Goal: Task Accomplishment & Management: Use online tool/utility

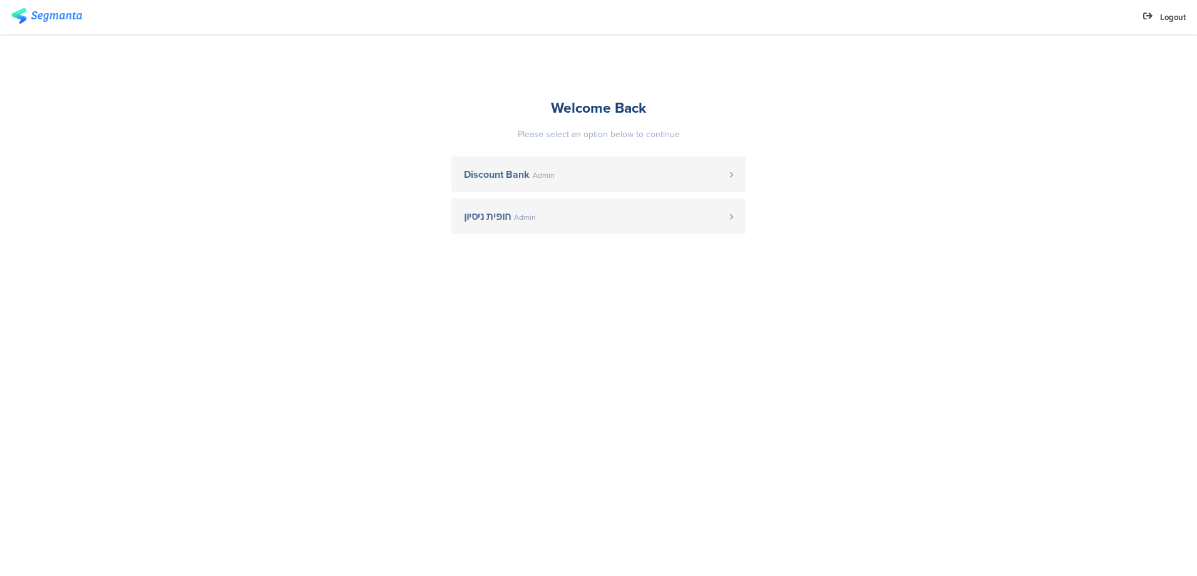
click at [530, 187] on link "Discount Bank Admin" at bounding box center [598, 174] width 294 height 36
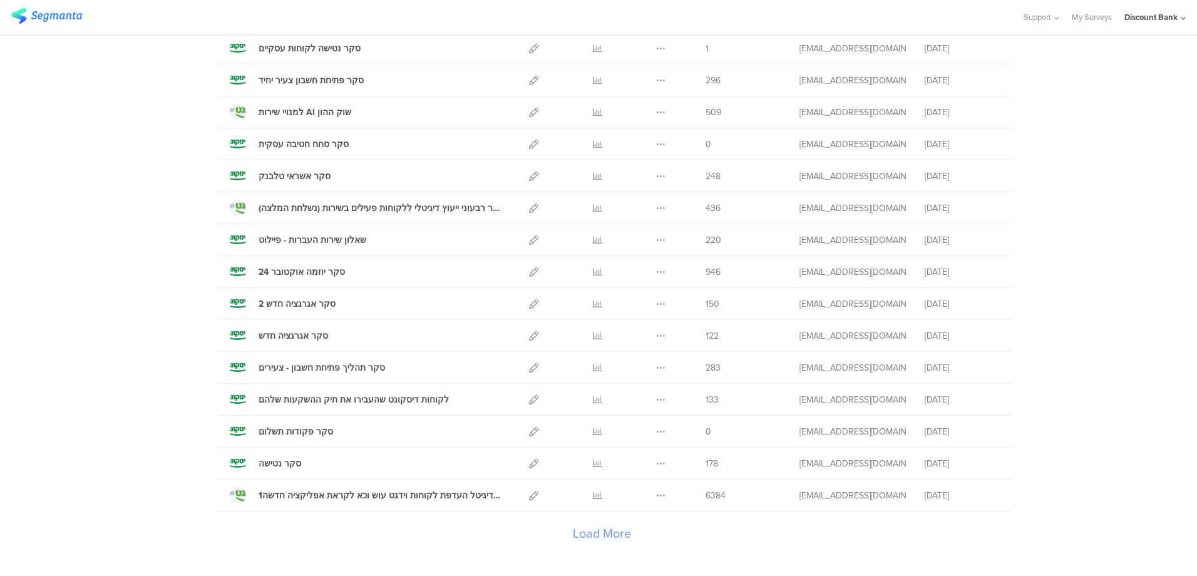
scroll to position [1314, 0]
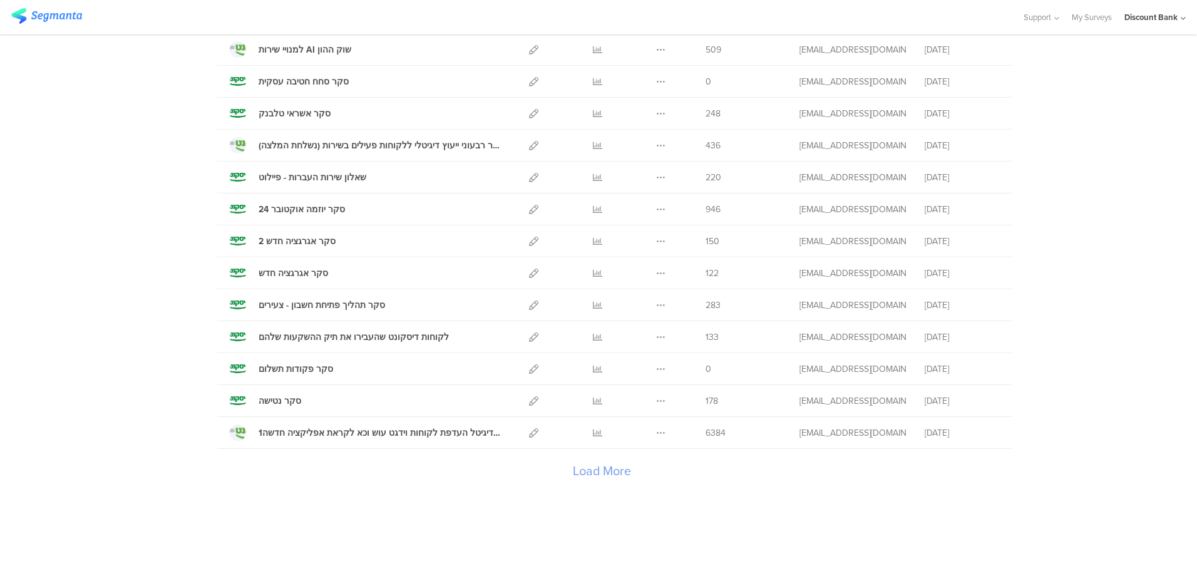
click at [529, 403] on icon at bounding box center [533, 400] width 9 height 9
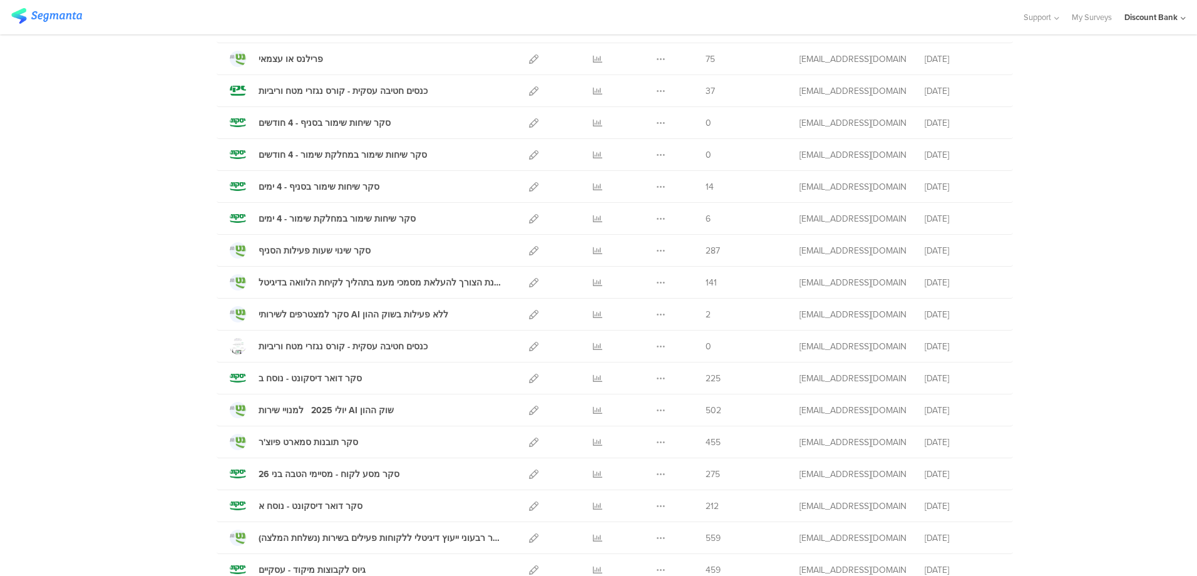
scroll to position [313, 0]
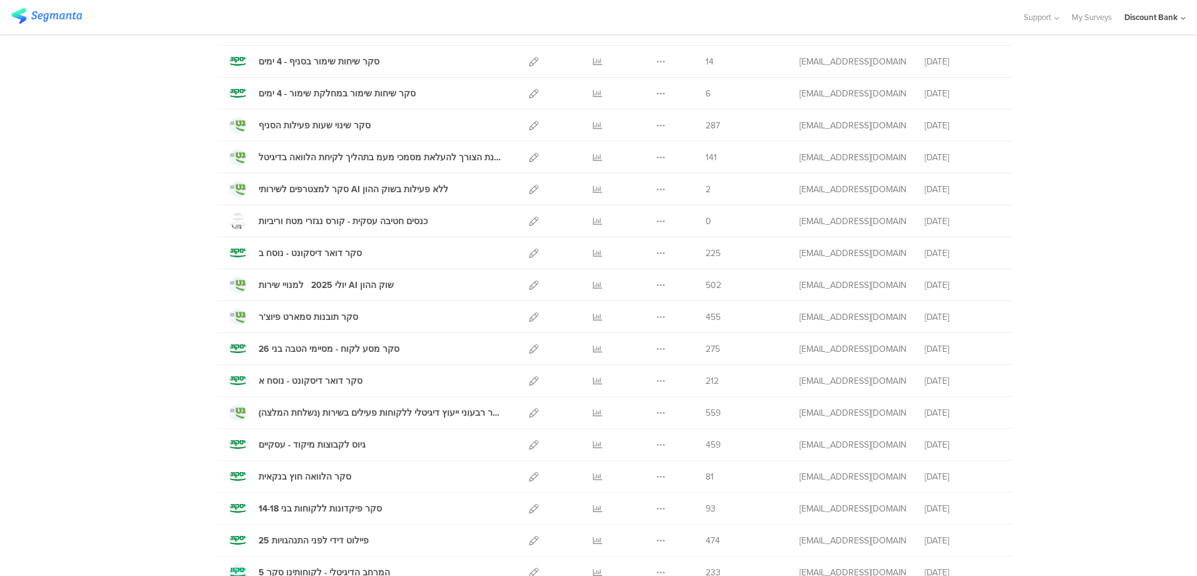
click at [322, 541] on div "פיילוט דידי לפני התנהגויות 25" at bounding box center [314, 540] width 110 height 13
click at [656, 540] on icon at bounding box center [660, 540] width 9 height 9
click at [644, 569] on button "Duplicate" at bounding box center [636, 572] width 69 height 23
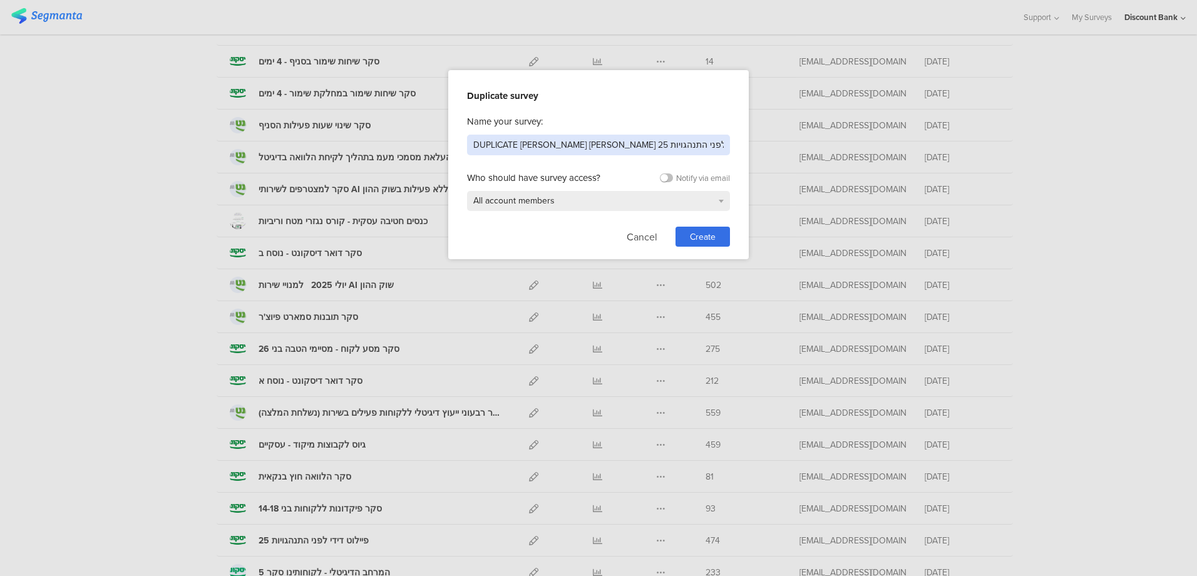
drag, startPoint x: 518, startPoint y: 146, endPoint x: 467, endPoint y: 142, distance: 51.5
click at [598, 142] on input "DUPLICATE [PERSON_NAME] [PERSON_NAME] לפני התנהגויות 25" at bounding box center [598, 145] width 263 height 21
click at [509, 147] on input "פיילוט דידי לפני התנהגויות 25" at bounding box center [598, 145] width 263 height 21
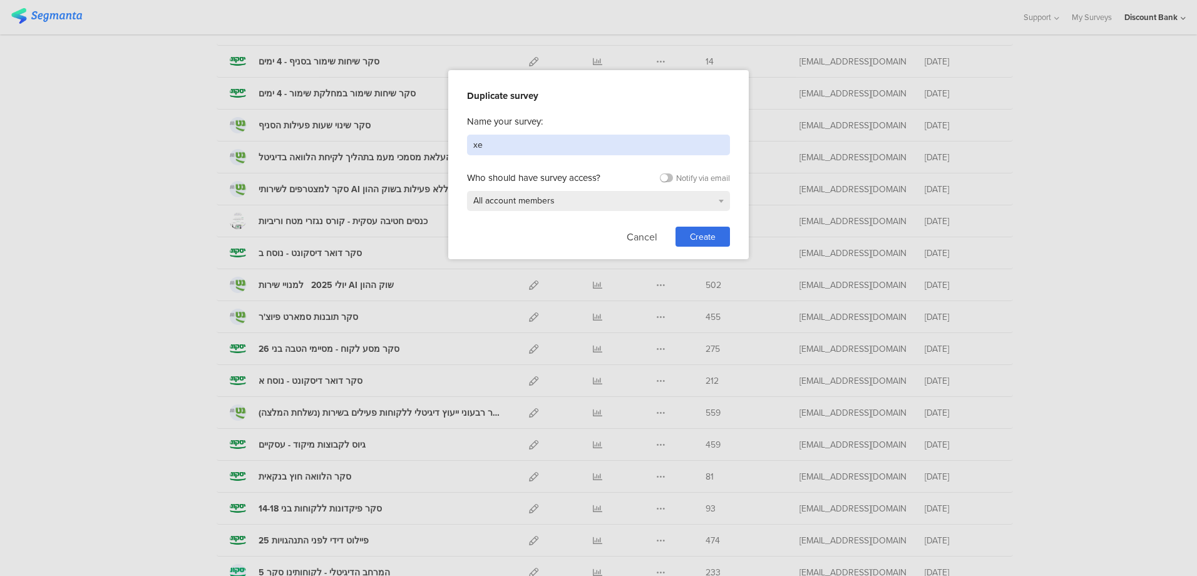
type input "x"
type input "סקר העדפות למידה לבנקאים"
click at [701, 235] on span "Create" at bounding box center [703, 236] width 26 height 13
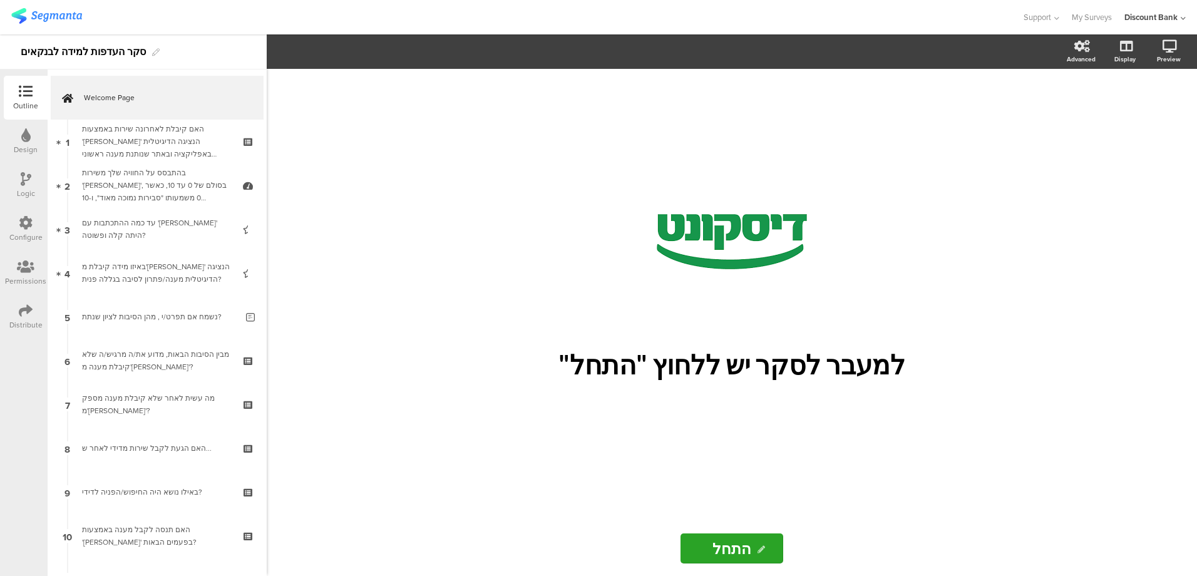
click at [162, 141] on div "האם קיבלת לאחרונה שירות באמצעות '[PERSON_NAME]' הנציגה הדיגיטלית באפליקציה ובאת…" at bounding box center [157, 142] width 150 height 38
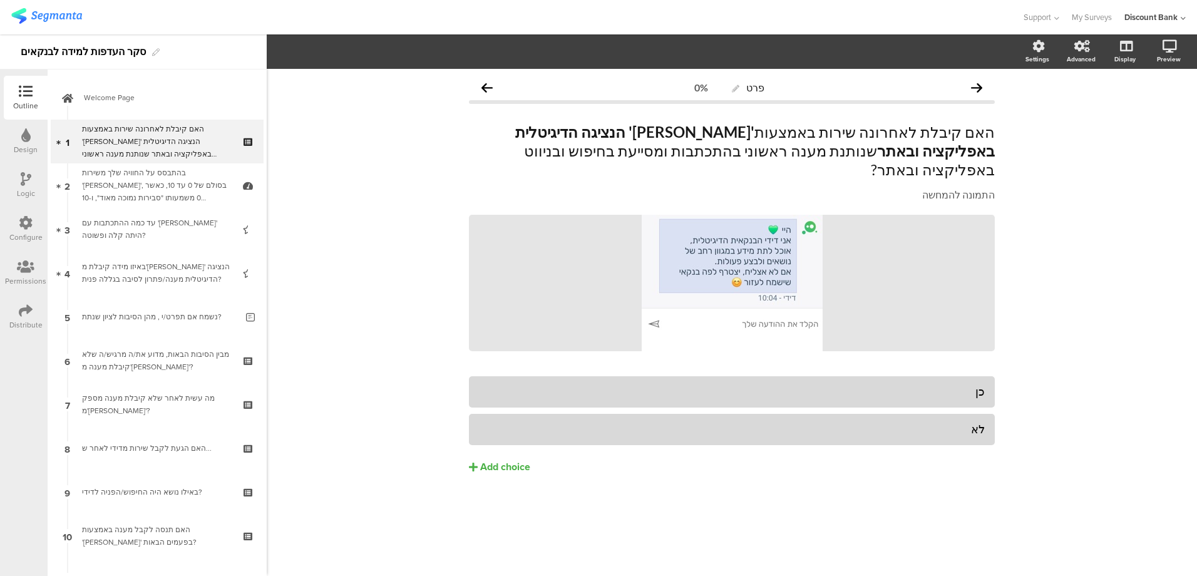
click at [179, 233] on div "עד כמה ההתכתבות עם '[PERSON_NAME]' היתה קלה ופשוטה?" at bounding box center [157, 229] width 150 height 25
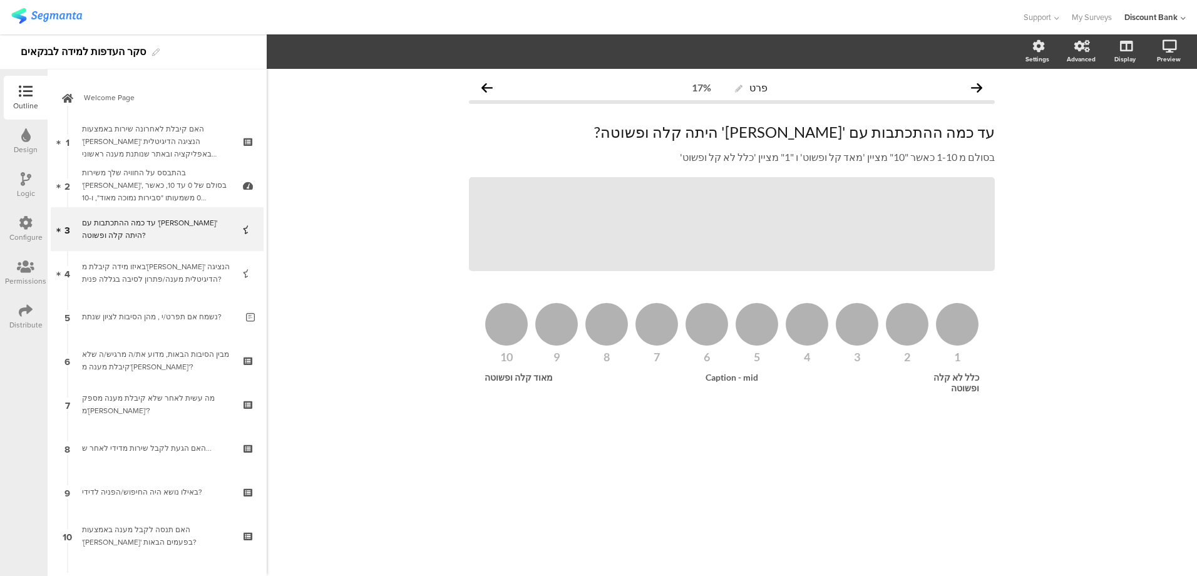
click at [177, 270] on div "באיזו מידה קיבלת מ'[PERSON_NAME]' הנציגה הדיגיטלית מענה/פתרון לסיבה בגללה פנית?" at bounding box center [157, 272] width 150 height 25
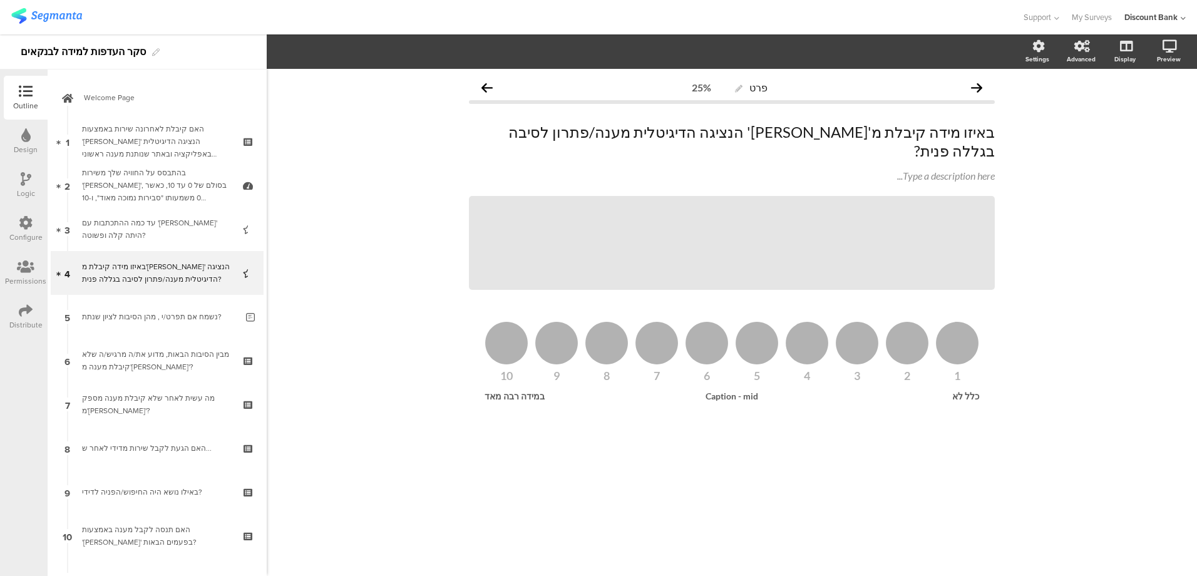
click at [172, 310] on link "5 נשמח אם תפרט/י , מהן הסיבות לציון שנתת?" at bounding box center [157, 317] width 213 height 44
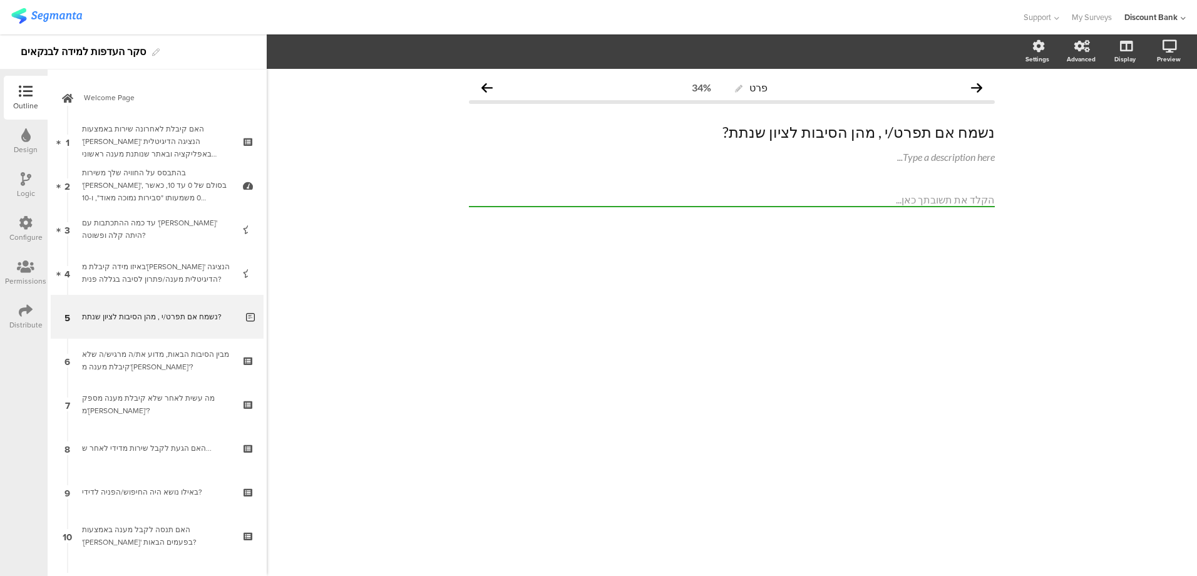
click at [171, 370] on div "מבין הסיבות הבאות, מדוע את/ה מרגיש/ה שלא קיבלת מענה מ'[PERSON_NAME]'?" at bounding box center [157, 360] width 150 height 25
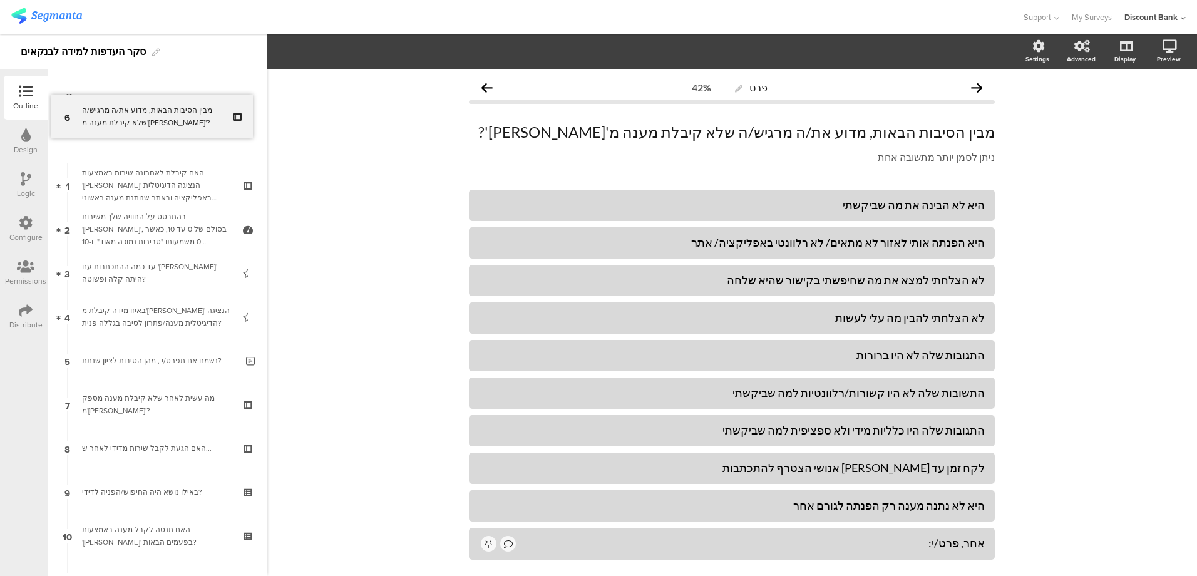
drag, startPoint x: 171, startPoint y: 369, endPoint x: 169, endPoint y: 125, distance: 244.1
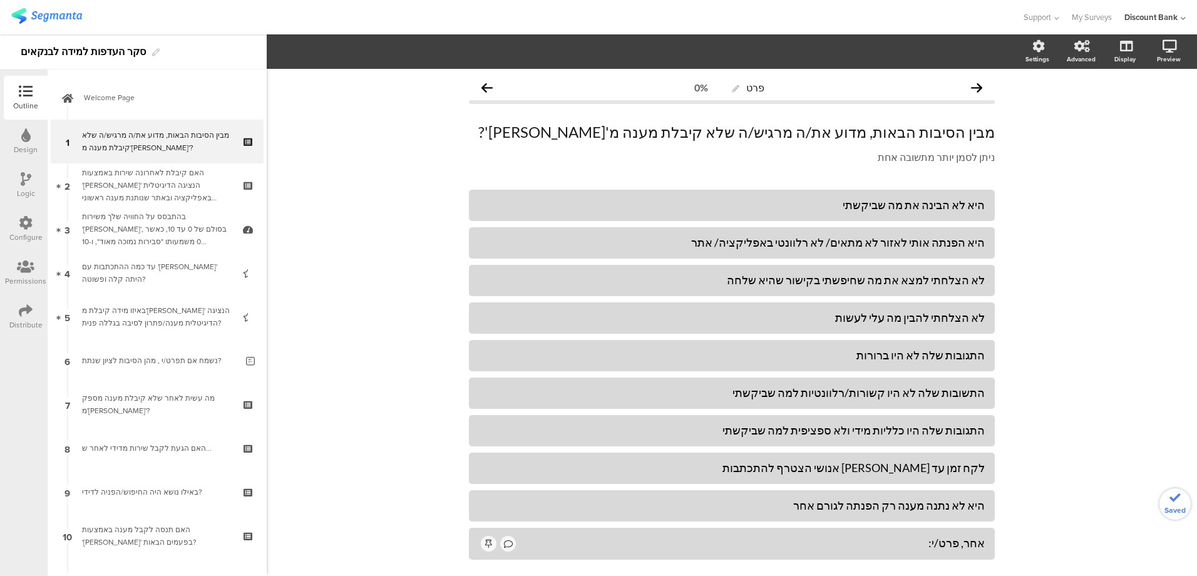
click at [161, 135] on div "מבין הסיבות הבאות, מדוע את/ה מרגיש/ה שלא קיבלת מענה מ'[PERSON_NAME]'?" at bounding box center [157, 141] width 150 height 25
click at [852, 133] on p "מבין הסיבות הבאות, מדוע את/ה מרגיש/ה שלא קיבלת מענה מ'[PERSON_NAME]'?" at bounding box center [732, 132] width 526 height 19
click at [851, 133] on p "מבין הסיבות הבאות, מדוע את/ה מרגיש/ה שלא קיבלת מענה מ'[PERSON_NAME]'?" at bounding box center [732, 132] width 526 height 19
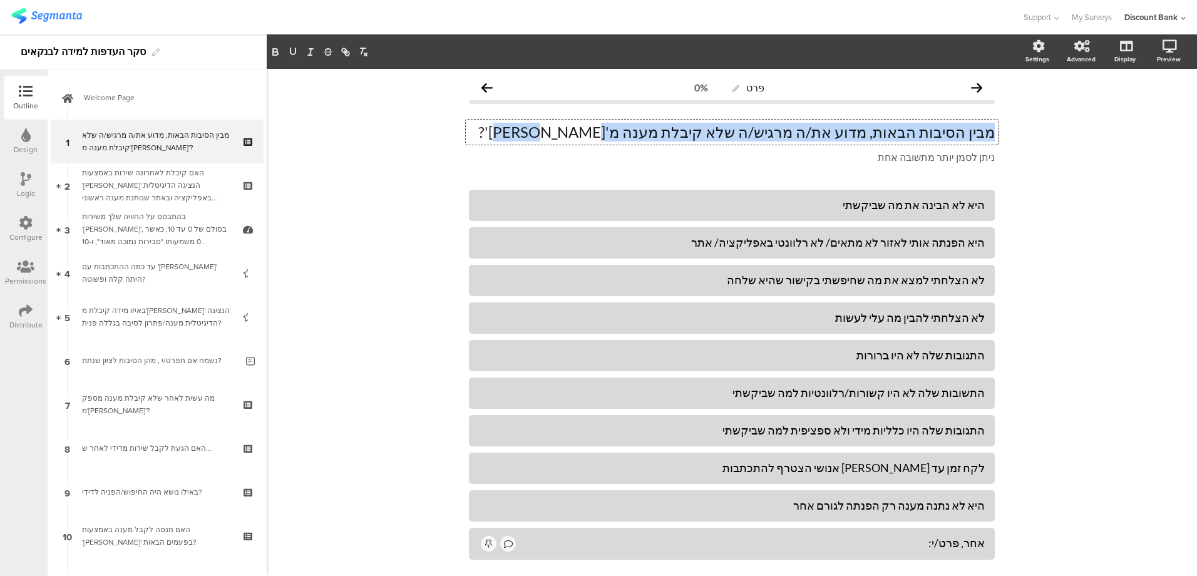
click at [851, 133] on p "מבין הסיבות הבאות, מדוע את/ה מרגיש/ה שלא קיבלת מענה מ'[PERSON_NAME]'?" at bounding box center [732, 132] width 526 height 19
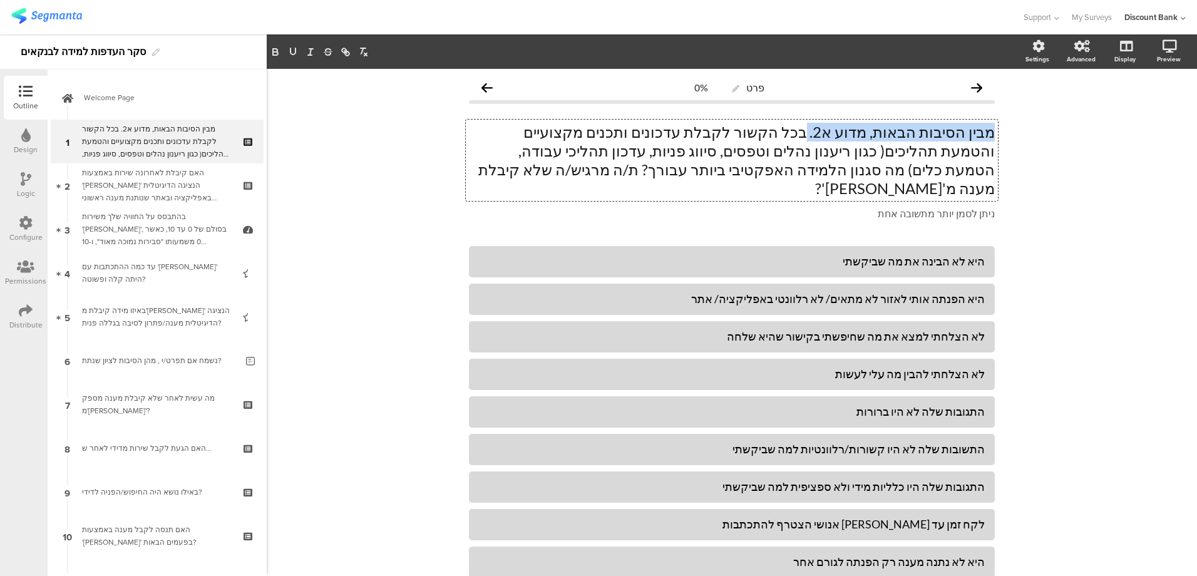
drag, startPoint x: 825, startPoint y: 133, endPoint x: 1008, endPoint y: 136, distance: 182.8
click at [1007, 136] on div "פרט 0% מבין הסיבות הבאות, מדוע א2. בכל הקשור לקבלת עדכונים ותכנים מקצועיים והטמ…" at bounding box center [732, 386] width 930 height 635
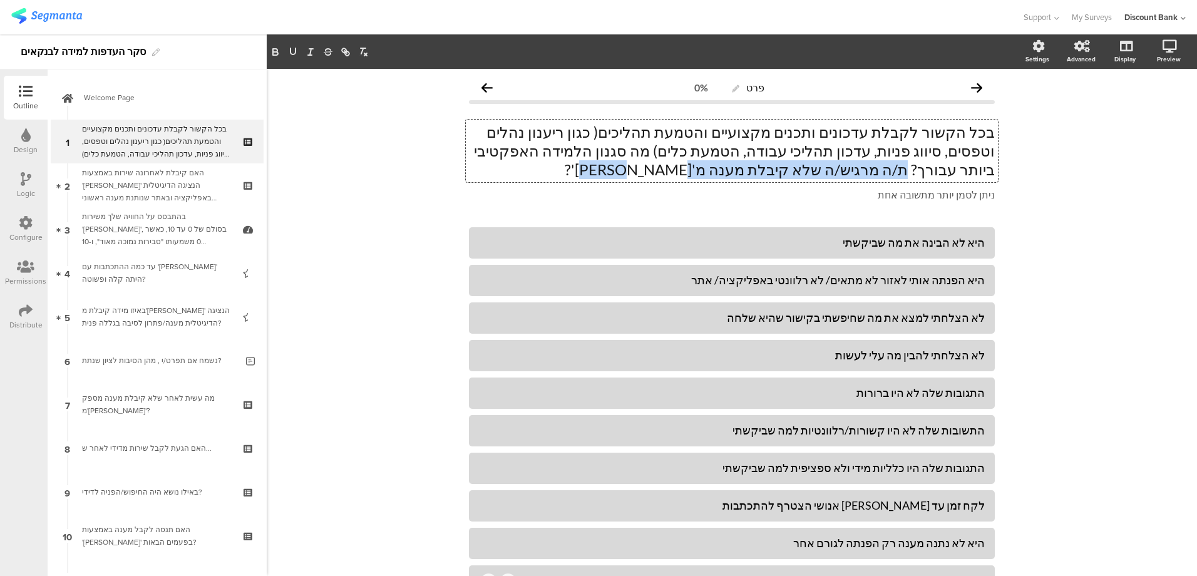
drag, startPoint x: 600, startPoint y: 150, endPoint x: 553, endPoint y: 190, distance: 62.1
click at [553, 190] on span "בכל הקשור לקבלת עדכונים ותכנים מקצועיים והטמעת תהליכים( כגון ריענון נהלים וטפסי…" at bounding box center [732, 162] width 526 height 79
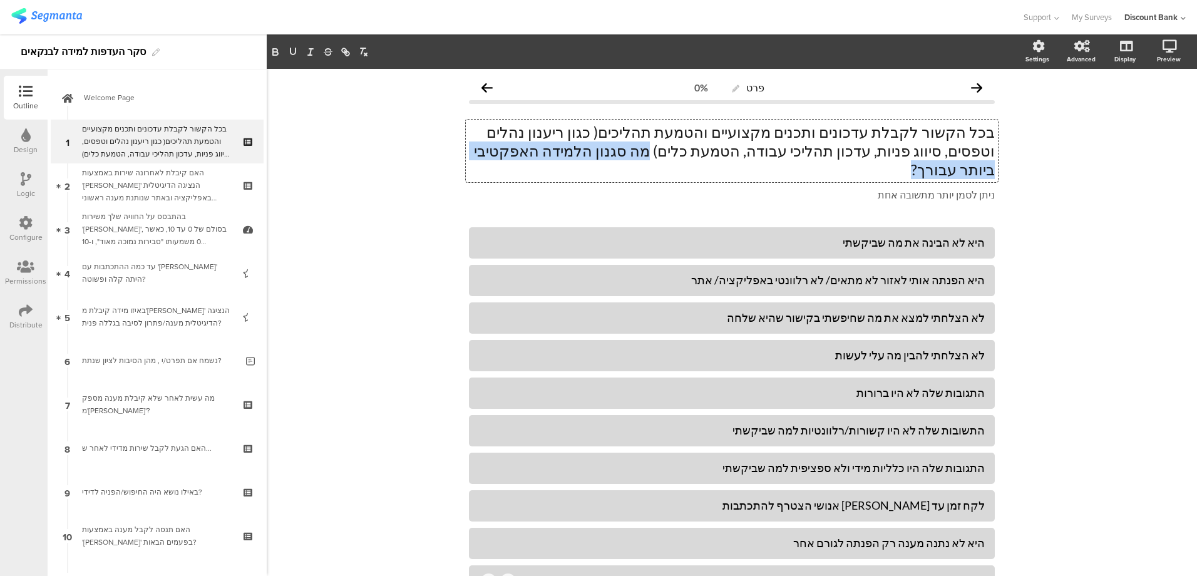
drag, startPoint x: 810, startPoint y: 153, endPoint x: 607, endPoint y: 151, distance: 202.8
click at [611, 151] on p "בכל הקשור לקבלת עדכונים ותכנים מקצועיים והטמעת תהליכים( כגון ריענון נהלים וטפסי…" at bounding box center [732, 151] width 526 height 56
click at [275, 51] on icon "button" at bounding box center [275, 51] width 11 height 11
click at [290, 56] on rect "button" at bounding box center [293, 56] width 8 height 1
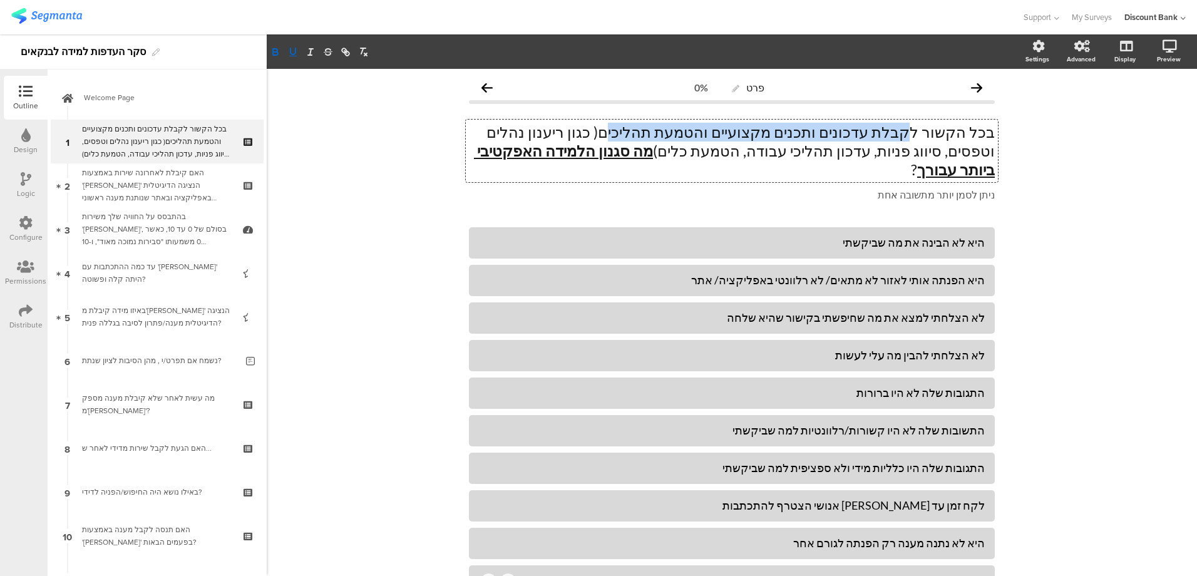
drag, startPoint x: 678, startPoint y: 132, endPoint x: 922, endPoint y: 137, distance: 244.2
click at [923, 137] on p "בכל הקשור לקבלת עדכונים ותכנים מקצועיים והטמעת תהליכים( כגון ריענון נהלים וטפסי…" at bounding box center [732, 151] width 526 height 56
drag, startPoint x: 674, startPoint y: 133, endPoint x: 891, endPoint y: 138, distance: 217.3
click at [893, 138] on p "בכל הקשור לקבלת עדכונים ותכנים מקצועיים והטמעת תהליכים( כגון ריענון נהלים וטפסי…" at bounding box center [732, 151] width 526 height 56
click at [930, 133] on p "בכל הקשור לקבלת עדכונים ותכנים מקצועיים והטמעת תהליכים( כגון ריענון נהלים וטפסי…" at bounding box center [732, 151] width 526 height 56
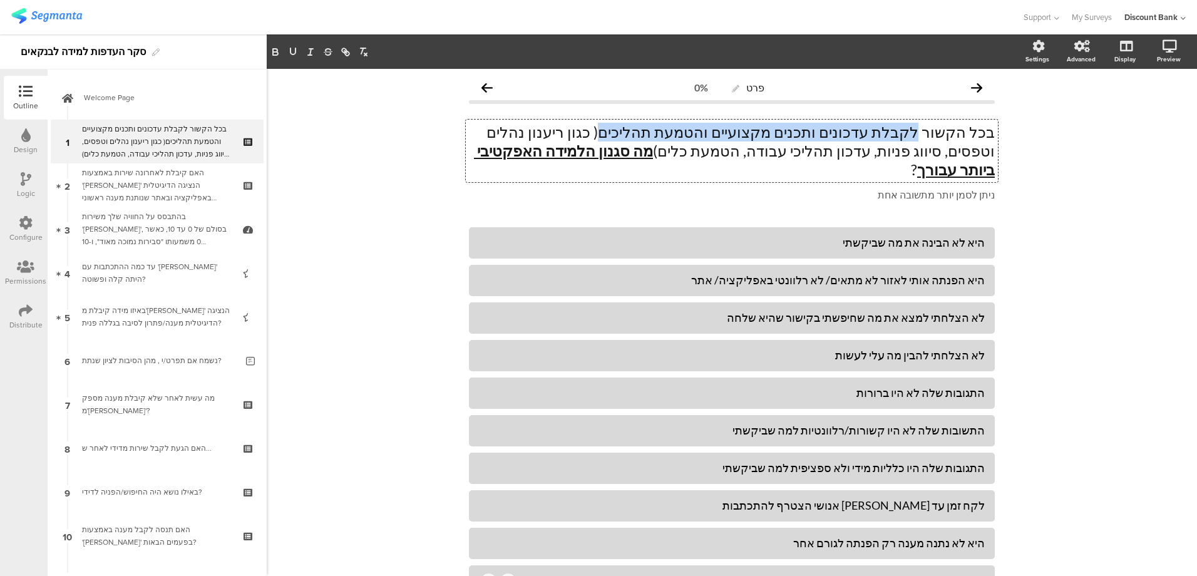
drag, startPoint x: 927, startPoint y: 131, endPoint x: 677, endPoint y: 127, distance: 250.4
click at [680, 127] on p "בכל הקשור לקבלת עדכונים ותכנים מקצועיים והטמעת תהליכים( כגון ריענון נהלים וטפסי…" at bounding box center [732, 151] width 526 height 56
click at [276, 49] on icon "button" at bounding box center [275, 50] width 4 height 3
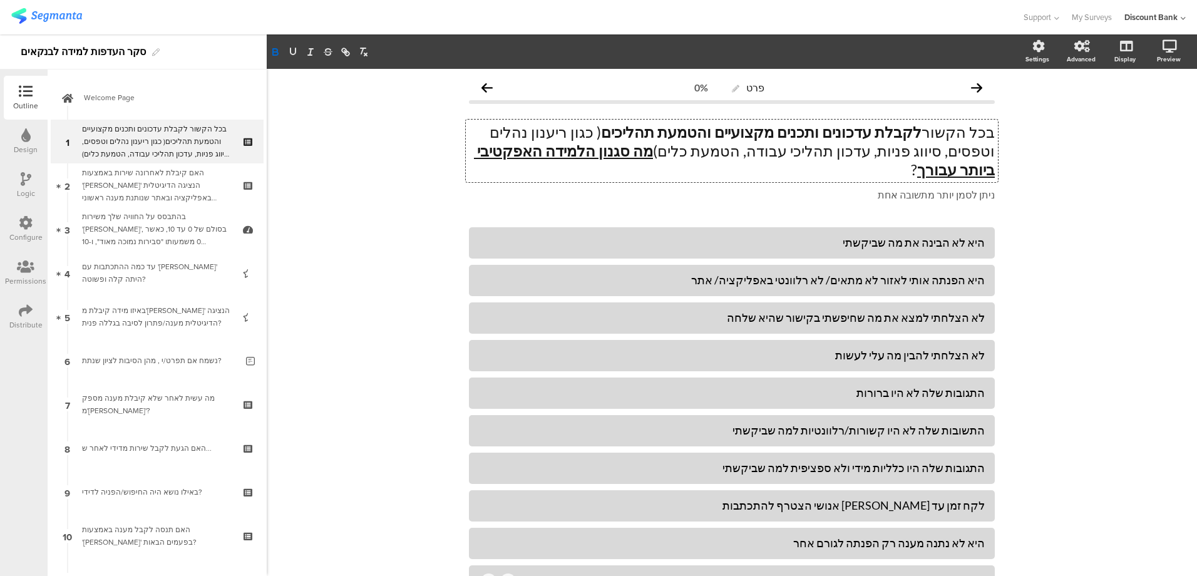
click at [427, 187] on div "פרט 0% בכל הקשור לקבלת עדכונים ותכנים מקצועיים והטמעת תהליכים( כגון ריענון נהלי…" at bounding box center [732, 377] width 930 height 616
click at [663, 130] on div "בכל הקשור לקבלת עדכונים ותכנים מקצועיים והטמעת תהליכים ( כגון ריענון נהלים וטפס…" at bounding box center [732, 151] width 532 height 63
click at [638, 135] on p "בכל הקשור לקבלת עדכונים ותכנים מקצועיים והטמעת תהליכים ( כגון ריענון נהלים וטפס…" at bounding box center [732, 151] width 526 height 56
click at [665, 131] on strong "לקבלת עדכונים ותכנים מקצועיים והטמעת תהליכים" at bounding box center [761, 132] width 320 height 18
click at [628, 133] on p "בכל הקשור לקבלת עדכונים ותכנים מקצועיים והטמעת תהליכים ( כגון ריענון נהלים וטפס…" at bounding box center [732, 151] width 526 height 56
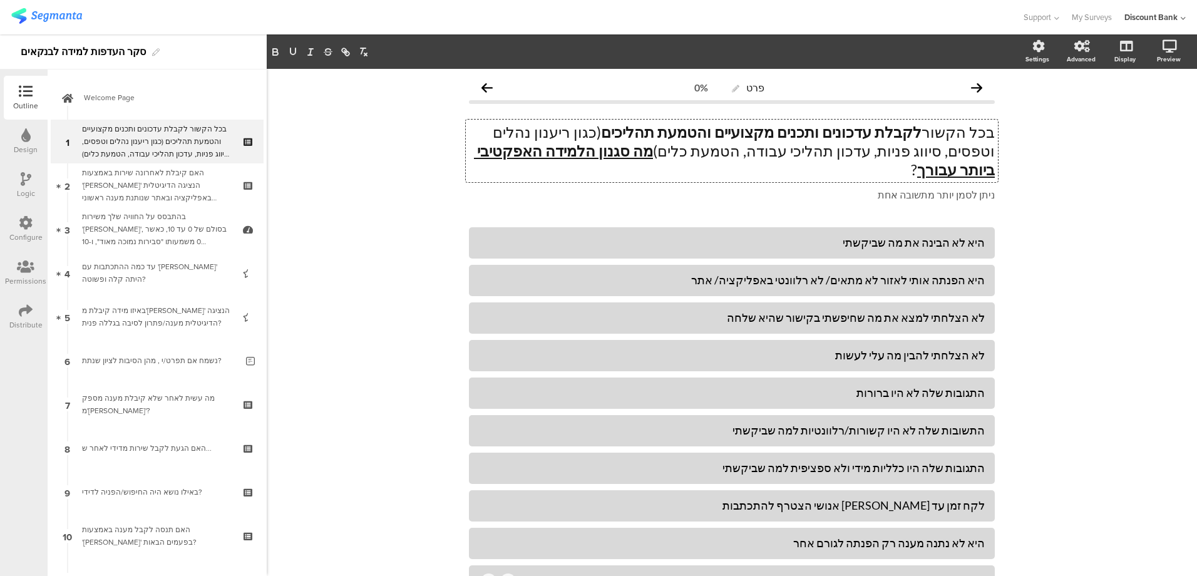
click at [938, 232] on div "היא לא הבינה את מה שביקשתי" at bounding box center [732, 242] width 506 height 21
click at [938, 235] on div "היא לא הבינה את מה שביקשתי" at bounding box center [732, 242] width 506 height 14
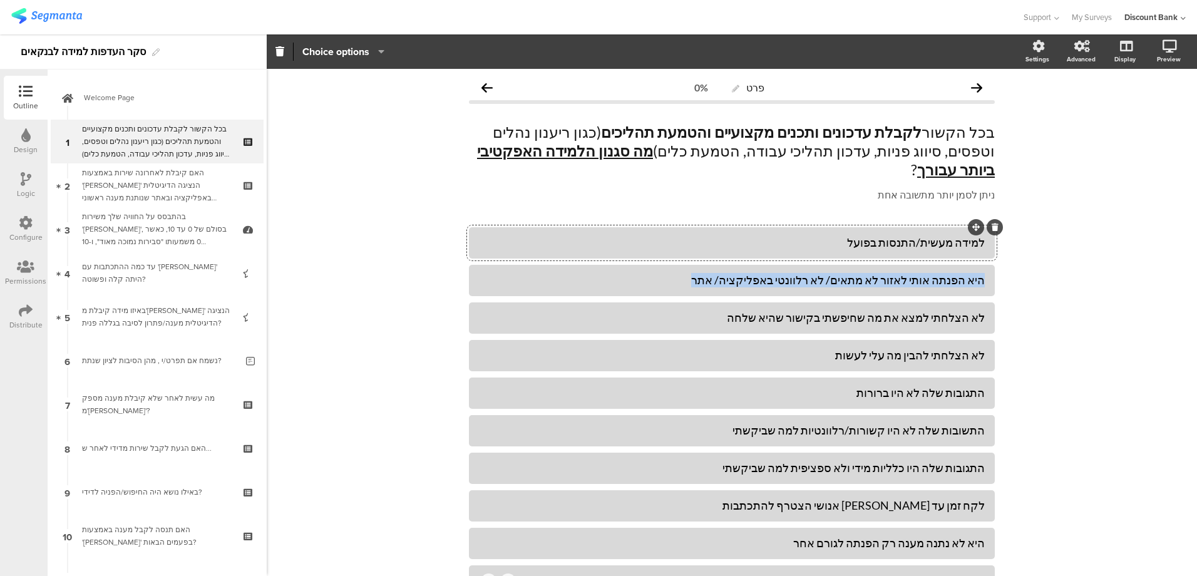
drag, startPoint x: 739, startPoint y: 255, endPoint x: 1013, endPoint y: 265, distance: 275.0
click at [1013, 266] on div "פרט 0% בכל הקשור לקבלת עדכונים ותכנים מקצועיים והטמעת תהליכים (כגון ריענון נהלי…" at bounding box center [732, 377] width 930 height 616
drag, startPoint x: 918, startPoint y: 259, endPoint x: 931, endPoint y: 262, distance: 12.9
click at [931, 273] on div "למידה דרך צייפה והדגמות" at bounding box center [732, 280] width 506 height 14
click at [886, 310] on div "לא הצלחתי למצא את מה שחיפשתי בקישור שהיא שלחה" at bounding box center [732, 317] width 506 height 14
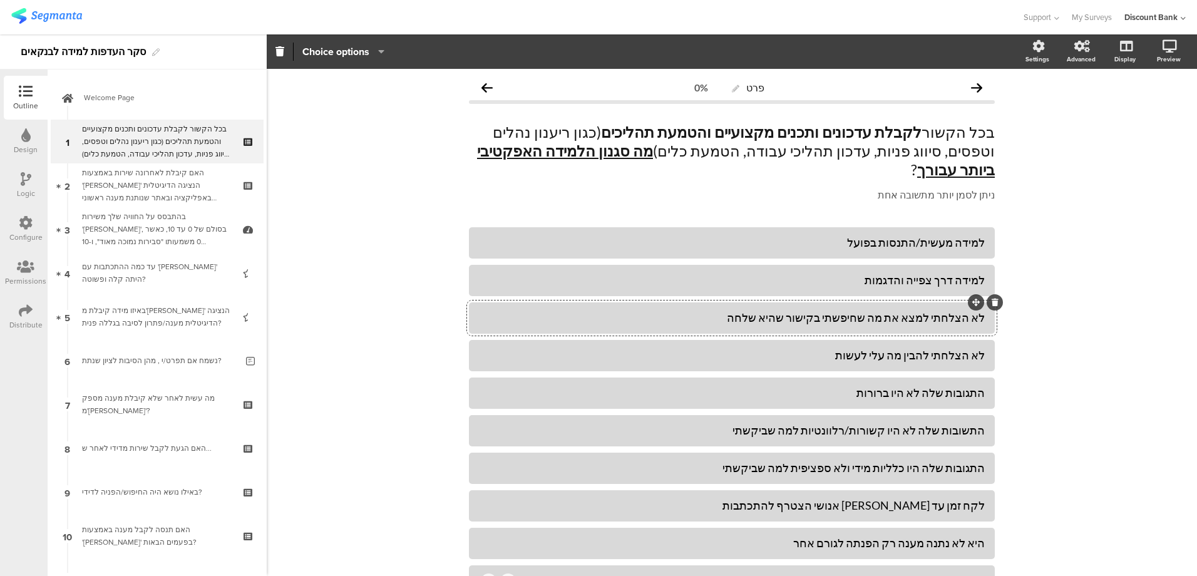
click at [886, 310] on div "לא הצלחתי למצא את מה שחיפשתי בקישור שהיא שלחה" at bounding box center [732, 317] width 506 height 14
click at [955, 348] on div "לא הצלחתי להבין מה עלי לעשות" at bounding box center [732, 355] width 506 height 14
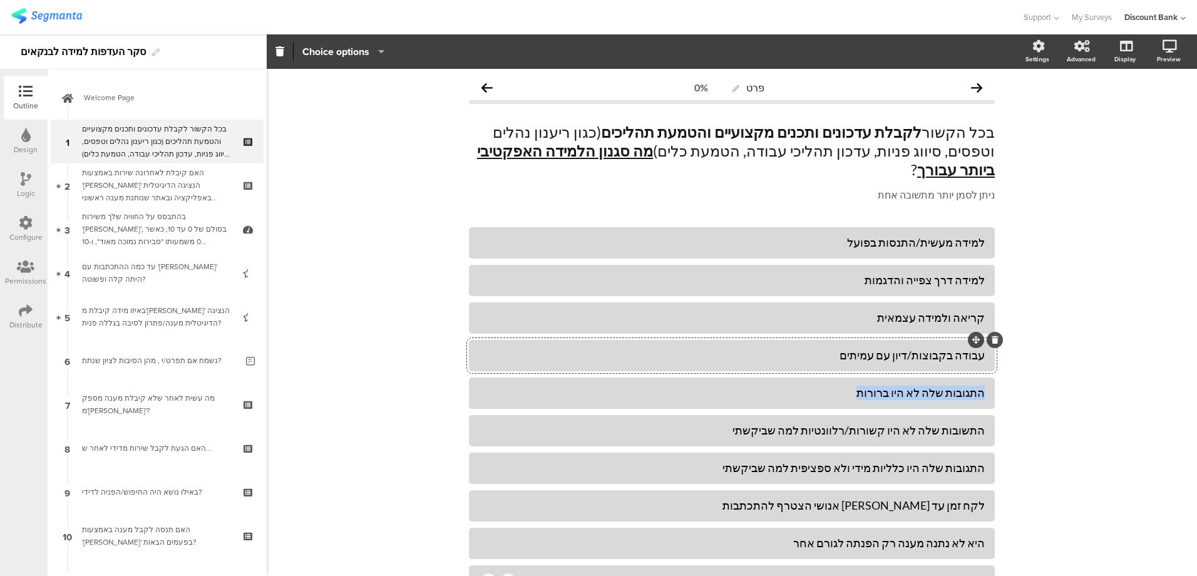
drag, startPoint x: 867, startPoint y: 374, endPoint x: 1001, endPoint y: 380, distance: 134.1
click at [1001, 380] on div "פרט 0% בכל הקשור לקבלת עדכונים ותכנים מקצועיים והטמעת תהליכים (כגון ריענון נהלי…" at bounding box center [731, 377] width 551 height 616
drag, startPoint x: 754, startPoint y: 411, endPoint x: 976, endPoint y: 407, distance: 222.8
click at [976, 423] on div "התשובות שלה לא היו קשורות/רלוונטיות למה שביקשתי" at bounding box center [732, 430] width 506 height 14
click at [833, 386] on div "למידה באמצעות פלטפורמה דיגיטלית" at bounding box center [732, 393] width 506 height 14
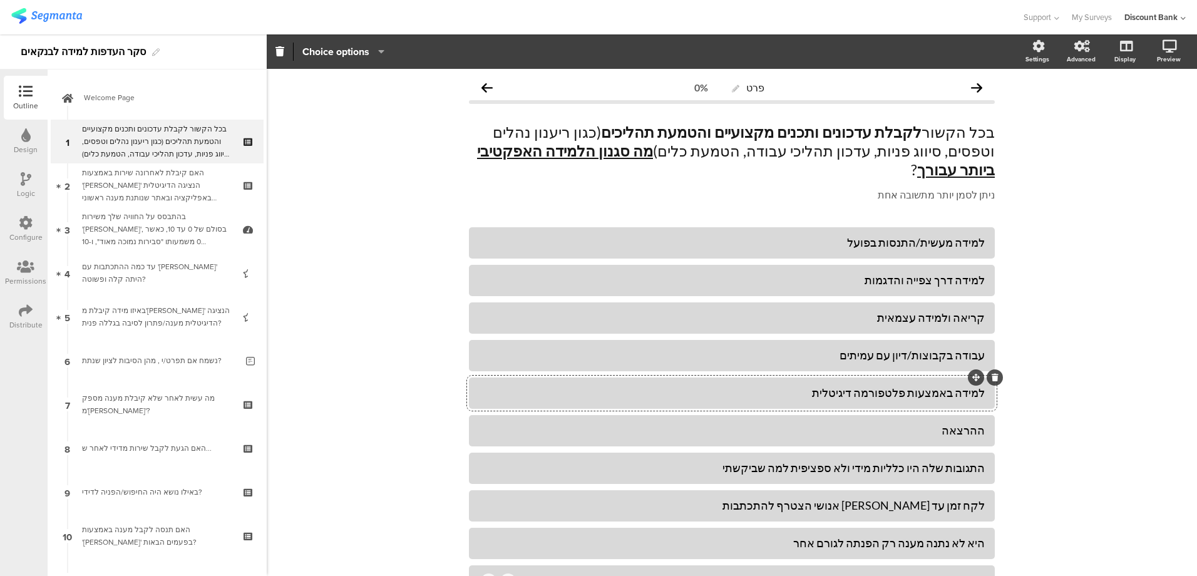
click at [976, 423] on div "ההרצאה" at bounding box center [732, 430] width 506 height 14
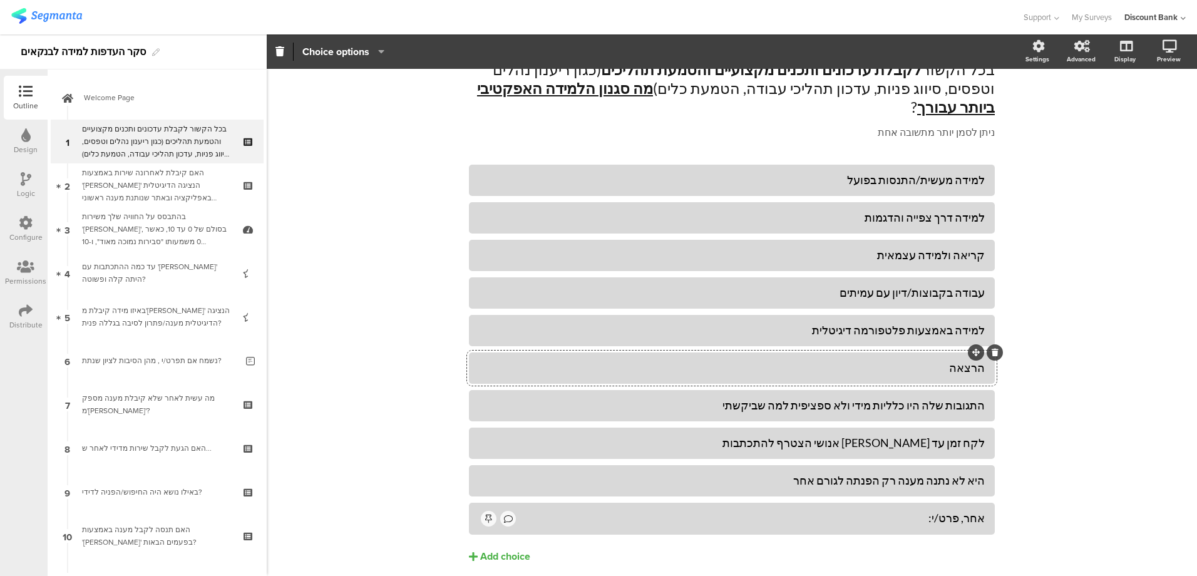
click at [931, 398] on div "התגובות שלה היו כלליות מידי ולא ספציפית למה שביקשתי" at bounding box center [732, 405] width 506 height 14
click at [991, 386] on icon at bounding box center [994, 390] width 7 height 8
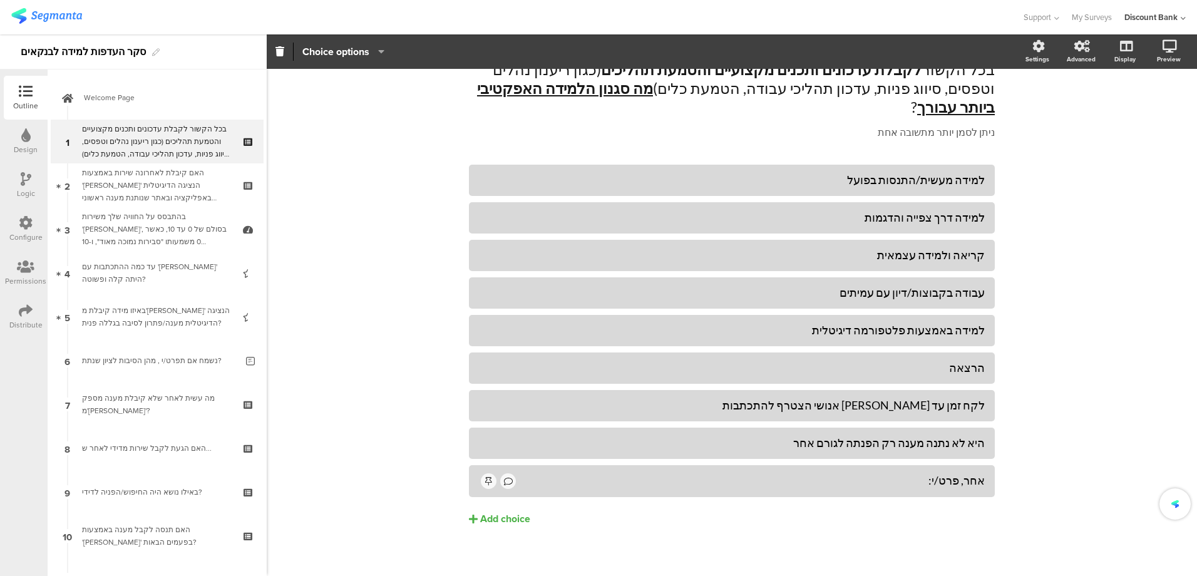
scroll to position [53, 0]
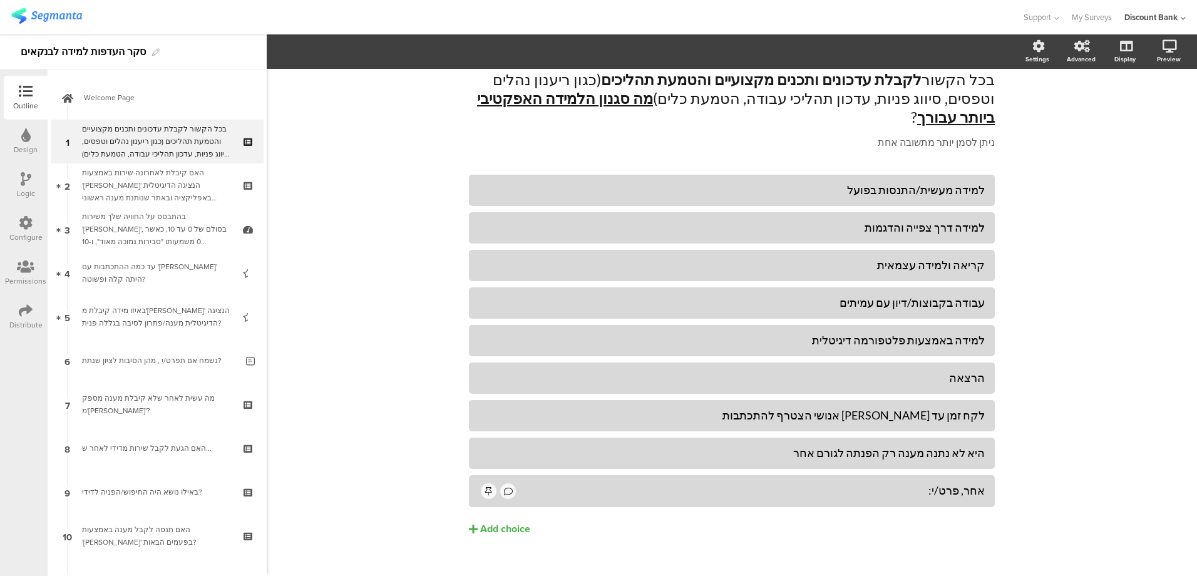
click at [0, 0] on icon at bounding box center [0, 0] width 0 height 0
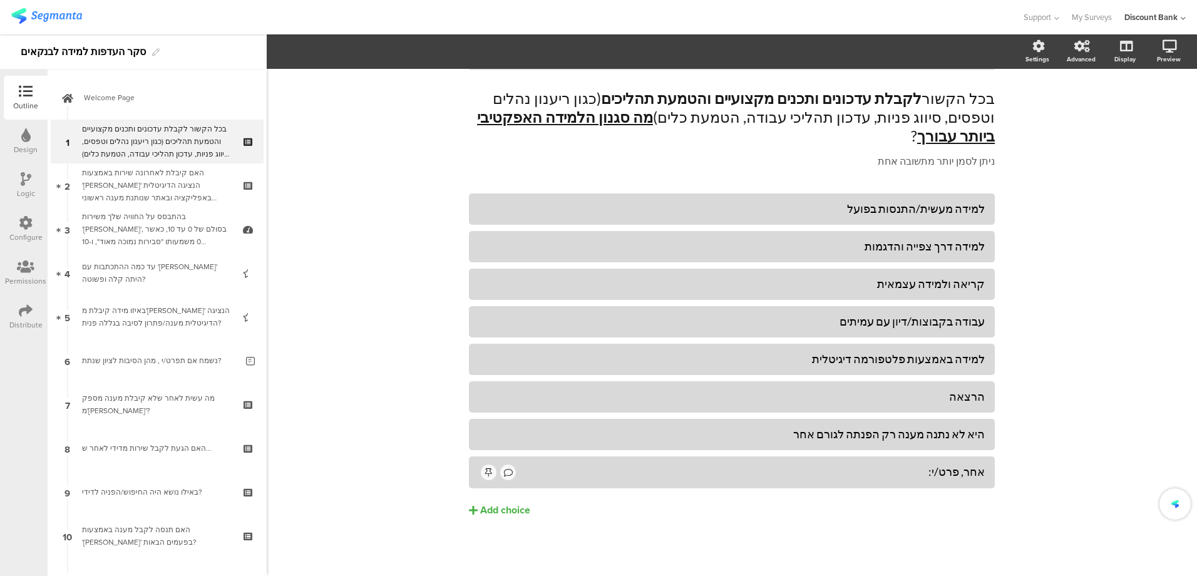
scroll to position [15, 0]
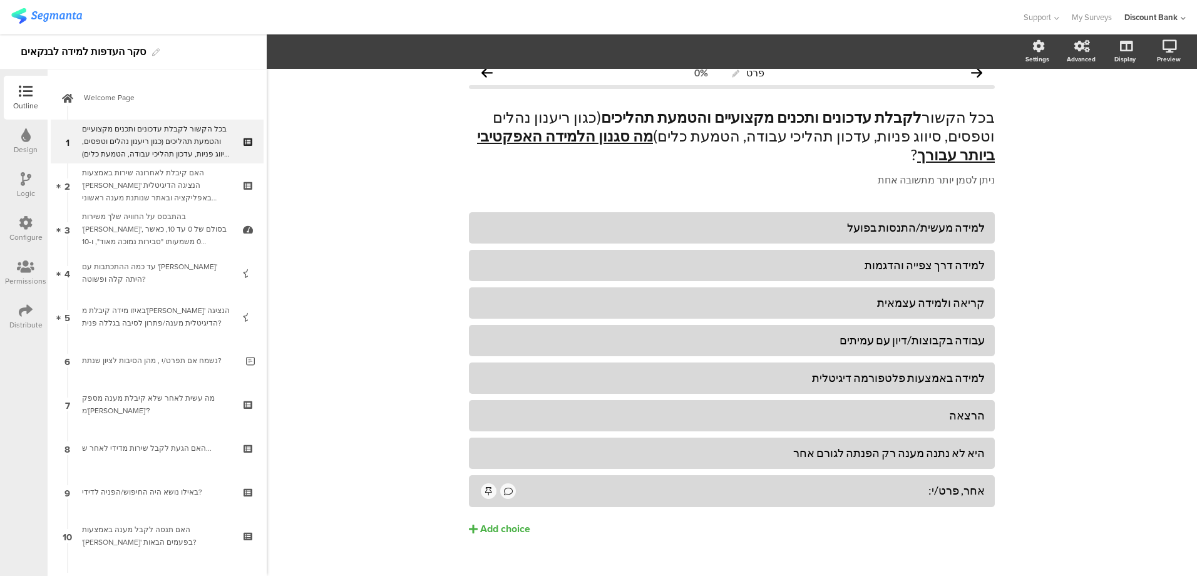
click at [0, 0] on icon at bounding box center [0, 0] width 0 height 0
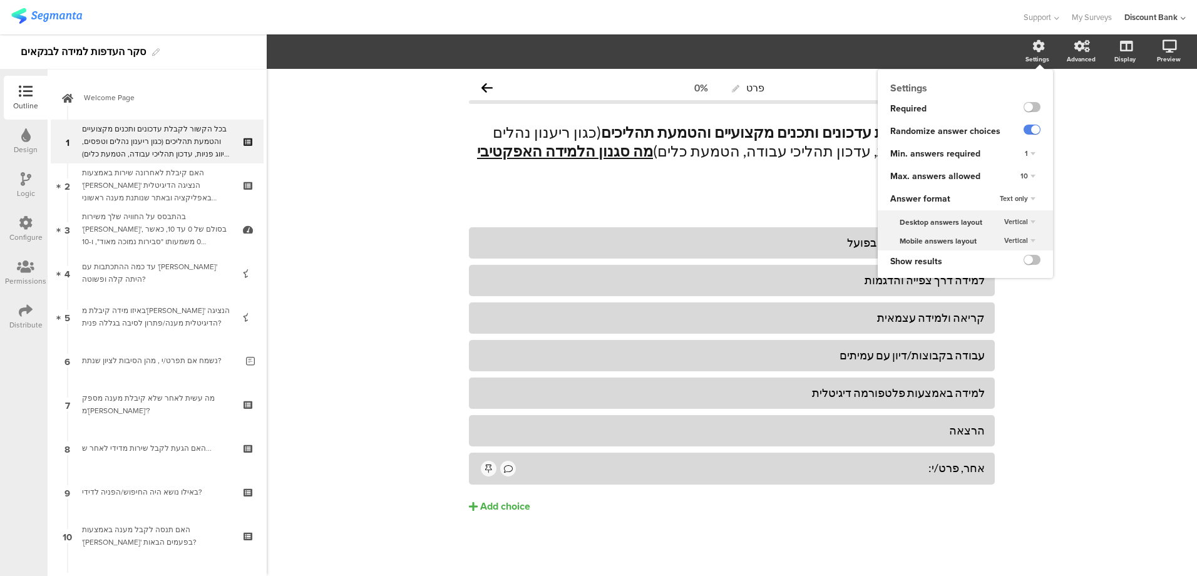
click at [1032, 54] on div "Settings" at bounding box center [1037, 58] width 24 height 9
click at [1027, 172] on div "10" at bounding box center [1027, 176] width 25 height 15
click at [985, 277] on div "7" at bounding box center [1012, 280] width 74 height 13
click at [1037, 107] on label at bounding box center [1031, 107] width 17 height 10
click at [0, 0] on input "checkbox" at bounding box center [0, 0] width 0 height 0
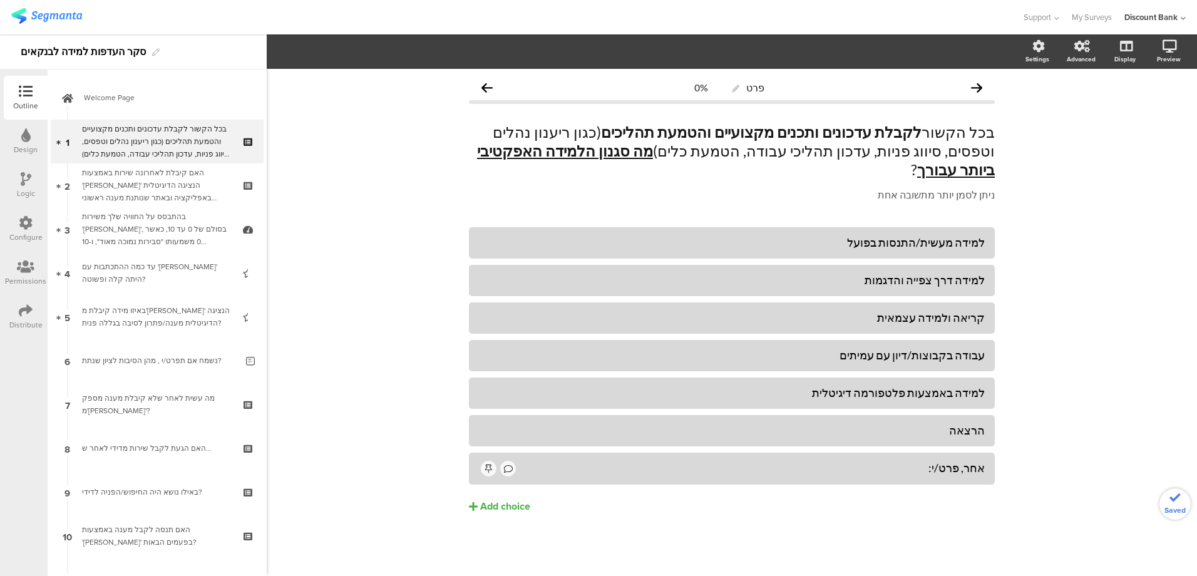
click at [1059, 341] on div "פרט 0% בכל הקשור לקבלת עדכונים ותכנים מקצועיים והטמעת תהליכים (כגון ריענון נהלי…" at bounding box center [732, 322] width 930 height 507
click at [244, 128] on icon at bounding box center [249, 131] width 11 height 8
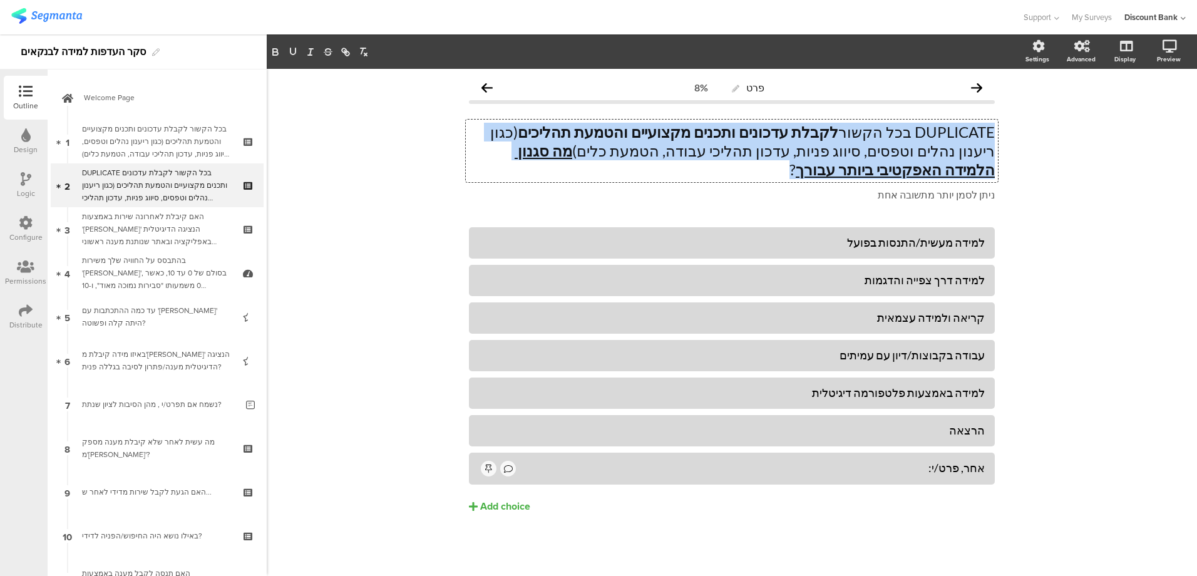
drag, startPoint x: 487, startPoint y: 150, endPoint x: 1021, endPoint y: 124, distance: 534.5
click at [1021, 124] on div "פרט 8% DUPLICATE בכל הקשור לקבלת עדכונים ותכנים מקצועיים והטמעת תהליכים (כגון ר…" at bounding box center [732, 322] width 930 height 507
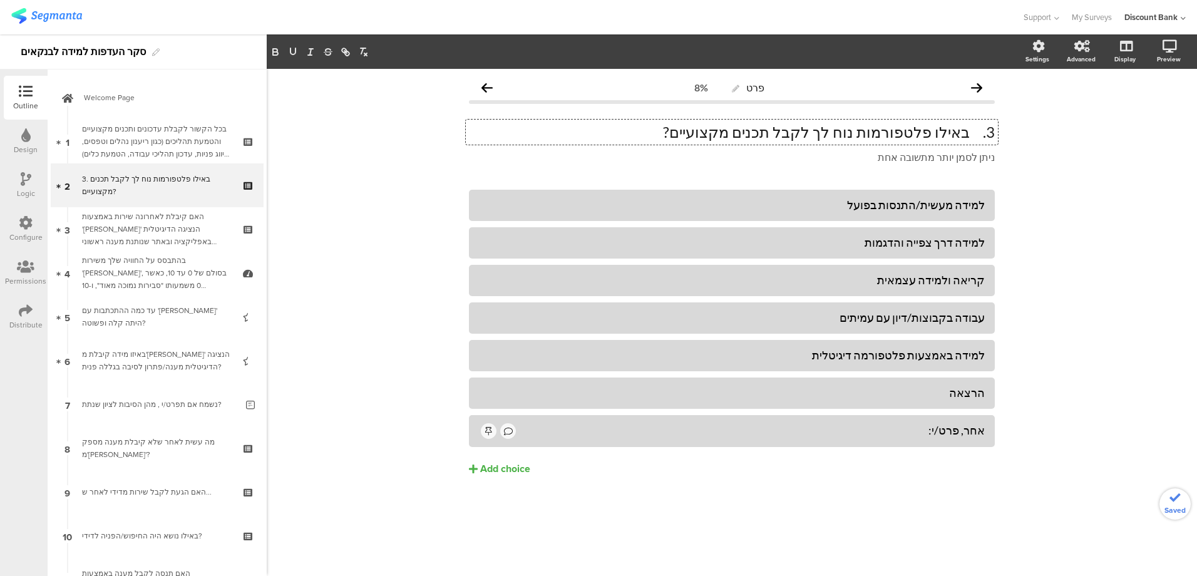
click at [970, 133] on p "3. באילו פלטפורמות נוח לך לקבל תכנים מקצועיים?" at bounding box center [732, 132] width 526 height 19
click at [905, 131] on p "באילו פלטפורמות נוח לך לקבל תכנים מקצועיים?" at bounding box center [732, 132] width 526 height 19
click at [902, 133] on p "באילו פלטפורמות נוח לך לקבל תכנים מקצועיים?" at bounding box center [732, 132] width 526 height 19
click at [898, 208] on div "למידה מעשית/התנסות בפועל" at bounding box center [732, 205] width 506 height 14
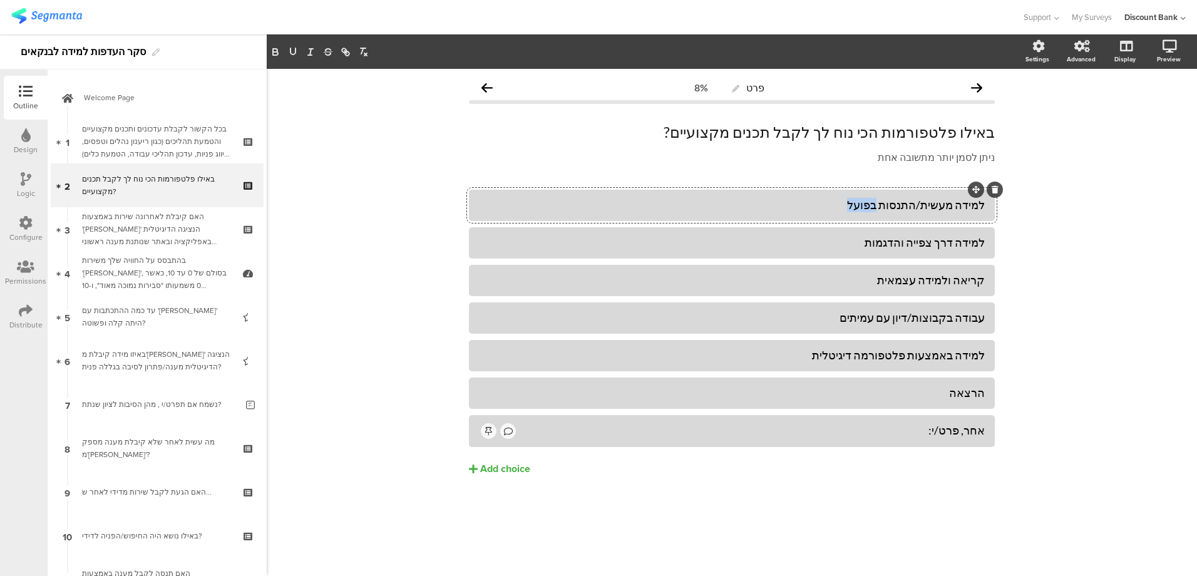
click at [898, 208] on div "למידה מעשית/התנסות בפועל" at bounding box center [732, 205] width 506 height 14
drag, startPoint x: 888, startPoint y: 240, endPoint x: 986, endPoint y: 241, distance: 98.3
click at [986, 242] on div "למידה דרך צפייה והדגמות" at bounding box center [732, 242] width 526 height 31
click at [929, 287] on div "קריאה ולמידה עצמאית" at bounding box center [732, 280] width 506 height 14
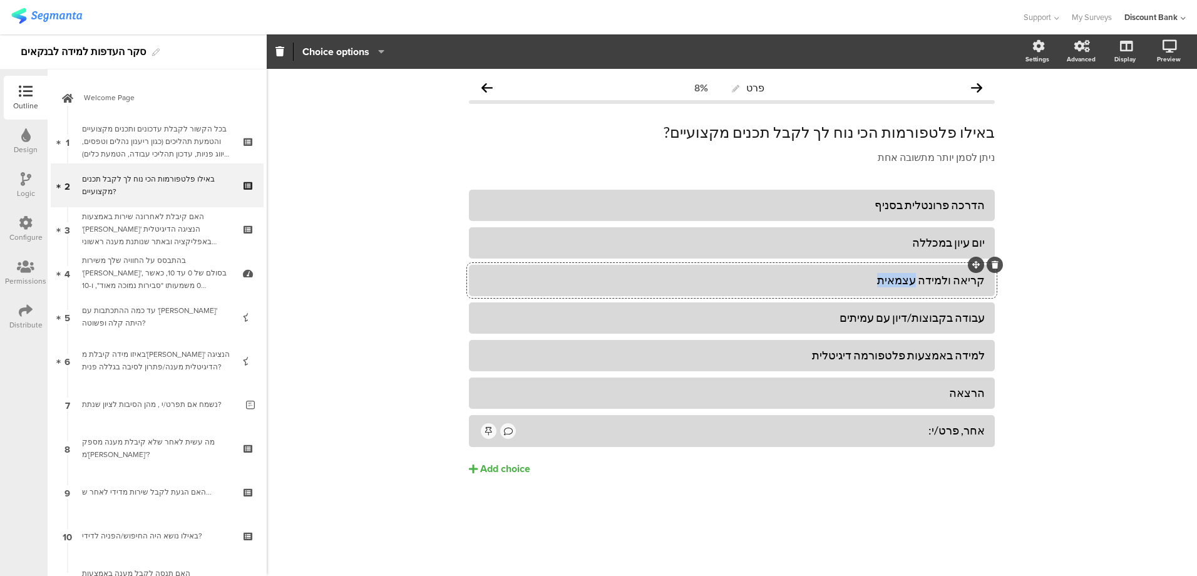
click at [929, 287] on div "קריאה ולמידה עצמאית" at bounding box center [732, 280] width 506 height 14
click at [909, 316] on div "עבודה בקבוצות/דיון עם עמיתים" at bounding box center [732, 317] width 506 height 14
click at [881, 356] on div "למידה באמצעות פלטפורמה דיגיטלית" at bounding box center [732, 355] width 506 height 14
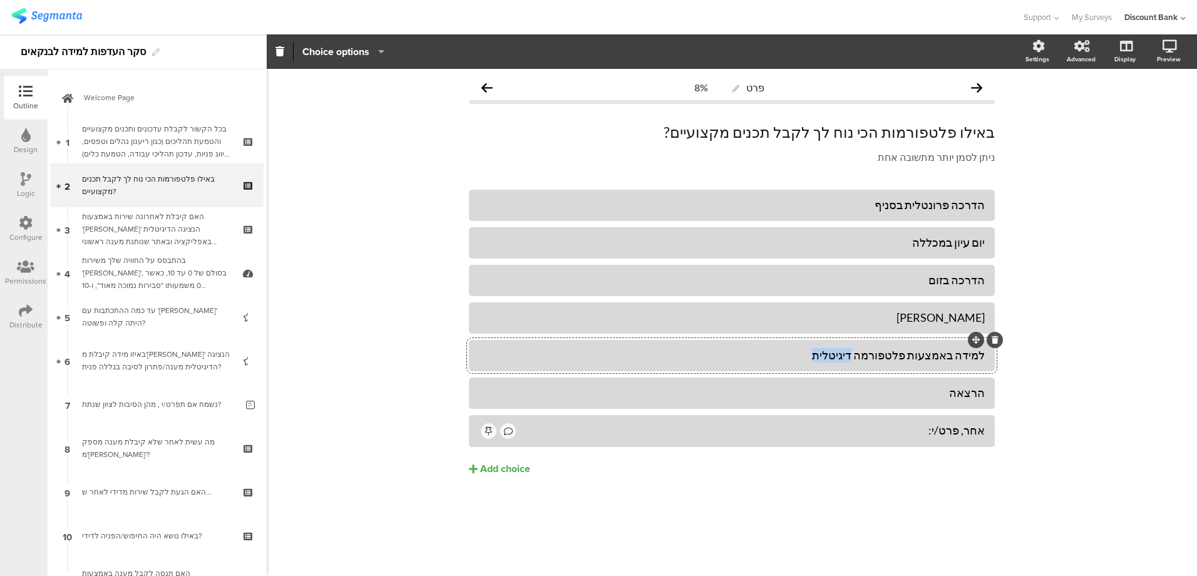
click at [881, 356] on div "למידה באמצעות פלטפורמה דיגיטלית" at bounding box center [732, 355] width 506 height 14
click at [903, 396] on div "הרצאה" at bounding box center [732, 393] width 506 height 14
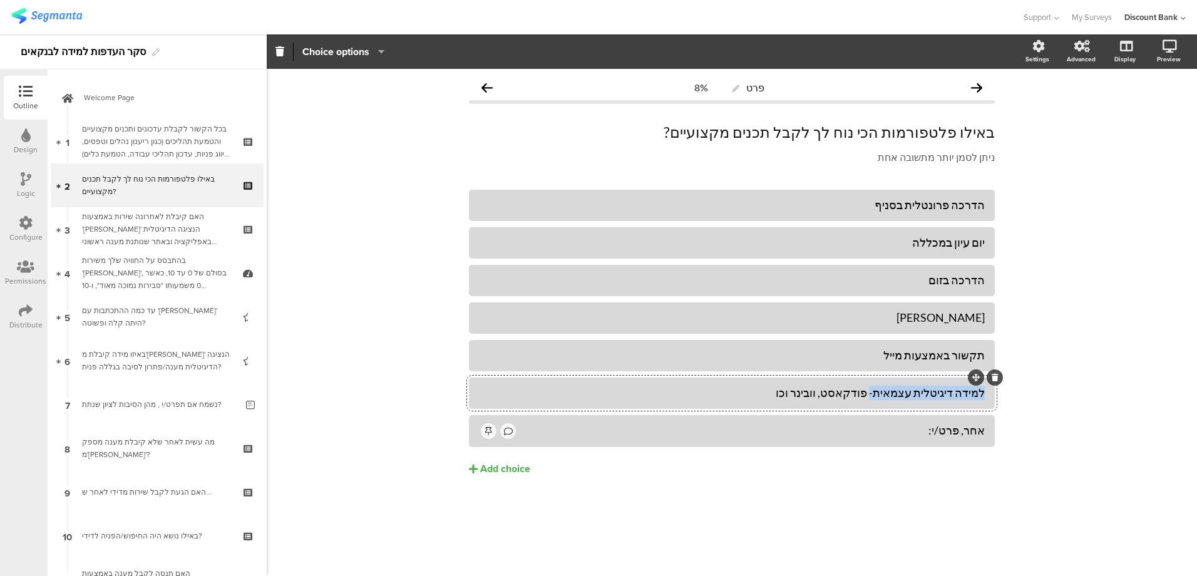
drag, startPoint x: 889, startPoint y: 392, endPoint x: 992, endPoint y: 391, distance: 102.7
click at [995, 391] on div "פרט 8% באילו פלטפורמות הכי נוח לך לקבל תכנים מקצועיים? באילו פלטפורמות הכי נוח …" at bounding box center [731, 302] width 551 height 466
drag, startPoint x: 904, startPoint y: 391, endPoint x: 918, endPoint y: 391, distance: 14.4
click at [917, 392] on div "פודקאסט, וובינר וכו" at bounding box center [732, 393] width 506 height 14
click at [517, 466] on div "Add choice" at bounding box center [505, 469] width 50 height 13
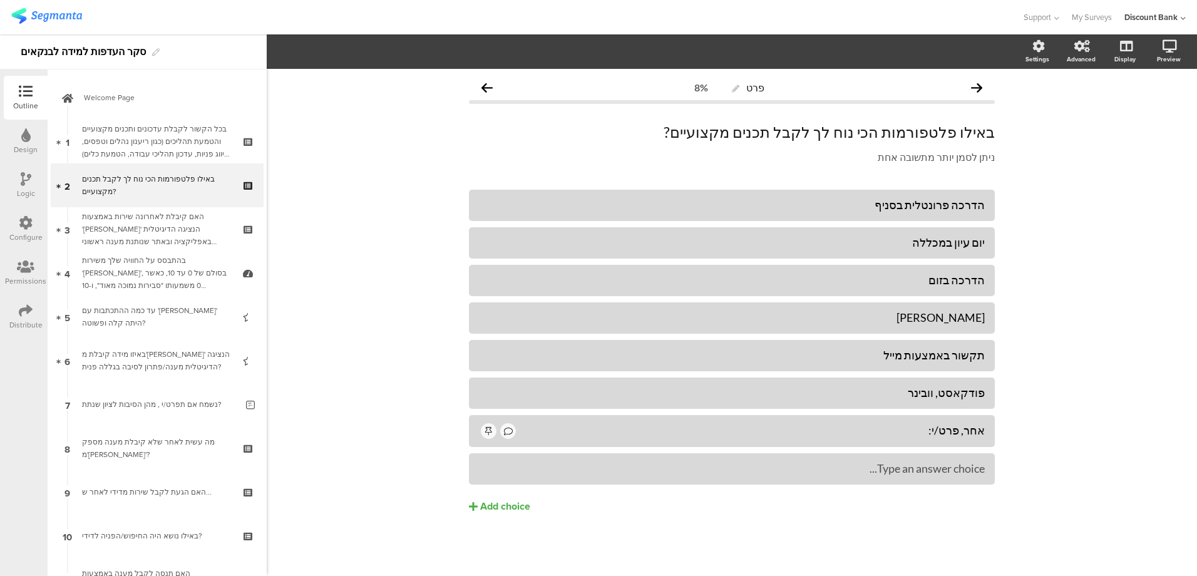
click at [934, 432] on div "אחר, פרט/י:" at bounding box center [751, 430] width 467 height 14
click at [935, 478] on div "Type an answer choice..." at bounding box center [732, 468] width 506 height 21
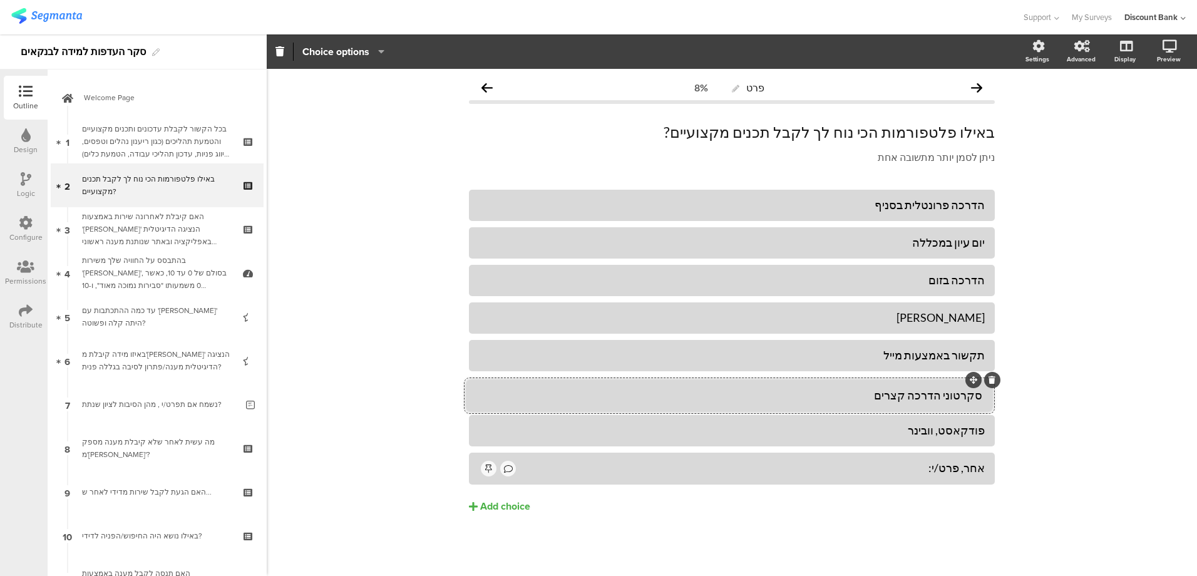
drag, startPoint x: 977, startPoint y: 453, endPoint x: 982, endPoint y: 377, distance: 76.5
click at [975, 392] on div "סקרטוני הדרכה קצרים" at bounding box center [732, 393] width 506 height 14
click at [948, 474] on div "אחר, פרט/י:" at bounding box center [751, 468] width 467 height 14
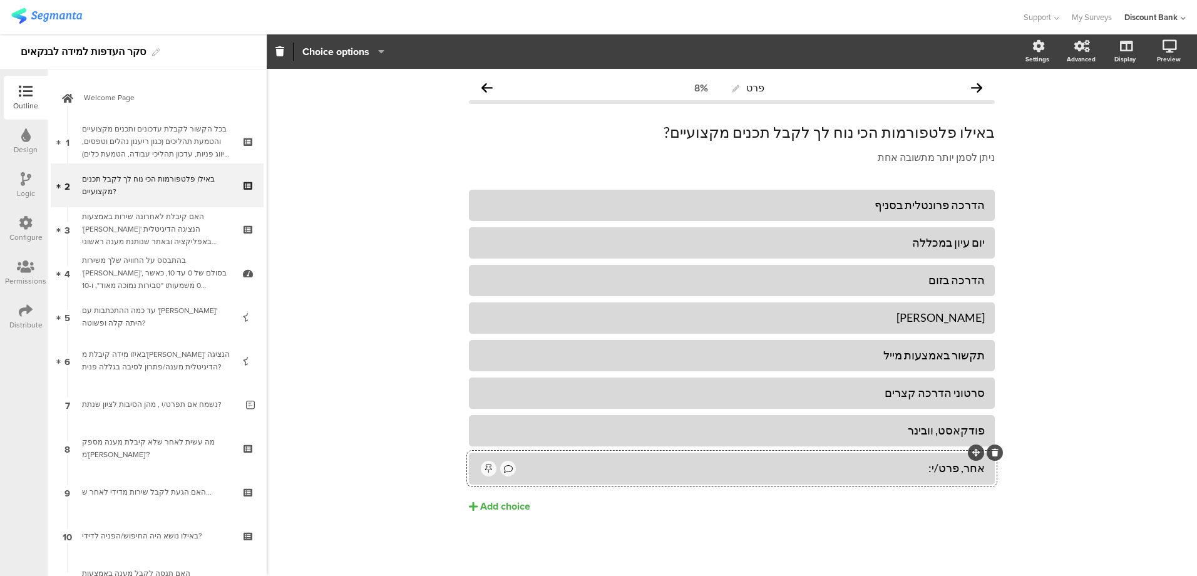
click at [498, 506] on div "Add choice" at bounding box center [505, 506] width 50 height 13
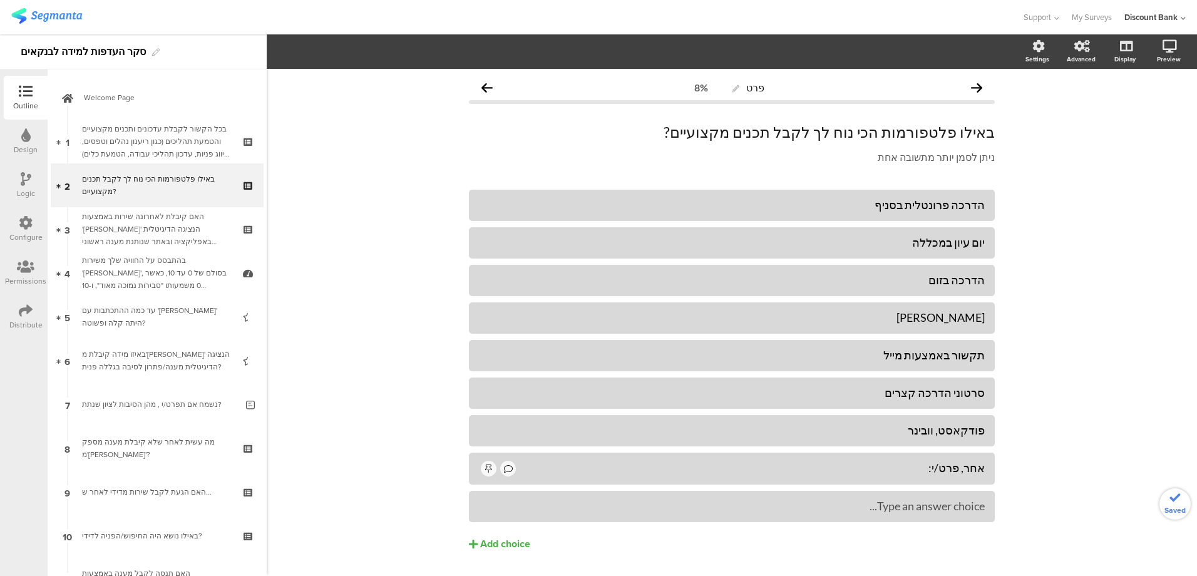
click at [496, 511] on div "Type an answer choice..." at bounding box center [732, 506] width 506 height 14
click at [521, 542] on div "Add choice" at bounding box center [505, 544] width 50 height 13
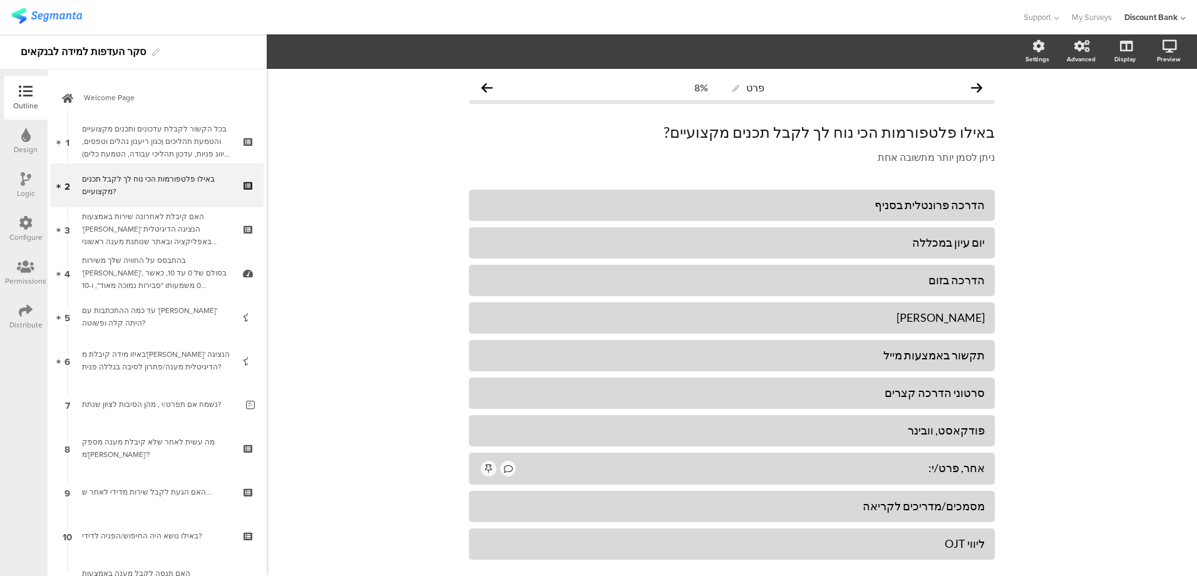
click at [899, 544] on div "ליווי OJT" at bounding box center [732, 543] width 506 height 14
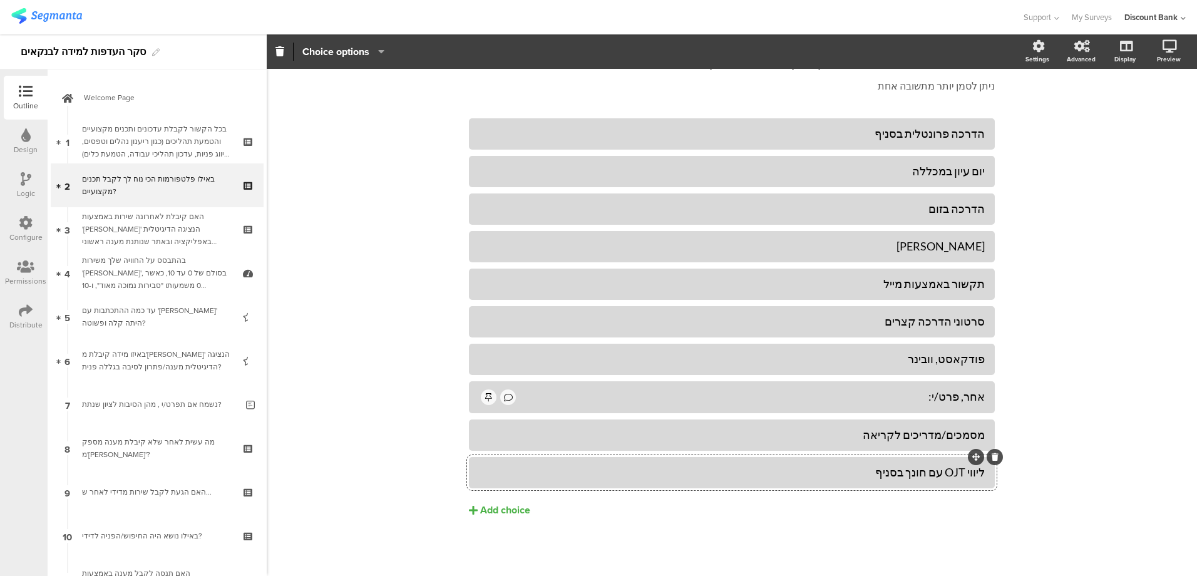
click at [496, 510] on div "Add choice" at bounding box center [505, 510] width 50 height 13
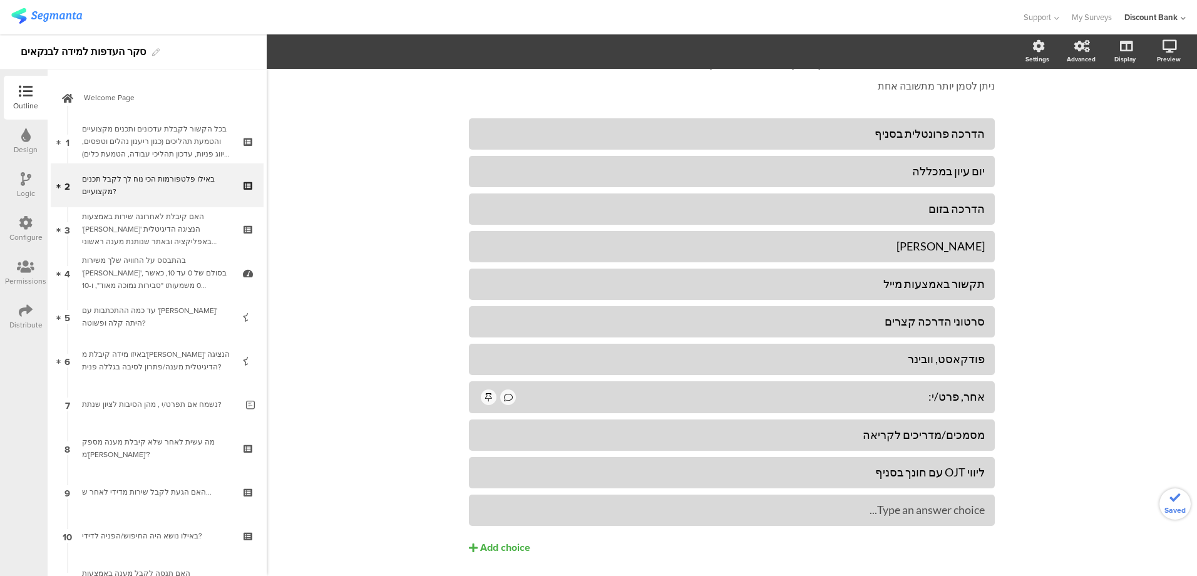
click at [879, 517] on div "Type an answer choice..." at bounding box center [732, 510] width 506 height 14
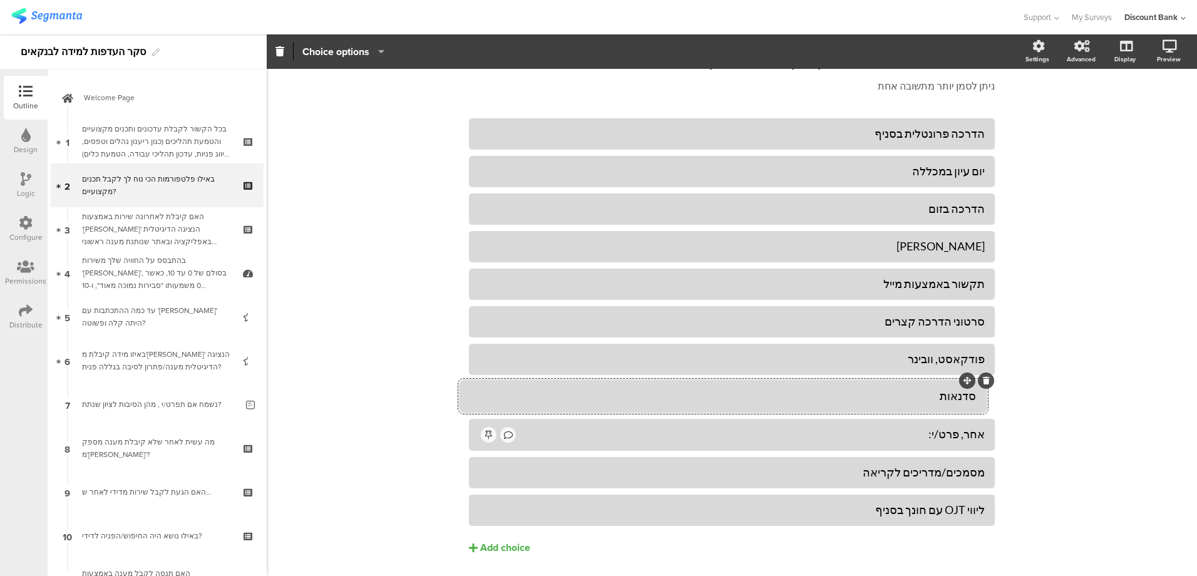
drag, startPoint x: 968, startPoint y: 491, endPoint x: 960, endPoint y: 377, distance: 114.3
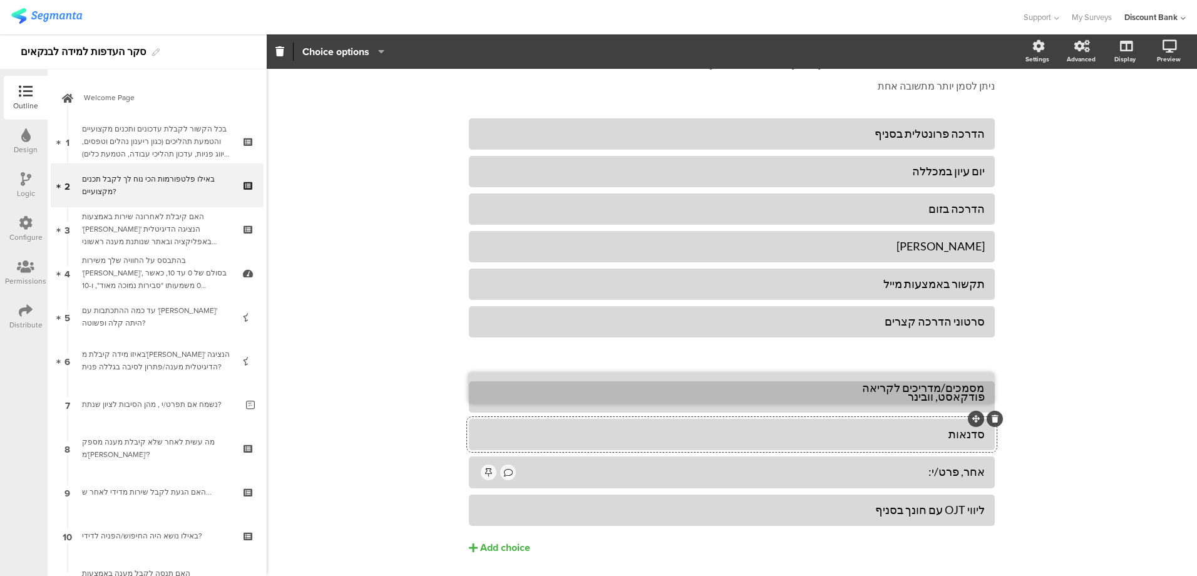
drag, startPoint x: 969, startPoint y: 458, endPoint x: 968, endPoint y: 372, distance: 85.8
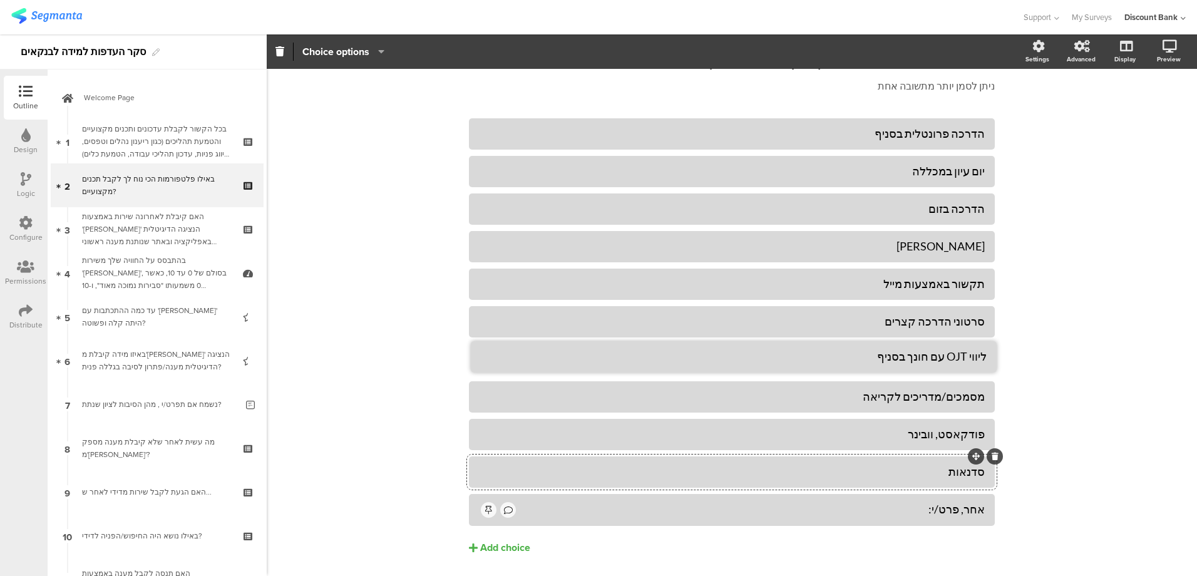
drag, startPoint x: 973, startPoint y: 494, endPoint x: 975, endPoint y: 340, distance: 154.0
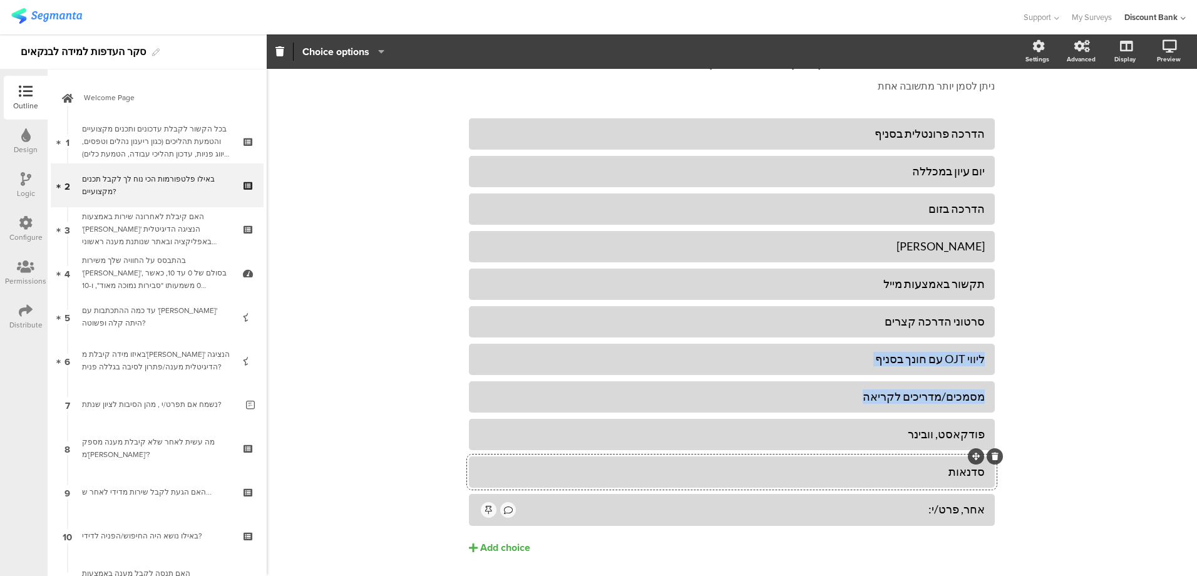
drag, startPoint x: 969, startPoint y: 385, endPoint x: 965, endPoint y: 349, distance: 36.6
click at [965, 349] on div "הדרכה פרונטלית בסניף יום עיון במכללה הדרכה בזום" at bounding box center [732, 321] width 526 height 407
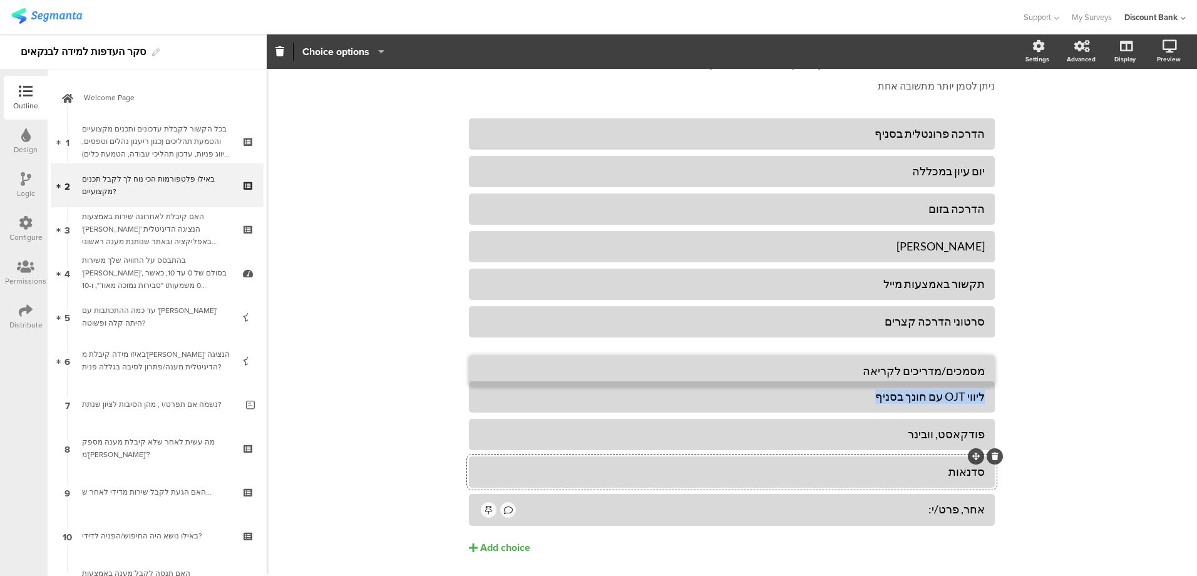
scroll to position [109, 0]
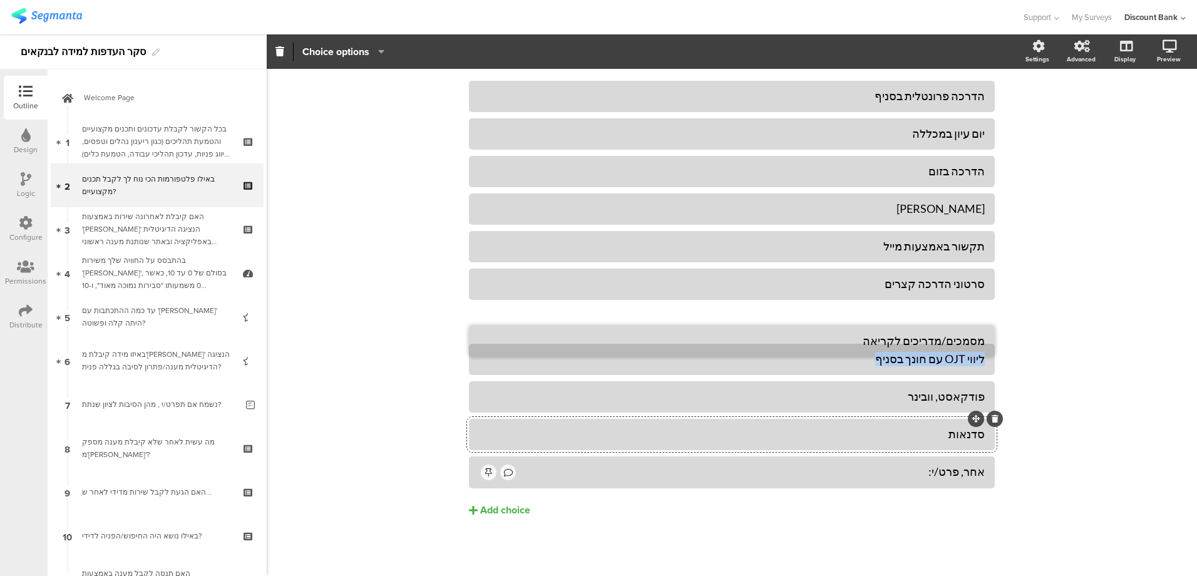
drag, startPoint x: 970, startPoint y: 382, endPoint x: 970, endPoint y: 326, distance: 55.7
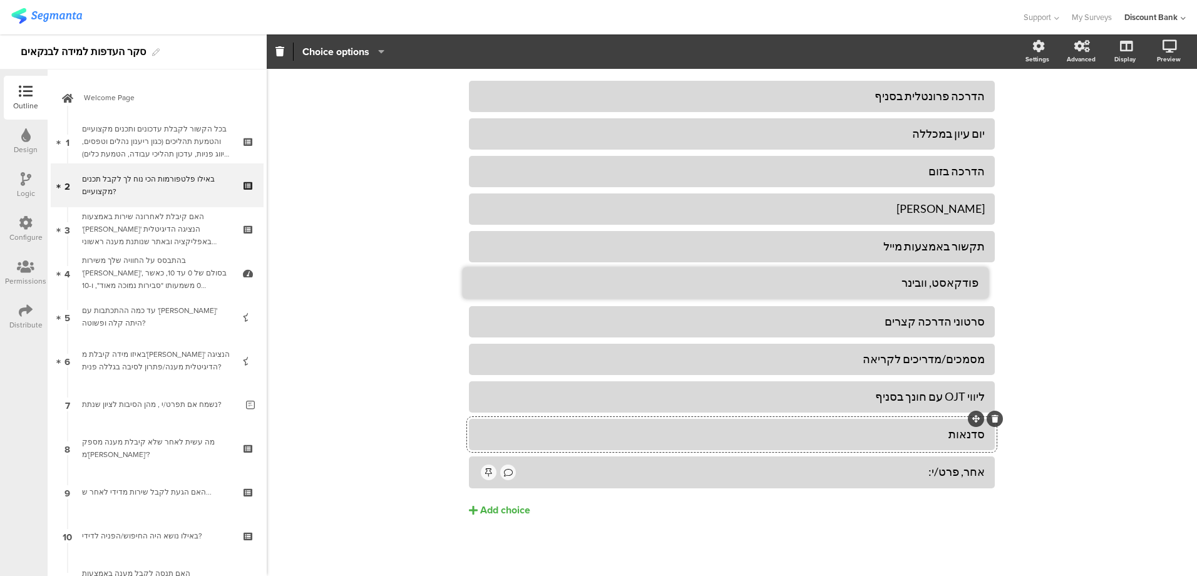
drag, startPoint x: 971, startPoint y: 381, endPoint x: 965, endPoint y: 267, distance: 114.1
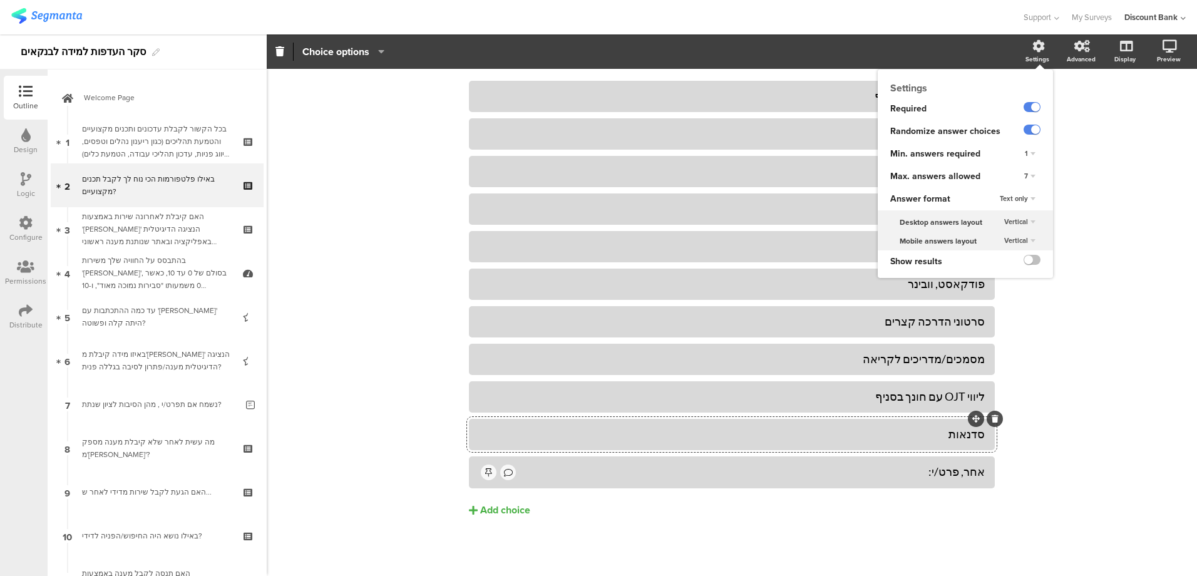
click at [1028, 56] on div "Settings" at bounding box center [1037, 58] width 24 height 9
click at [1020, 179] on div "7" at bounding box center [1029, 176] width 21 height 15
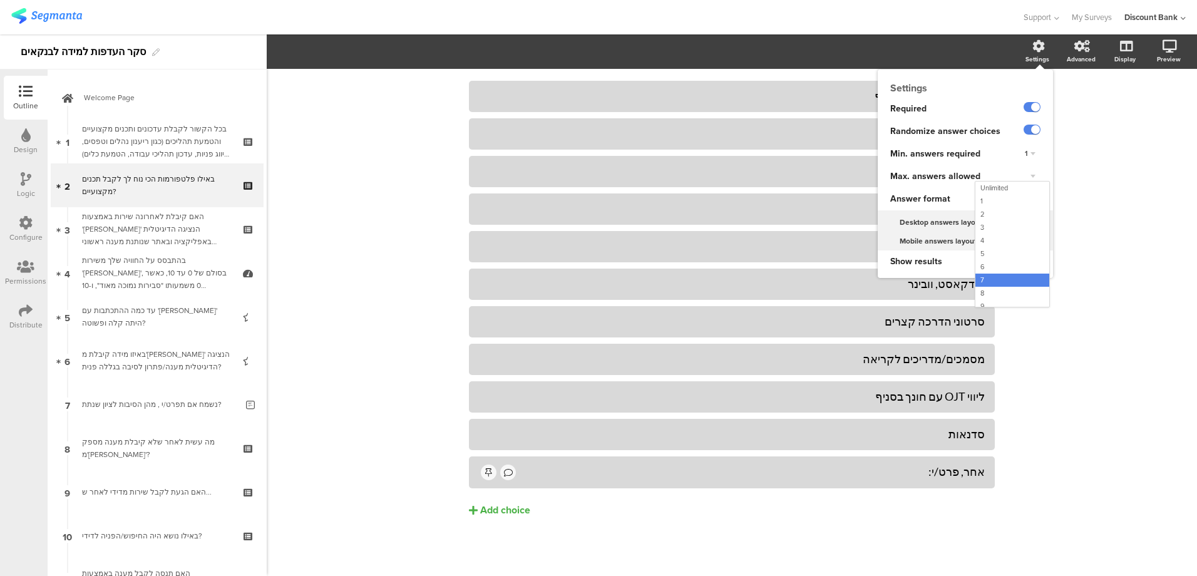
scroll to position [19, 0]
click at [997, 298] on div "10" at bounding box center [1012, 300] width 74 height 13
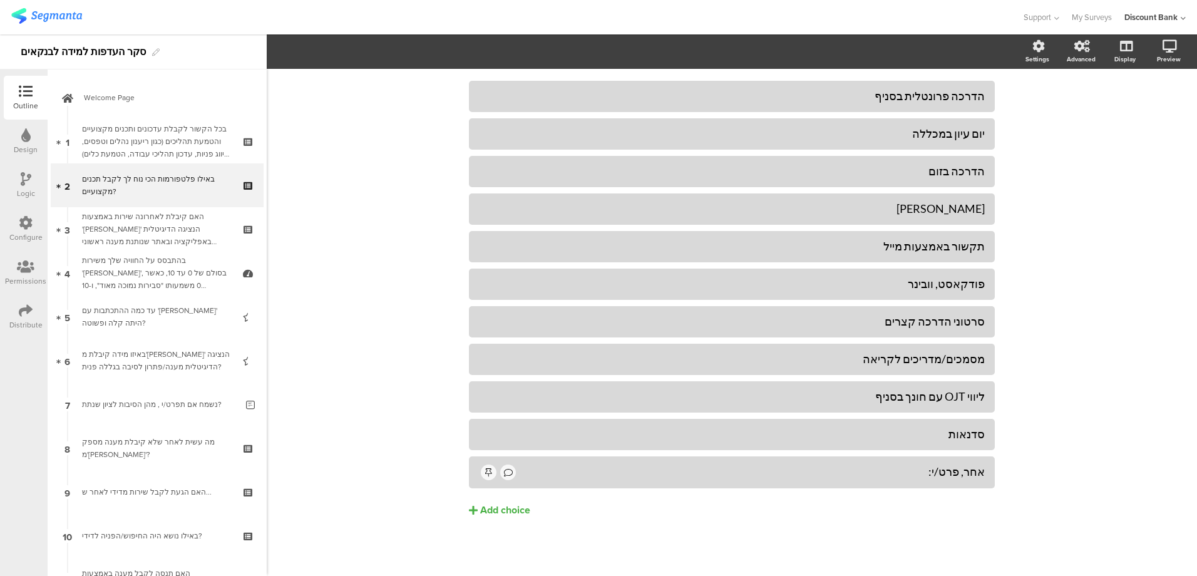
click at [156, 227] on div "האם קיבלת לאחרונה שירות באמצעות '[PERSON_NAME]' הנציגה הדיגיטלית באפליקציה ובאת…" at bounding box center [157, 229] width 150 height 38
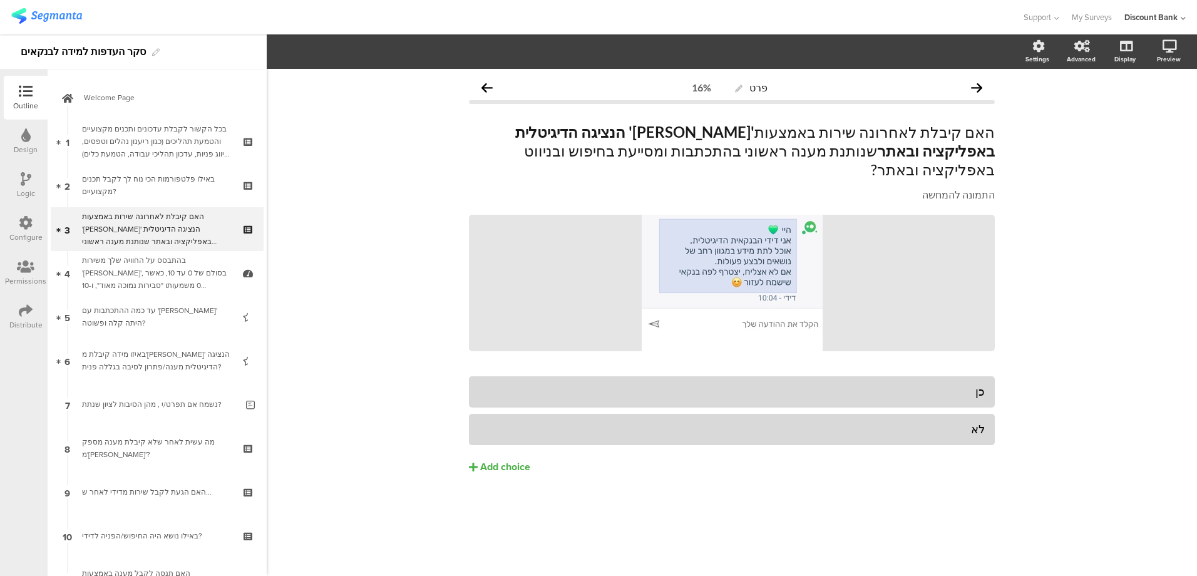
click at [155, 272] on div "בהתבסס על החוויה שלך משירות '[PERSON_NAME]', בסולם של 0 עד 10, כאשר 0 משמעותו "…" at bounding box center [157, 273] width 150 height 38
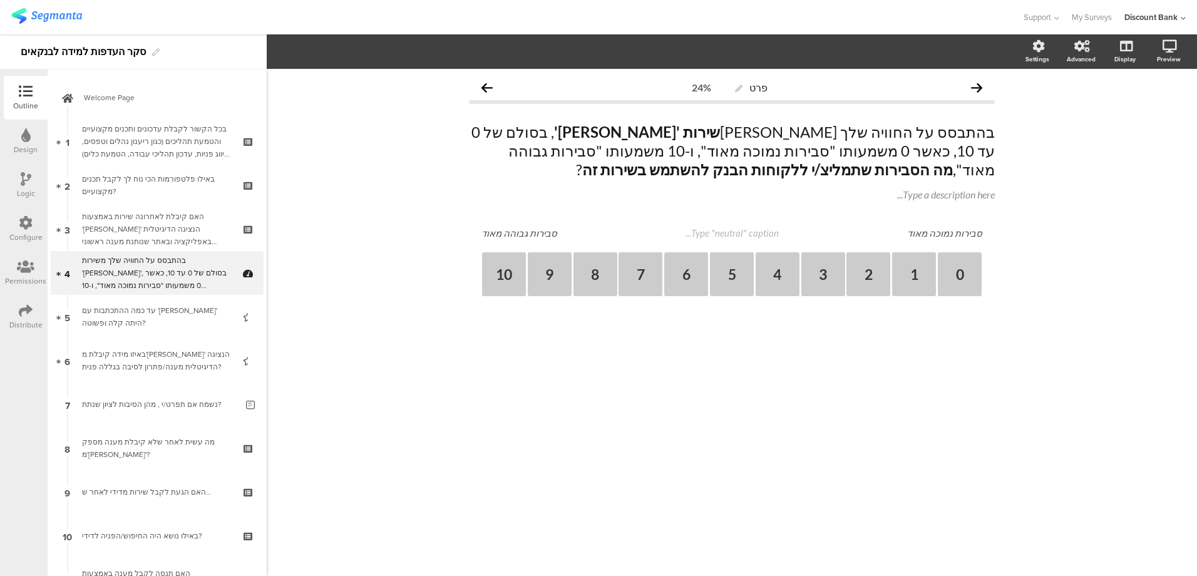
click at [154, 323] on div "עד כמה ההתכתבות עם '[PERSON_NAME]' היתה קלה ופשוטה?" at bounding box center [157, 316] width 150 height 25
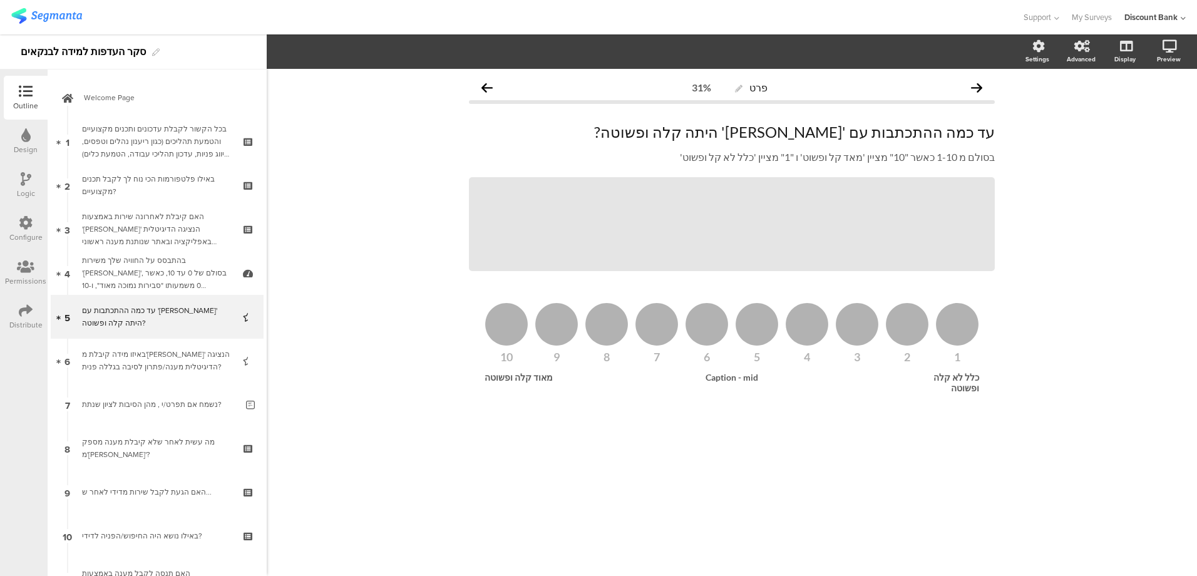
click at [150, 372] on div "באיזו מידה קיבלת מ'[PERSON_NAME]' הנציגה הדיגיטלית מענה/פתרון לסיבה בגללה פנית?" at bounding box center [157, 360] width 150 height 25
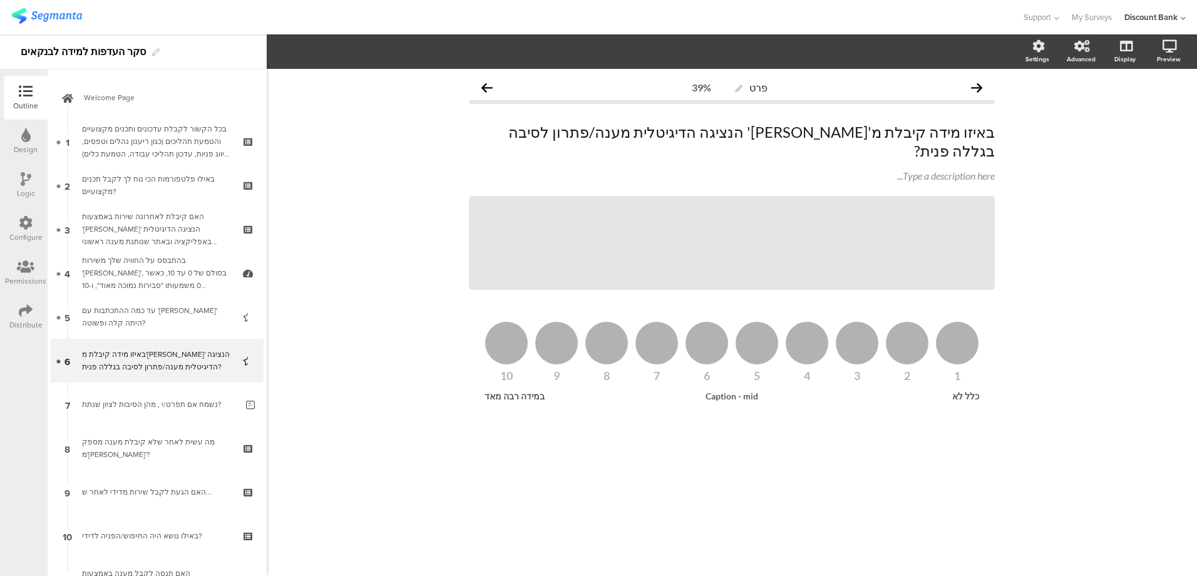
click at [148, 406] on div "נשמח אם תפרט/י , מהן הסיבות לציון שנתת?" at bounding box center [159, 404] width 155 height 13
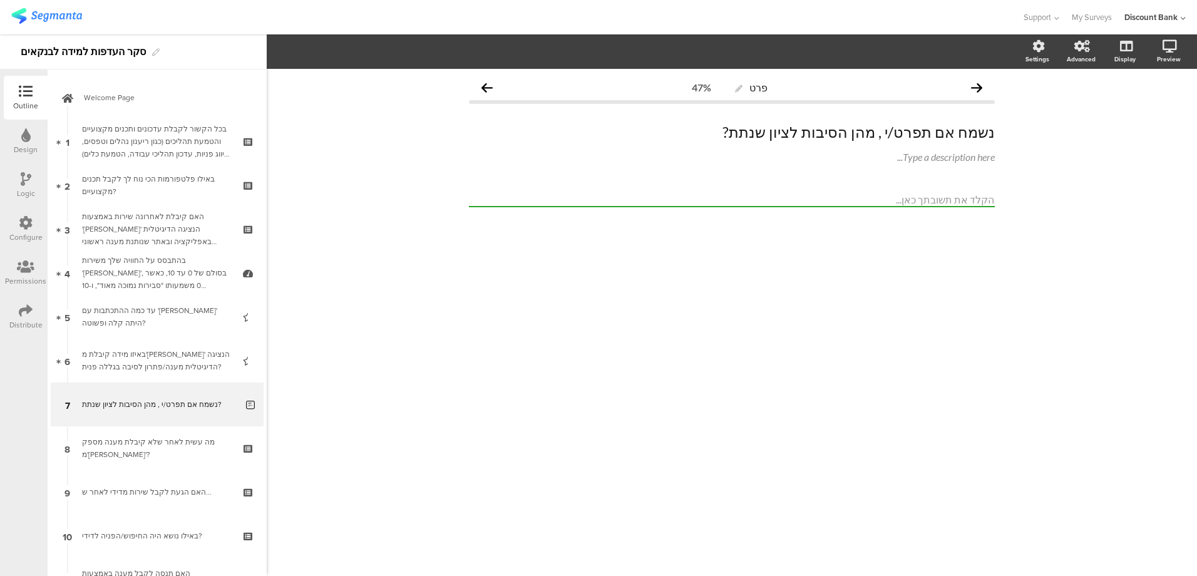
click at [152, 457] on div "מה עשית לאחר שלא קיבלת מענה מספק מ'[PERSON_NAME]'?" at bounding box center [157, 448] width 150 height 25
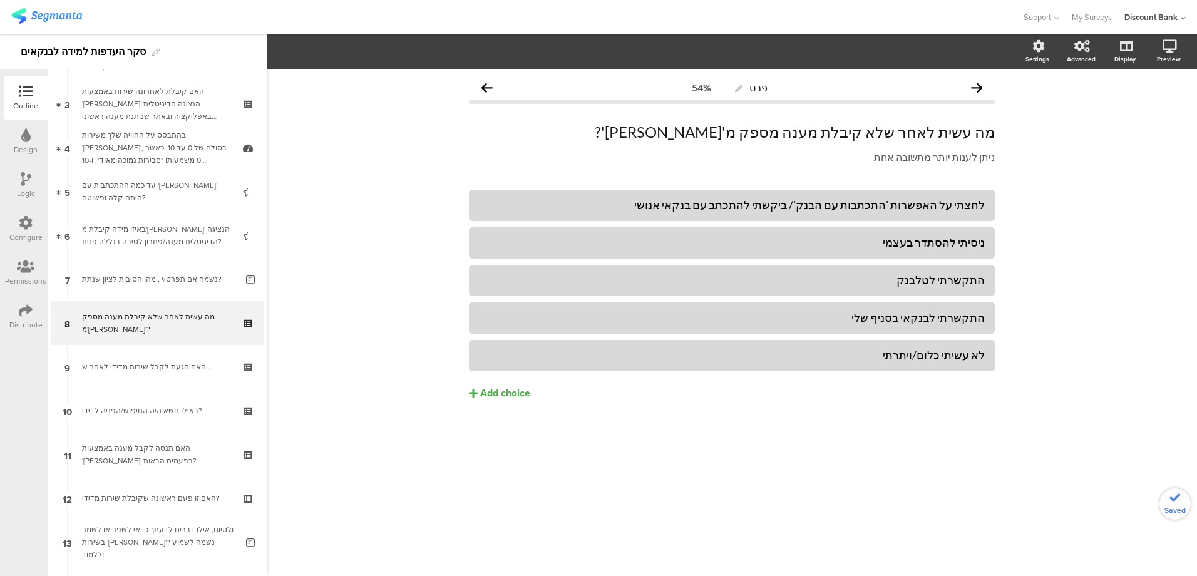
scroll to position [229, 0]
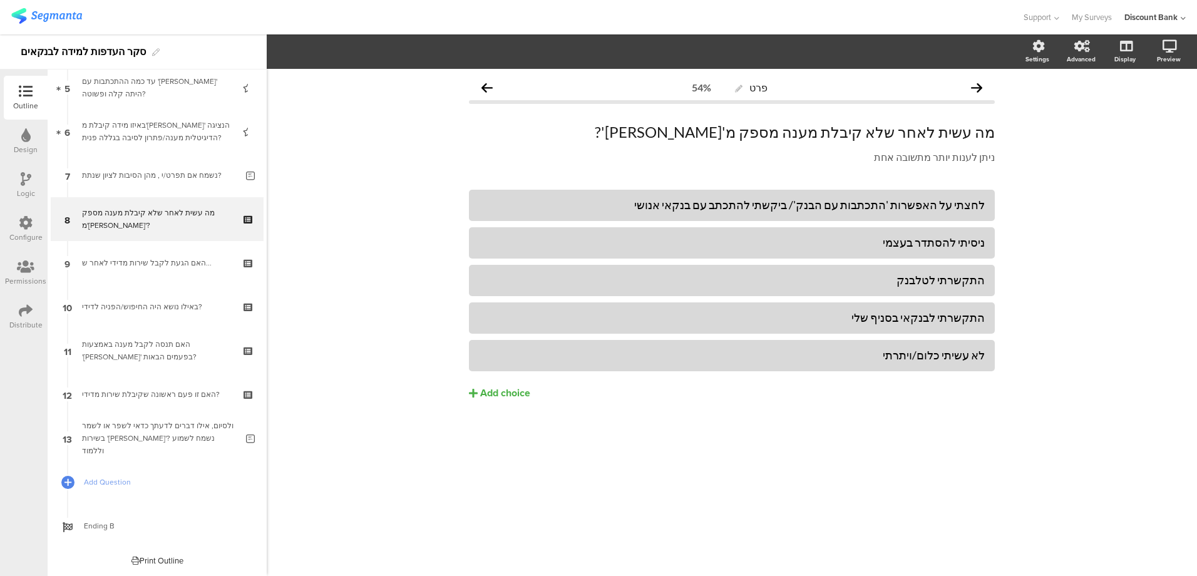
click at [119, 483] on span "Add Question" at bounding box center [164, 482] width 160 height 13
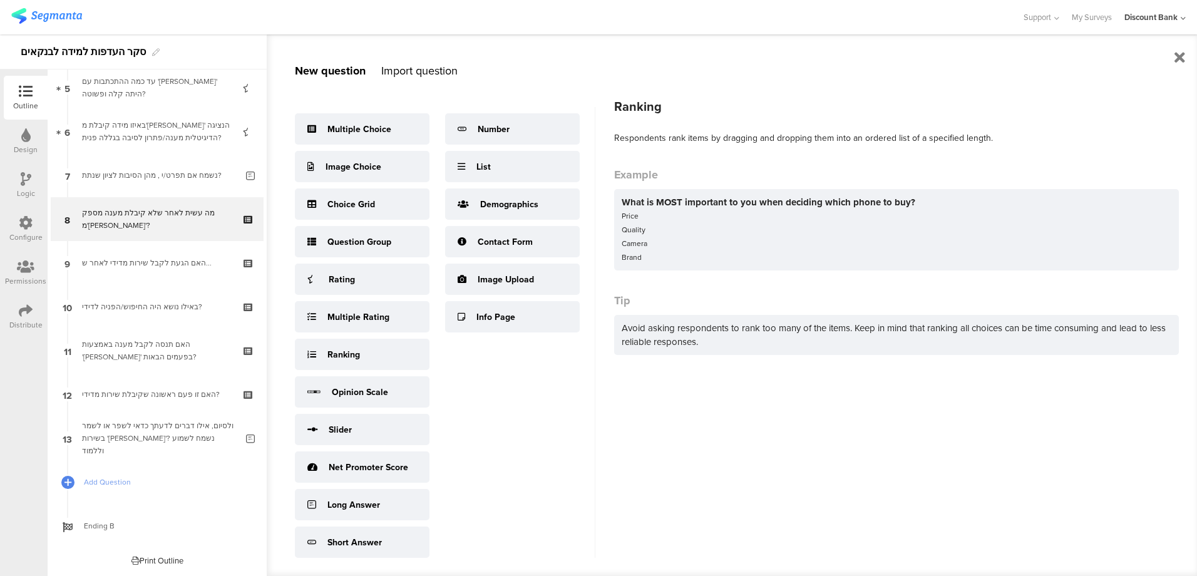
scroll to position [16, 0]
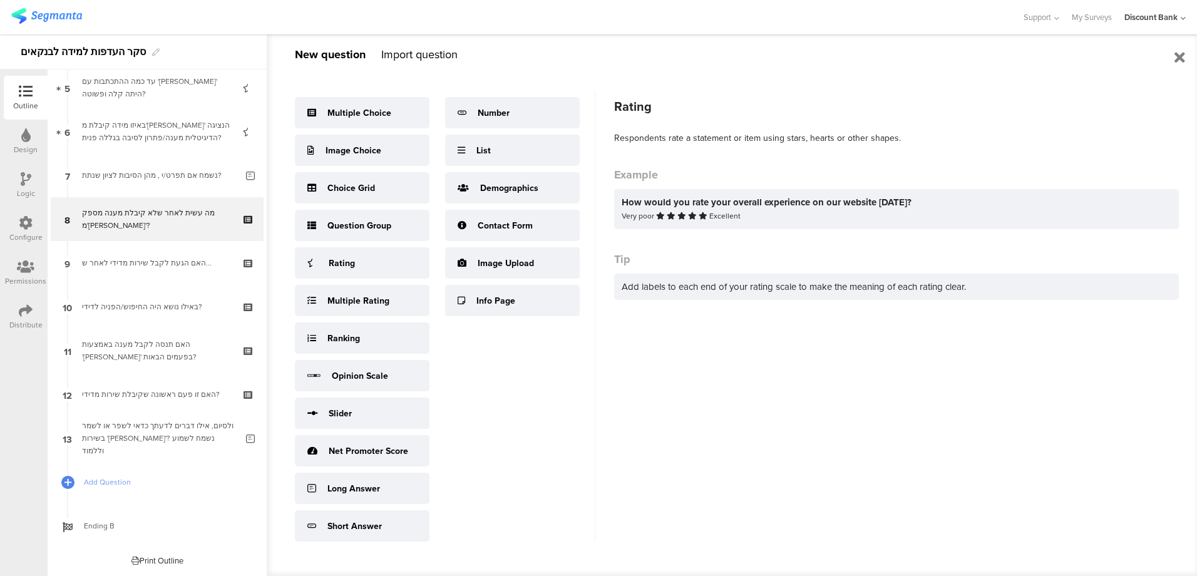
click at [338, 260] on div "Rating" at bounding box center [342, 263] width 26 height 13
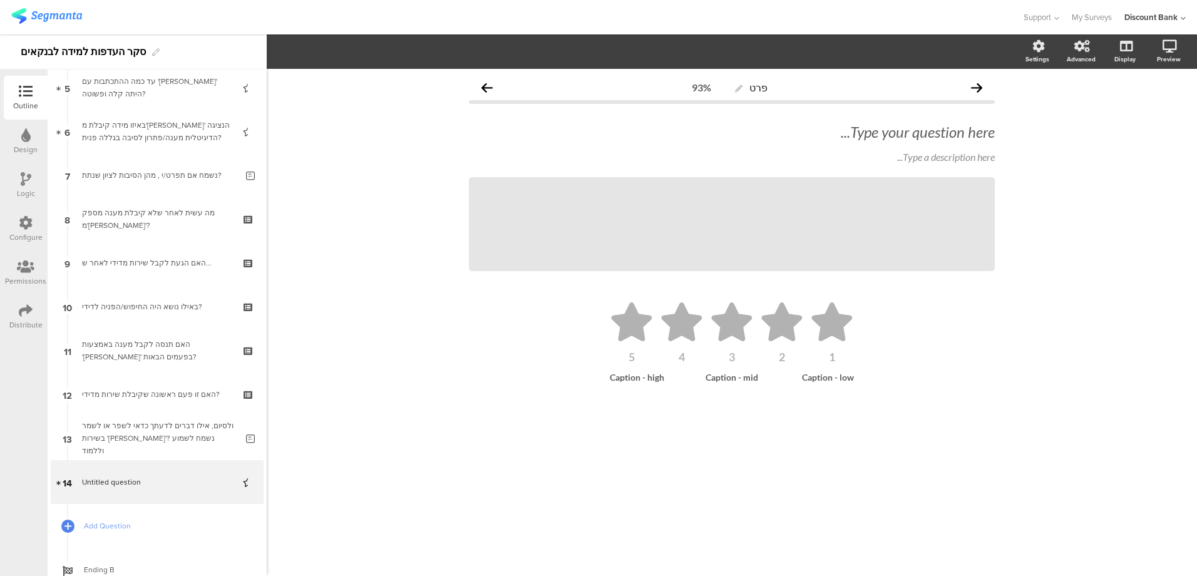
click at [111, 526] on span "Add Question" at bounding box center [164, 526] width 160 height 13
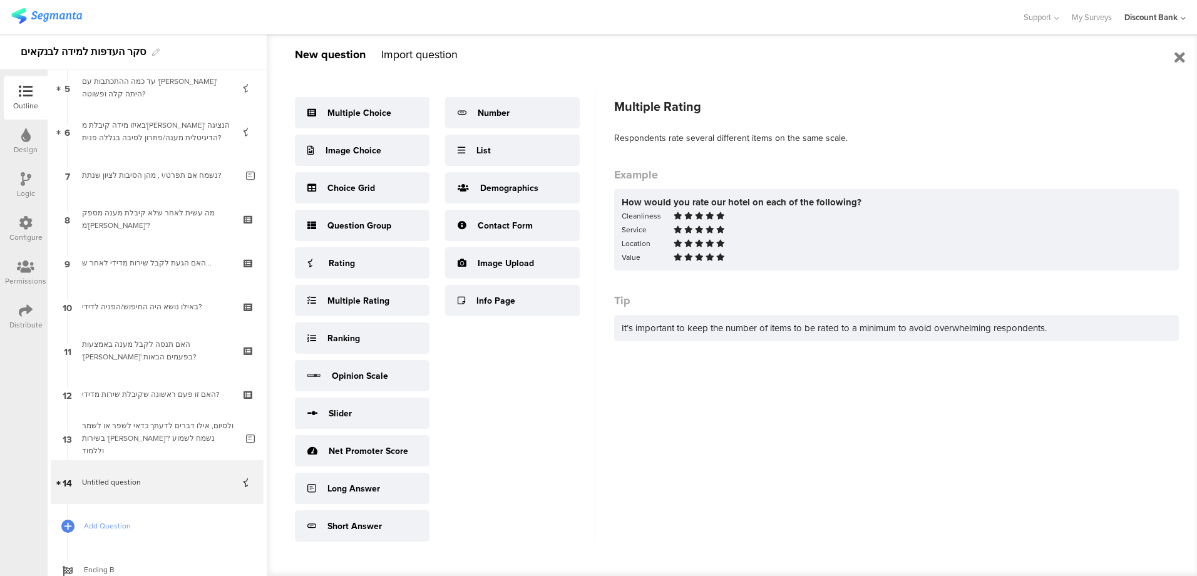
click at [340, 303] on div "Multiple Rating" at bounding box center [358, 300] width 62 height 13
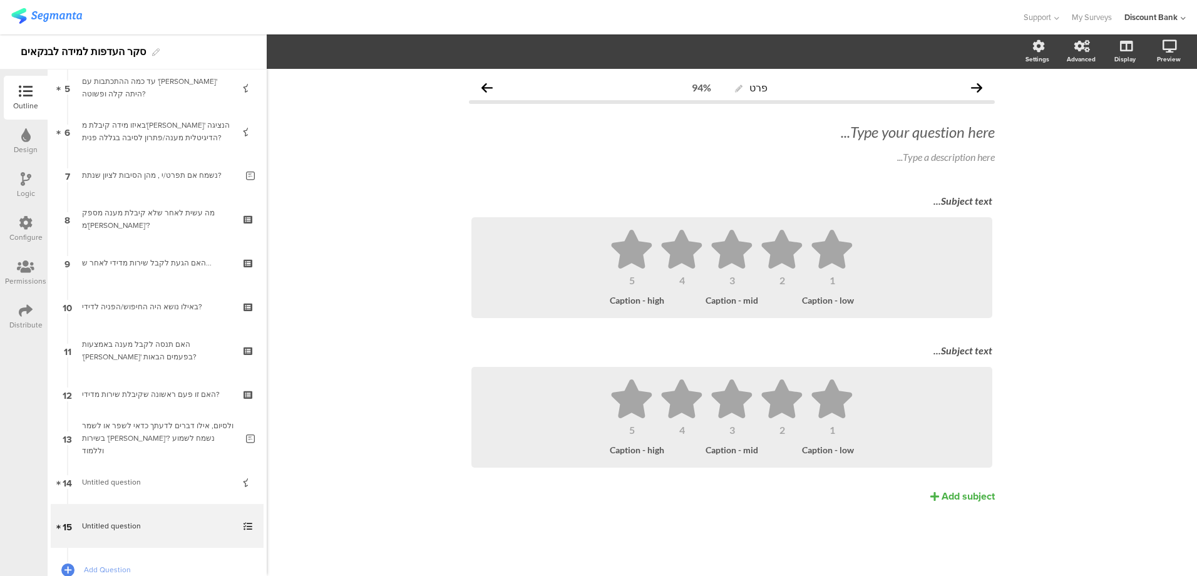
scroll to position [317, 0]
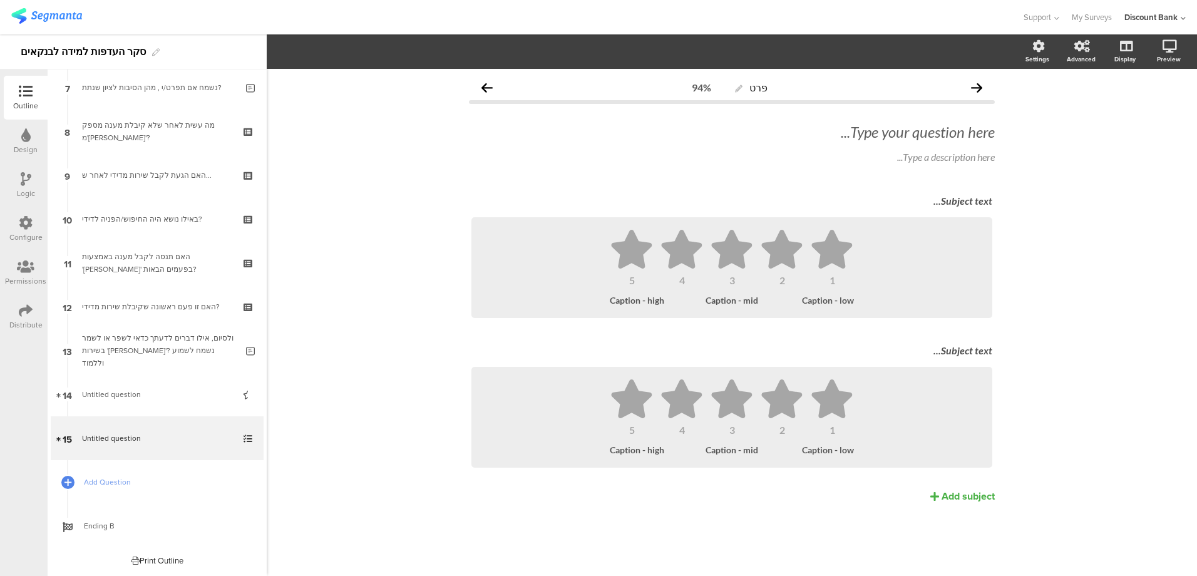
click at [121, 483] on span "Add Question" at bounding box center [164, 482] width 160 height 13
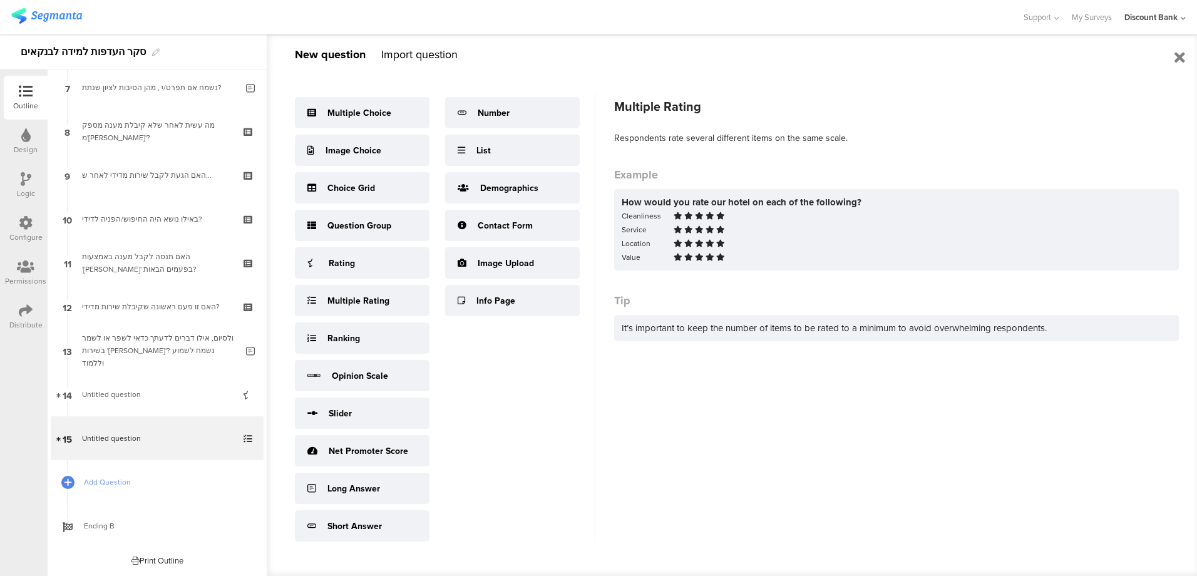
click at [351, 297] on div "Multiple Rating" at bounding box center [358, 300] width 62 height 13
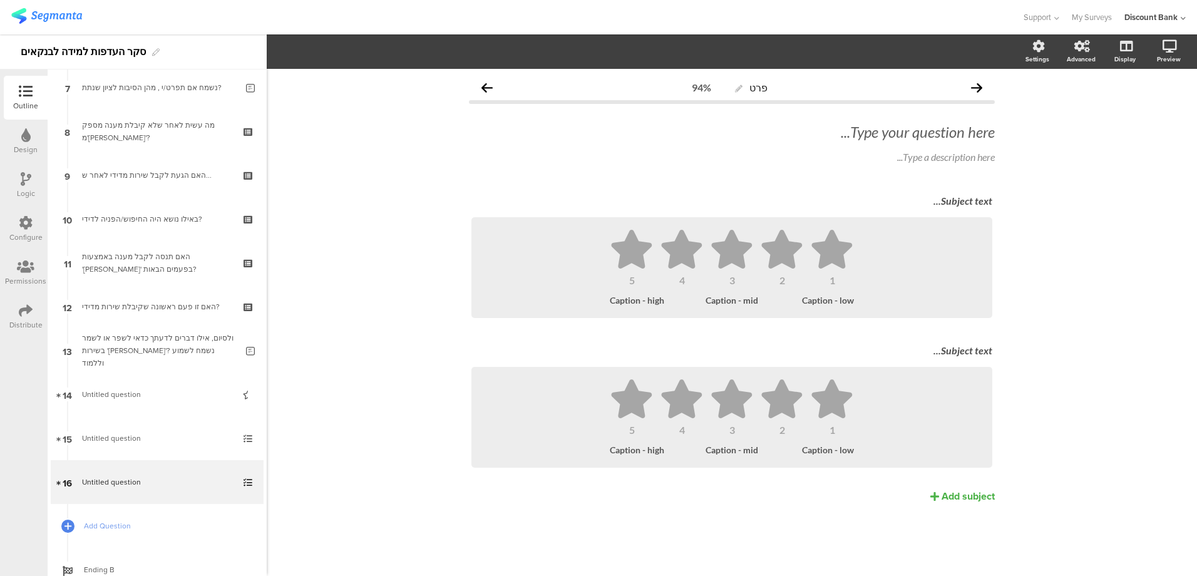
click at [244, 491] on icon at bounding box center [249, 490] width 11 height 12
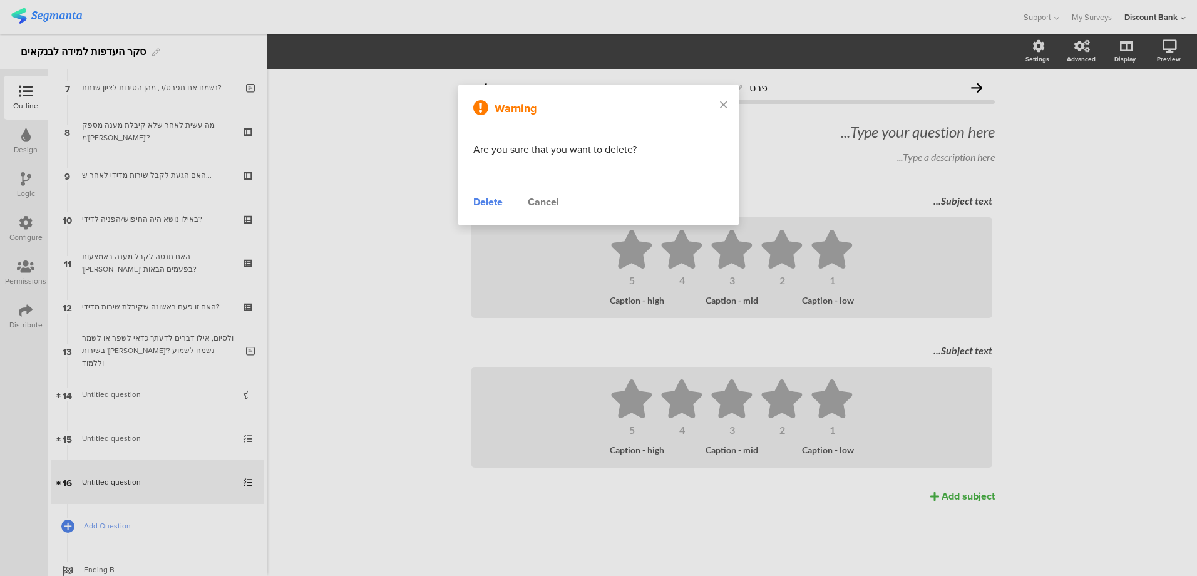
click at [491, 203] on div "Delete" at bounding box center [487, 202] width 29 height 15
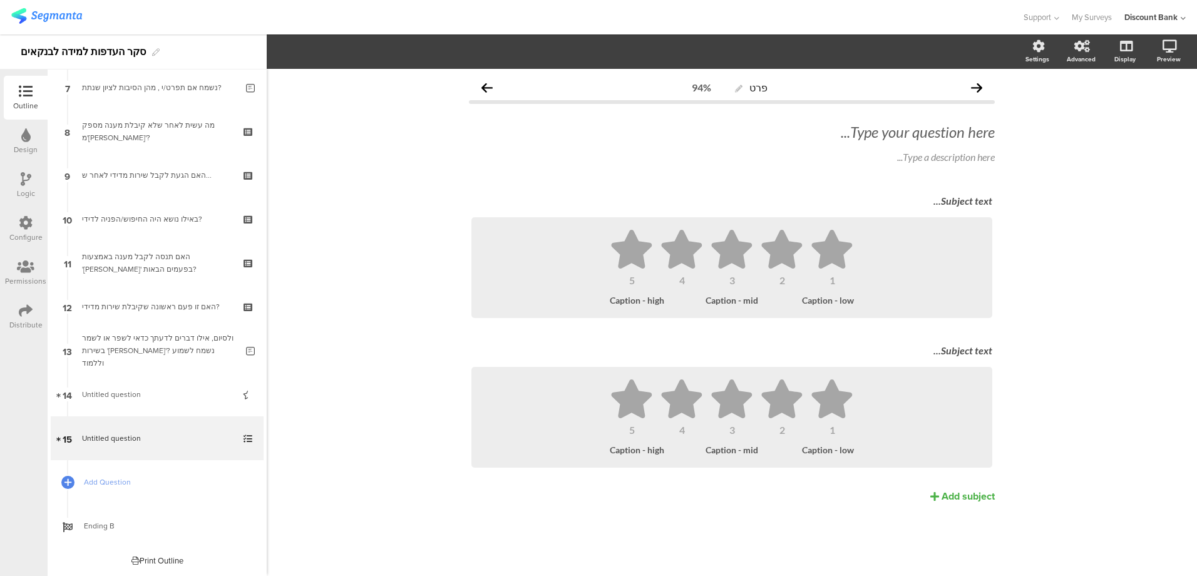
click at [244, 402] on icon at bounding box center [249, 403] width 11 height 12
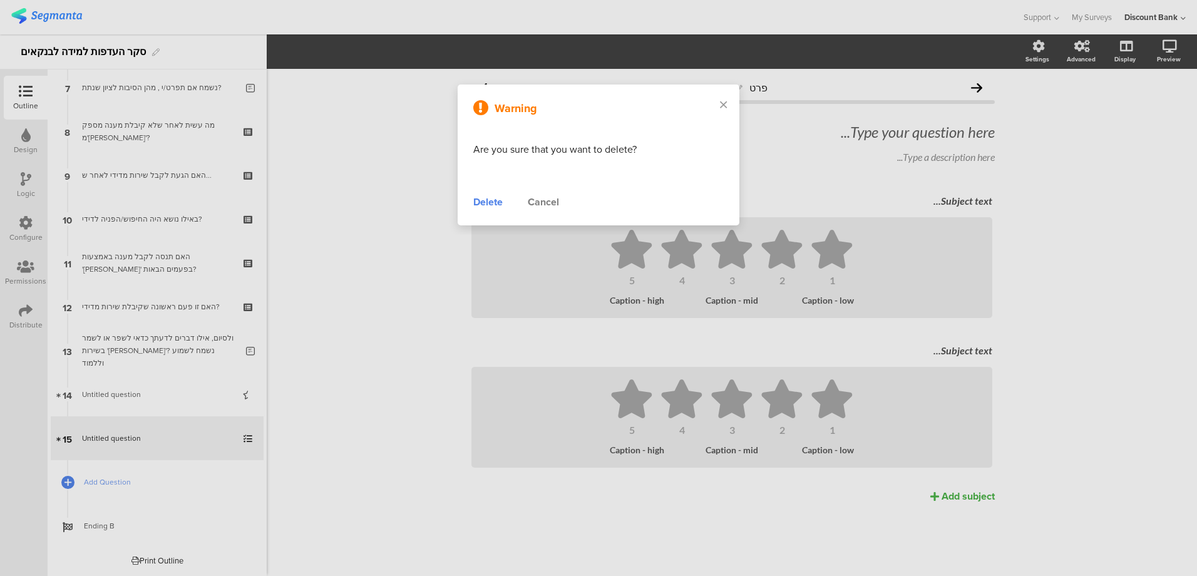
click at [493, 199] on div "Delete" at bounding box center [487, 202] width 29 height 15
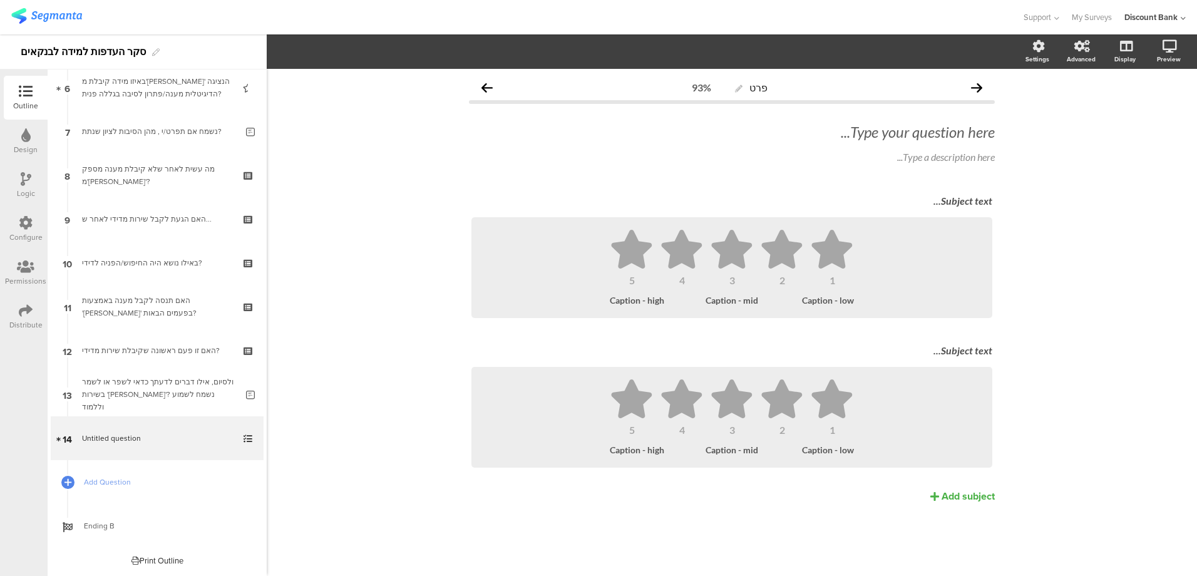
click at [244, 447] on icon at bounding box center [249, 447] width 11 height 12
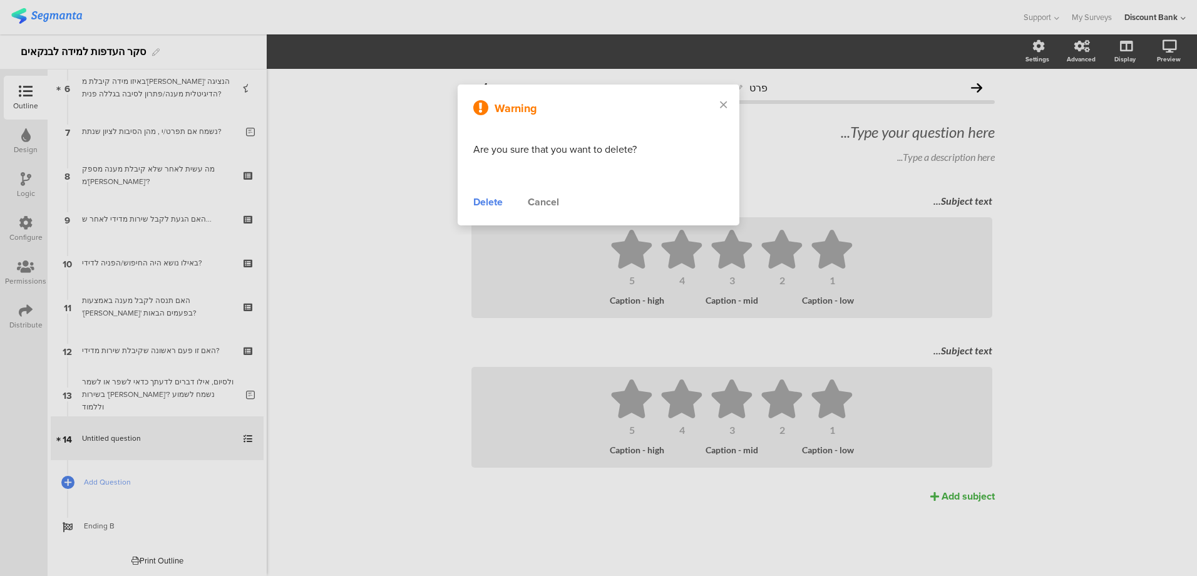
click at [482, 198] on div "Delete" at bounding box center [487, 202] width 29 height 15
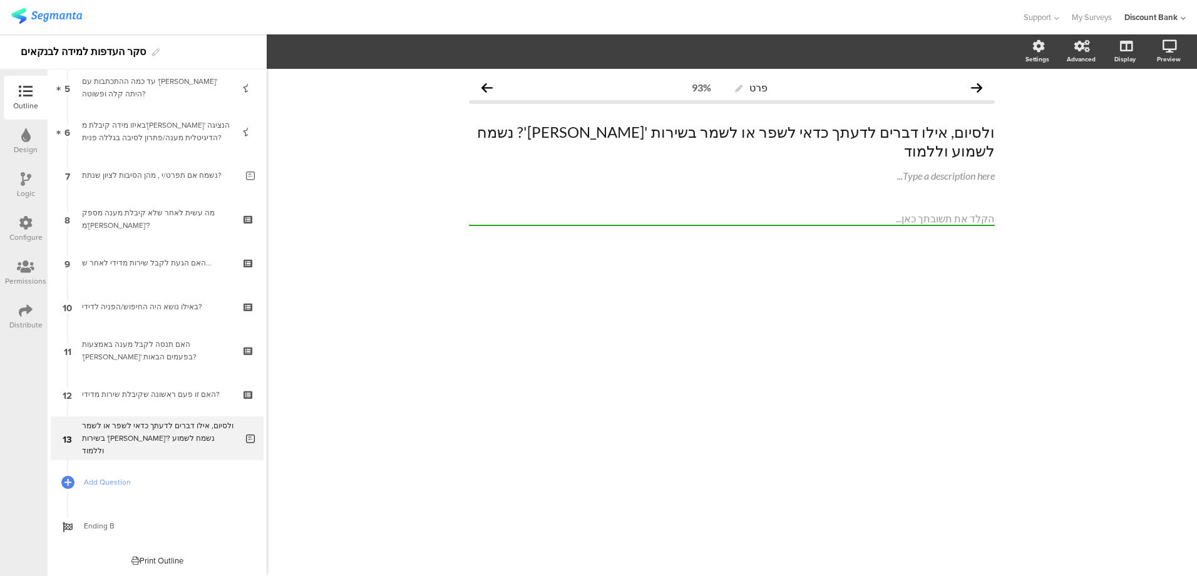
click at [106, 481] on span "Add Question" at bounding box center [164, 482] width 160 height 13
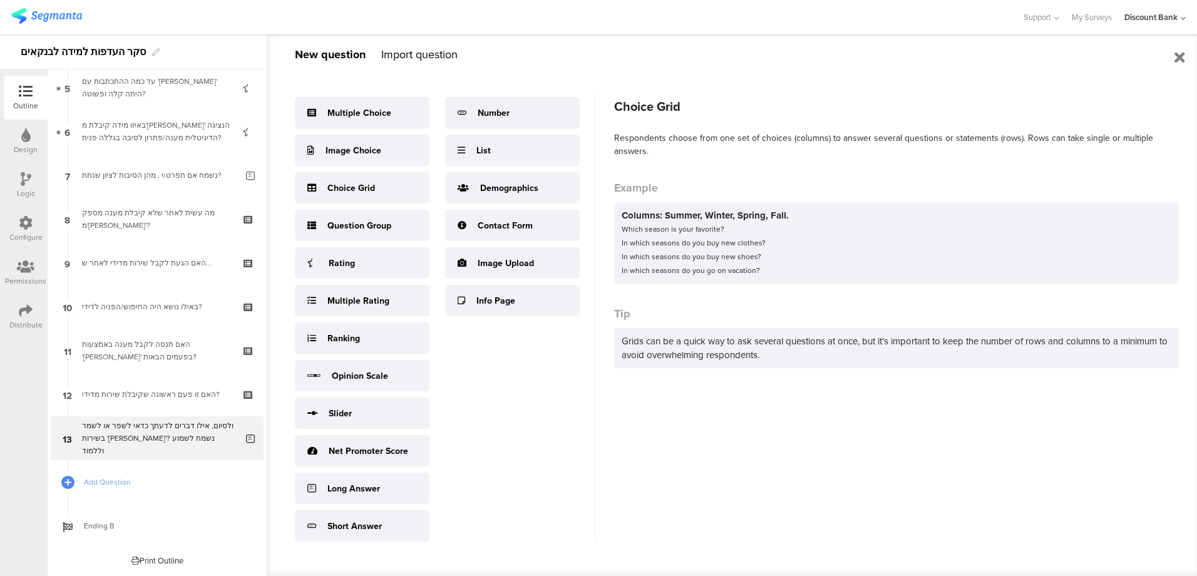
click at [330, 189] on div "Choice Grid" at bounding box center [351, 188] width 48 height 13
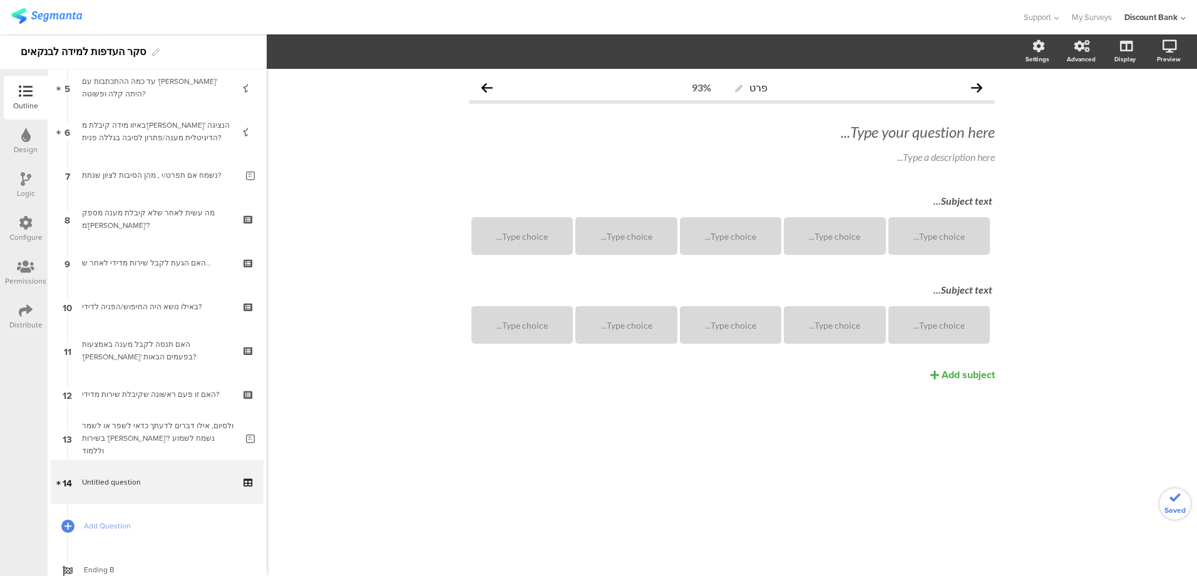
scroll to position [273, 0]
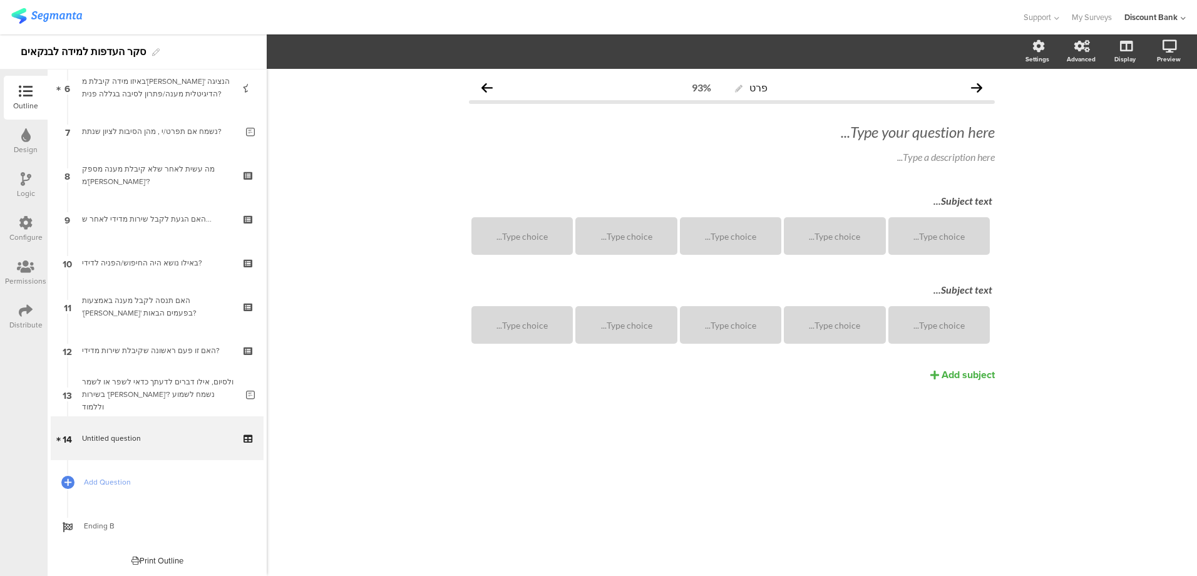
click at [896, 138] on div "Type your question here..." at bounding box center [732, 132] width 526 height 19
click at [883, 129] on p at bounding box center [732, 132] width 526 height 19
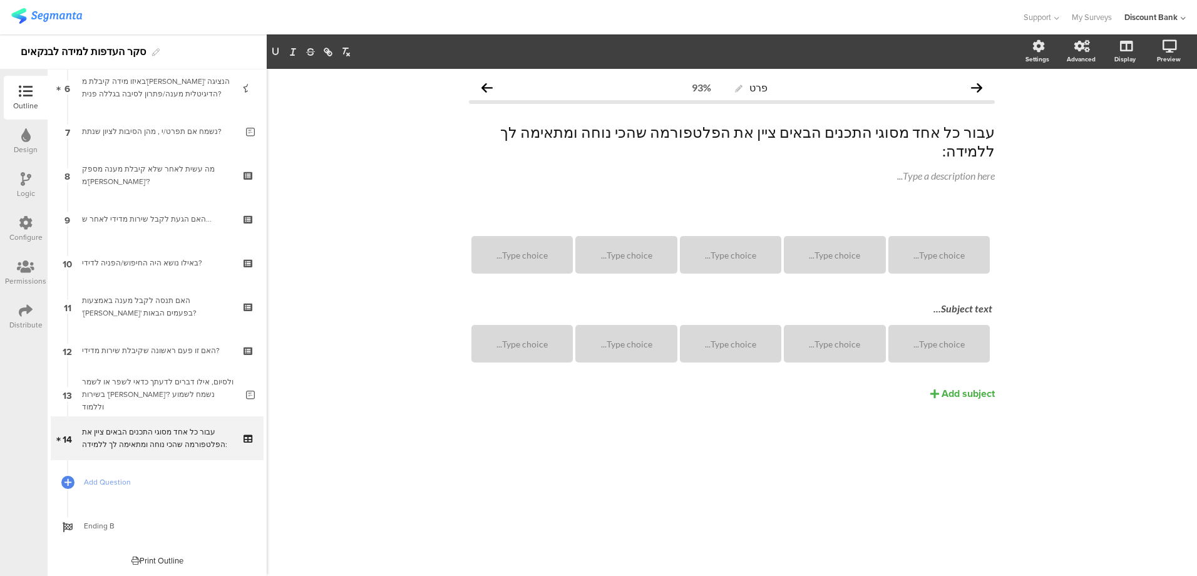
click at [981, 210] on div "Subject text..." at bounding box center [731, 220] width 527 height 20
click at [988, 213] on p "שימוש בטפסים חדשים" at bounding box center [731, 219] width 521 height 13
click at [985, 213] on p "שימוש בטפסים חדשים" at bounding box center [731, 219] width 521 height 13
click at [913, 213] on p "שימוש בטפסים חדשים" at bounding box center [731, 219] width 521 height 13
drag, startPoint x: 906, startPoint y: 201, endPoint x: 1022, endPoint y: 201, distance: 115.2
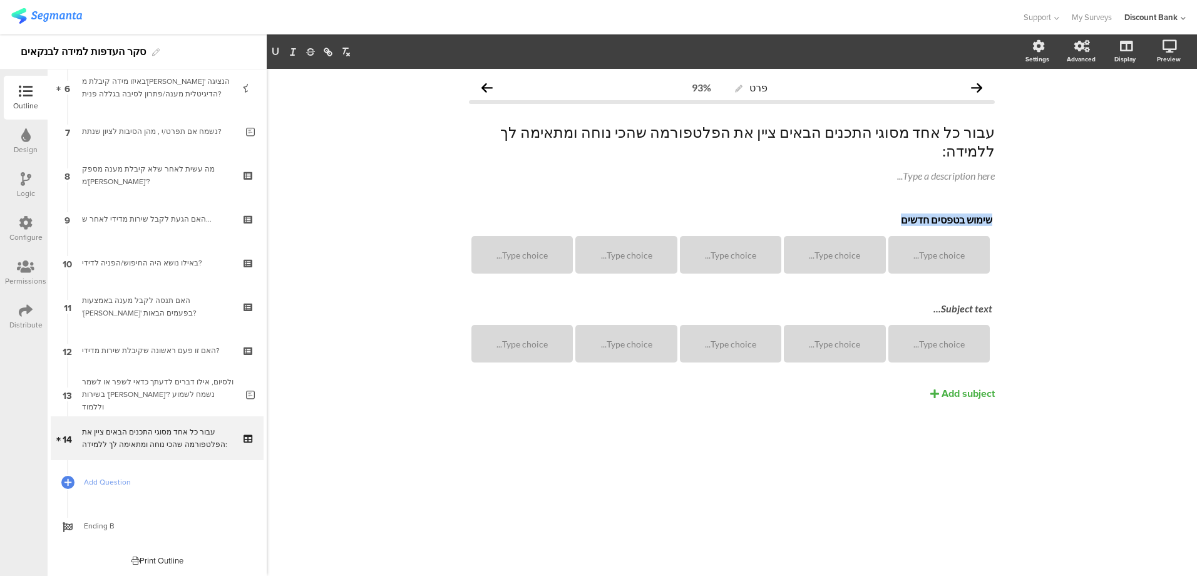
click at [1022, 201] on div "פרט 93% עבור כל אחד מסוגי התכנים הבאים ציין את הפלטפורמה שהכי נוחה ומתאימה לך ל…" at bounding box center [732, 322] width 930 height 507
drag, startPoint x: 972, startPoint y: 198, endPoint x: 963, endPoint y: 212, distance: 16.3
click at [972, 213] on p "הכרת טפסים חדשים" at bounding box center [731, 219] width 521 height 13
drag, startPoint x: 969, startPoint y: 202, endPoint x: 990, endPoint y: 201, distance: 20.7
click at [991, 213] on p "הכרת טפסים חדשים" at bounding box center [731, 219] width 521 height 13
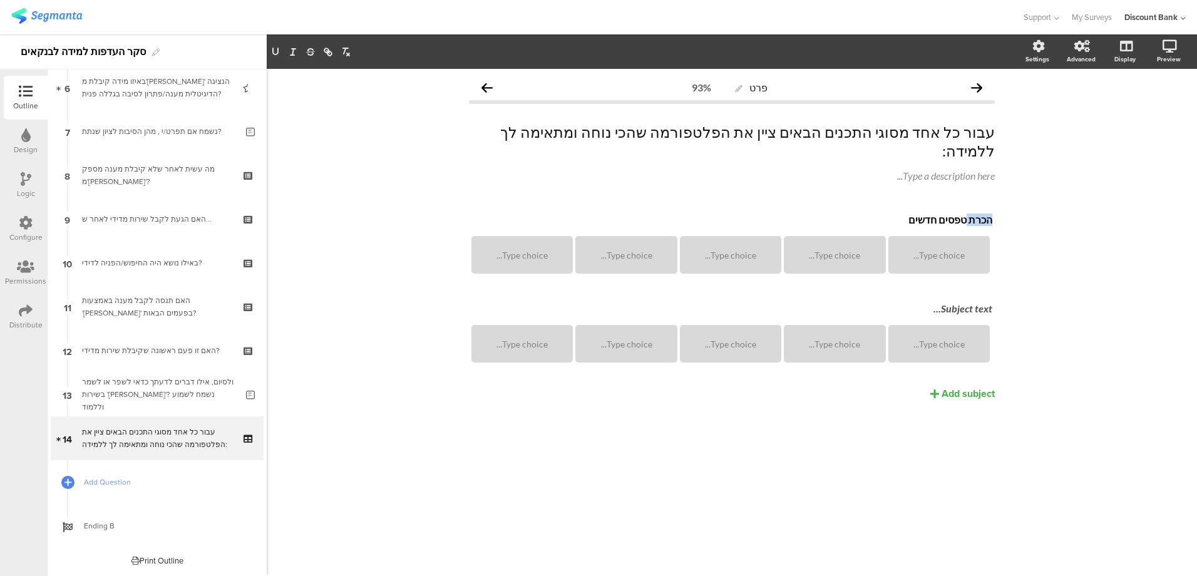
click at [971, 213] on p "הכרת טפסים חדשים" at bounding box center [731, 219] width 521 height 13
click at [973, 213] on p "הכרת טפסים חדשים" at bounding box center [731, 219] width 521 height 13
click at [966, 213] on p "הכרה טפסים חדשים" at bounding box center [731, 219] width 521 height 13
click at [971, 213] on p "הכרה טפסים חדשים" at bounding box center [731, 219] width 521 height 13
drag, startPoint x: 924, startPoint y: 200, endPoint x: 951, endPoint y: 183, distance: 32.1
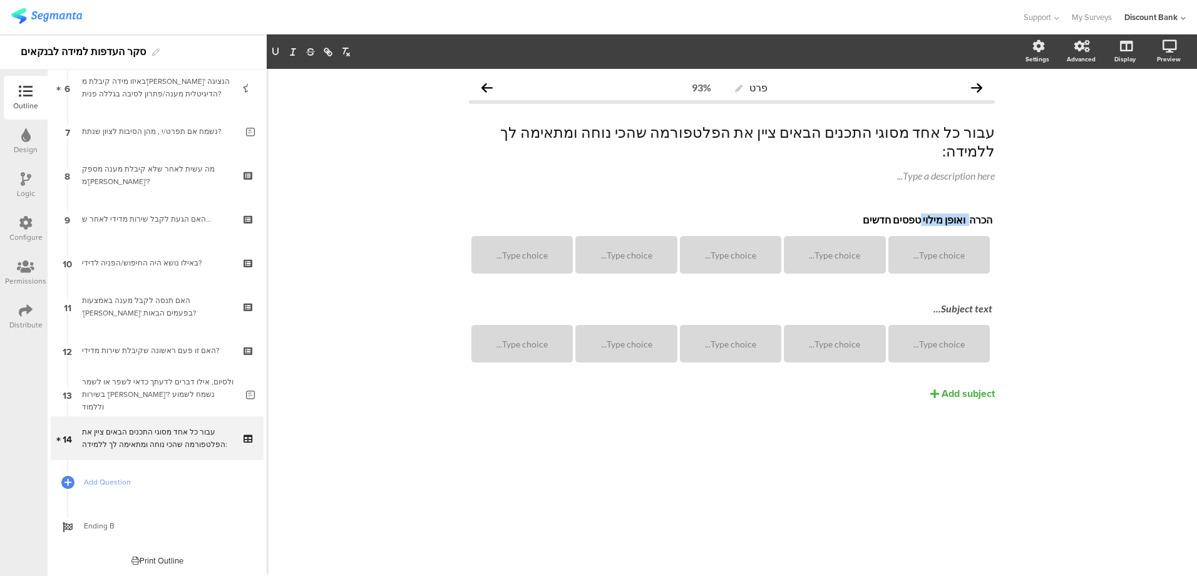
click at [973, 213] on p "הכרה ואופן מילוי טפסים חדשים" at bounding box center [731, 219] width 521 height 13
click at [995, 242] on div "פרט 93% עבור כל אחד מסוגי התכנים הבאים ציין את הפלטפורמה שהכי נוחה ומתאימה לך ל…" at bounding box center [731, 260] width 551 height 382
click at [846, 243] on div "Type choice..." at bounding box center [835, 255] width 98 height 38
click at [836, 250] on div "יום עיודן במכללה" at bounding box center [835, 255] width 98 height 11
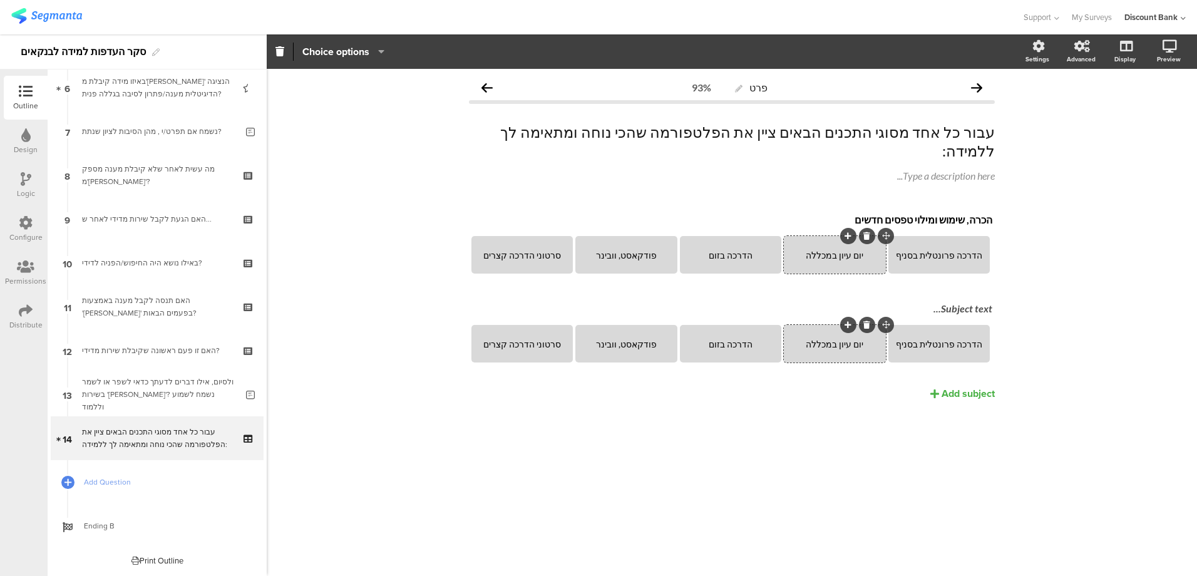
click at [847, 232] on icon at bounding box center [847, 236] width 7 height 8
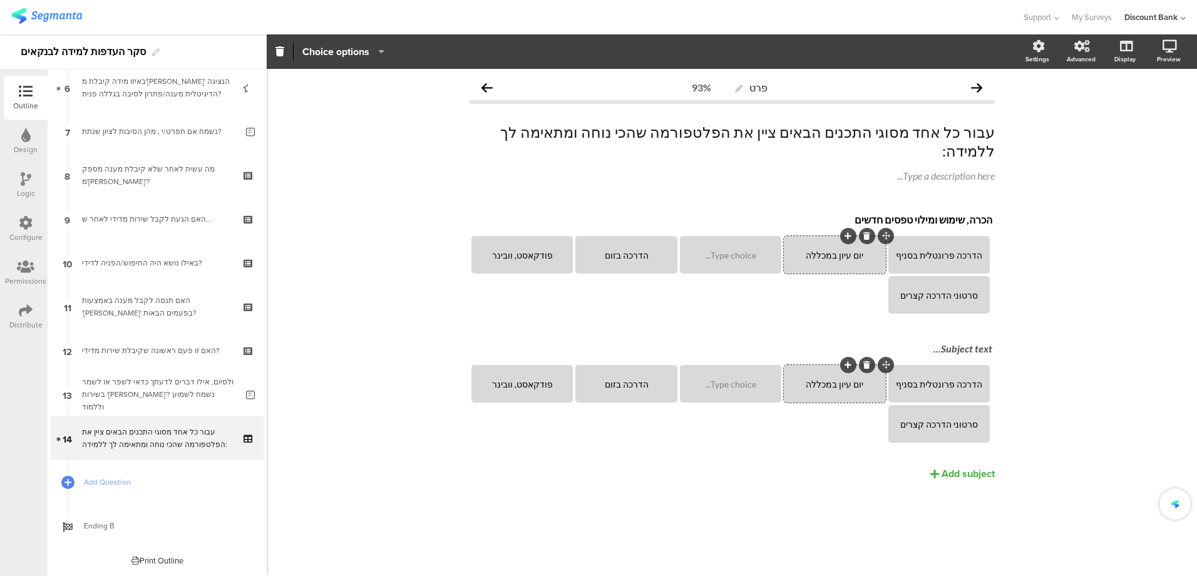
click at [847, 232] on icon at bounding box center [847, 236] width 7 height 8
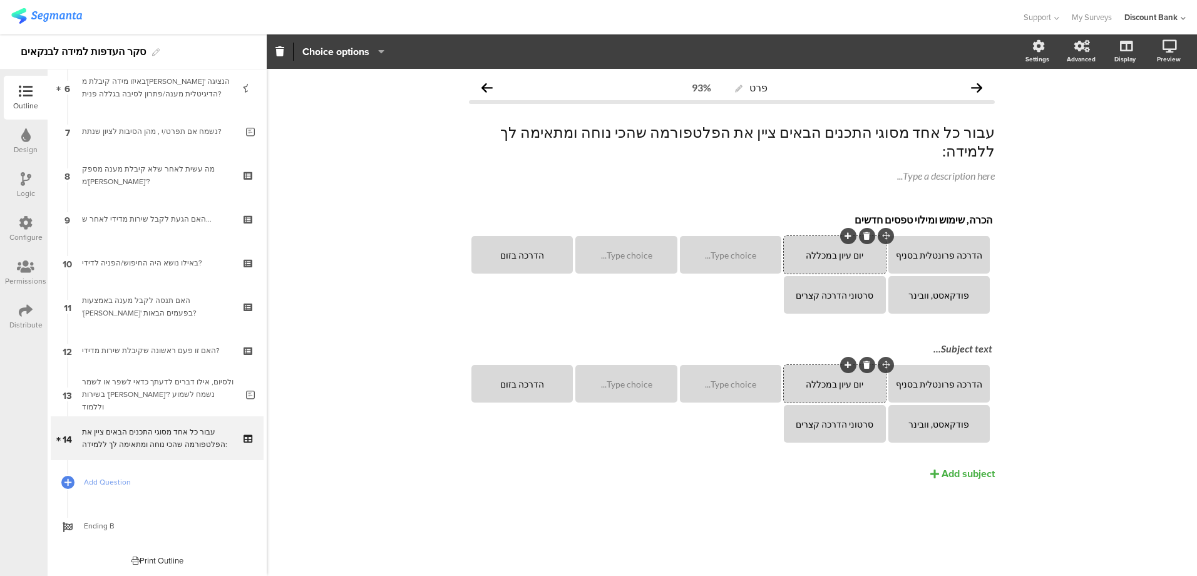
click at [847, 232] on icon at bounding box center [847, 236] width 7 height 8
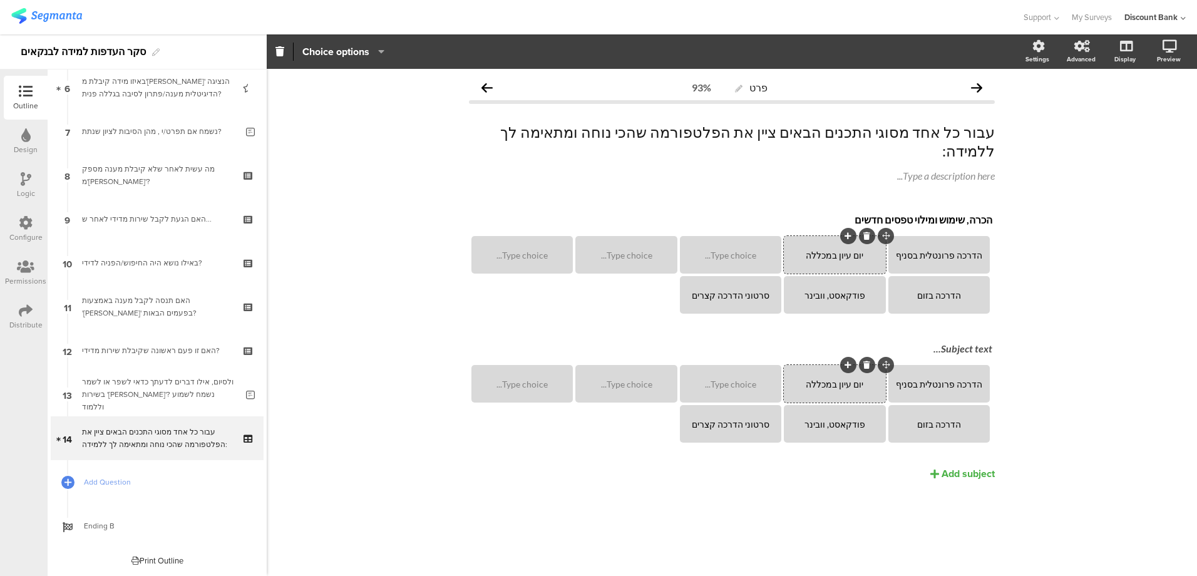
click at [725, 242] on div "Type choice..." at bounding box center [731, 255] width 98 height 38
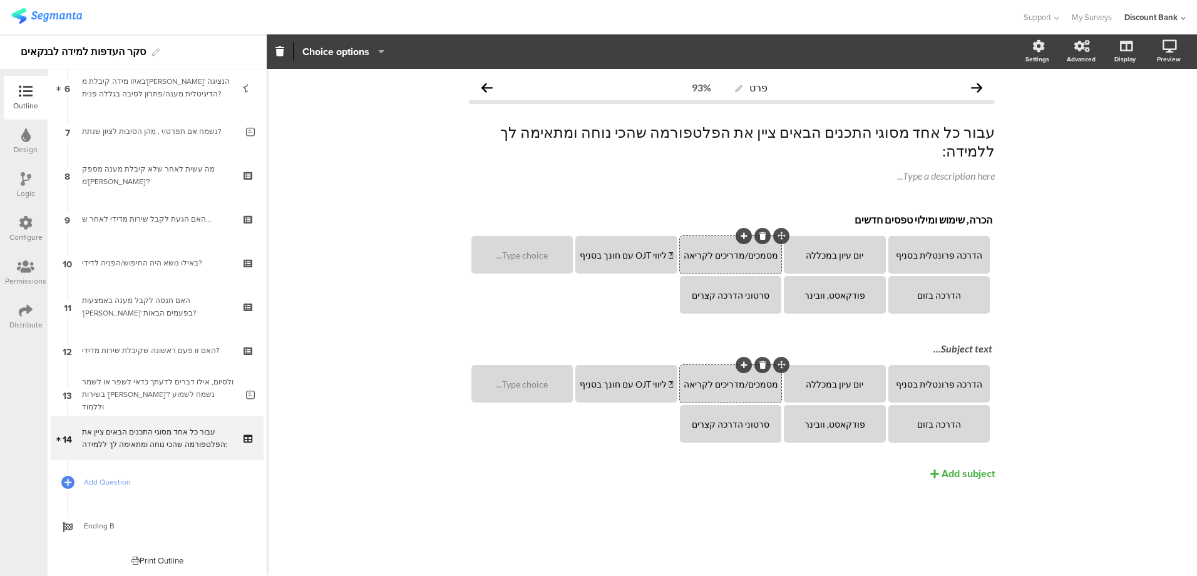
click at [662, 250] on div " ליווי OJT עם חונך בסניף" at bounding box center [626, 255] width 98 height 11
click at [530, 250] on div " סדנאות" at bounding box center [522, 255] width 98 height 11
click at [532, 232] on icon at bounding box center [535, 236] width 7 height 8
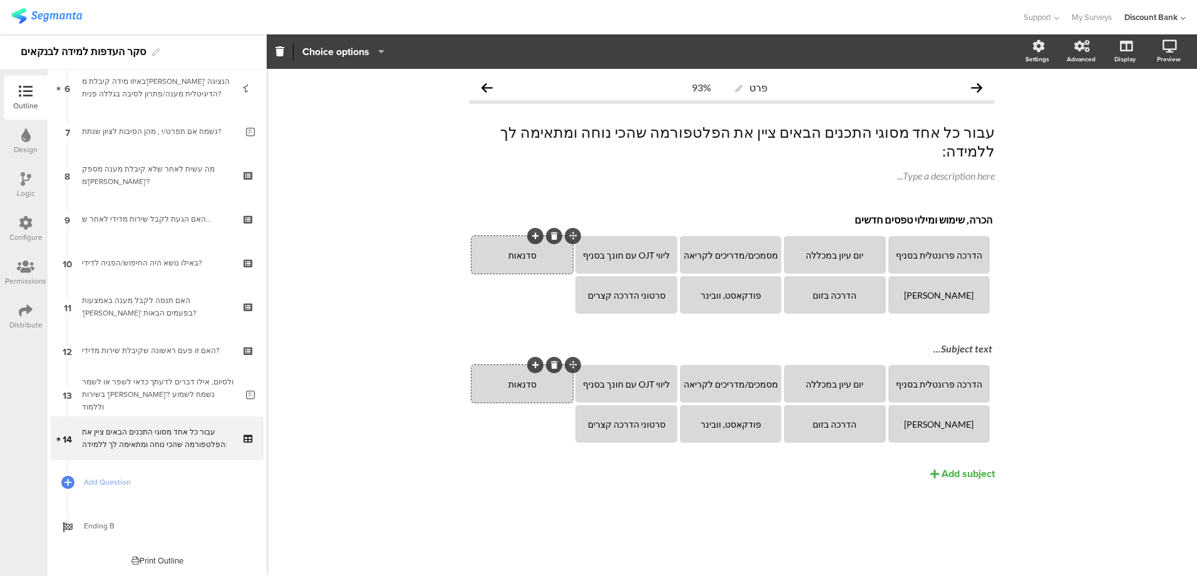
click at [0, 0] on icon at bounding box center [0, 0] width 0 height 0
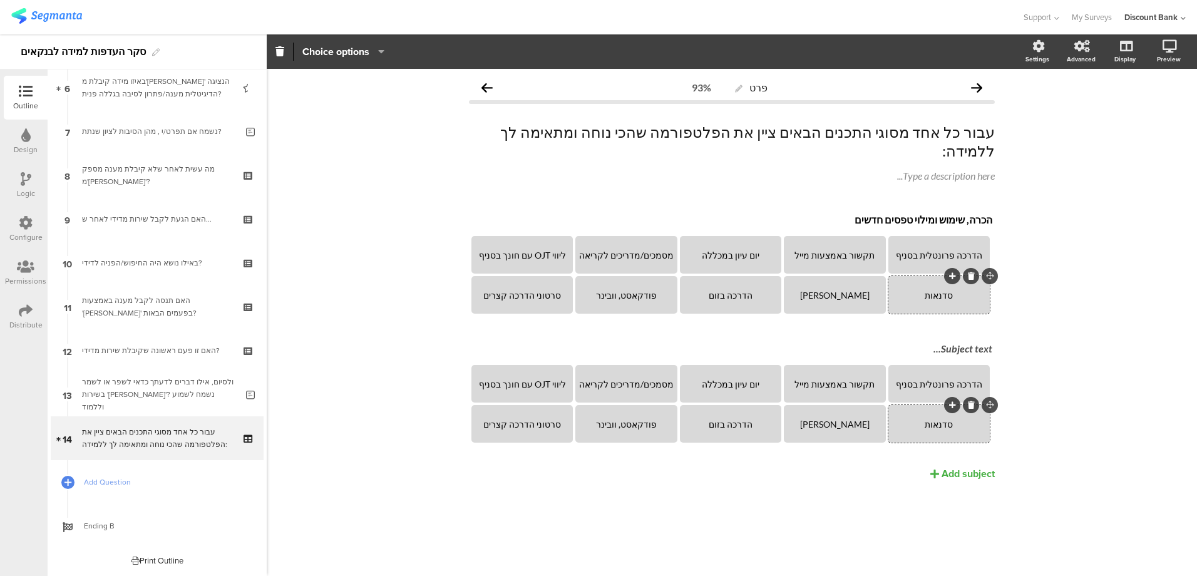
click at [971, 342] on div "Subject text..." at bounding box center [731, 348] width 521 height 12
click at [972, 342] on p at bounding box center [731, 348] width 521 height 12
click at [947, 342] on p at bounding box center [731, 348] width 521 height 12
drag, startPoint x: 936, startPoint y: 328, endPoint x: 913, endPoint y: 327, distance: 22.5
click at [913, 342] on p "מידע ועדכון על שינוי רגולציה/סמכויות" at bounding box center [731, 348] width 521 height 13
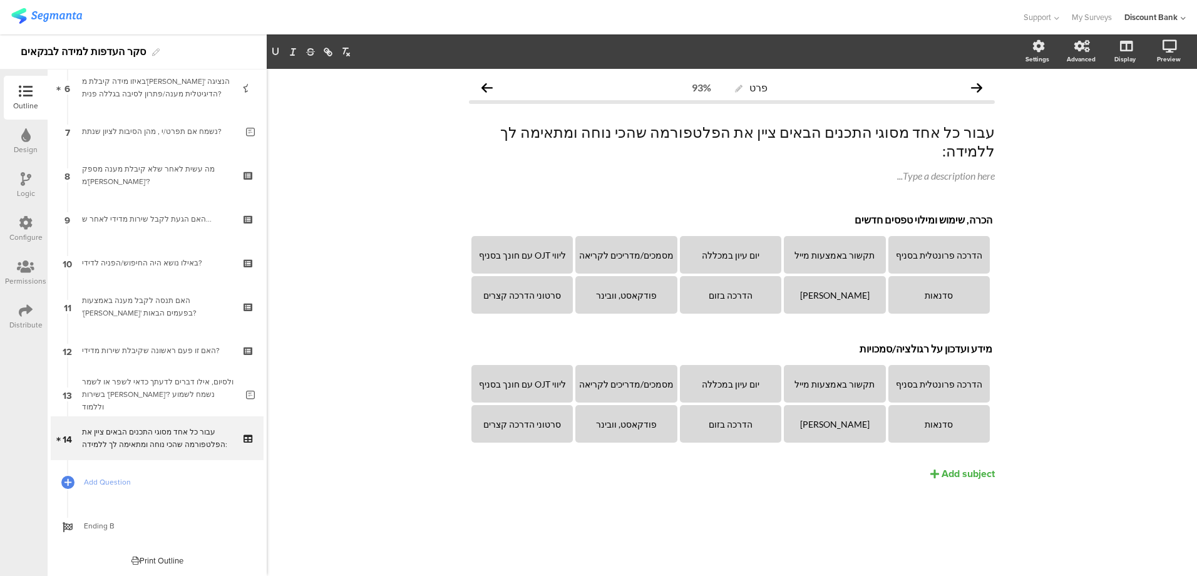
click at [938, 342] on p "מידע ועדכון על רגולציה/סמכויות" at bounding box center [731, 348] width 521 height 13
click at [943, 466] on div "Add subject" at bounding box center [967, 473] width 53 height 14
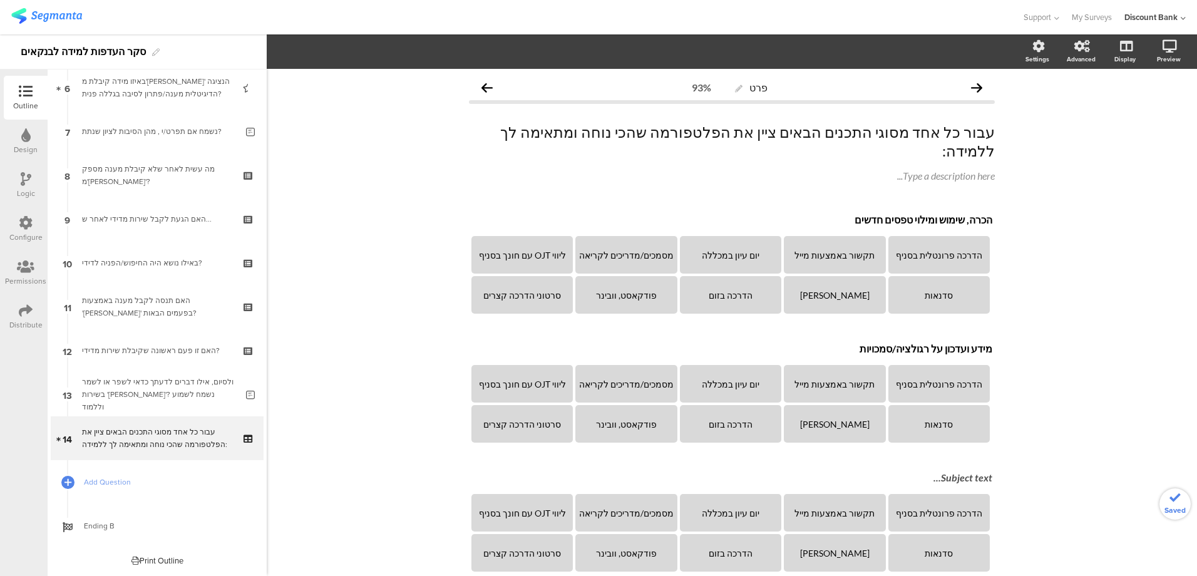
scroll to position [59, 0]
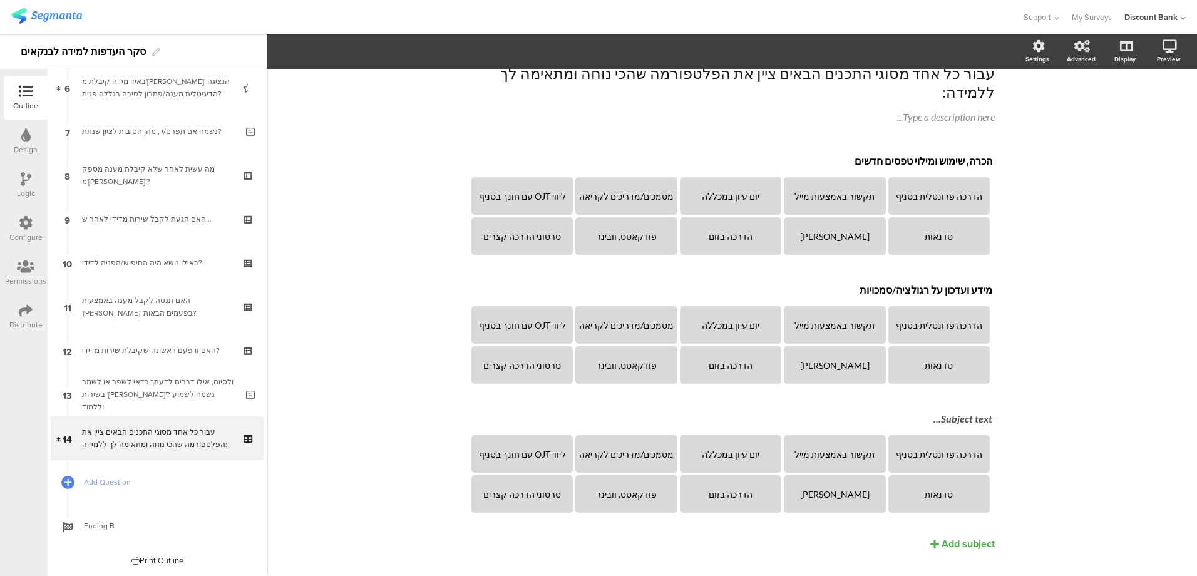
click at [946, 412] on div "Subject text..." at bounding box center [731, 418] width 521 height 12
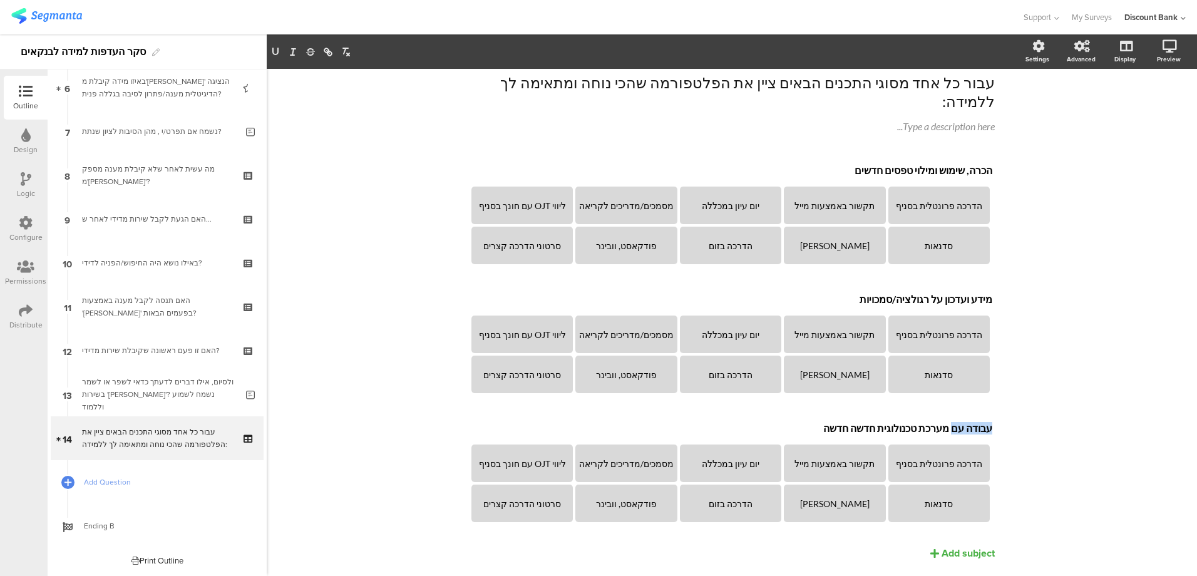
drag, startPoint x: 953, startPoint y: 409, endPoint x: 998, endPoint y: 406, distance: 45.2
click at [998, 406] on div "פרט 93% עבור כל אחד מסוגי התכנים הבאים ציין את הפלטפורמה שהכי נוחה ומתאימה לך ל…" at bounding box center [731, 314] width 551 height 591
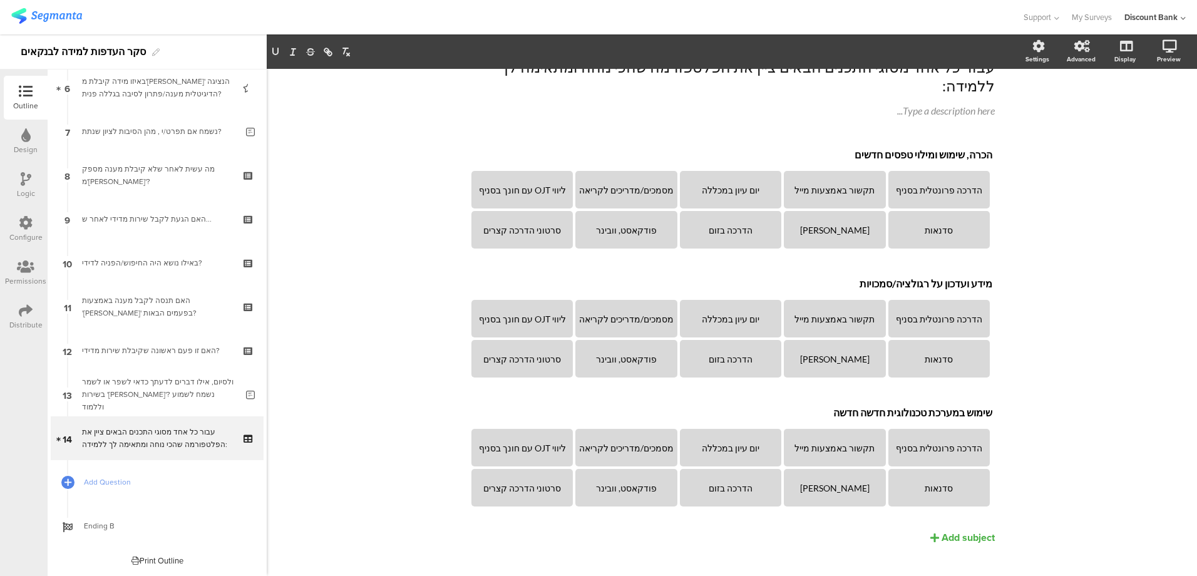
click at [941, 530] on div "Add subject" at bounding box center [967, 537] width 53 height 14
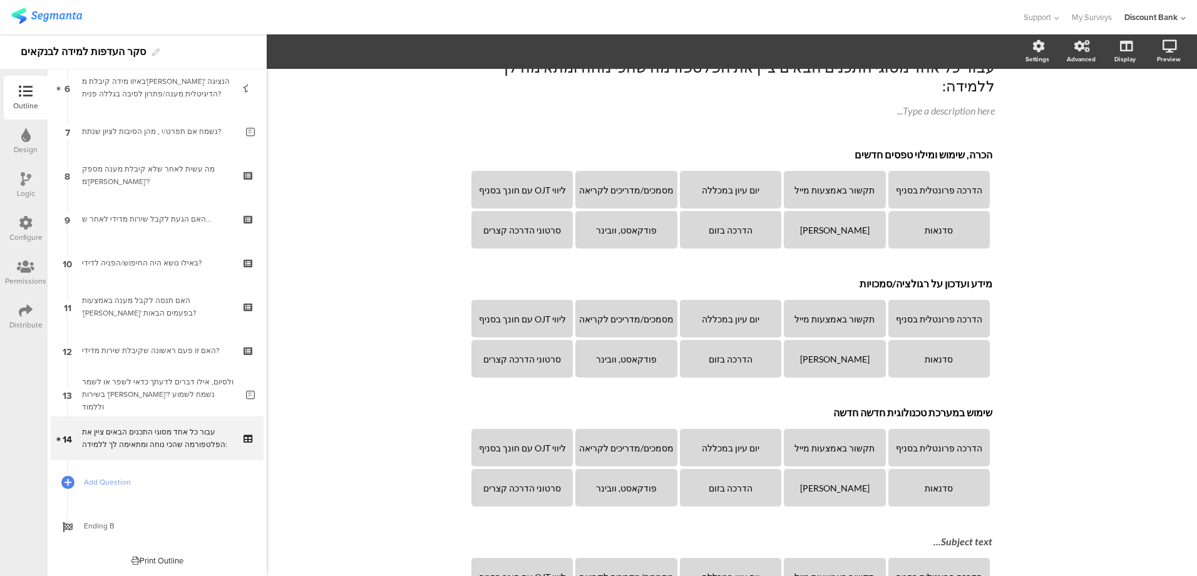
scroll to position [194, 0]
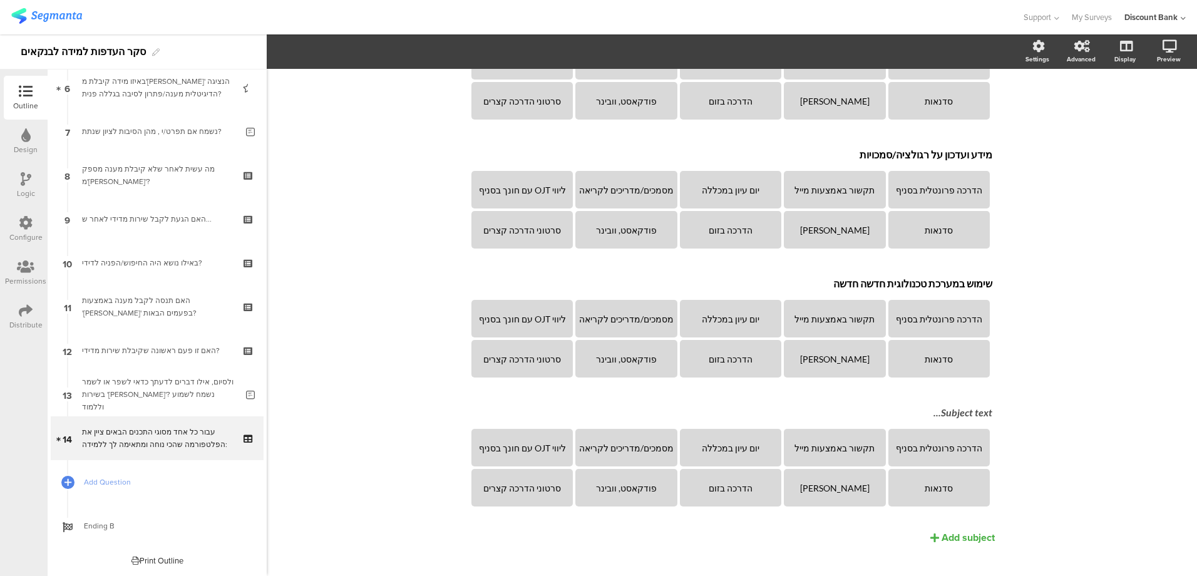
click at [958, 406] on div "Subject text..." at bounding box center [731, 412] width 521 height 12
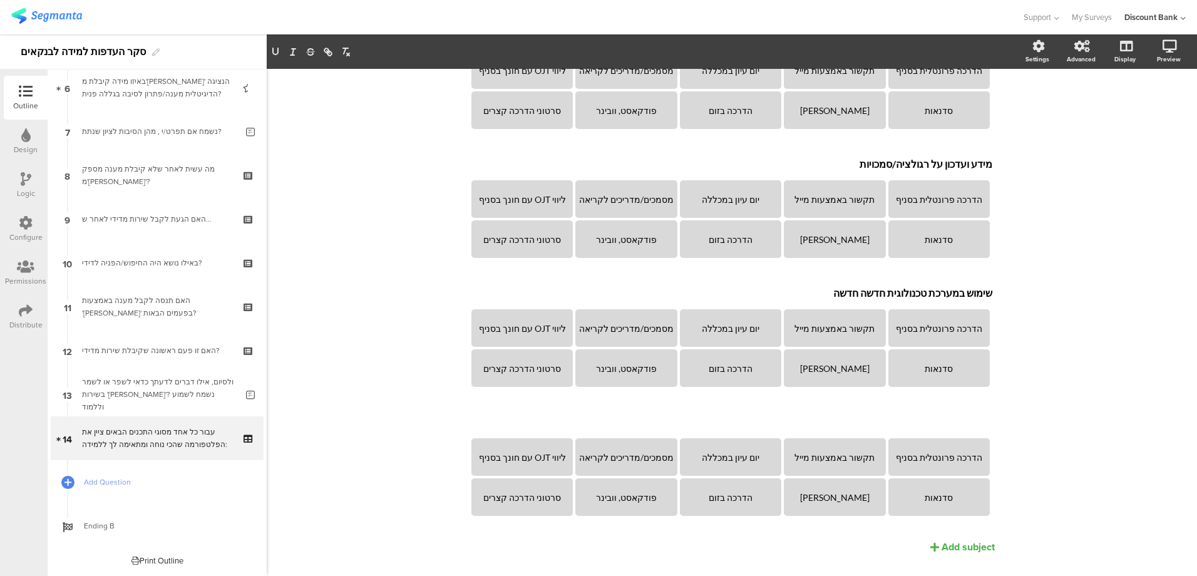
click at [956, 412] on div "Subject text..." at bounding box center [731, 422] width 527 height 20
click at [950, 416] on p at bounding box center [731, 422] width 521 height 12
paste div
click at [916, 416] on p "מיומנויות "רכות" – תפישת שירות" at bounding box center [731, 422] width 521 height 13
click at [877, 416] on p "מיומנויות "רכות" – למשל תפישת שירות" at bounding box center [731, 422] width 521 height 13
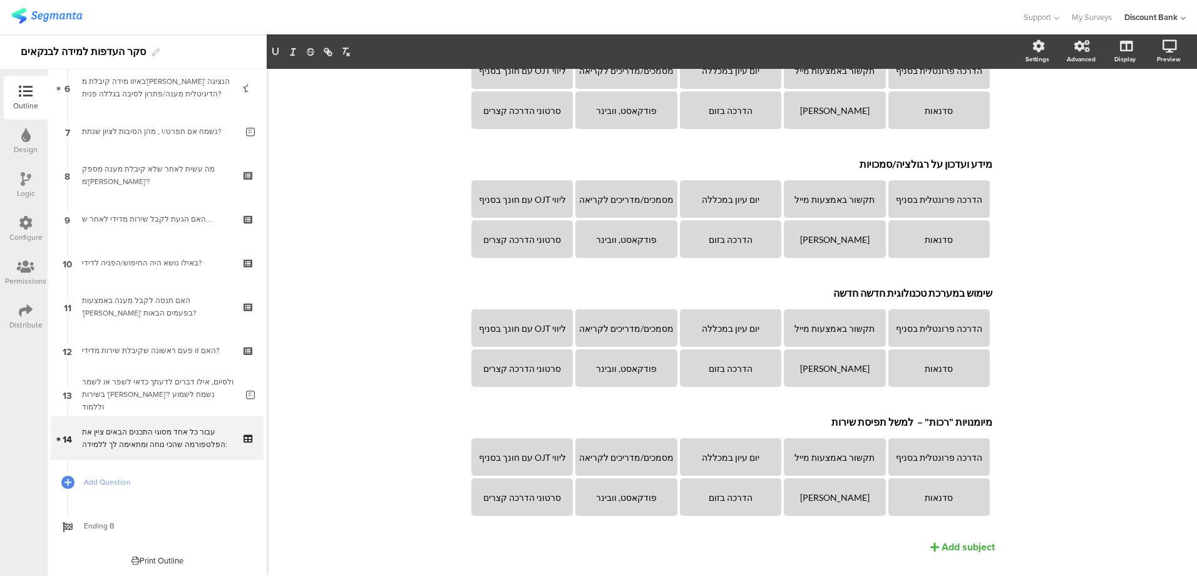
scroll to position [194, 0]
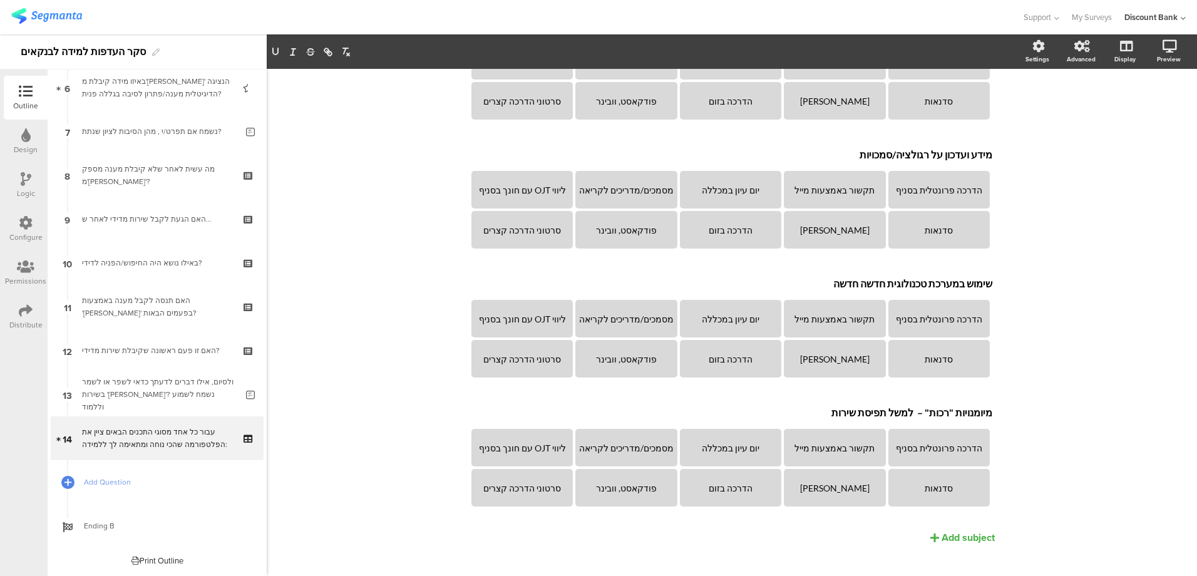
click at [930, 533] on icon at bounding box center [934, 538] width 9 height 10
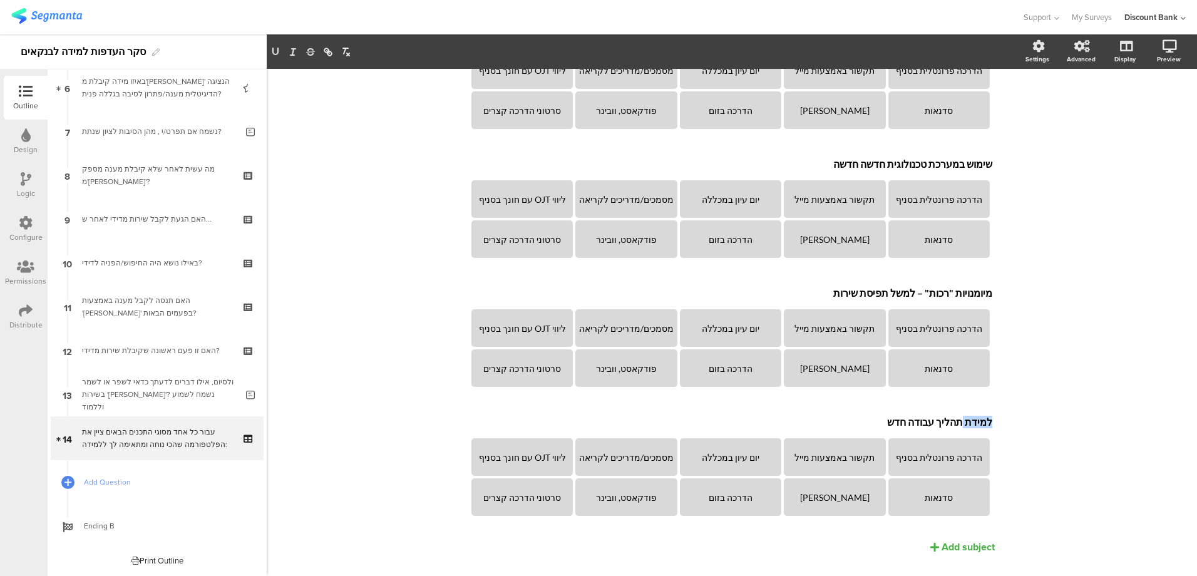
drag, startPoint x: 961, startPoint y: 404, endPoint x: 997, endPoint y: 404, distance: 35.7
click at [997, 404] on div "פרט 93% עבור כל אחד מסוגי התכנים הבאים ציין את הפלטפורמה שהכי נוחה ומתאימה לך ל…" at bounding box center [731, 179] width 551 height 849
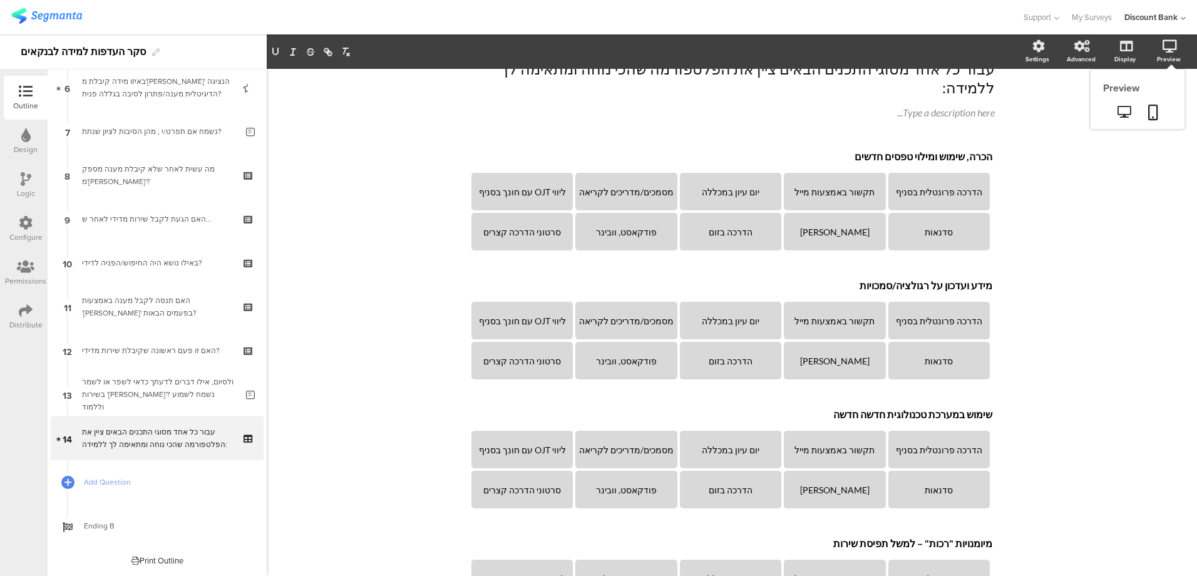
click at [1117, 110] on icon at bounding box center [1123, 112] width 13 height 12
drag, startPoint x: 1146, startPoint y: 109, endPoint x: 1140, endPoint y: 116, distance: 9.8
click at [1148, 116] on icon at bounding box center [1153, 113] width 10 height 16
click at [1148, 110] on icon at bounding box center [1153, 113] width 10 height 16
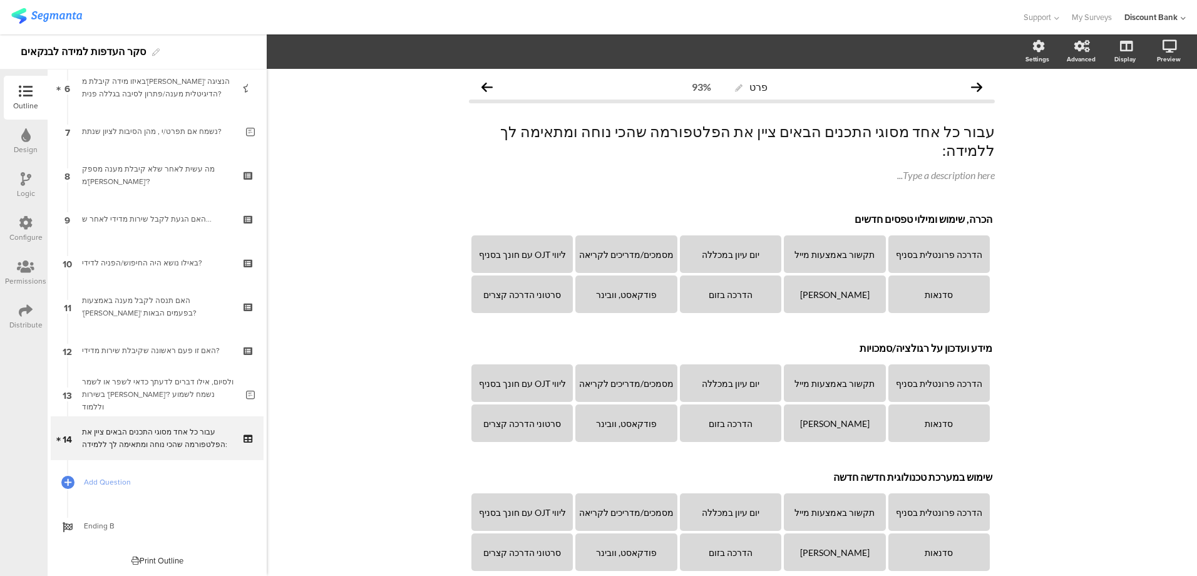
scroll to position [0, 0]
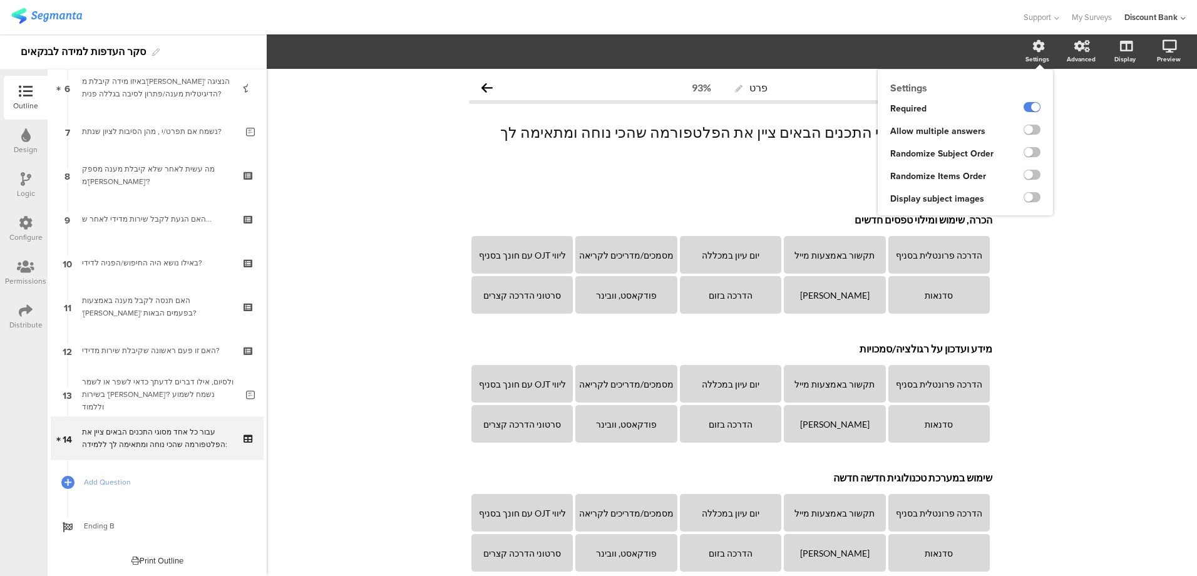
click at [1023, 131] on label at bounding box center [1031, 130] width 17 height 10
click at [0, 0] on input "checkbox" at bounding box center [0, 0] width 0 height 0
click at [1024, 155] on label at bounding box center [1031, 152] width 17 height 10
click at [0, 0] on input "checkbox" at bounding box center [0, 0] width 0 height 0
click at [1023, 175] on label at bounding box center [1031, 175] width 17 height 10
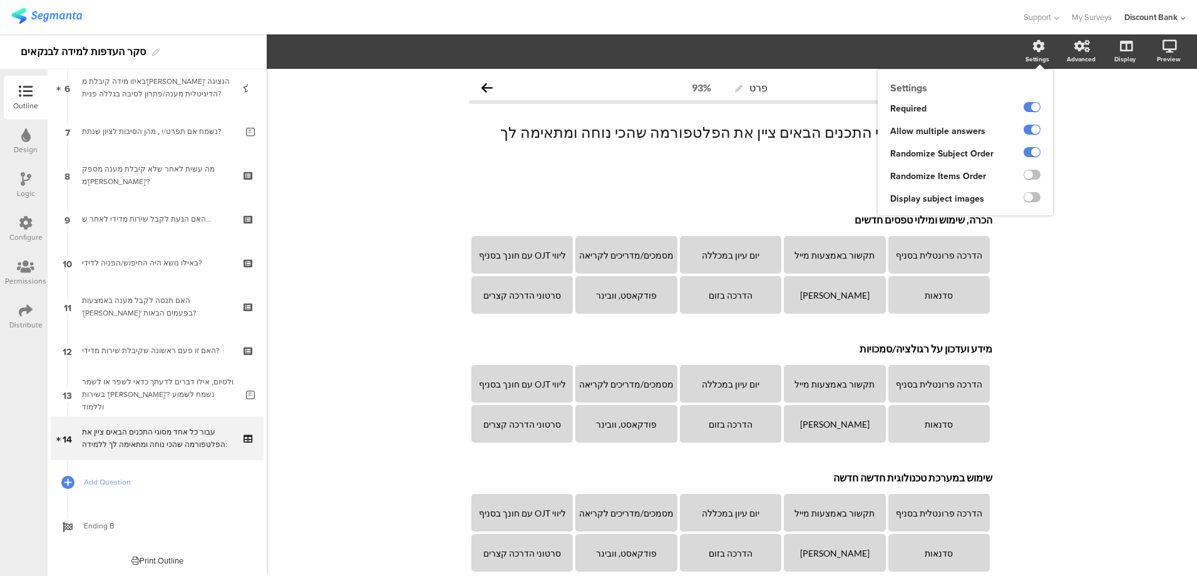
click at [0, 0] on input "checkbox" at bounding box center [0, 0] width 0 height 0
click at [1023, 175] on label at bounding box center [1031, 175] width 17 height 10
click at [0, 0] on input "checkbox" at bounding box center [0, 0] width 0 height 0
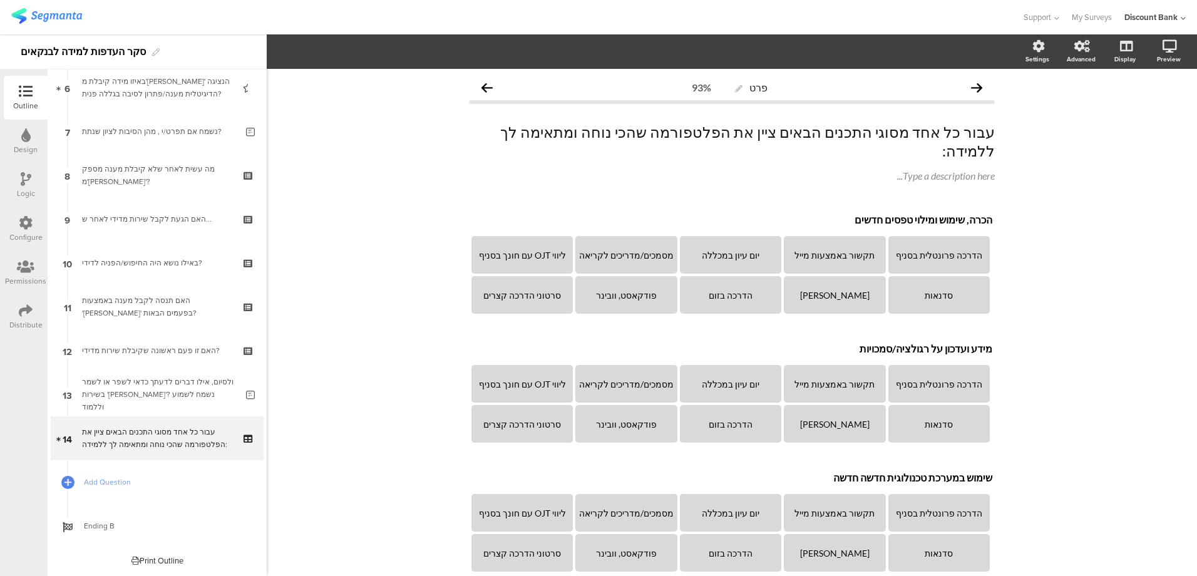
click at [1122, 249] on div "פרט 93% עבור כל אחד מסוגי התכנים הבאים ציין את הפלטפורמה שהכי נוחה ומתאימה לך ל…" at bounding box center [732, 493] width 930 height 849
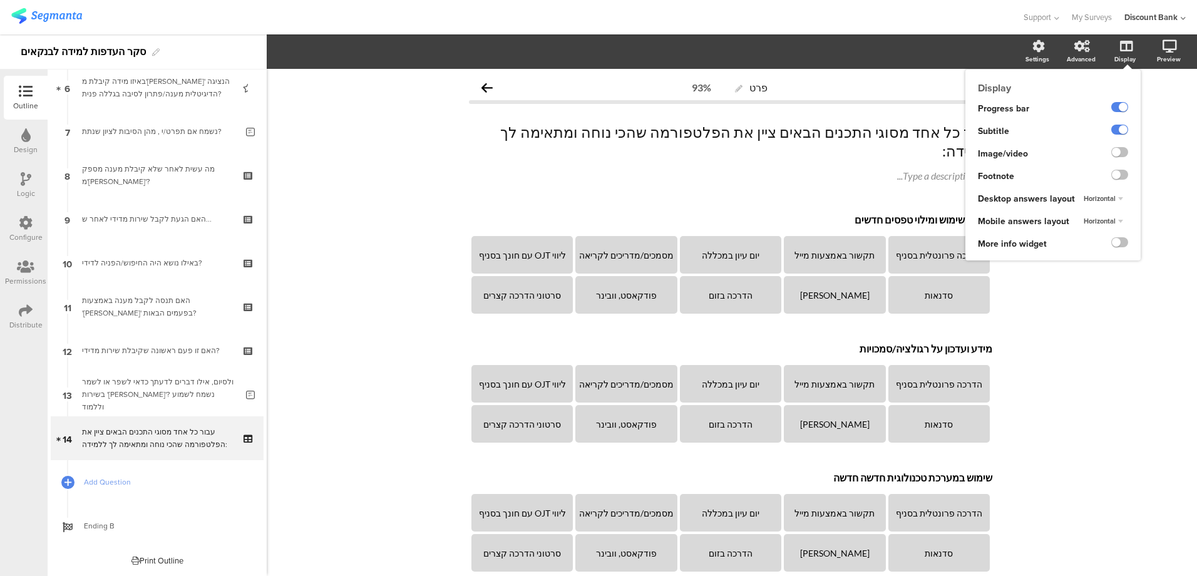
click at [1093, 220] on span "Horizontal" at bounding box center [1099, 221] width 32 height 10
click at [1077, 246] on span "Vertical" at bounding box center [1078, 246] width 21 height 10
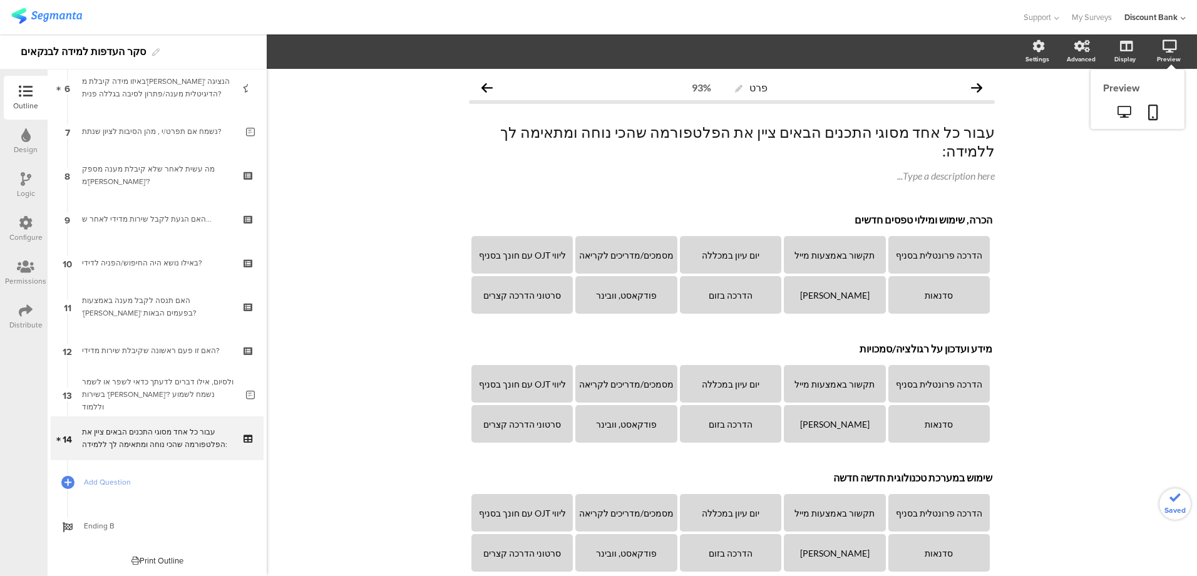
click at [1148, 109] on icon at bounding box center [1153, 113] width 10 height 16
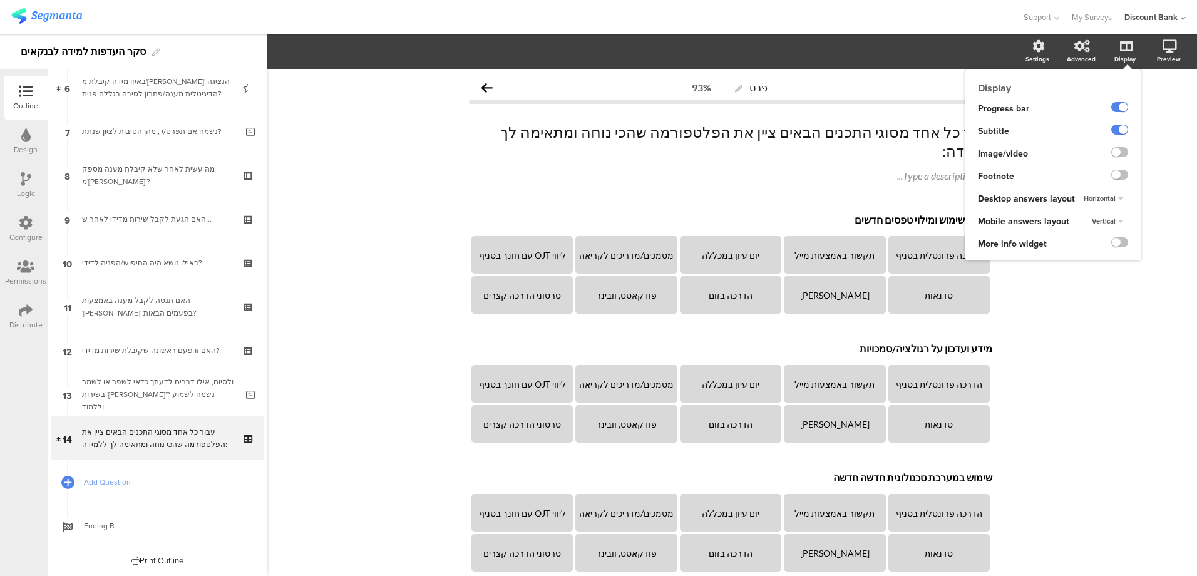
click at [1095, 222] on span "Vertical" at bounding box center [1104, 221] width 24 height 10
click at [1091, 233] on div "Horizontal" at bounding box center [1100, 233] width 74 height 13
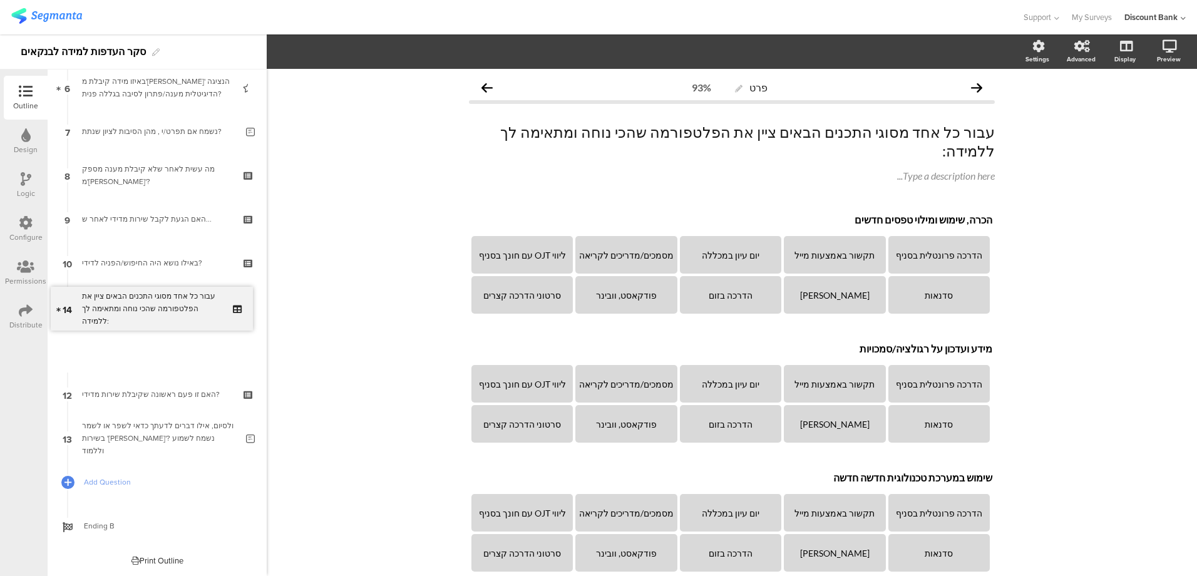
scroll to position [229, 0]
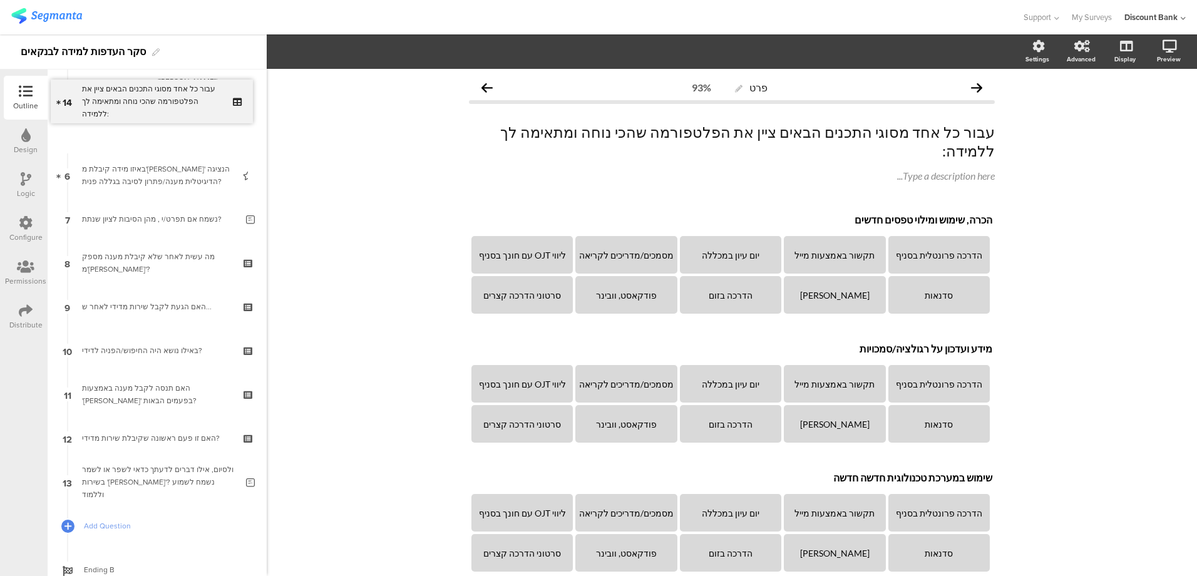
drag, startPoint x: 161, startPoint y: 435, endPoint x: 183, endPoint y: 98, distance: 337.5
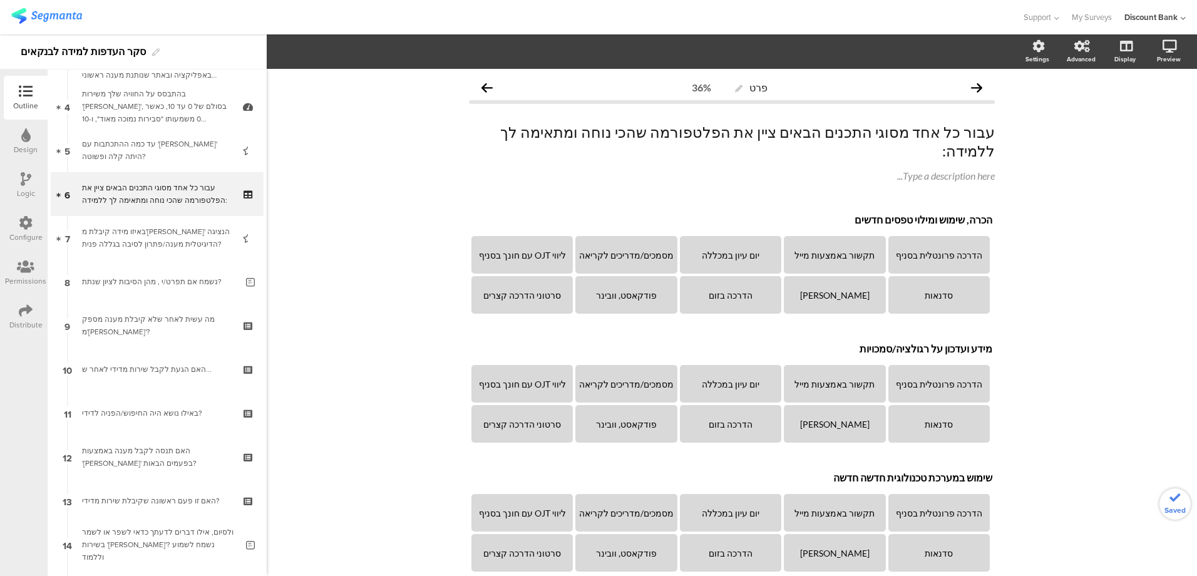
scroll to position [0, 0]
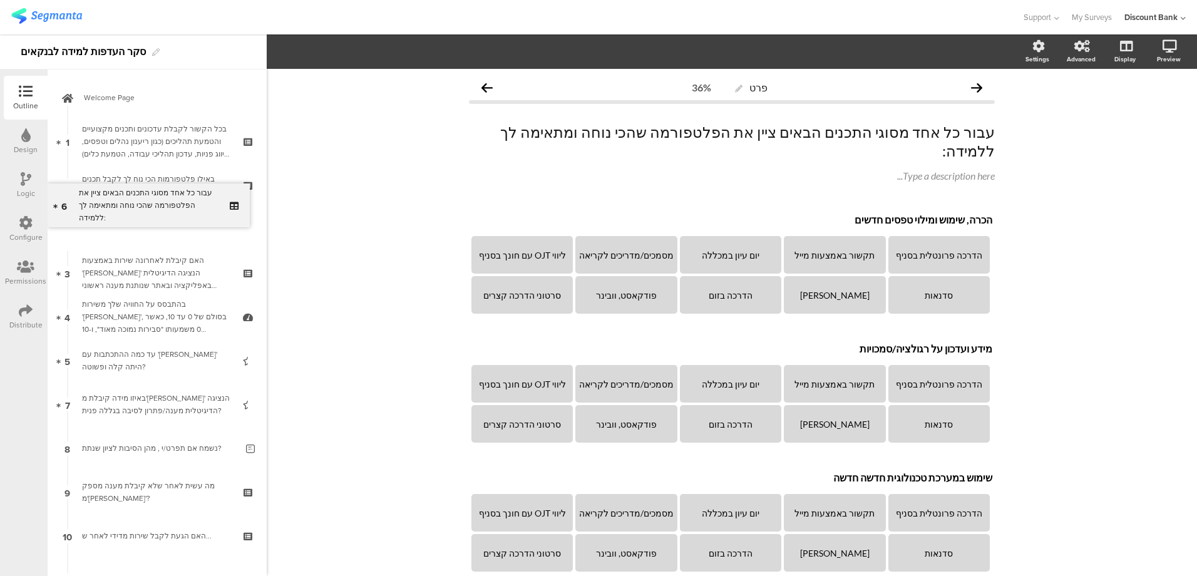
drag, startPoint x: 146, startPoint y: 366, endPoint x: 153, endPoint y: 210, distance: 155.4
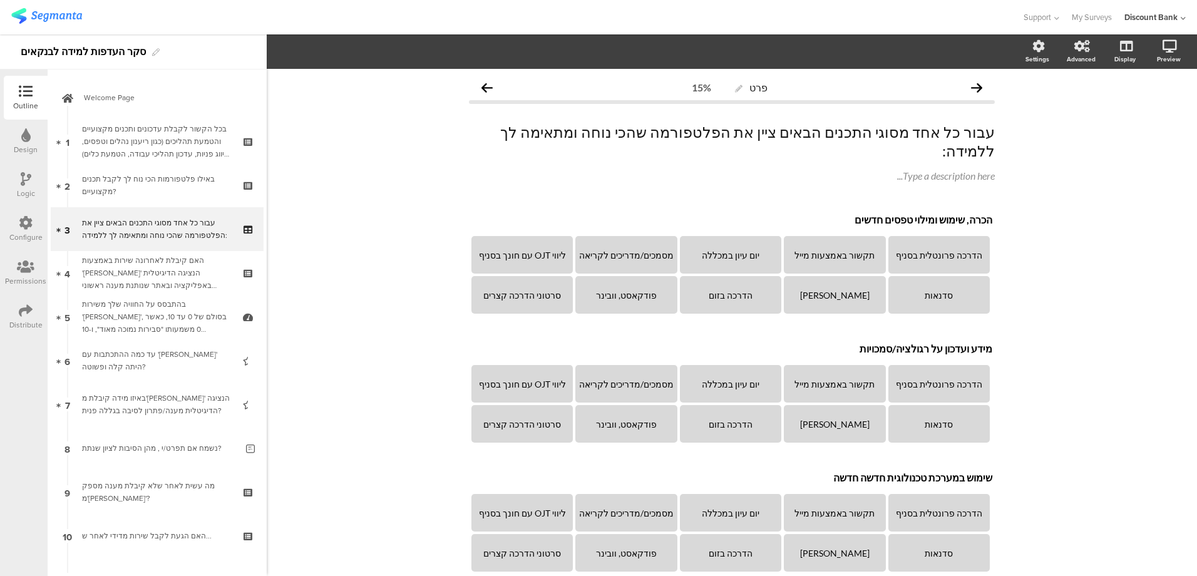
click at [156, 269] on div "האם קיבלת לאחרונה שירות באמצעות '[PERSON_NAME]' הנציגה הדיגיטלית באפליקציה ובאת…" at bounding box center [157, 273] width 150 height 38
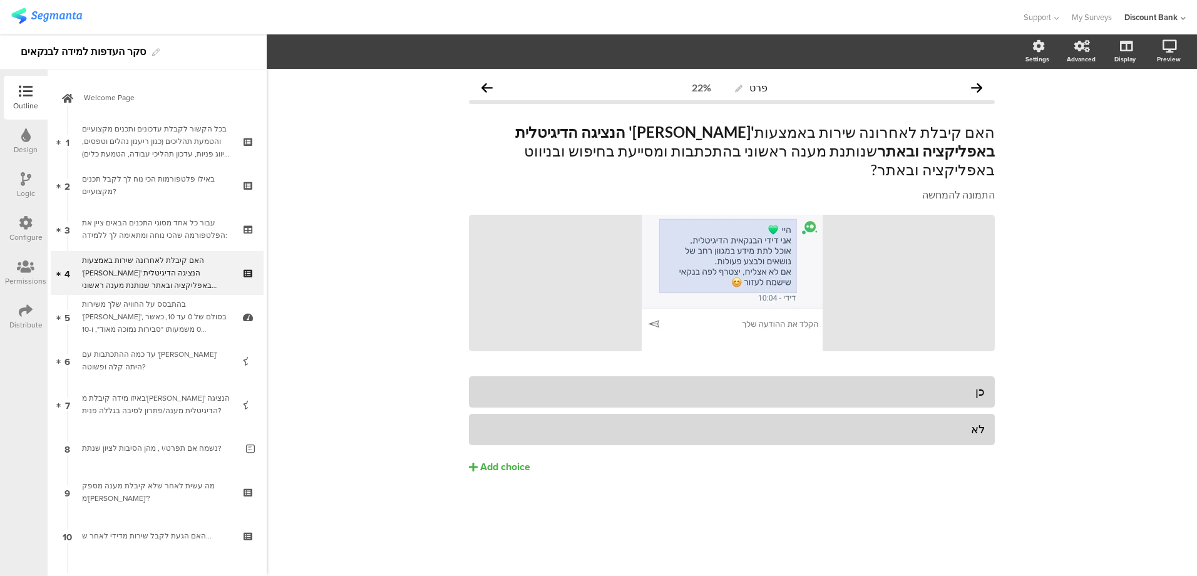
click at [244, 281] on icon at bounding box center [249, 281] width 11 height 12
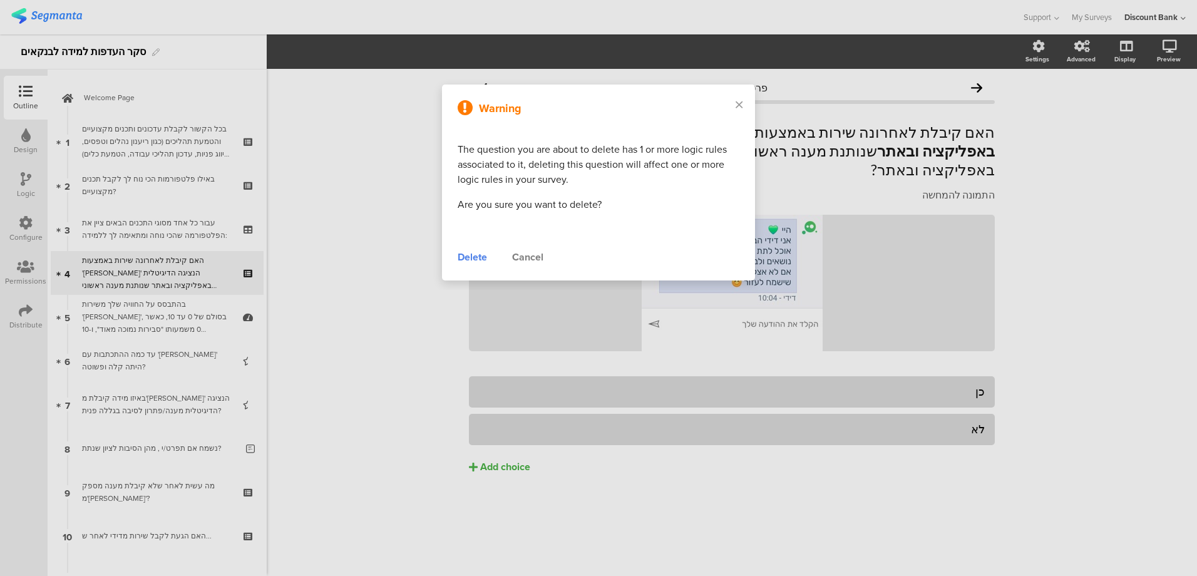
click at [471, 257] on div "Delete" at bounding box center [472, 257] width 29 height 15
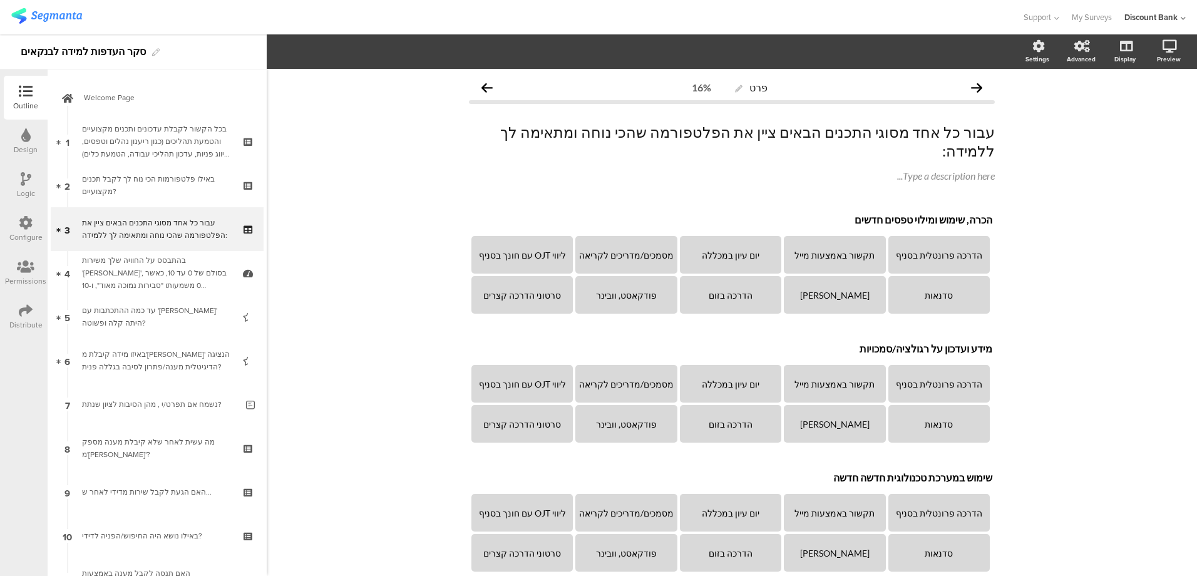
click at [195, 274] on div "בהתבסס על החוויה שלך משירות '[PERSON_NAME]', בסולם של 0 עד 10, כאשר 0 משמעותו "…" at bounding box center [157, 273] width 150 height 38
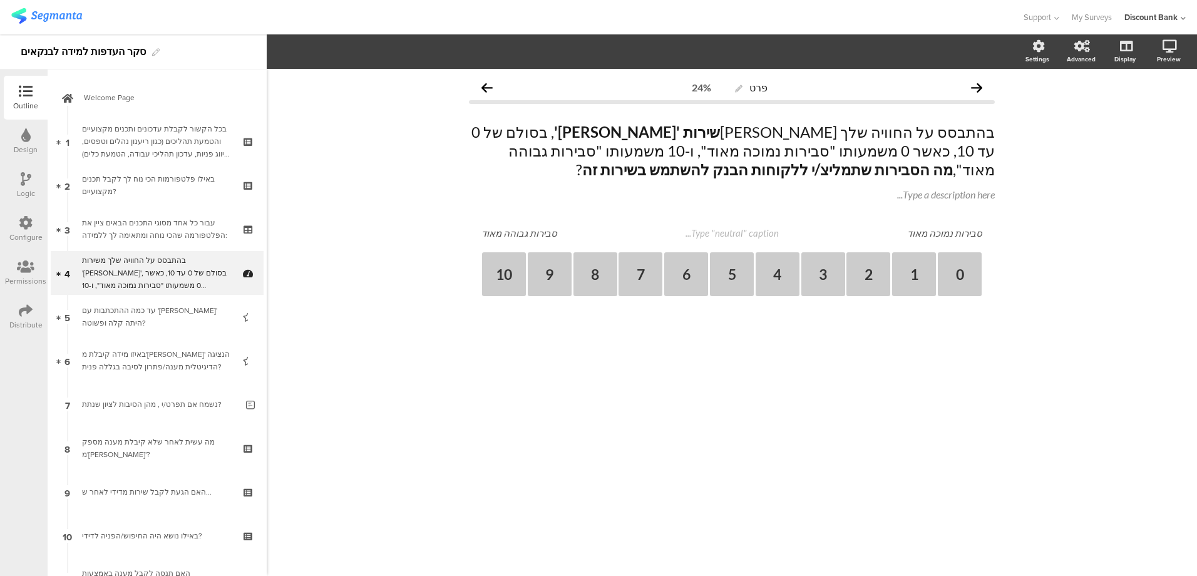
click at [244, 280] on icon at bounding box center [249, 281] width 11 height 12
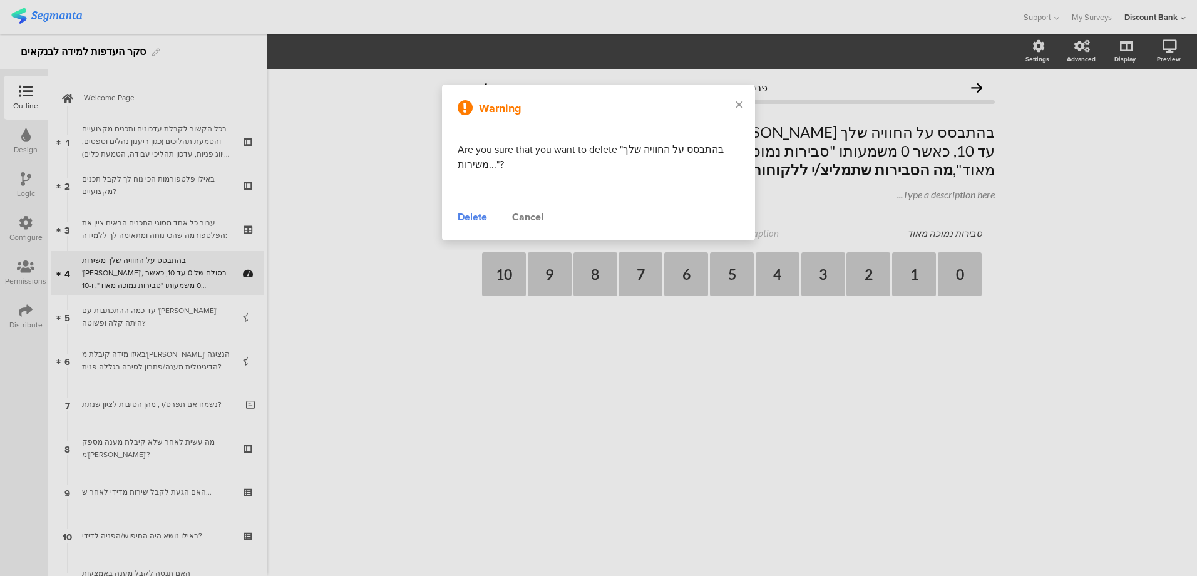
click at [472, 218] on div "Delete" at bounding box center [472, 217] width 29 height 15
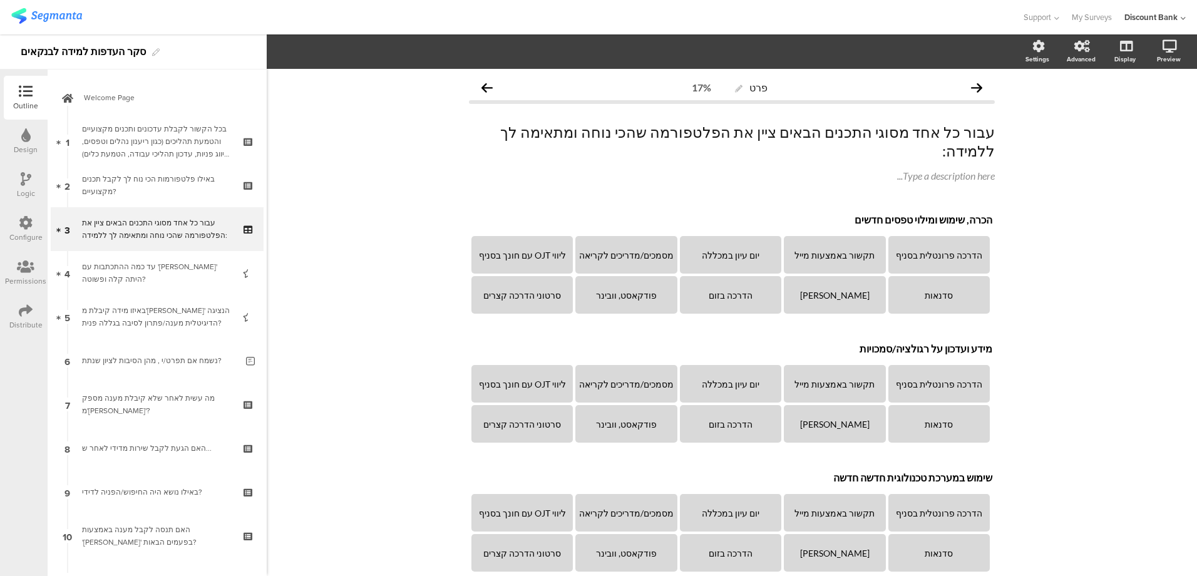
click at [161, 269] on div "עד כמה ההתכתבות עם '[PERSON_NAME]' היתה קלה ופשוטה?" at bounding box center [157, 272] width 150 height 25
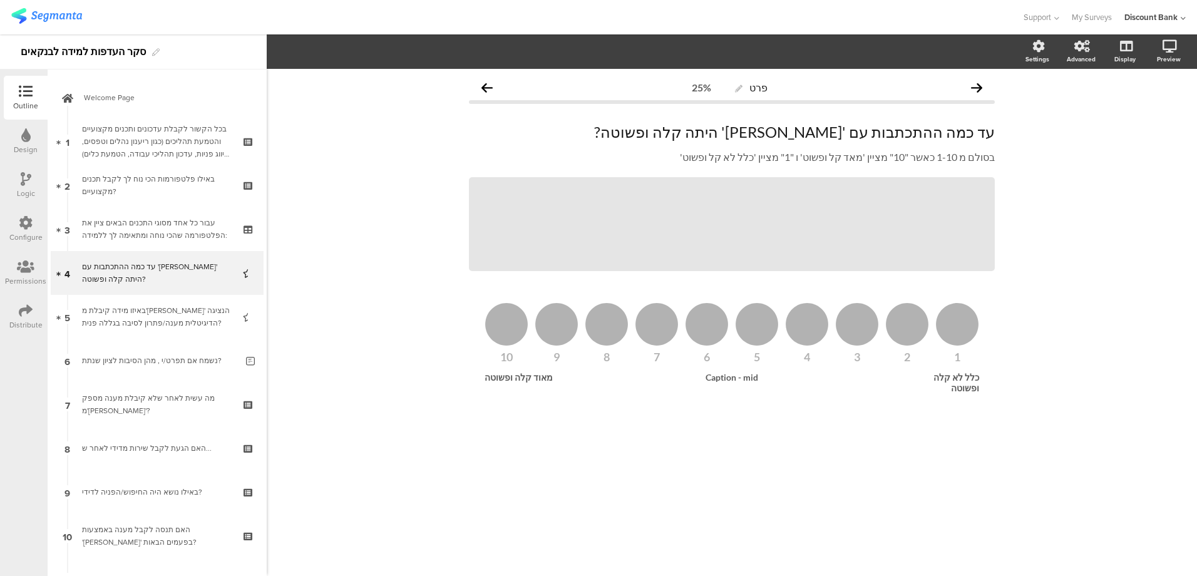
click at [153, 317] on div "באיזו מידה קיבלת מ'[PERSON_NAME]' הנציגה הדיגיטלית מענה/פתרון לסיבה בגללה פנית?" at bounding box center [157, 316] width 150 height 25
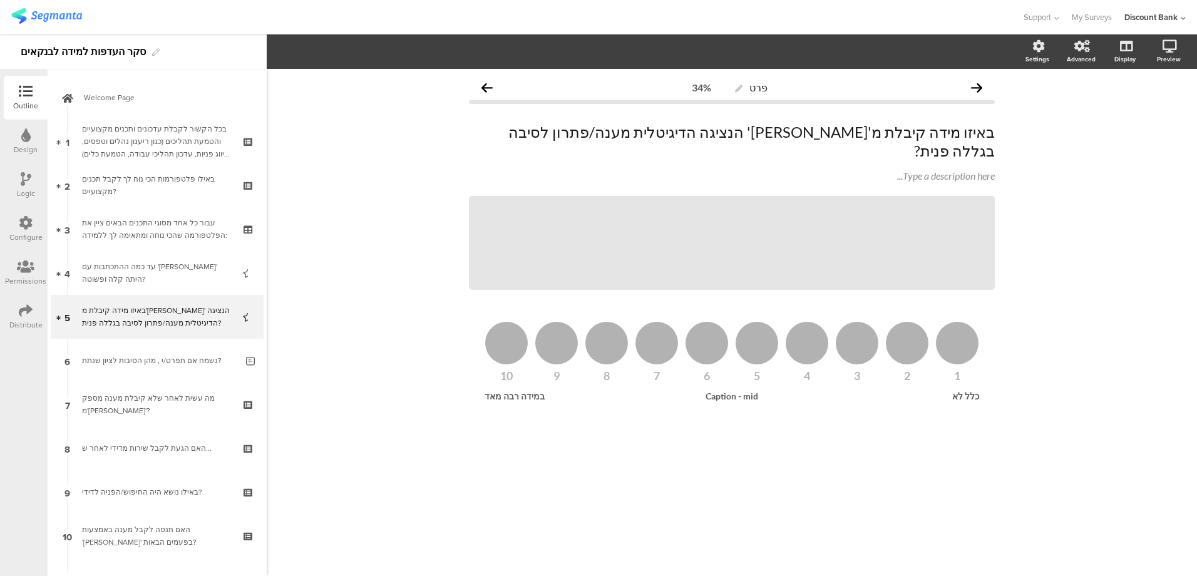
scroll to position [125, 0]
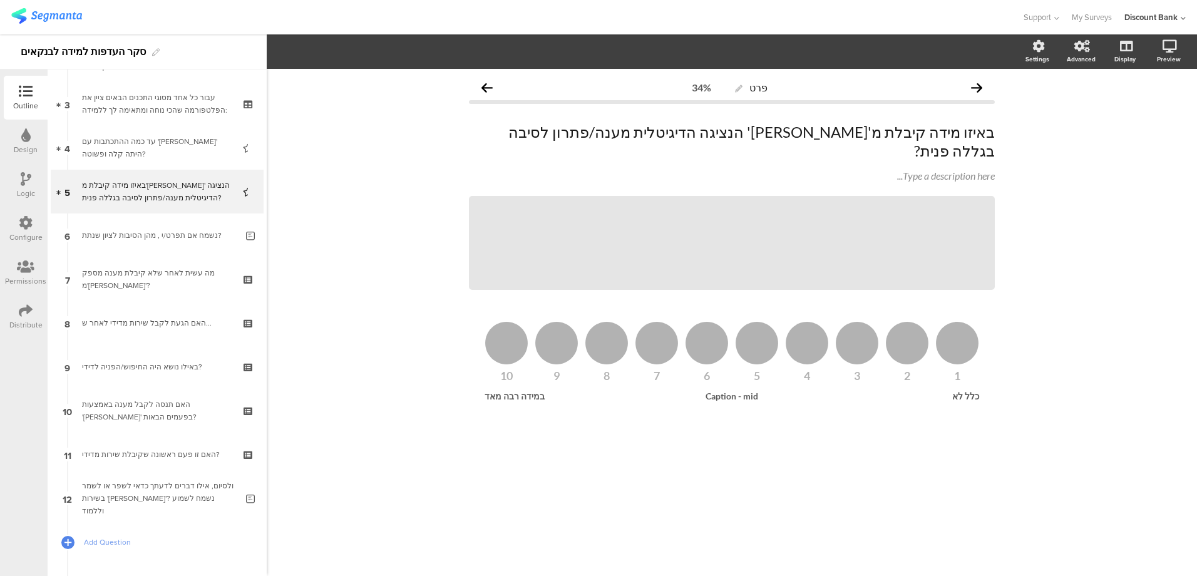
click at [160, 454] on div "האם זו פעם ראשונה שקיבלת שירות מדידי?" at bounding box center [157, 454] width 150 height 13
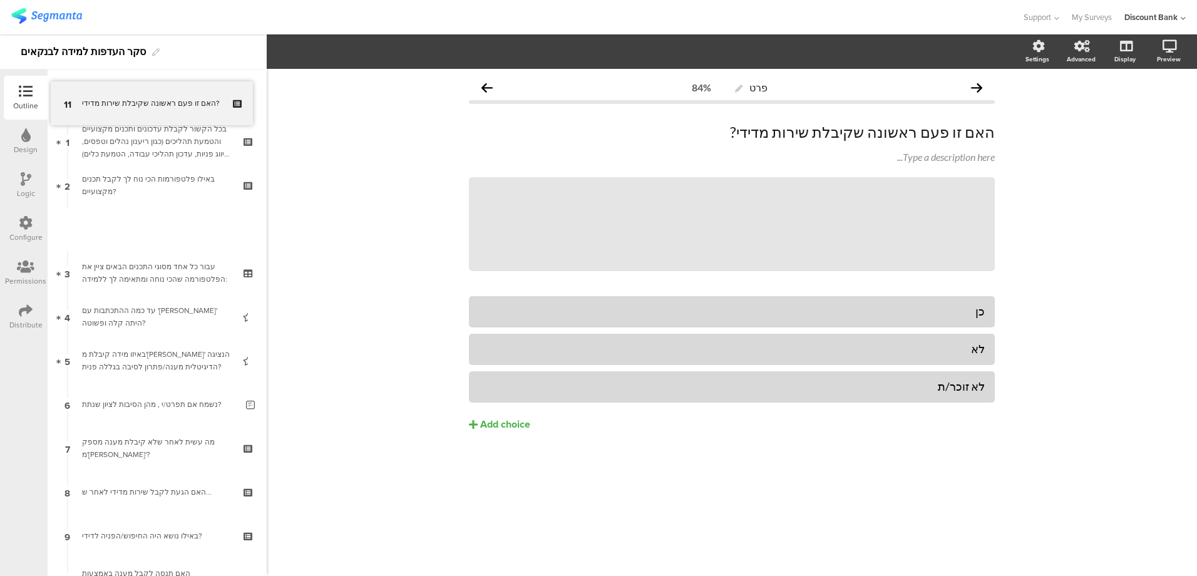
drag, startPoint x: 160, startPoint y: 454, endPoint x: 160, endPoint y: 103, distance: 351.1
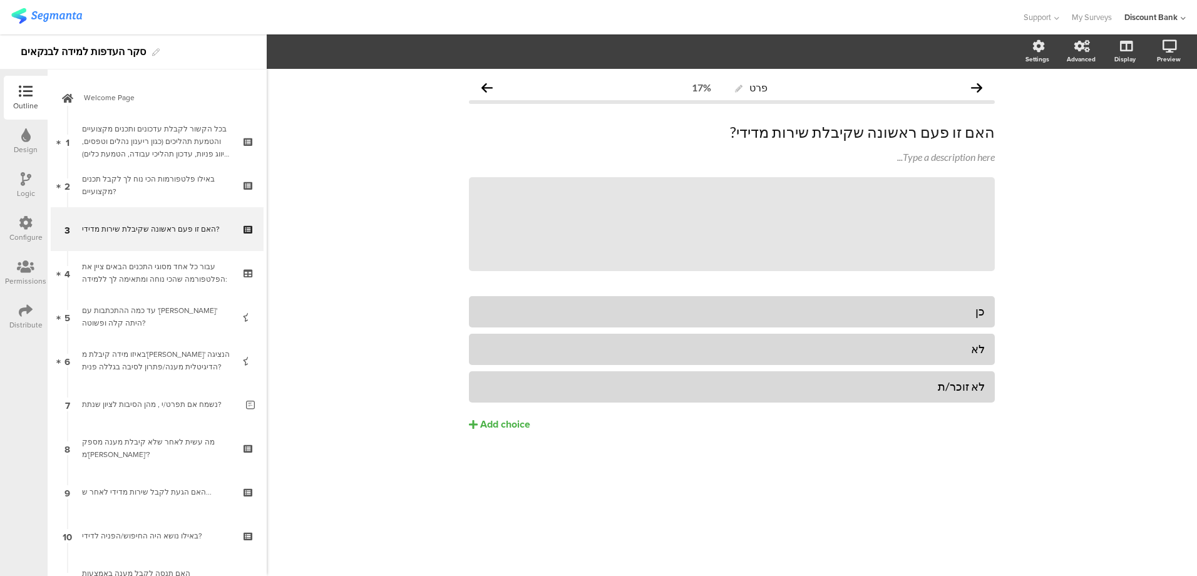
click at [150, 134] on div "בכל הקשור לקבלת עדכונים ותכנים מקצועיים והטמעת תהליכים (כגון ריענון נהלים וטפסי…" at bounding box center [157, 142] width 150 height 38
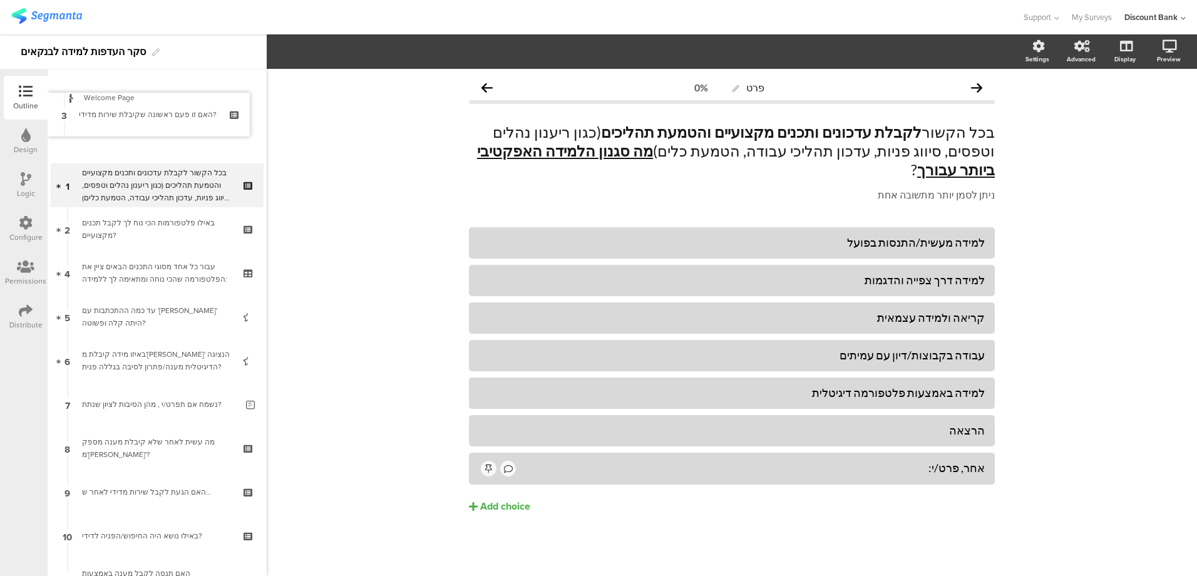
drag, startPoint x: 148, startPoint y: 230, endPoint x: 148, endPoint y: 116, distance: 114.5
click at [170, 140] on div "האם זו פעם ראשונה שקיבלת שירות מדידי?" at bounding box center [157, 141] width 150 height 13
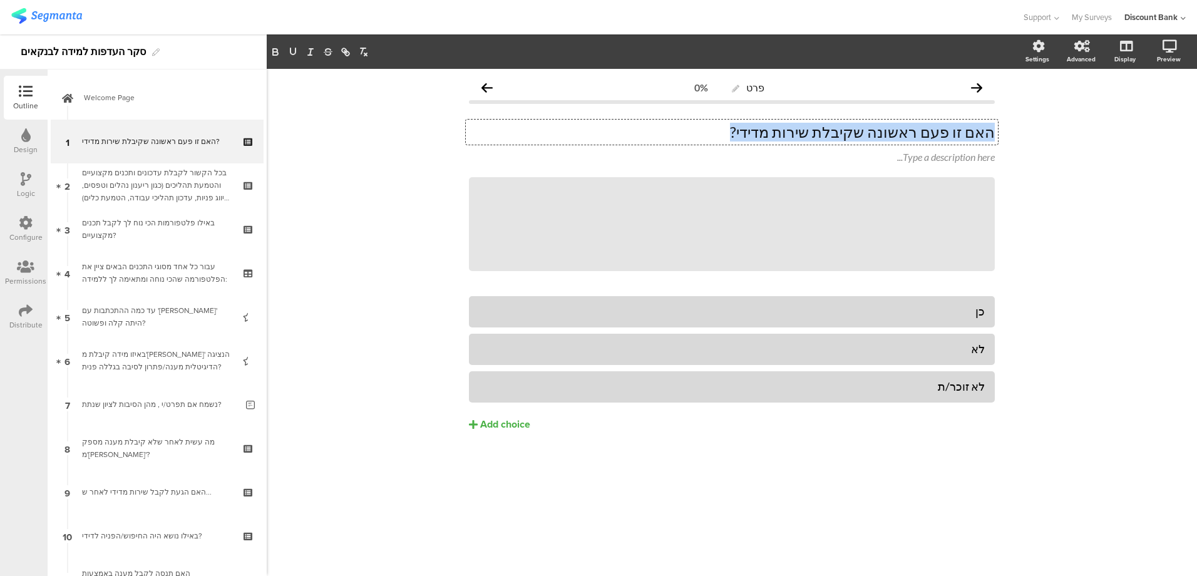
drag, startPoint x: 762, startPoint y: 135, endPoint x: 1037, endPoint y: 139, distance: 274.8
click at [1037, 139] on div "פרט 0% האם זו פעם ראשונה שקיבלת שירות מדידי? האם זו פעם ראשונה שקיבלת שירות מדי…" at bounding box center [732, 322] width 930 height 507
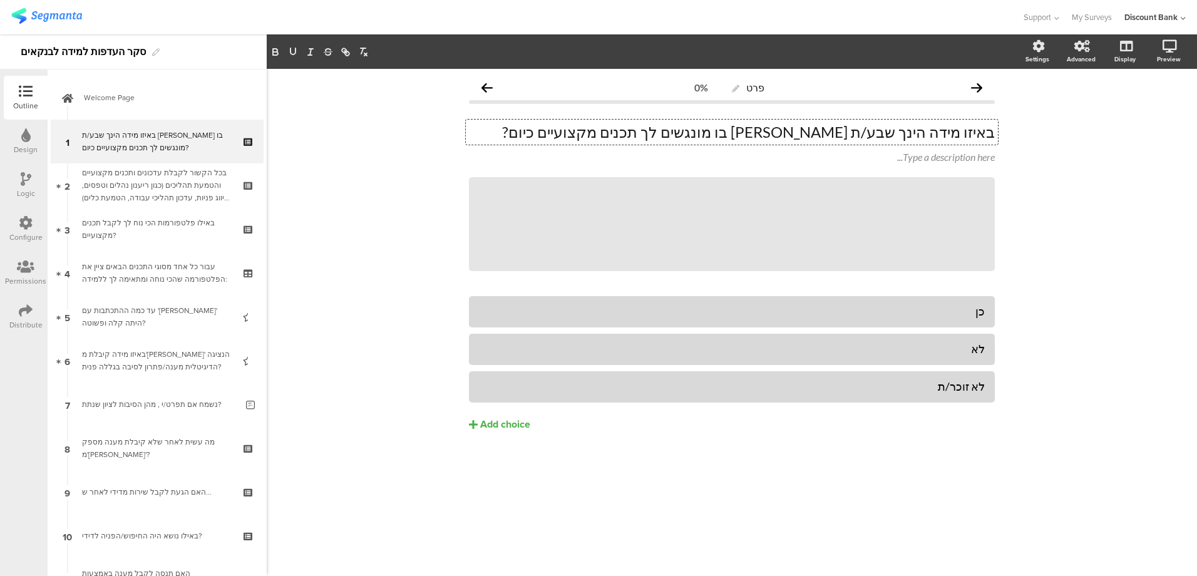
click at [928, 159] on div "Type a description here..." at bounding box center [732, 157] width 526 height 12
drag, startPoint x: 978, startPoint y: 158, endPoint x: 996, endPoint y: 157, distance: 18.8
click at [996, 157] on div "(כגון, ריענון נהלים וטפסים, סיווג פניות, עדכון תהליכי עבודה, הטמעת כלים ועוד (כ…" at bounding box center [732, 158] width 532 height 20
click at [978, 158] on p "(כגון, ריענון נהלים וטפסים, סיווג פניות, עדכון תהליכי עבודה, הטמעת כלים ועוד" at bounding box center [732, 157] width 526 height 13
drag, startPoint x: 975, startPoint y: 158, endPoint x: 1001, endPoint y: 162, distance: 26.0
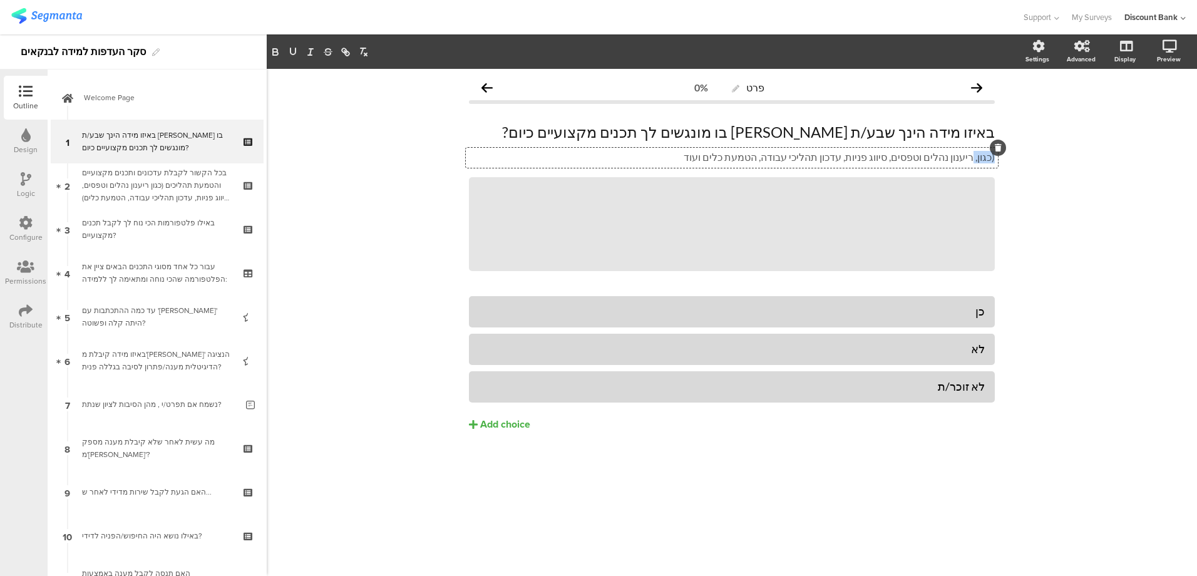
click at [1001, 161] on div "פרט 0% באיזו מידה הינך שבע/ת [PERSON_NAME] בו מונגשים לך תכנים מקצועיים כיום? ב…" at bounding box center [731, 279] width 551 height 421
click at [951, 309] on div "כן" at bounding box center [732, 311] width 506 height 14
click at [953, 346] on div "לא" at bounding box center [732, 349] width 506 height 14
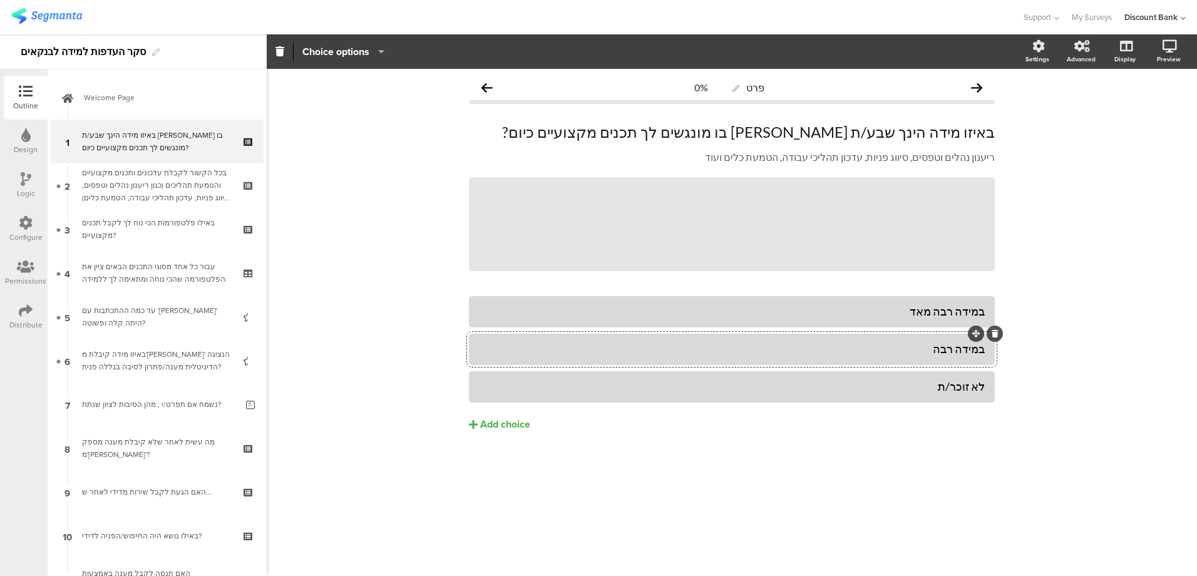
click at [946, 386] on div "לא זוכר/ת" at bounding box center [732, 386] width 506 height 14
click at [525, 423] on div "Add choice" at bounding box center [505, 424] width 50 height 13
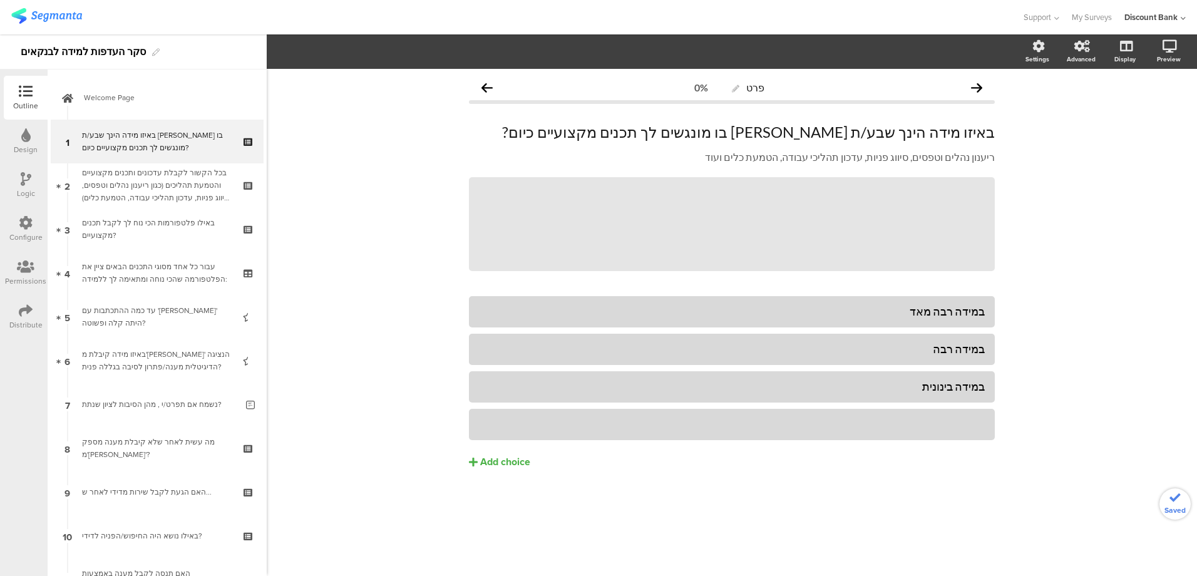
click at [520, 425] on div at bounding box center [732, 424] width 506 height 14
click at [508, 462] on div "Add choice" at bounding box center [505, 462] width 50 height 13
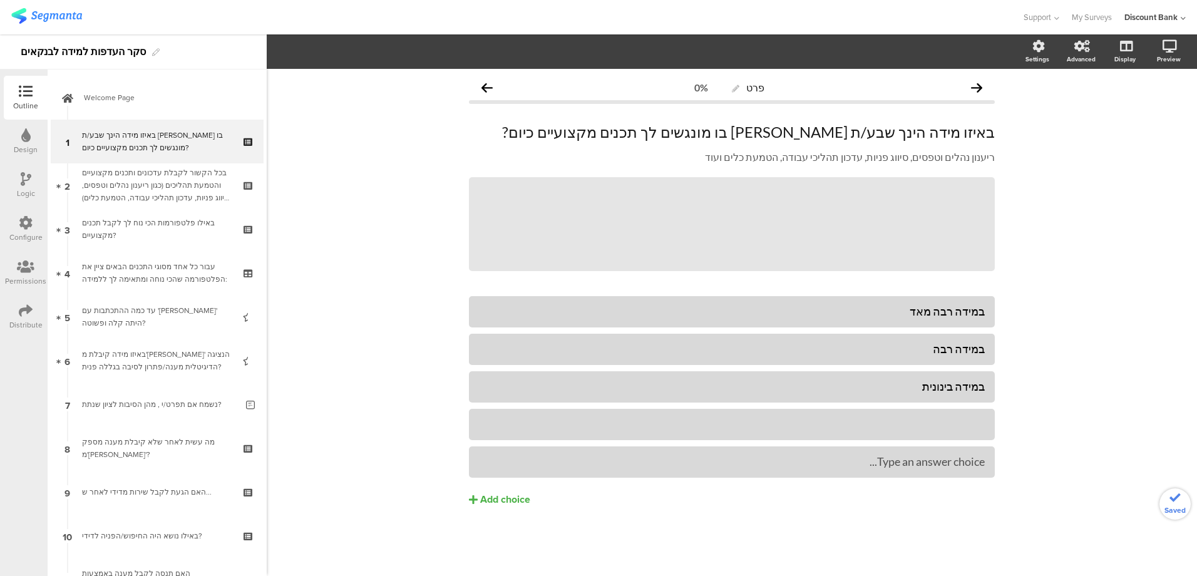
click at [933, 431] on div at bounding box center [732, 424] width 506 height 14
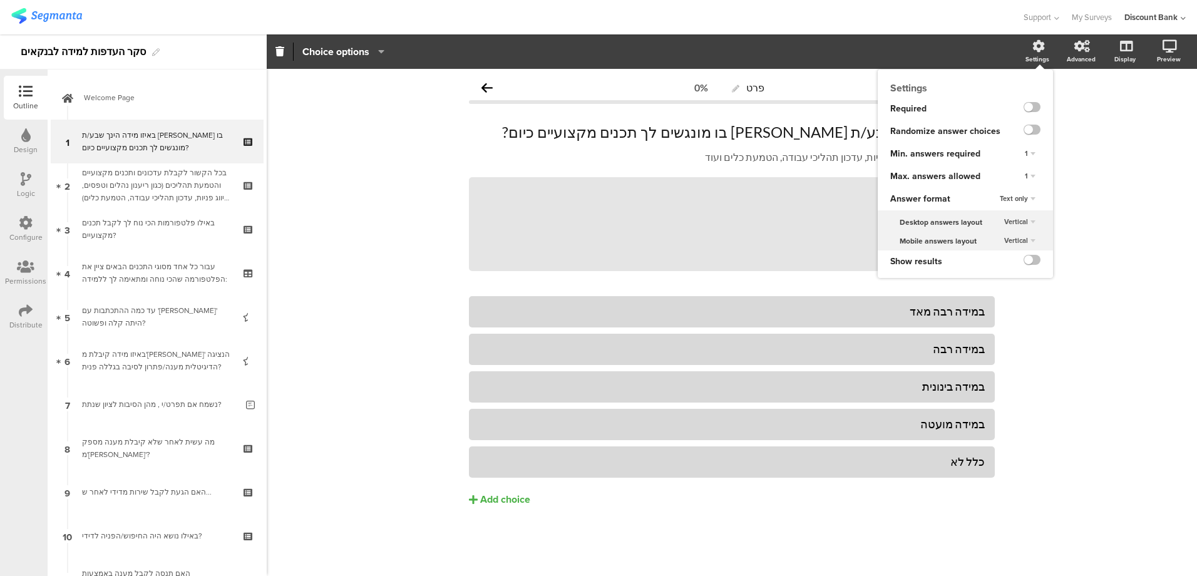
click at [1033, 108] on label at bounding box center [1031, 107] width 17 height 10
click at [0, 0] on input "checkbox" at bounding box center [0, 0] width 0 height 0
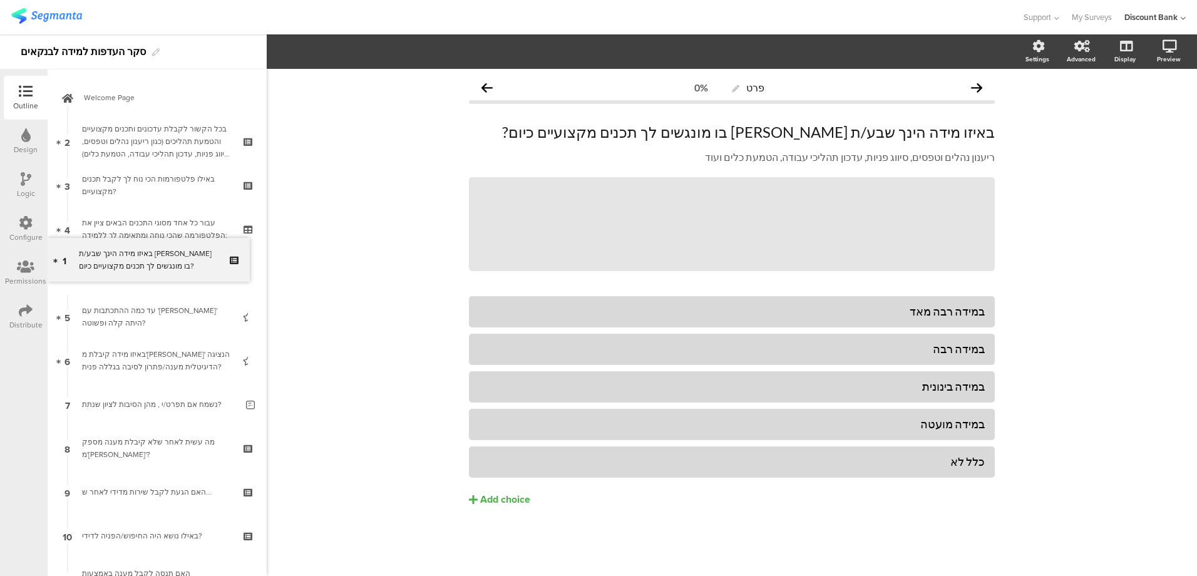
drag, startPoint x: 160, startPoint y: 133, endPoint x: 160, endPoint y: 252, distance: 118.3
click at [156, 227] on div "עבור כל אחד מסוגי התכנים הבאים ציין את הפלטפורמה שהכי נוחה ומתאימה לך ללמידה:" at bounding box center [157, 229] width 150 height 25
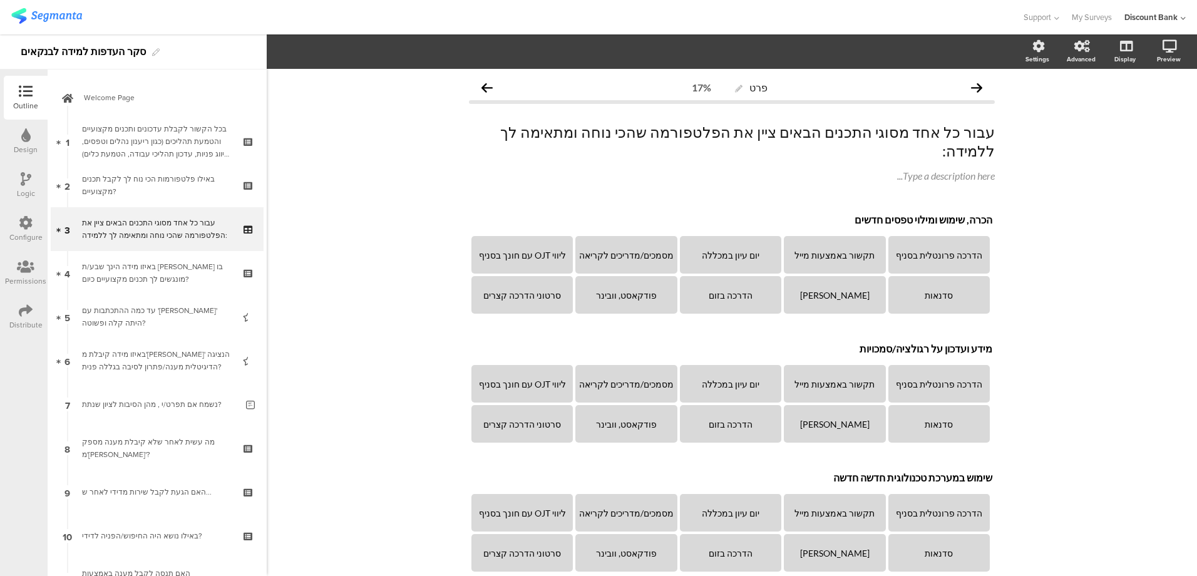
click at [159, 265] on div "באיזו מידה הינך שבע/ת [PERSON_NAME] בו מונגשים לך תכנים מקצועיים כיום?" at bounding box center [157, 272] width 150 height 25
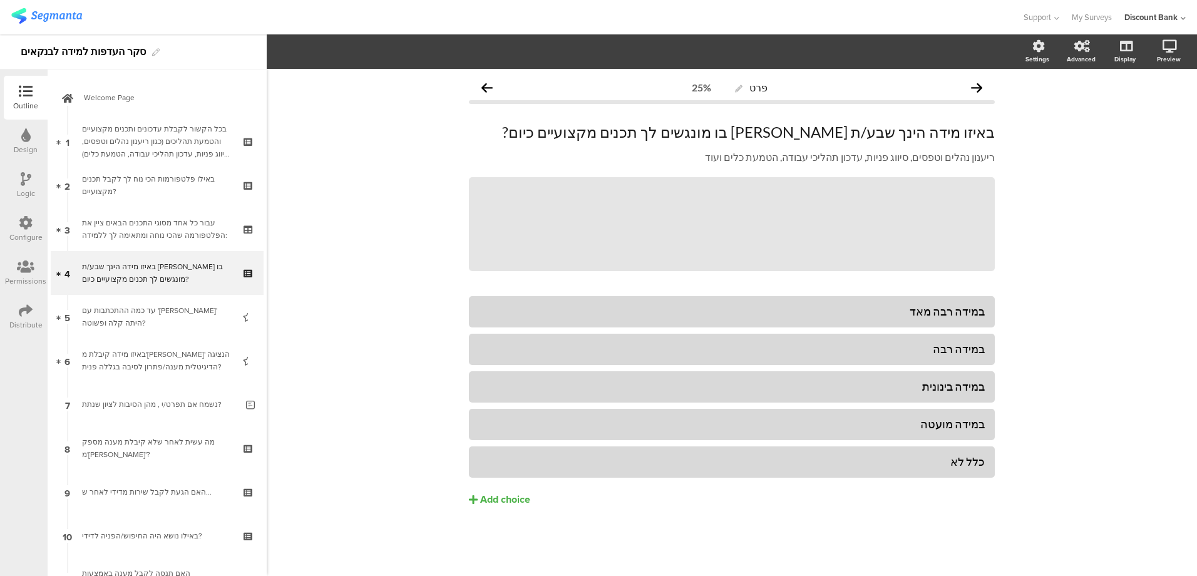
click at [156, 317] on div "עד כמה ההתכתבות עם '[PERSON_NAME]' היתה קלה ופשוטה?" at bounding box center [157, 316] width 150 height 25
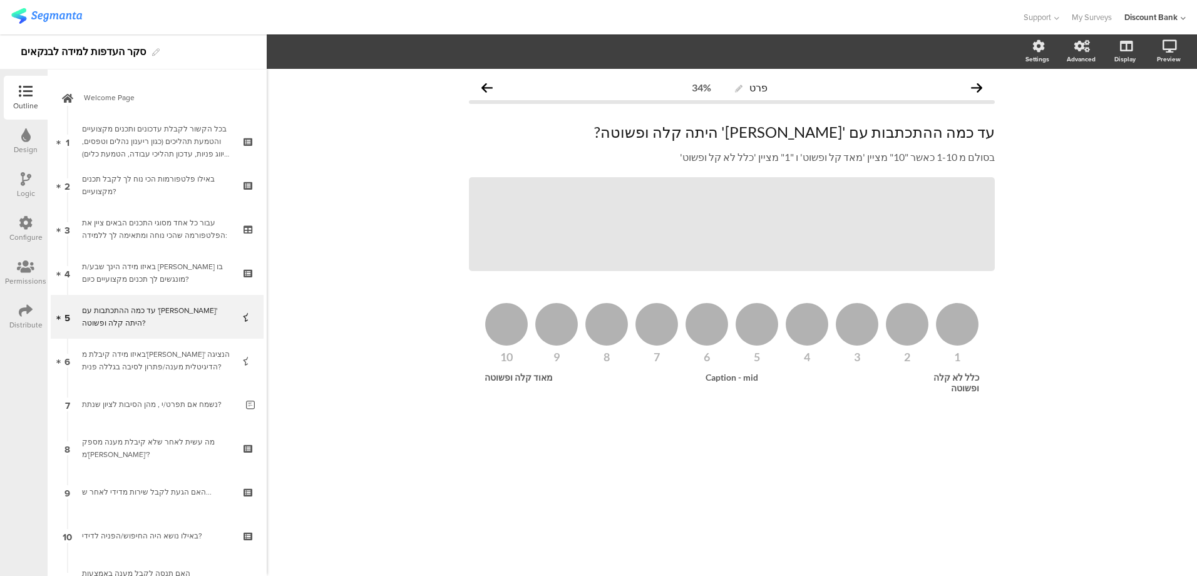
click at [244, 325] on icon at bounding box center [249, 325] width 11 height 12
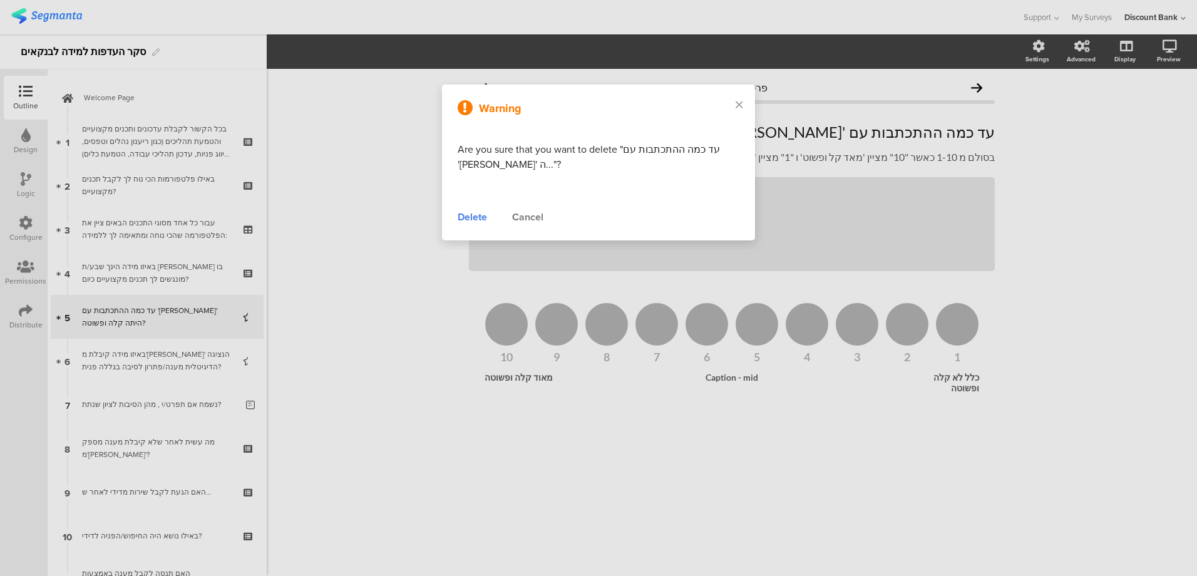
click at [471, 215] on div "Delete" at bounding box center [472, 217] width 29 height 15
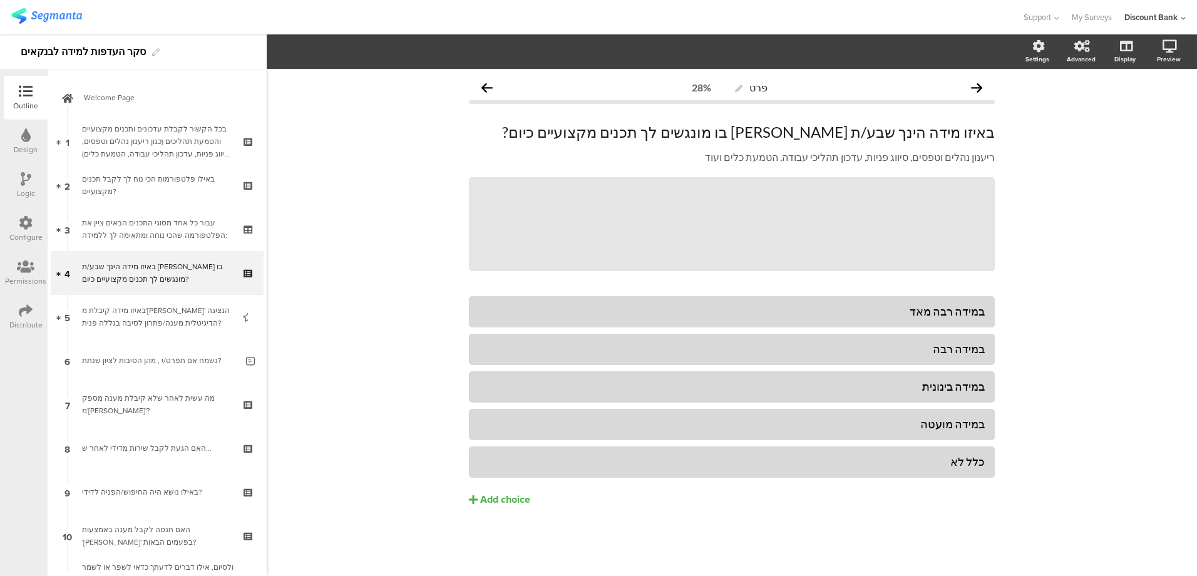
click at [151, 318] on div "באיזו מידה קיבלת מ'[PERSON_NAME]' הנציגה הדיגיטלית מענה/פתרון לסיבה בגללה פנית?" at bounding box center [157, 316] width 150 height 25
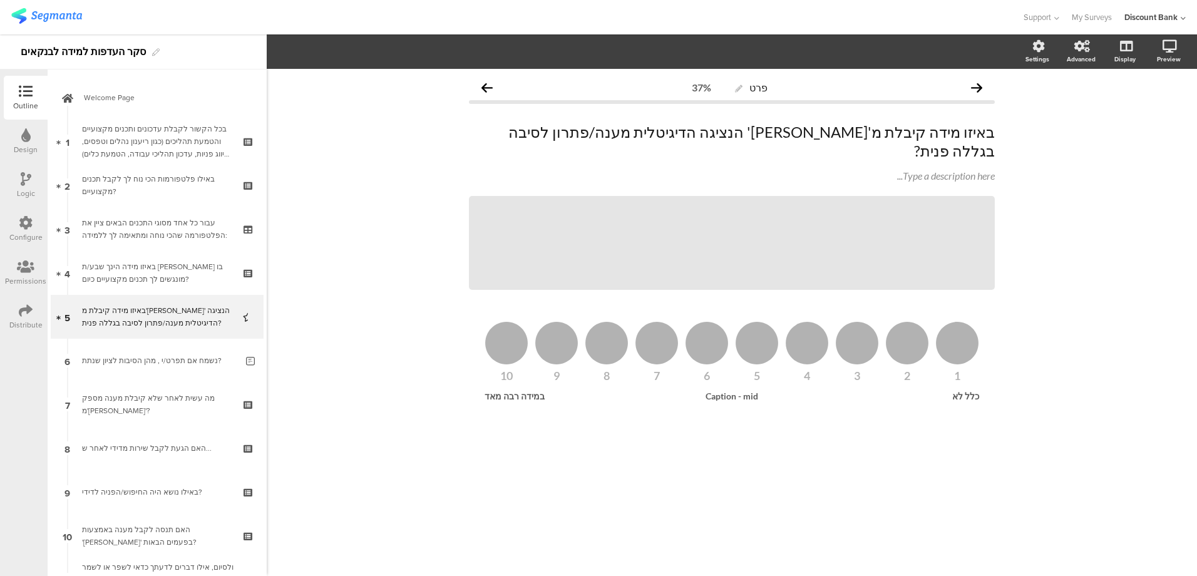
click at [244, 325] on icon at bounding box center [249, 325] width 11 height 12
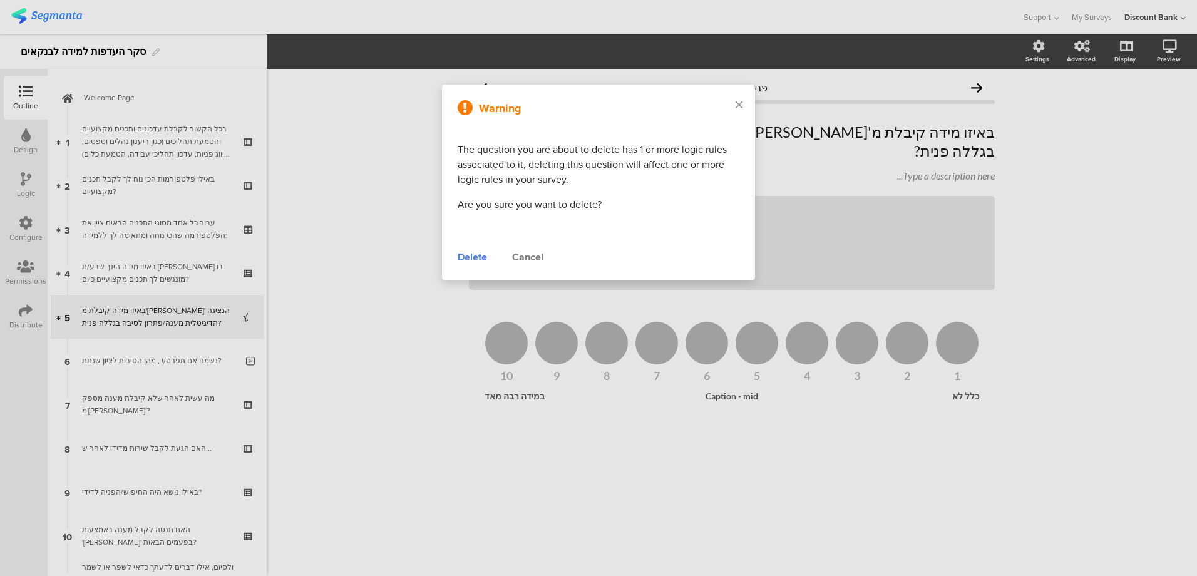
click at [465, 257] on div "Delete" at bounding box center [472, 257] width 29 height 15
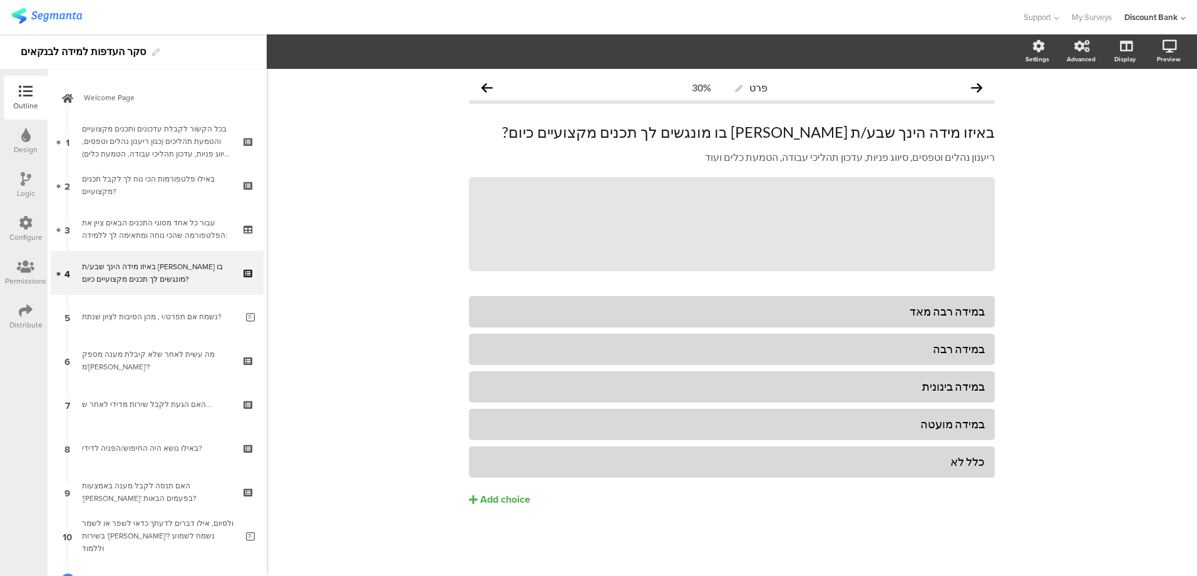
click at [159, 352] on div "מה עשית לאחר שלא קיבלת מענה מספק מ'[PERSON_NAME]'?" at bounding box center [157, 360] width 150 height 25
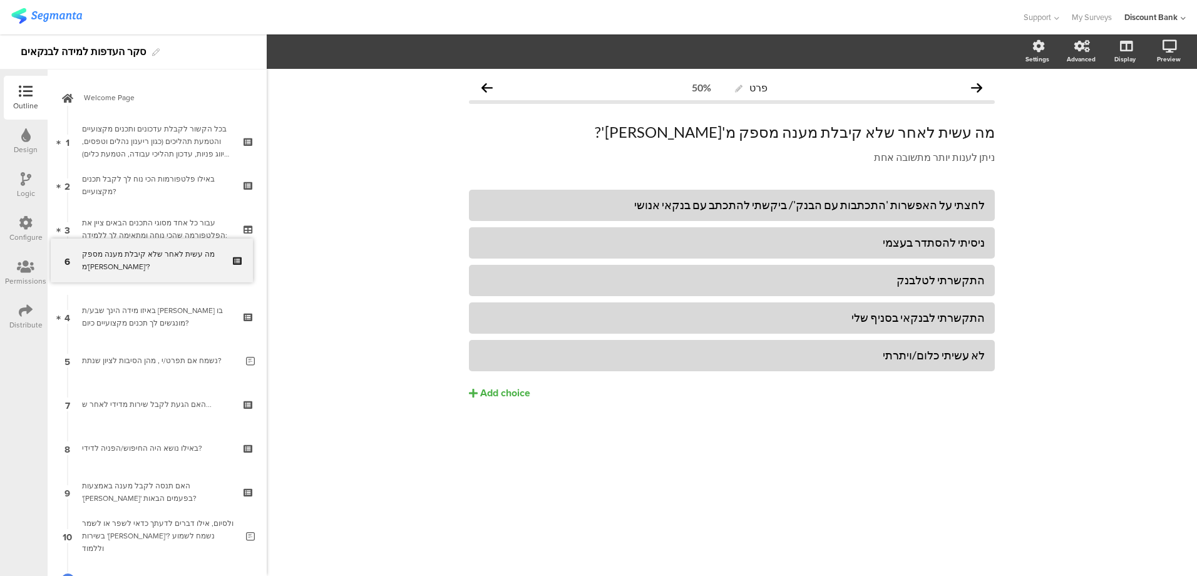
drag, startPoint x: 159, startPoint y: 352, endPoint x: 169, endPoint y: 252, distance: 100.6
click at [966, 125] on p "מה עשית לאחר שלא קיבלת מענה מספק מ'[PERSON_NAME]'?" at bounding box center [732, 132] width 526 height 19
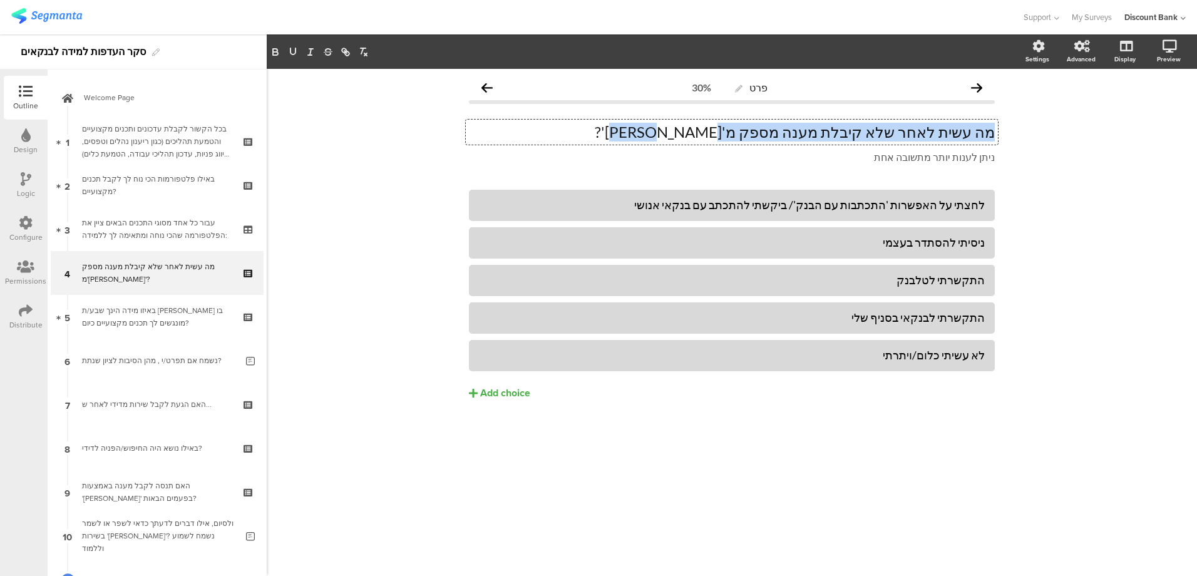
click at [966, 125] on p "מה עשית לאחר שלא קיבלת מענה מספק מ'[PERSON_NAME]'?" at bounding box center [732, 132] width 526 height 19
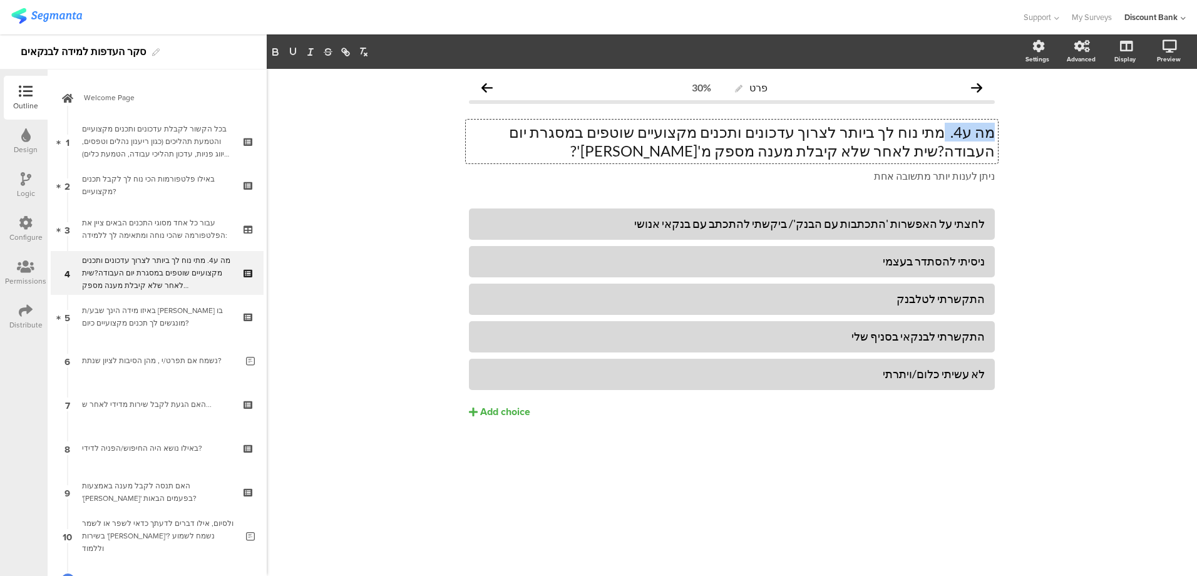
drag, startPoint x: 946, startPoint y: 133, endPoint x: 1021, endPoint y: 127, distance: 75.3
click at [1021, 127] on div "פרט 30% מה ע4. מתי נוח לך ביותר לצרוך עדכונים ותכנים מקצועיים שוטפים במסגרת יום…" at bounding box center [732, 322] width 930 height 507
click at [913, 171] on p "ניתן לענות יותר מתשובה אחת" at bounding box center [732, 176] width 526 height 13
drag, startPoint x: 580, startPoint y: 152, endPoint x: 585, endPoint y: 135, distance: 17.6
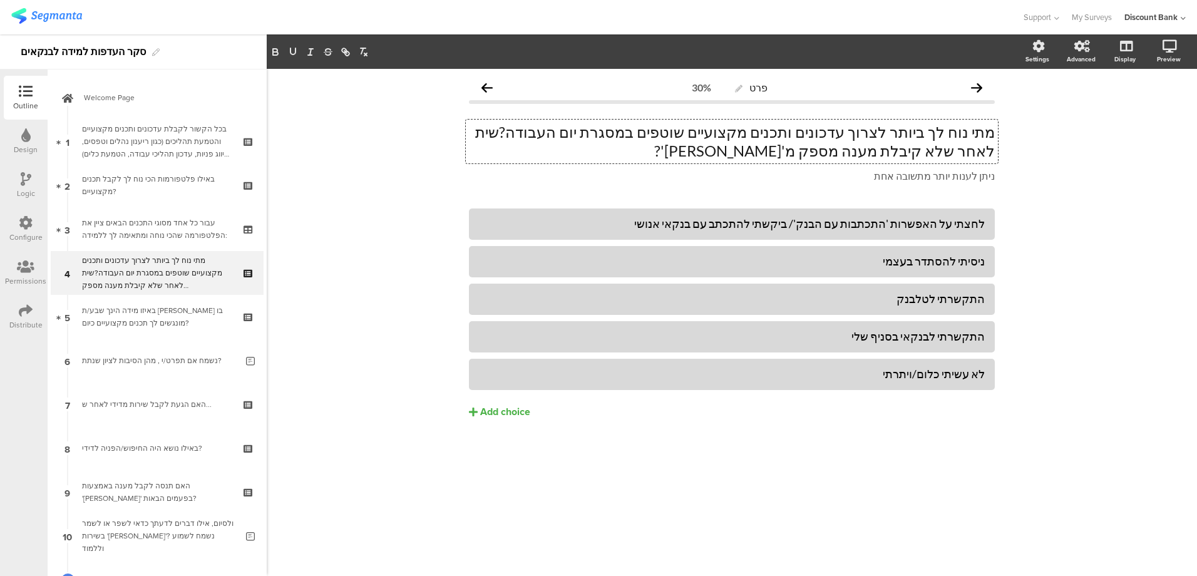
click at [586, 135] on p "מתי נוח לך ביותר לצרוך עדכונים ותכנים מקצועיים שוטפים במסגרת יום העבודה?שית לאח…" at bounding box center [732, 142] width 526 height 38
drag, startPoint x: 590, startPoint y: 130, endPoint x: 573, endPoint y: 162, distance: 35.8
click at [573, 162] on div "מתי נוח לך ביותר לצרוך עדכונים ותכנים מקצועיים שוטפים במסגרת יום העבודה?שית לאח…" at bounding box center [732, 142] width 532 height 44
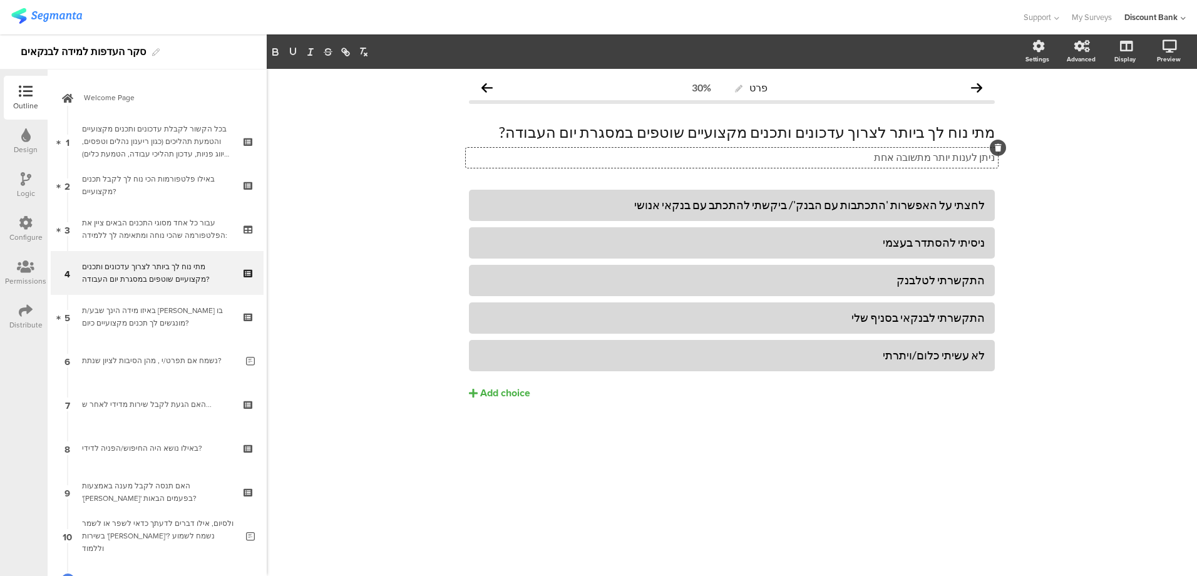
drag, startPoint x: 880, startPoint y: 158, endPoint x: 1013, endPoint y: 163, distance: 132.8
click at [1013, 163] on div "פרט 30% מתי נוח לך ביותר לצרוך עדכונים ותכנים מקצועיים שוטפים במסגרת יום העבודה…" at bounding box center [732, 322] width 930 height 507
click at [995, 146] on icon at bounding box center [998, 148] width 7 height 8
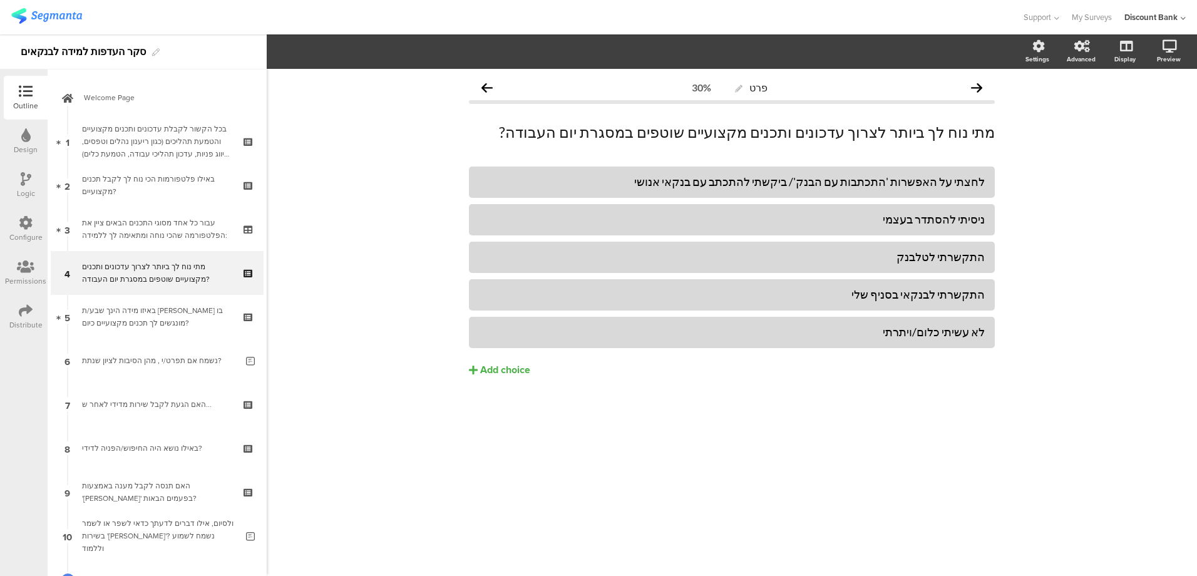
click at [946, 181] on div "לחצתי על האפשרות 'התכתבות עם הבנק'/ ביקשתי להתכתב עם בנקאי אנושי" at bounding box center [732, 182] width 506 height 14
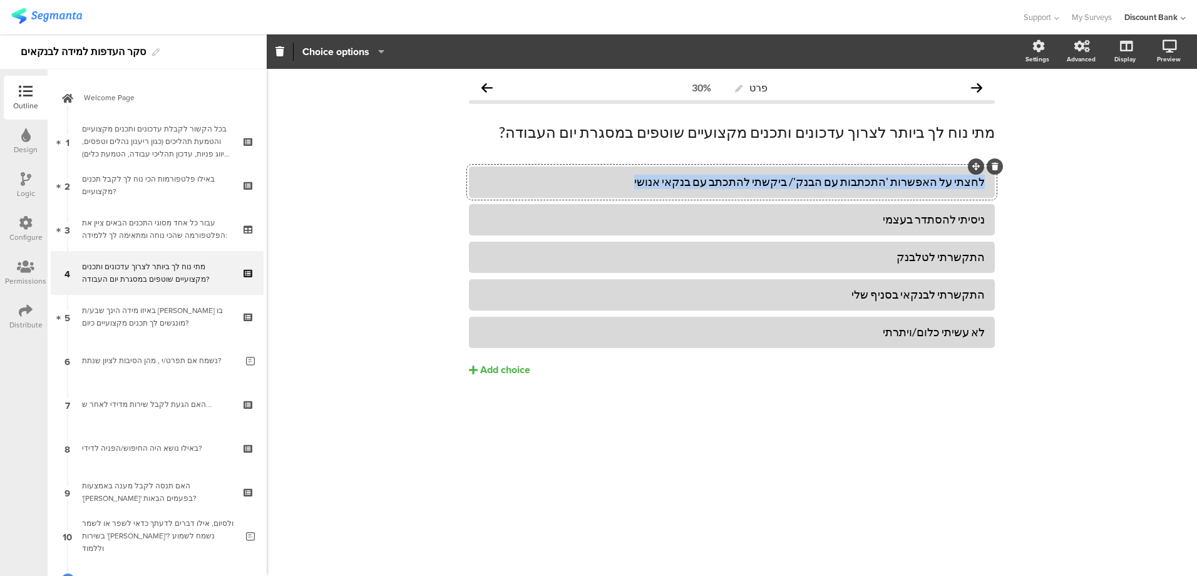
click at [946, 181] on div "לחצתי על האפשרות 'התכתבות עם הבנק'/ ביקשתי להתכתב עם בנקאי אנושי" at bounding box center [732, 182] width 506 height 14
click at [912, 219] on div "ניסיתי להסתדר בעצמי" at bounding box center [732, 219] width 506 height 14
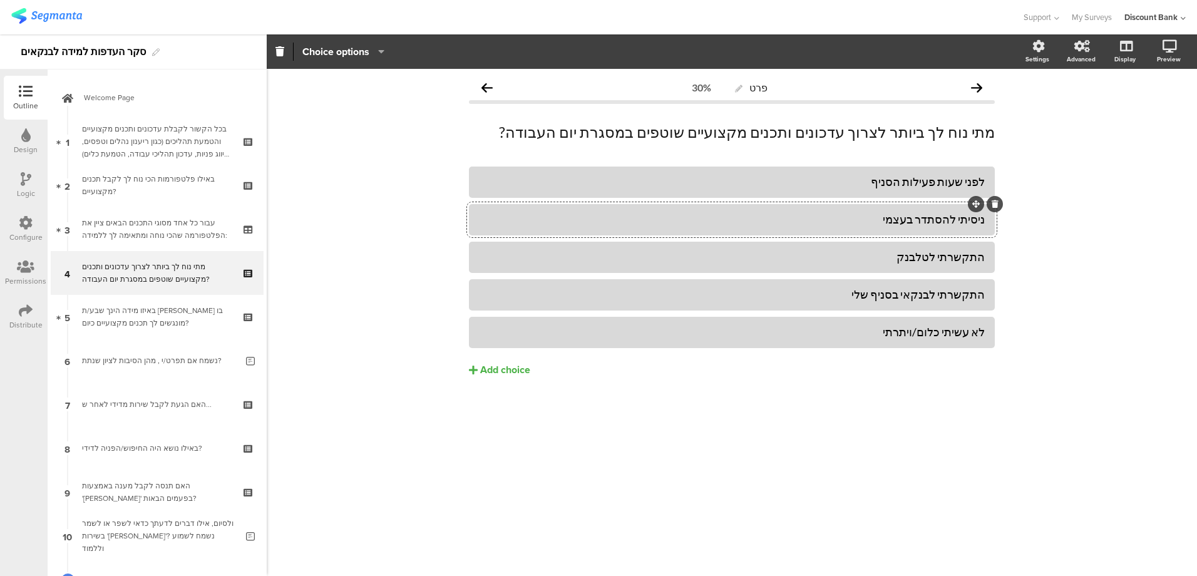
click at [912, 219] on div "ניסיתי להסתדר בעצמי" at bounding box center [732, 219] width 506 height 14
drag, startPoint x: 904, startPoint y: 255, endPoint x: 1043, endPoint y: 261, distance: 139.1
click at [1043, 261] on div "פרט 30% מתי נוח לך ביותר לצרוך עדכונים ותכנים מקצועיים שוטפים במסגרת יום העבודה…" at bounding box center [732, 322] width 930 height 507
click at [950, 296] on div "התקשרתי לבנקאי בסניף שלי" at bounding box center [732, 294] width 506 height 14
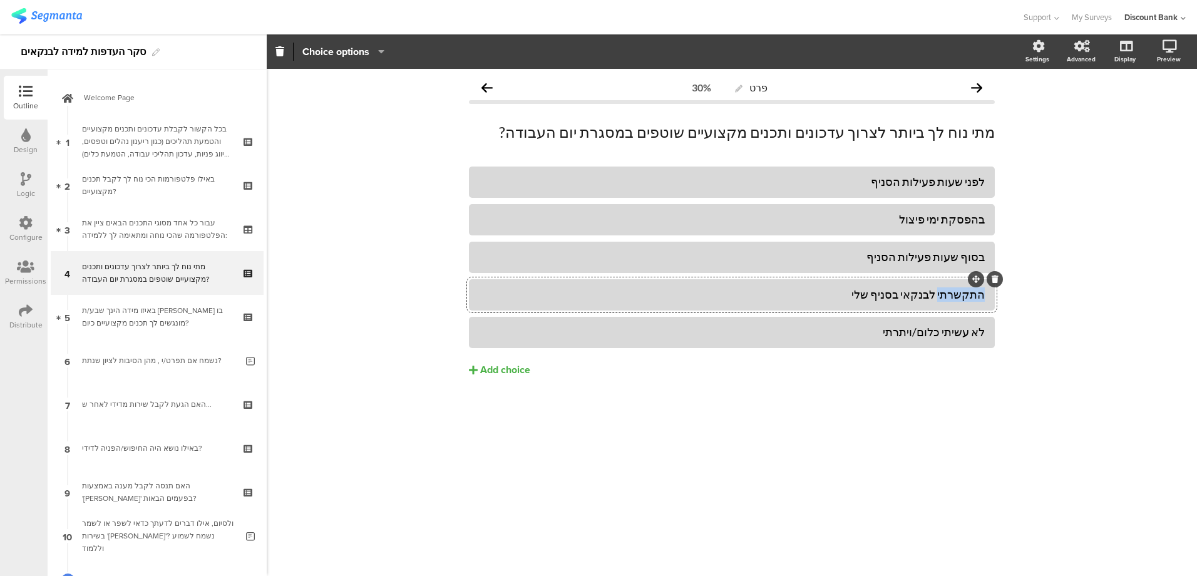
click at [950, 296] on div "התקשרתי לבנקאי בסניף שלי" at bounding box center [732, 294] width 506 height 14
click at [0, 0] on icon at bounding box center [0, 0] width 0 height 0
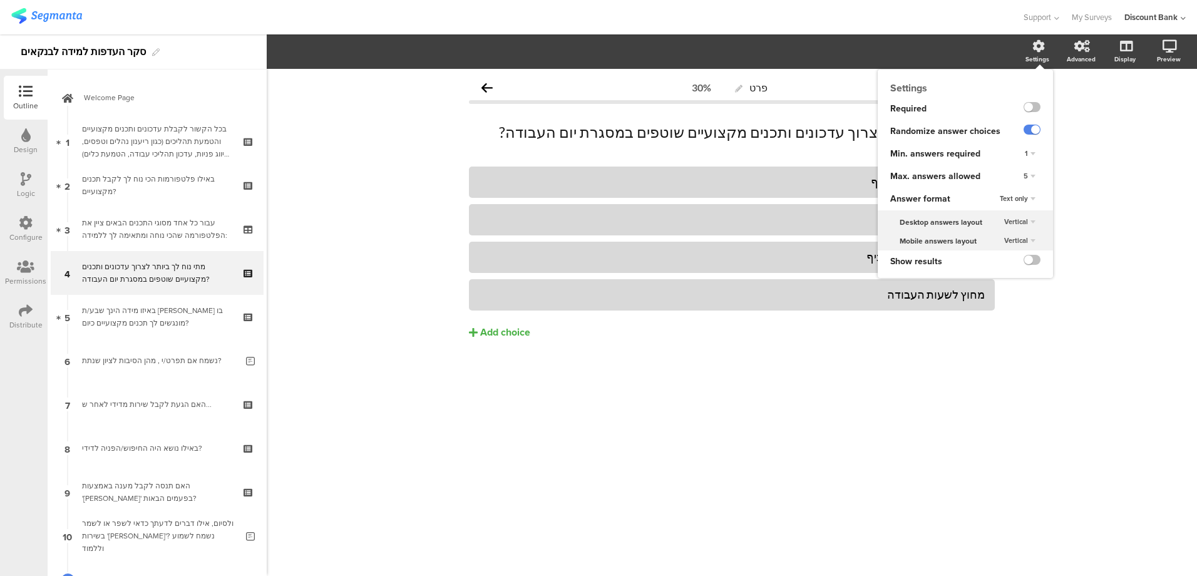
click at [1035, 130] on label at bounding box center [1031, 130] width 17 height 10
click at [0, 0] on input "checkbox" at bounding box center [0, 0] width 0 height 0
click at [1032, 172] on div "5" at bounding box center [1029, 176] width 22 height 15
click at [1008, 198] on div "1" at bounding box center [1012, 201] width 74 height 13
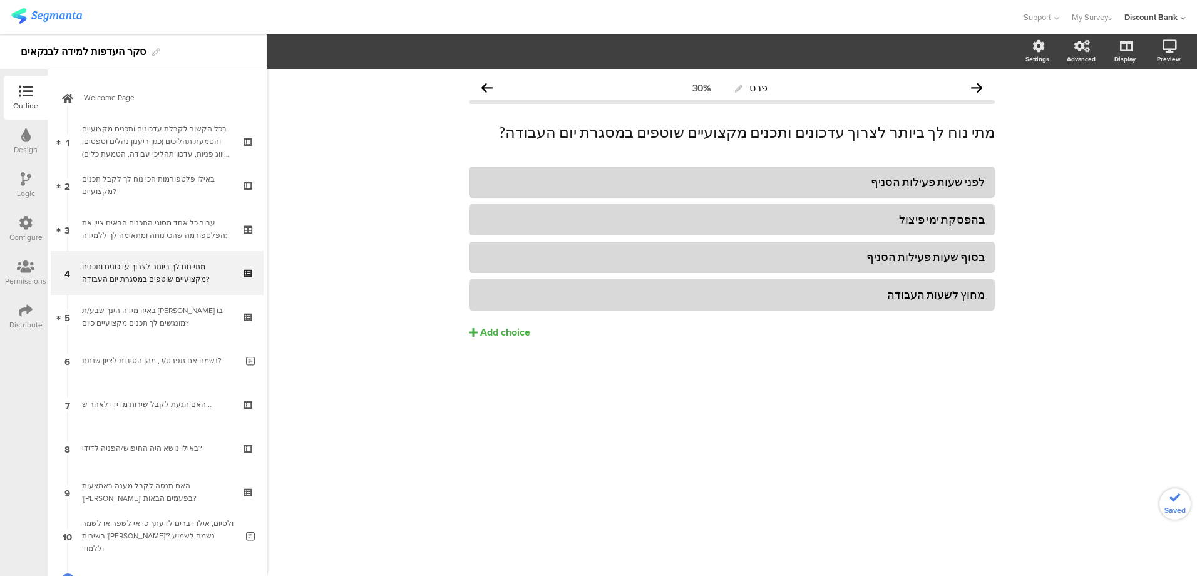
click at [894, 353] on div "לפני שעות פעילות הסניף בהפסקת ימי פיצול בסוף שעות פעילות הסניף" at bounding box center [732, 278] width 526 height 225
click at [244, 262] on icon at bounding box center [249, 263] width 11 height 8
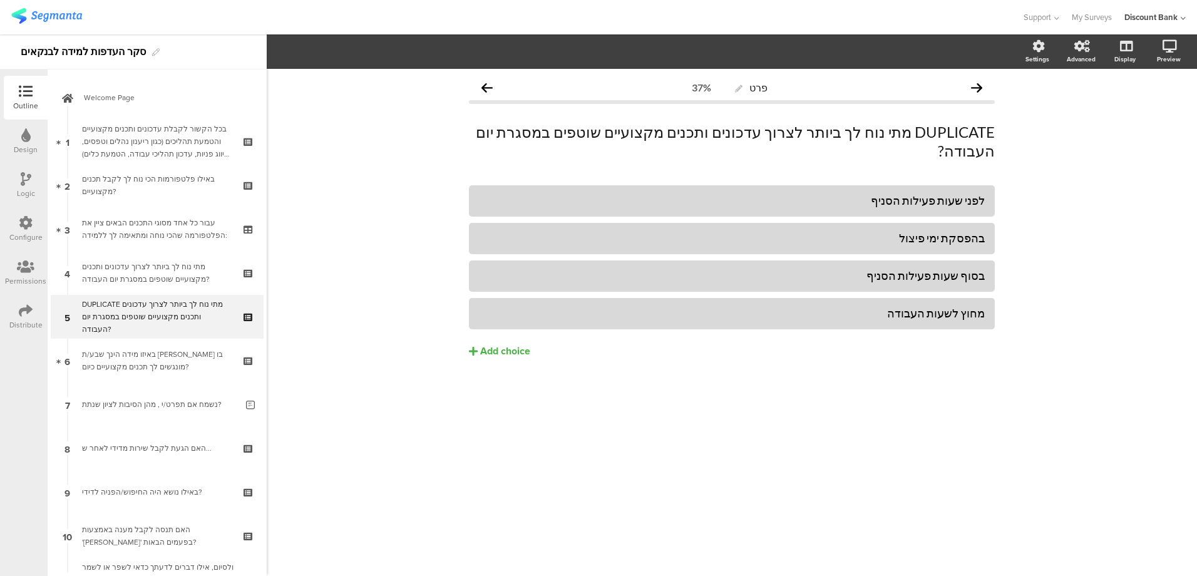
click at [198, 315] on div "DUPLICATE מתי נוח לך ביותר לצרוך עדכונים ותכנים מקצועיים שוטפים במסגרת יום העבו…" at bounding box center [157, 317] width 150 height 38
click at [170, 309] on div "DUPLICATE מתי נוח לך ביותר לצרוך עדכונים ותכנים מקצועיים שוטפים במסגרת יום העבו…" at bounding box center [157, 317] width 150 height 38
click at [978, 132] on p "DUPLICATE מתי נוח לך ביותר לצרוך עדכונים ותכנים מקצועיים שוטפים במסגרת יום העבו…" at bounding box center [732, 142] width 526 height 38
drag, startPoint x: 970, startPoint y: 133, endPoint x: 1013, endPoint y: 128, distance: 43.5
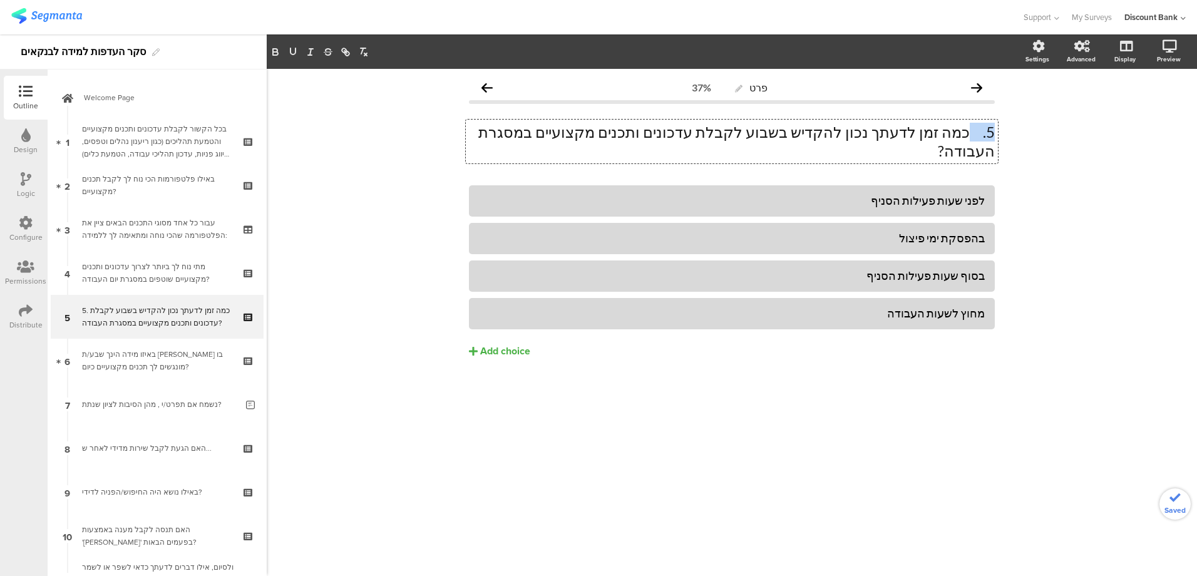
click at [1013, 128] on div "פרט 37% 5. כמה זמן לדעתך נכון להקדיש בשבוע לקבלת עדכונים ותכנים מקצועיים במסגרת…" at bounding box center [732, 322] width 930 height 507
click at [956, 193] on div "לפני שעות פעילות הסניף" at bounding box center [732, 200] width 506 height 14
click at [959, 231] on div "בהפסקת ימי פיצול" at bounding box center [732, 238] width 506 height 14
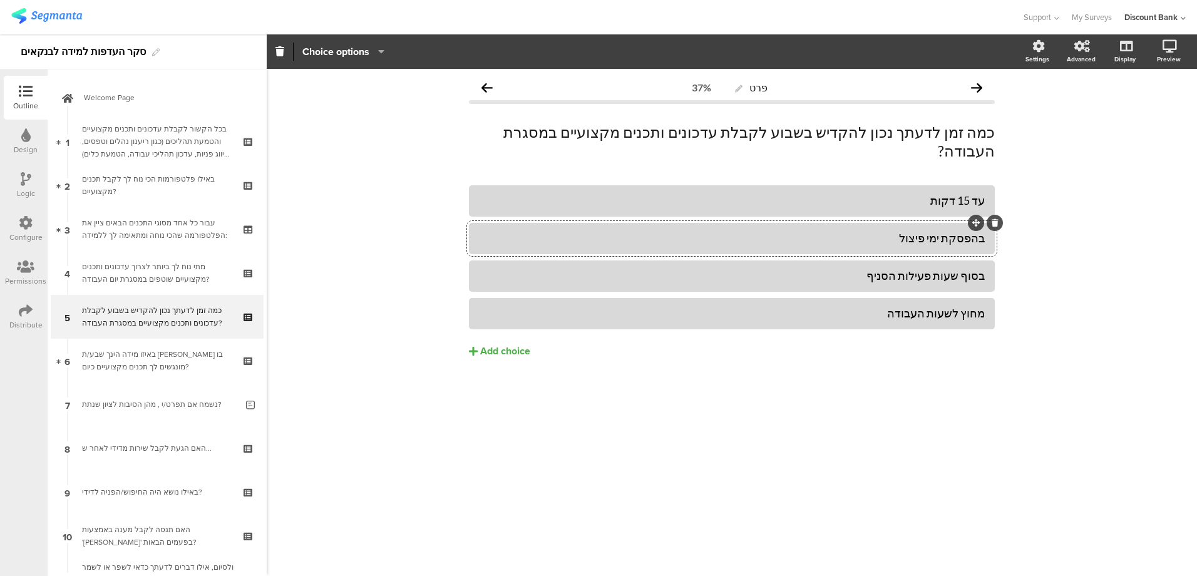
click at [959, 231] on div "בהפסקת ימי פיצול" at bounding box center [732, 238] width 506 height 14
click at [866, 269] on div "בסוף שעות פעילות הסניף" at bounding box center [732, 276] width 506 height 14
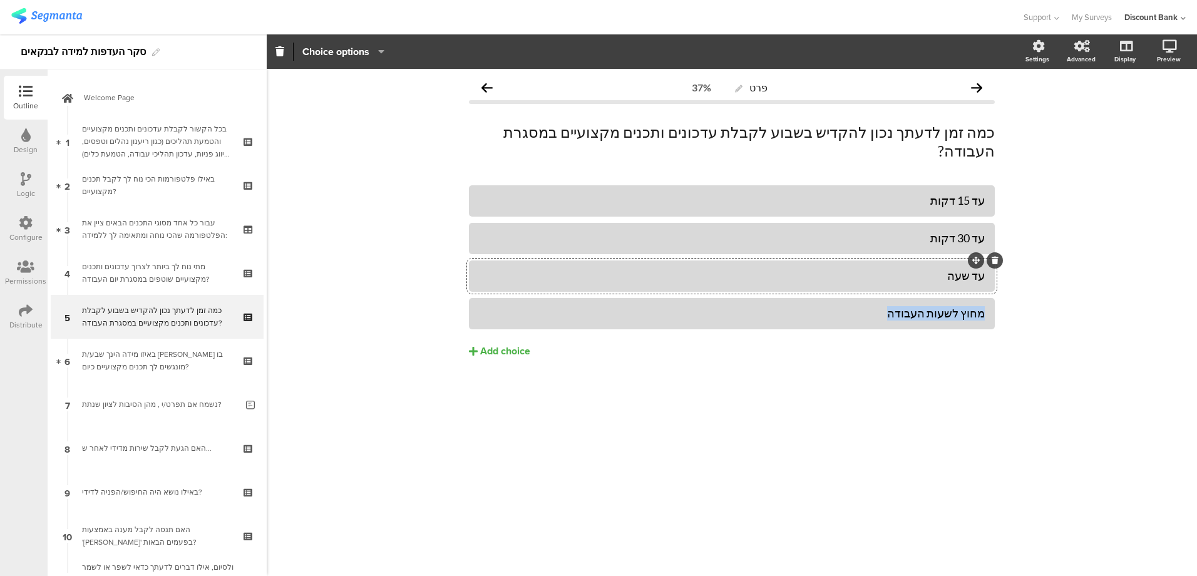
drag, startPoint x: 876, startPoint y: 295, endPoint x: 994, endPoint y: 292, distance: 118.4
click at [994, 298] on div "מחוץ לשעות העבודה" at bounding box center [732, 313] width 526 height 31
click at [506, 345] on div "Add choice" at bounding box center [505, 351] width 50 height 13
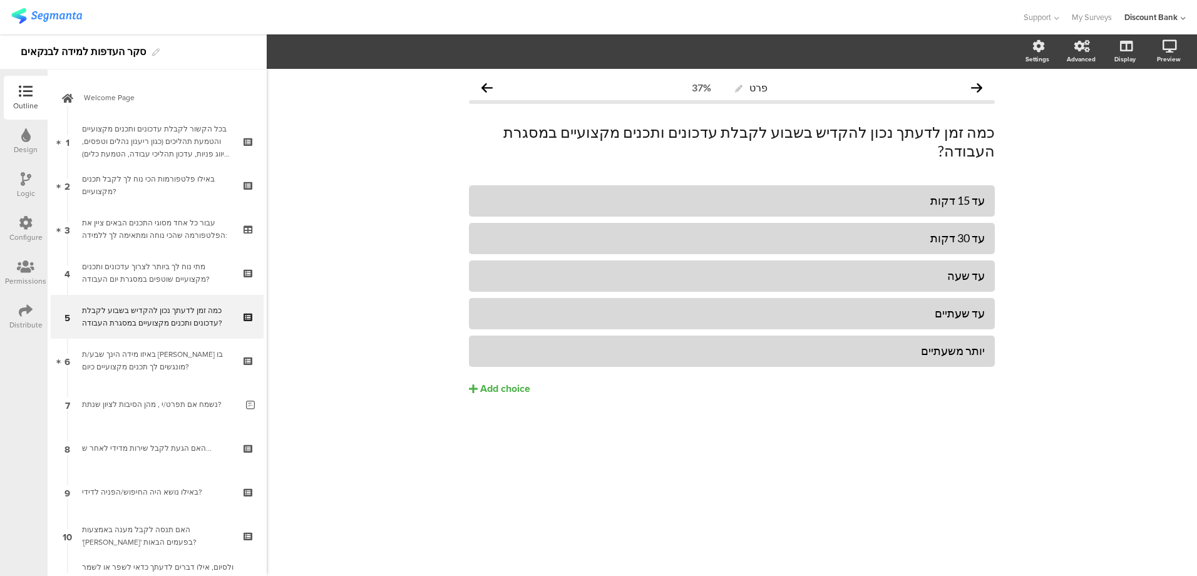
drag, startPoint x: 948, startPoint y: 393, endPoint x: 948, endPoint y: 402, distance: 9.4
click at [950, 393] on div "עד 15 דקות עד 30 דקות עד שעה" at bounding box center [732, 316] width 526 height 263
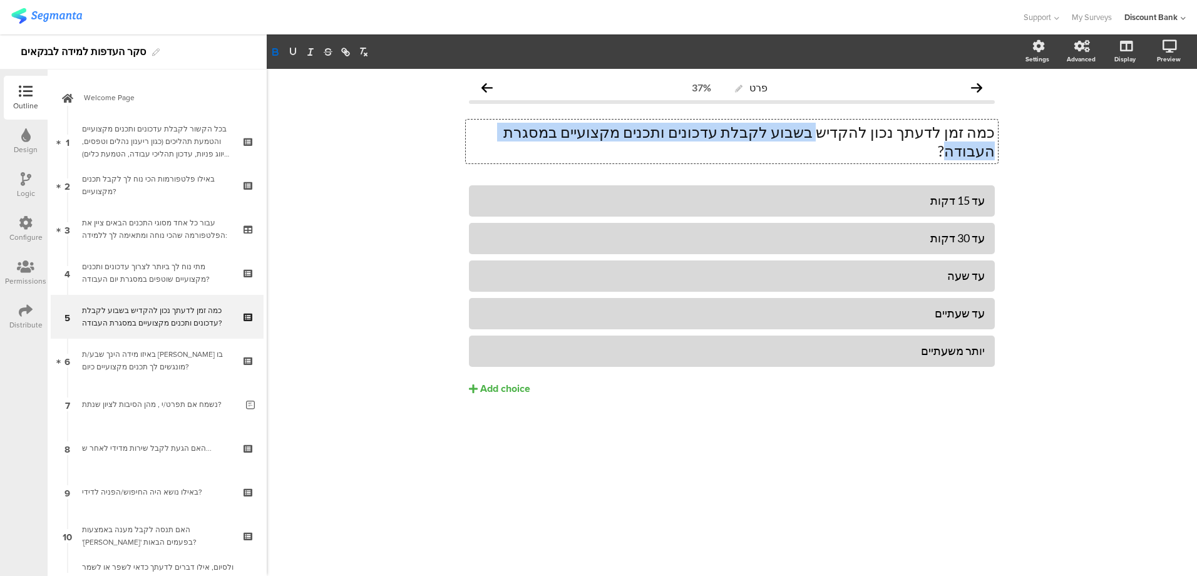
click at [277, 51] on icon "button" at bounding box center [275, 51] width 11 height 11
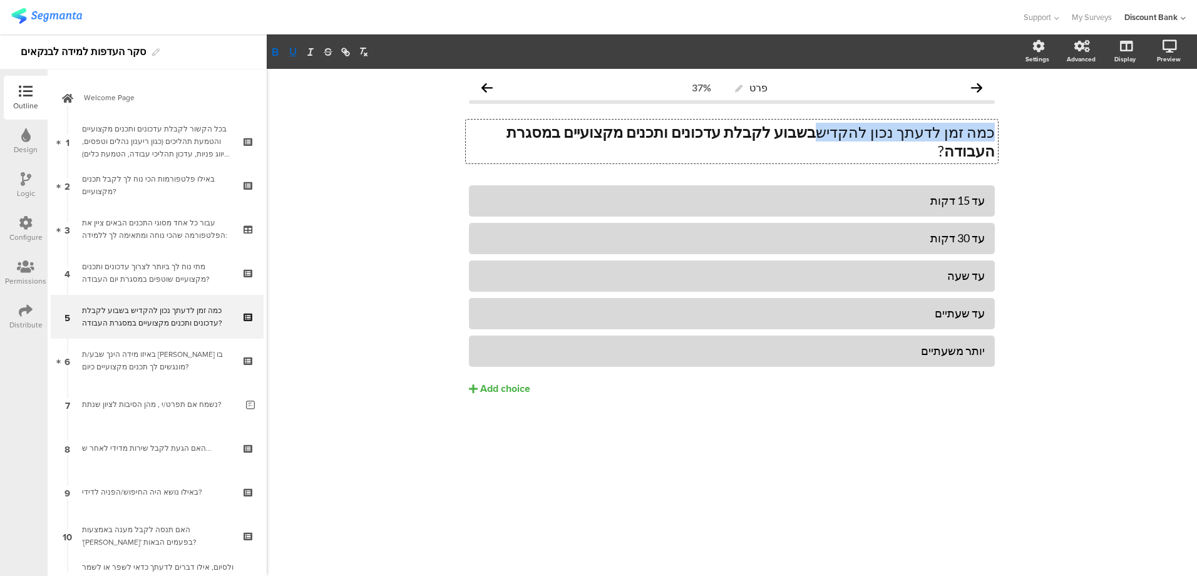
click at [294, 52] on icon "button" at bounding box center [292, 51] width 11 height 11
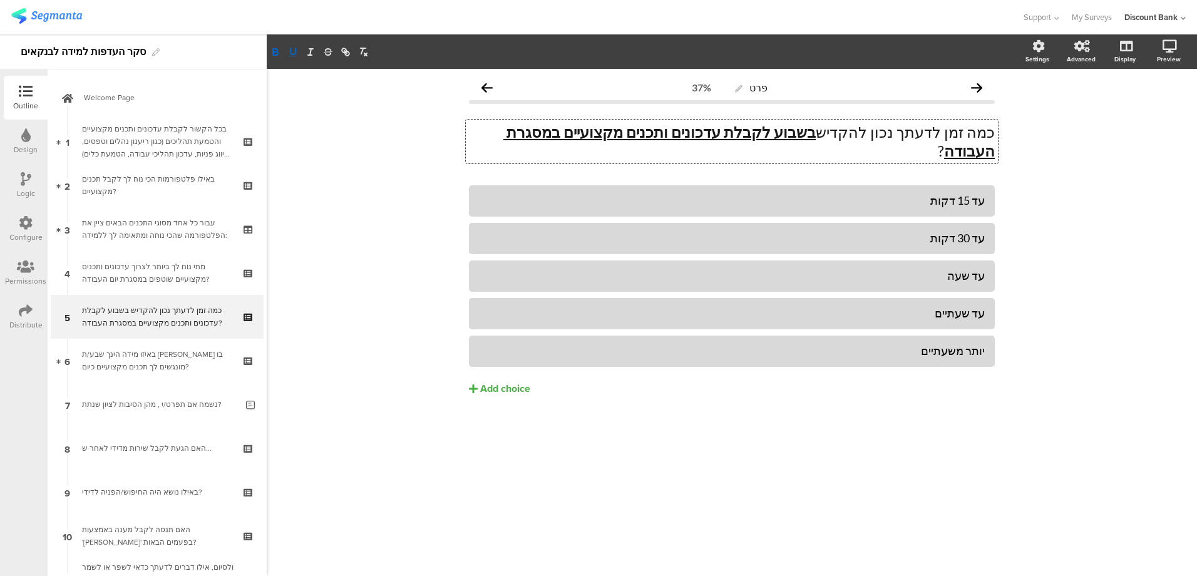
click at [379, 507] on div "פרט 37% כמה זמן לדעתך נכון להקדיש בשבוע לקבלת עדכונים ותכנים מקצועיים במסגרת הע…" at bounding box center [732, 322] width 930 height 507
click at [244, 308] on icon at bounding box center [249, 306] width 11 height 8
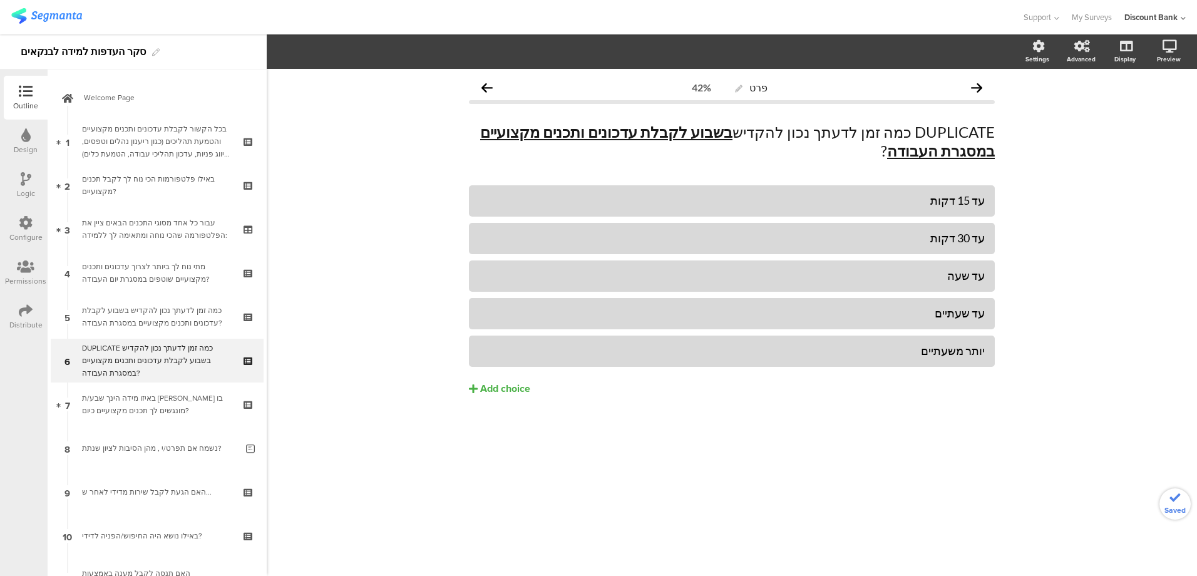
click at [166, 360] on div "DUPLICATE כמה זמן לדעתך נכון להקדיש בשבוע לקבלת עדכונים ותכנים מקצועיים במסגרת …" at bounding box center [157, 361] width 150 height 38
click at [940, 150] on p "DUPLICATE כמה זמן לדעתך נכון להקדיש בשבוע לקבלת עדכונים ותכנים מקצועיים במסגרת …" at bounding box center [732, 142] width 526 height 38
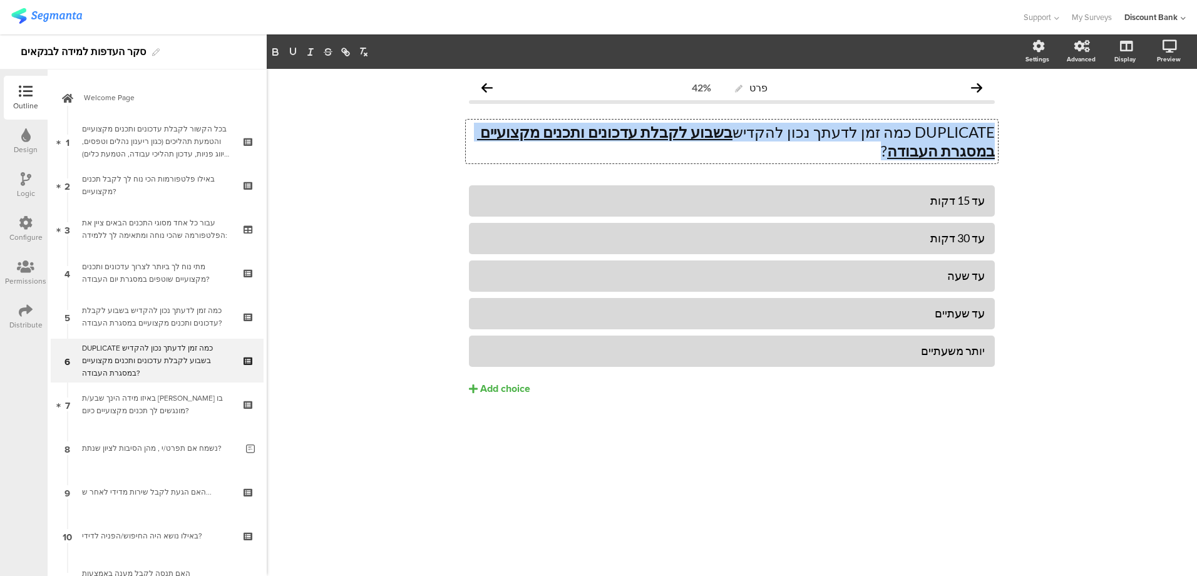
drag, startPoint x: 940, startPoint y: 150, endPoint x: 1013, endPoint y: 129, distance: 76.3
click at [1013, 129] on div "פרט 42% DUPLICATE כמה זמן לדעתך נכון להקדיש בשבוע לקבלת עדכונים ותכנים מקצועיים…" at bounding box center [732, 322] width 930 height 507
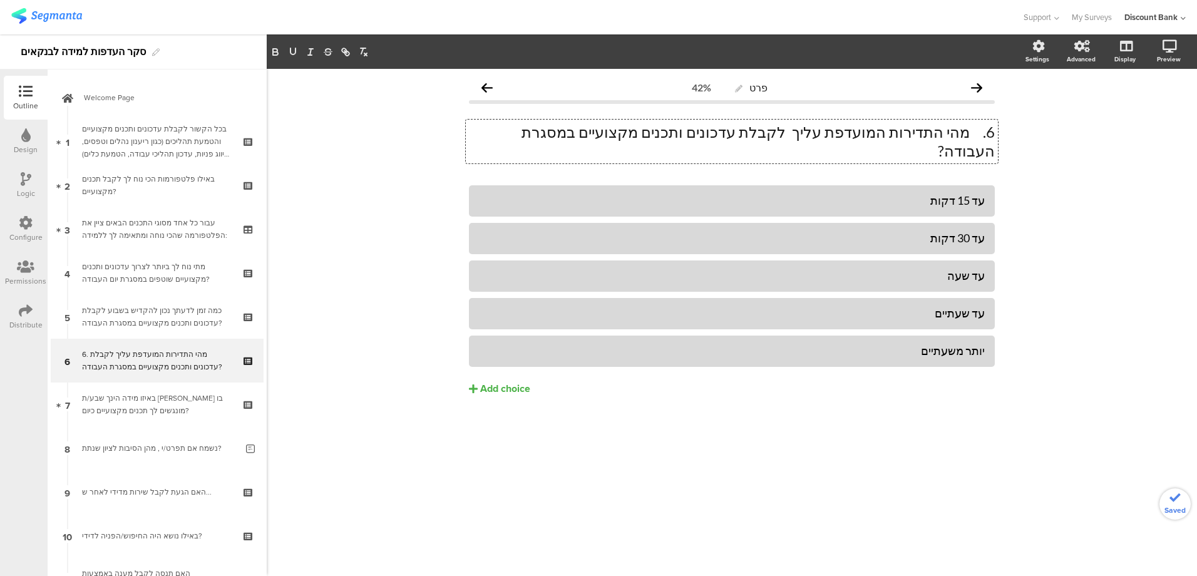
click at [970, 135] on p "6. מהי התדירות המועדפת עליך לקבלת עדכונים ותכנים מקצועיים במסגרת העבודה?" at bounding box center [732, 142] width 526 height 38
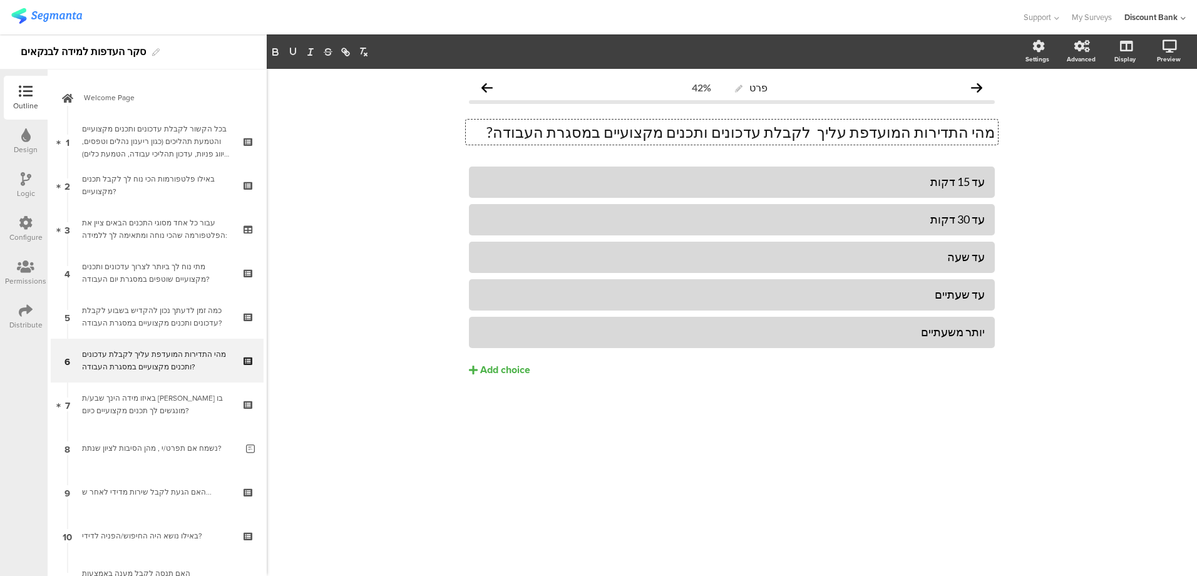
drag, startPoint x: 848, startPoint y: 133, endPoint x: 850, endPoint y: 141, distance: 8.4
click at [848, 133] on p "מהי התדירות המועדפת עליך לקבלת עדכונים ותכנים מקצועיים במסגרת העבודה?" at bounding box center [732, 132] width 526 height 19
click at [916, 179] on div "עד 15 דקות" at bounding box center [732, 182] width 506 height 14
click at [933, 221] on div "עד 30 דקות" at bounding box center [732, 219] width 506 height 14
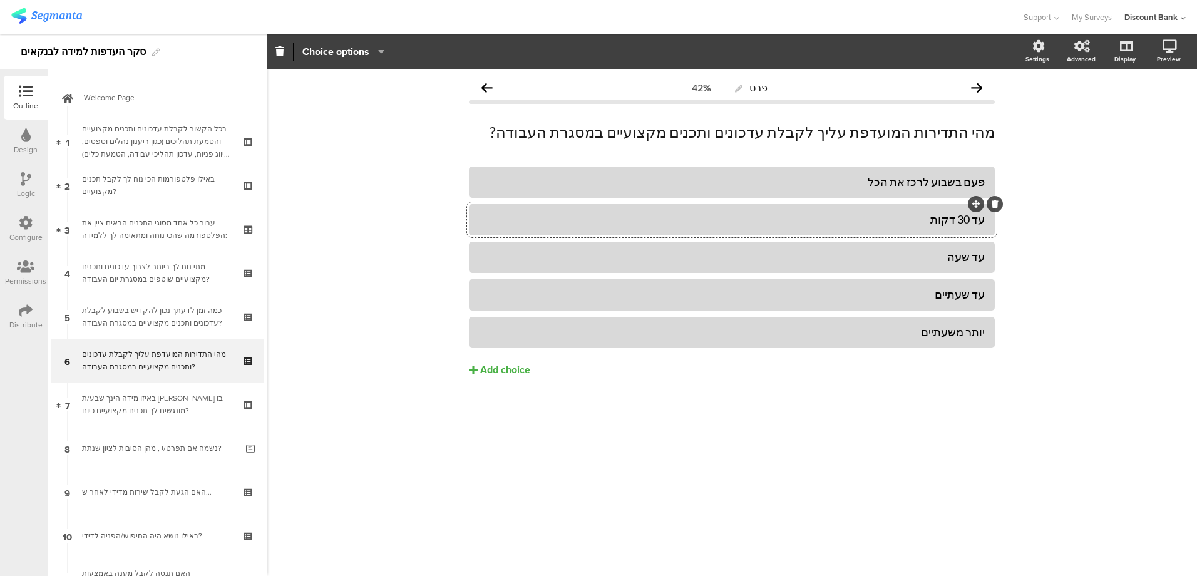
click at [933, 221] on div "עד 30 דקות" at bounding box center [732, 219] width 506 height 14
click at [949, 259] on div "עד שעה" at bounding box center [732, 257] width 506 height 14
click at [0, 0] on icon at bounding box center [0, 0] width 0 height 0
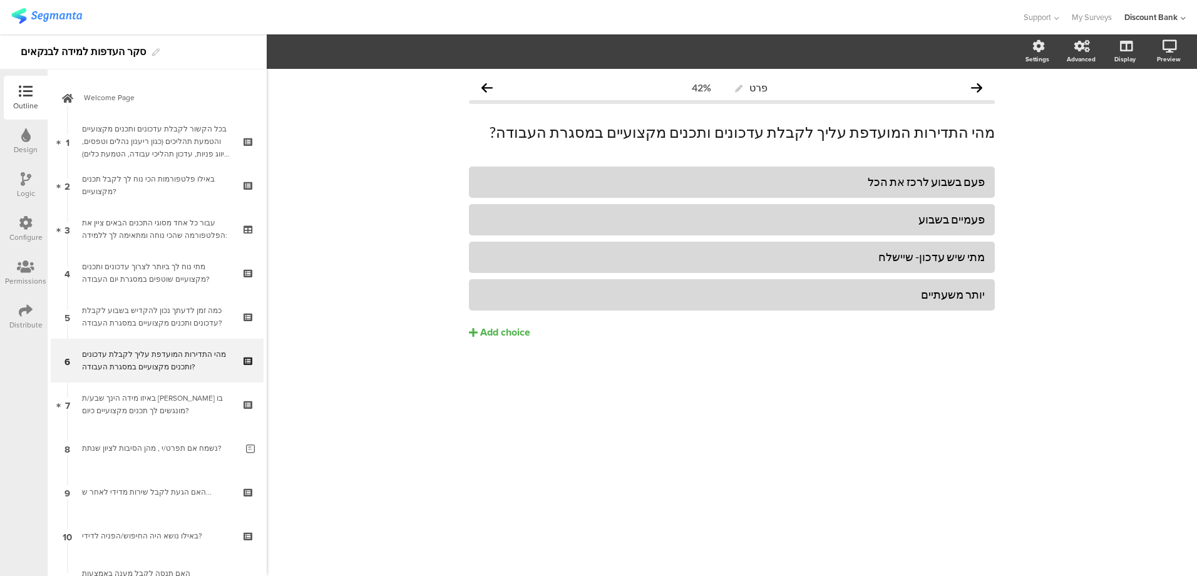
click at [0, 0] on icon at bounding box center [0, 0] width 0 height 0
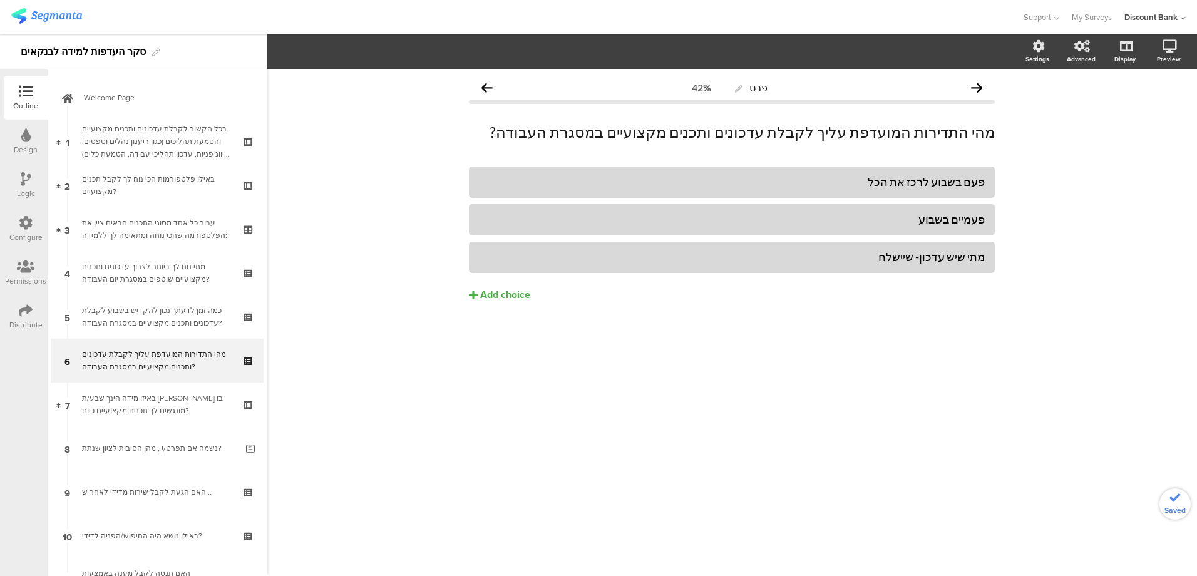
click at [883, 251] on div "מתי שיש עדכון- שיישלח" at bounding box center [732, 257] width 506 height 14
drag, startPoint x: 885, startPoint y: 257, endPoint x: 923, endPoint y: 255, distance: 37.6
click at [921, 255] on div "מתי שיש עדכון- שיישלח" at bounding box center [732, 257] width 506 height 14
click at [772, 387] on div "פרט 42% מהי התדירות המועדפת עליך לקבלת עדכונים ותכנים מקצועיים במסגרת העבודה? מ…" at bounding box center [732, 322] width 930 height 507
click at [157, 317] on div "כמה זמן לדעתך נכון להקדיש בשבוע לקבלת עדכונים ותכנים מקצועיים במסגרת העבודה?" at bounding box center [157, 316] width 150 height 25
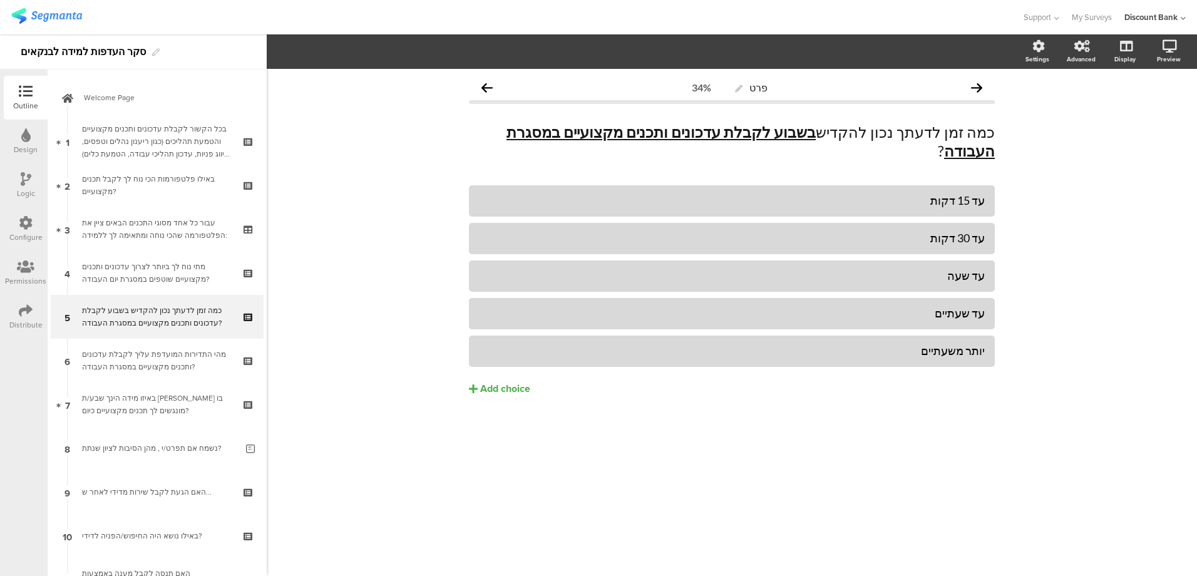
click at [161, 274] on div "מתי נוח לך ביותר לצרוך עדכונים ותכנים מקצועיים שוטפים במסגרת יום העבודה?" at bounding box center [157, 272] width 150 height 25
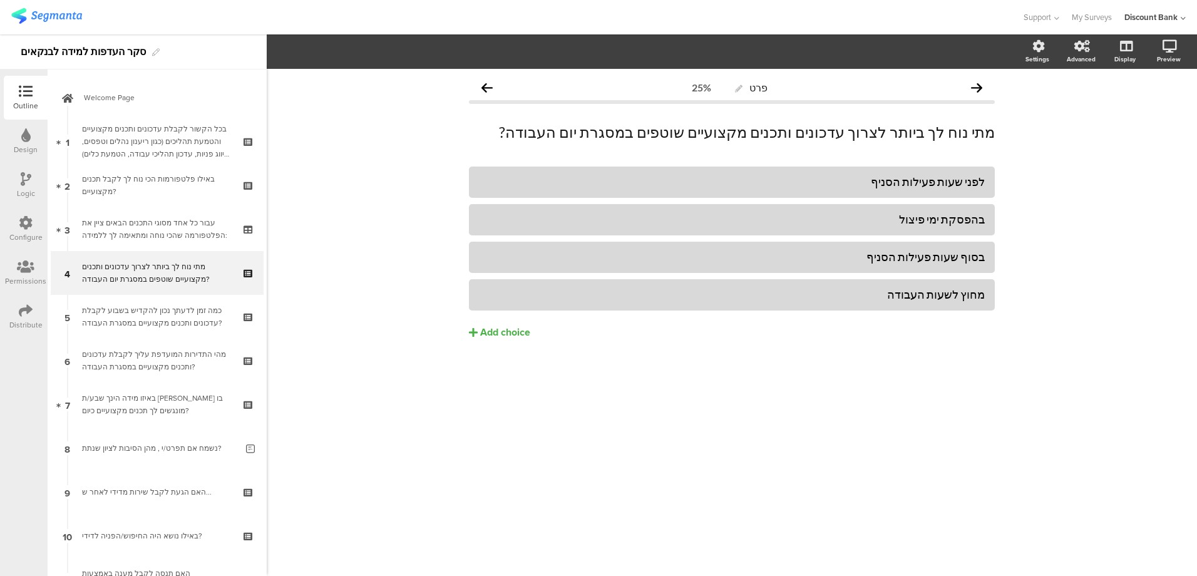
click at [159, 363] on div "מהי התדירות המועדפת עליך לקבלת עדכונים ותכנים מקצועיים במסגרת העבודה?" at bounding box center [157, 360] width 150 height 25
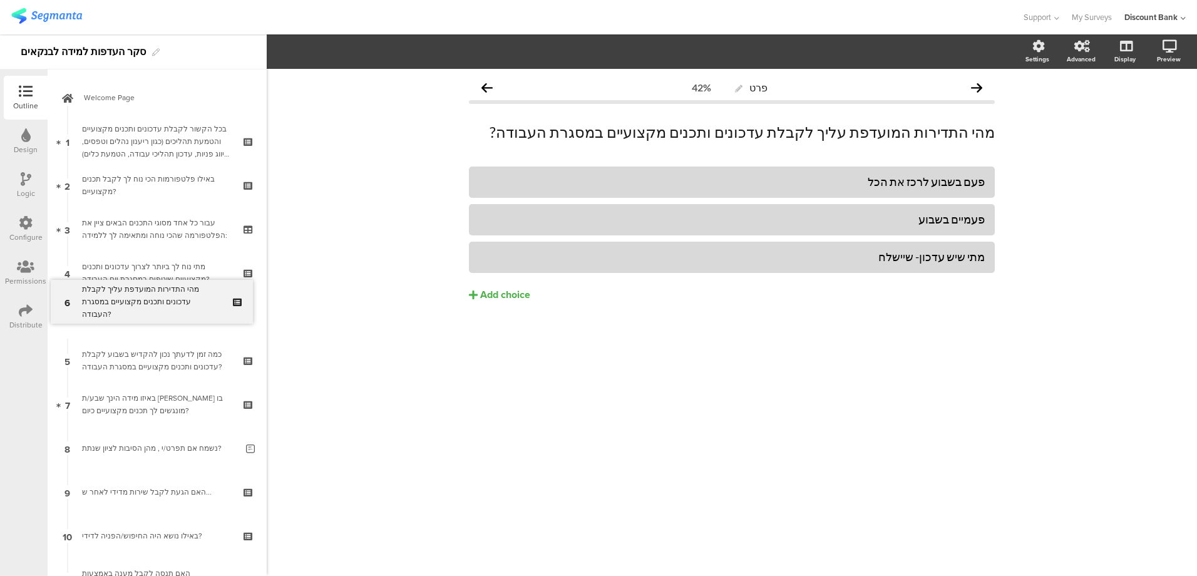
drag, startPoint x: 155, startPoint y: 362, endPoint x: 163, endPoint y: 304, distance: 59.4
click at [156, 315] on div "מהי התדירות המועדפת עליך לקבלת עדכונים ותכנים מקצועיים במסגרת העבודה?" at bounding box center [157, 316] width 150 height 25
click at [161, 361] on div "כמה זמן לדעתך נכון להקדיש בשבוע לקבלת עדכונים ותכנים מקצועיים במסגרת העבודה?" at bounding box center [157, 360] width 150 height 25
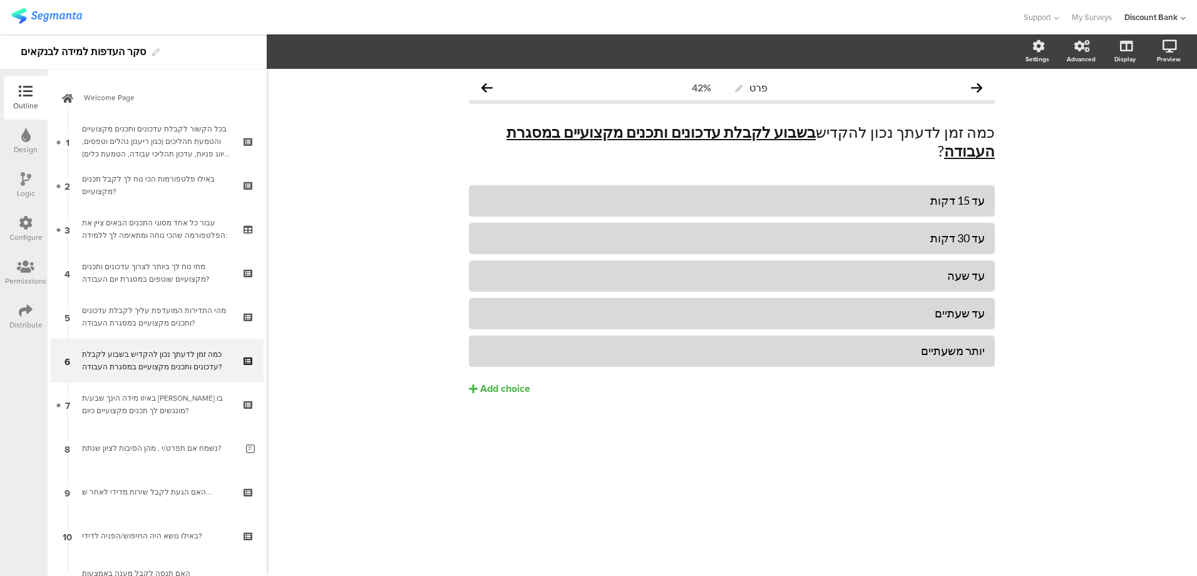
click at [159, 403] on div "באיזו מידה הינך שבע/ת [PERSON_NAME] בו מונגשים לך תכנים מקצועיים כיום?" at bounding box center [157, 404] width 150 height 25
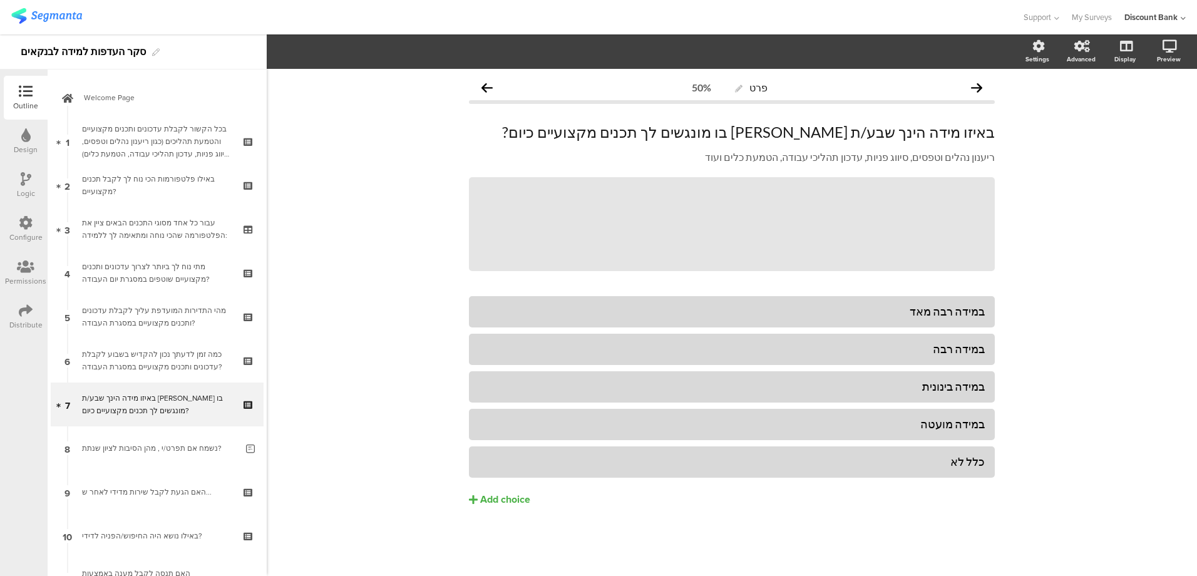
click at [161, 440] on link "8 נשמח אם תפרט/י , מהן הסיבות לציון שנתת?" at bounding box center [157, 448] width 213 height 44
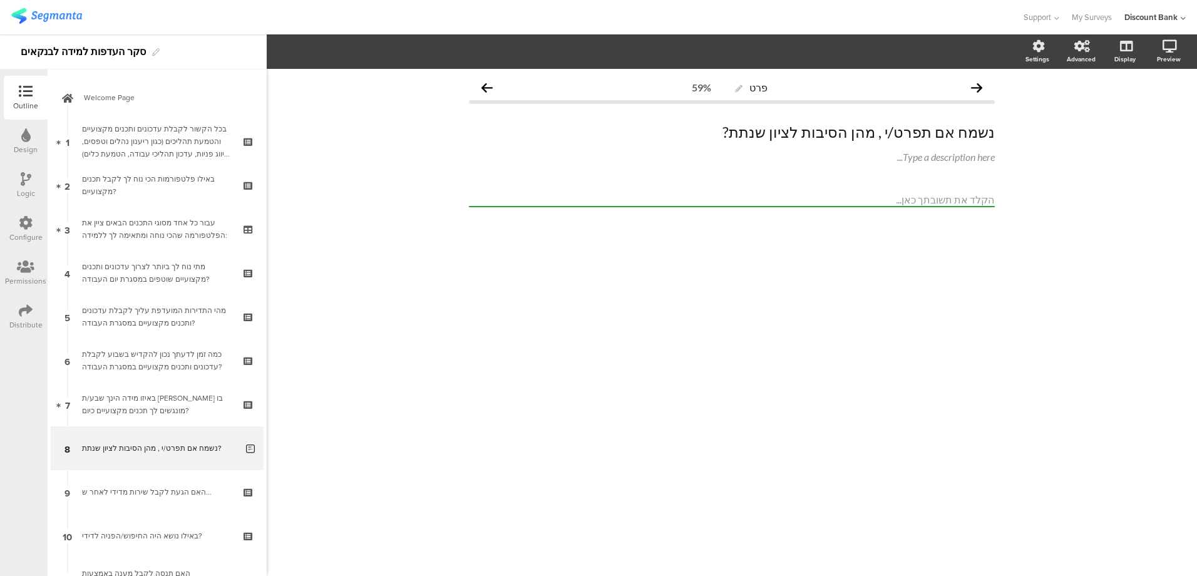
click at [825, 135] on p "נשמח אם תפרט/י , מהן הסיבות לציון שנתת?" at bounding box center [732, 132] width 526 height 19
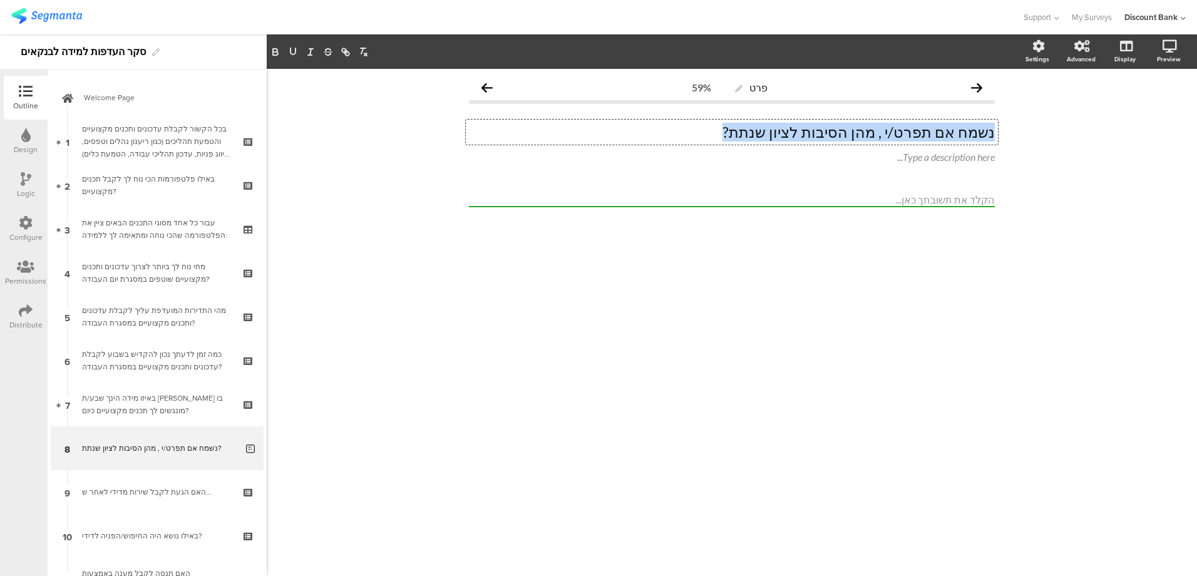
click at [772, 130] on p "נשמח אם תפרט/י , מהן הסיבות לציון שנתת?" at bounding box center [732, 132] width 526 height 19
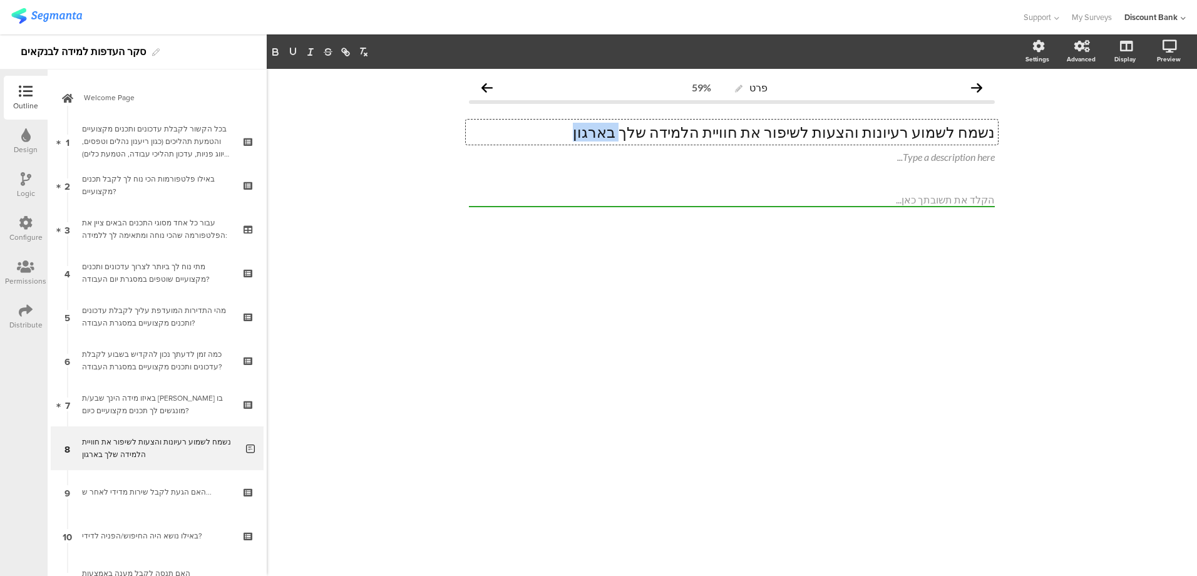
drag, startPoint x: 640, startPoint y: 133, endPoint x: 690, endPoint y: 129, distance: 50.2
click at [690, 129] on p "נשמח לשמוע רעיונות והצעות לשיפור את חוויית הלמידה שלך בארגון" at bounding box center [732, 132] width 526 height 19
click at [773, 130] on p "נשמח לשמוע רעיונות והצעות לשיפור את חוויית הלמידה שלך" at bounding box center [732, 132] width 526 height 19
click at [799, 133] on p "נשמח לשמוע רעיונות והצעות לשיפור את חוויית הלמידה שלך" at bounding box center [732, 132] width 526 height 19
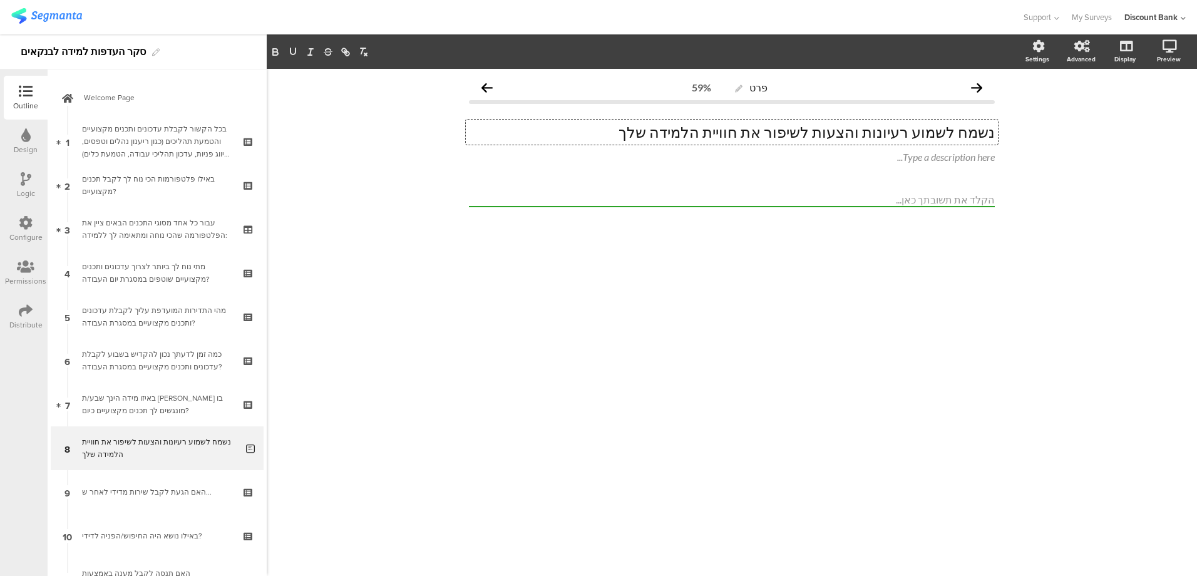
click at [799, 133] on p "נשמח לשמוע רעיונות והצעות לשיפור את חוויית הלמידה שלך" at bounding box center [732, 132] width 526 height 19
click at [155, 503] on link "9 האם הגעת לקבל שירות מדידי לאחר ש..." at bounding box center [157, 492] width 213 height 44
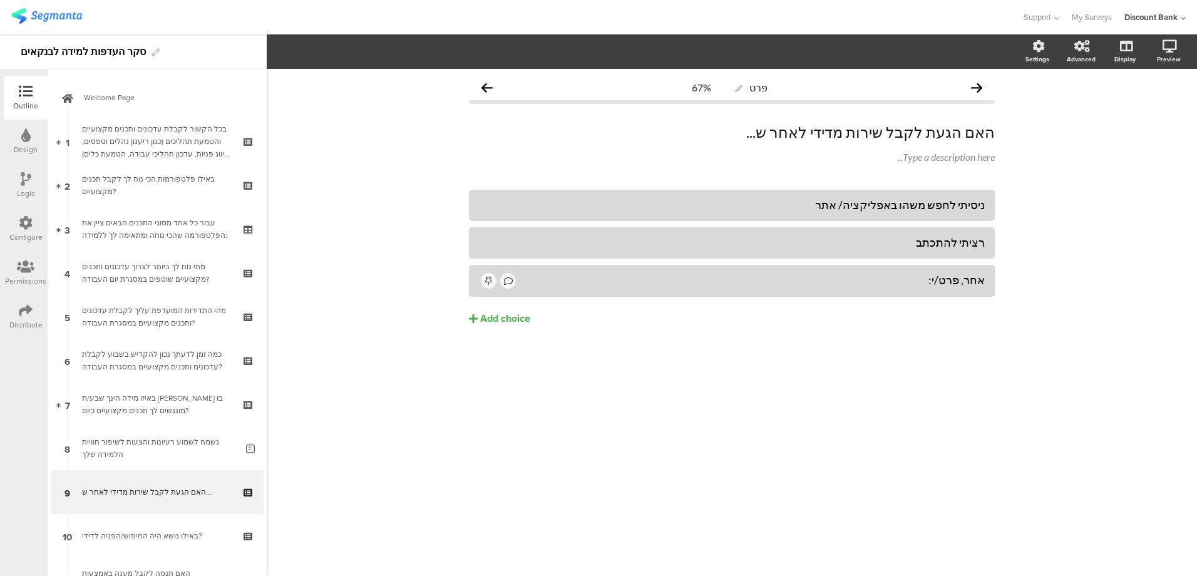
click at [244, 501] on icon at bounding box center [249, 500] width 11 height 12
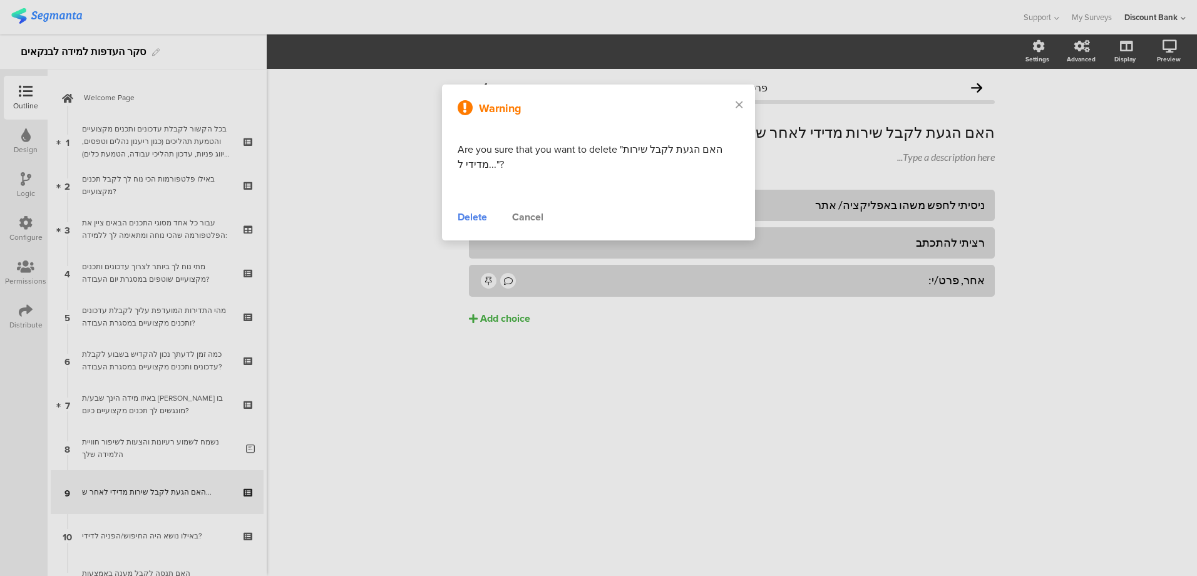
click at [472, 215] on div "Delete" at bounding box center [472, 217] width 29 height 15
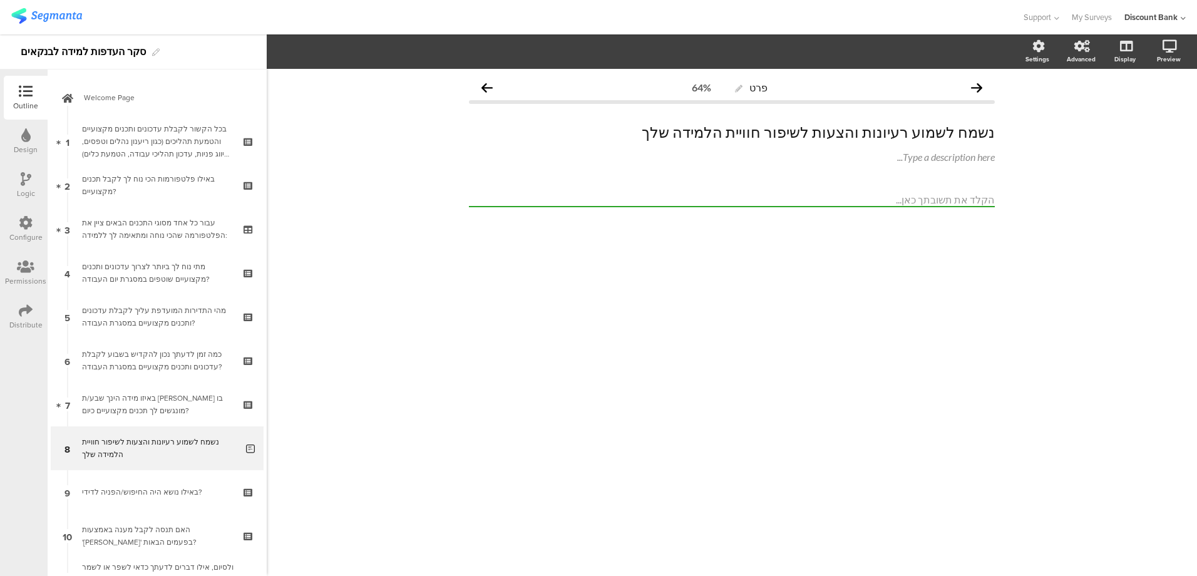
scroll to position [141, 0]
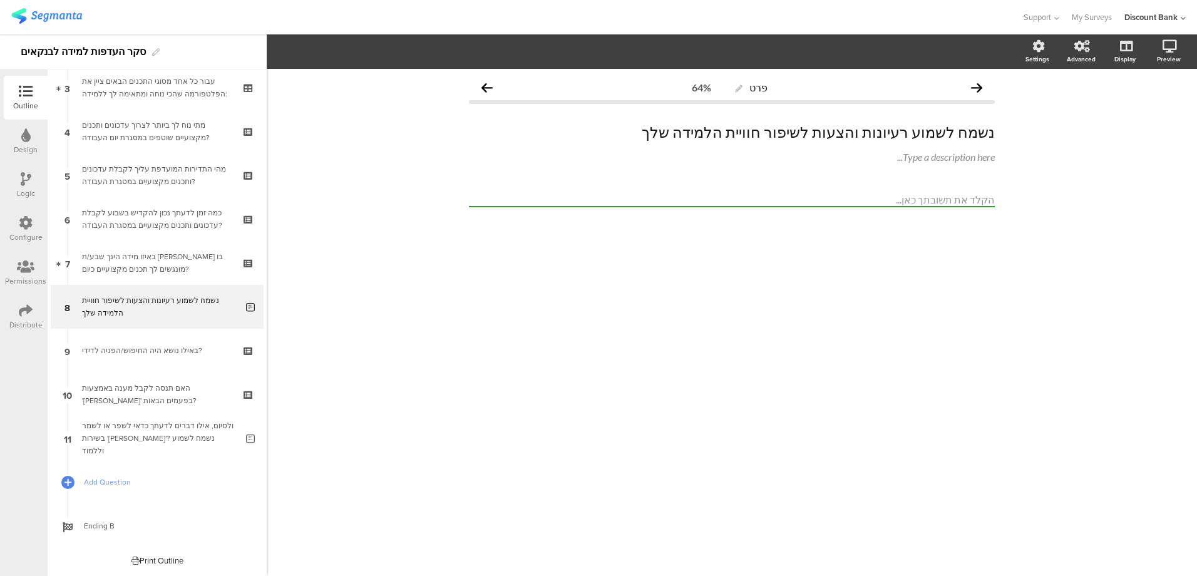
click at [163, 440] on div "ולסיום, אילו דברים לדעתך כדאי לשפר או לשמר בשירות '[PERSON_NAME]'? נשמח לשמוע ו…" at bounding box center [159, 438] width 155 height 38
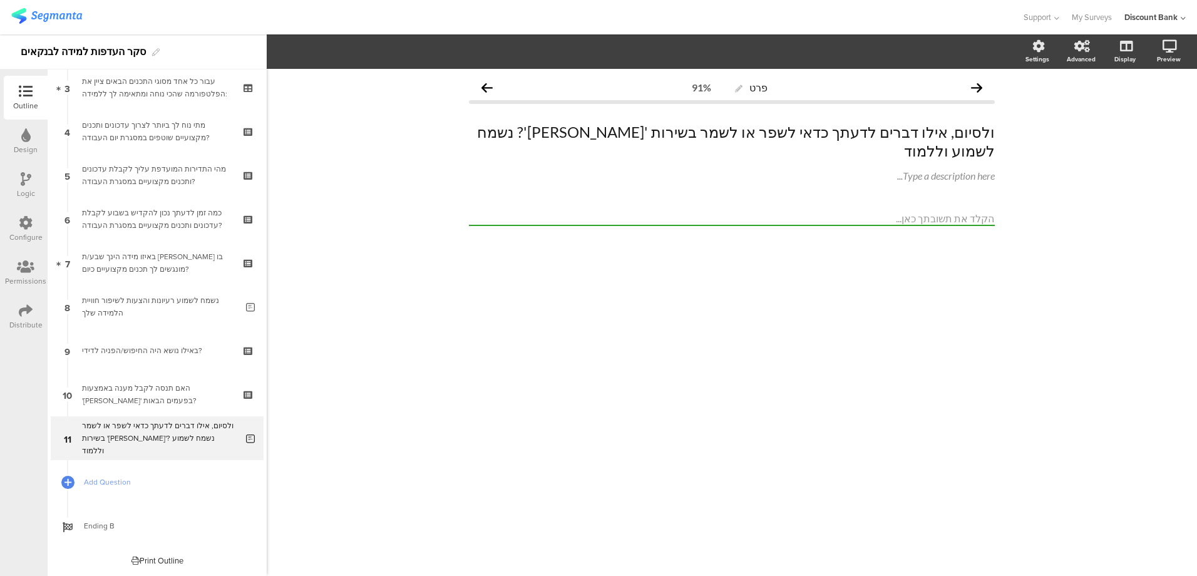
click at [244, 446] on icon at bounding box center [249, 447] width 11 height 12
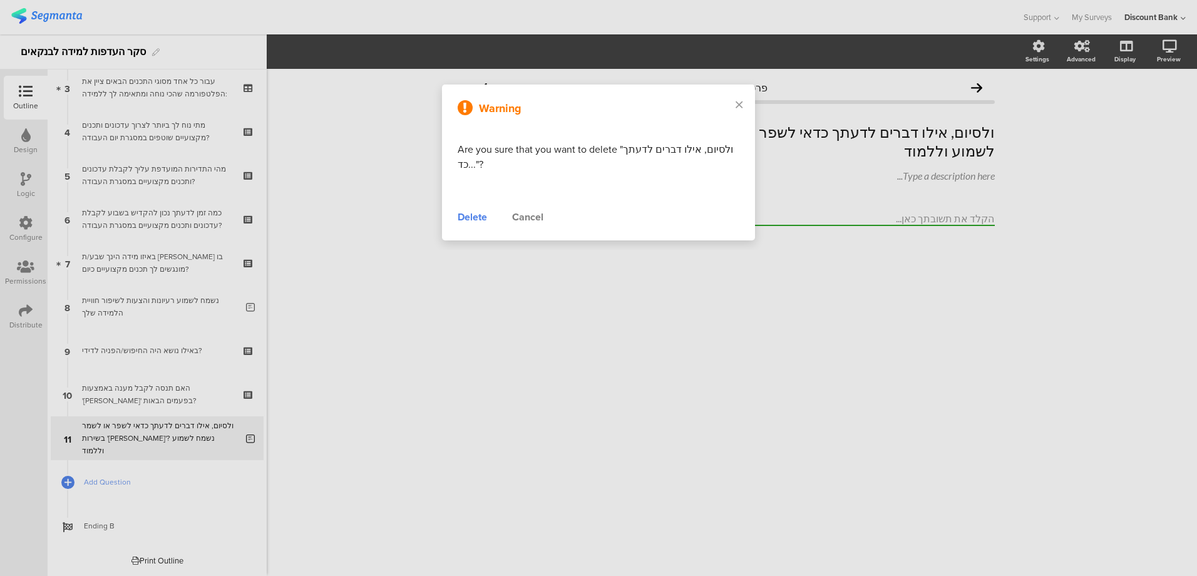
click at [466, 218] on div "Delete" at bounding box center [472, 217] width 29 height 15
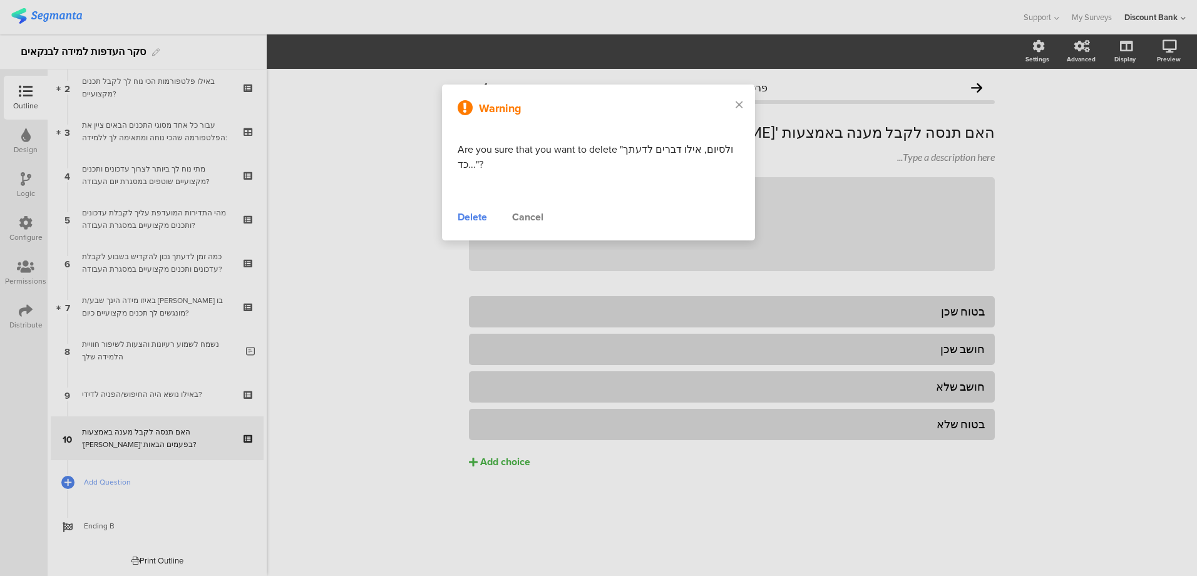
scroll to position [98, 0]
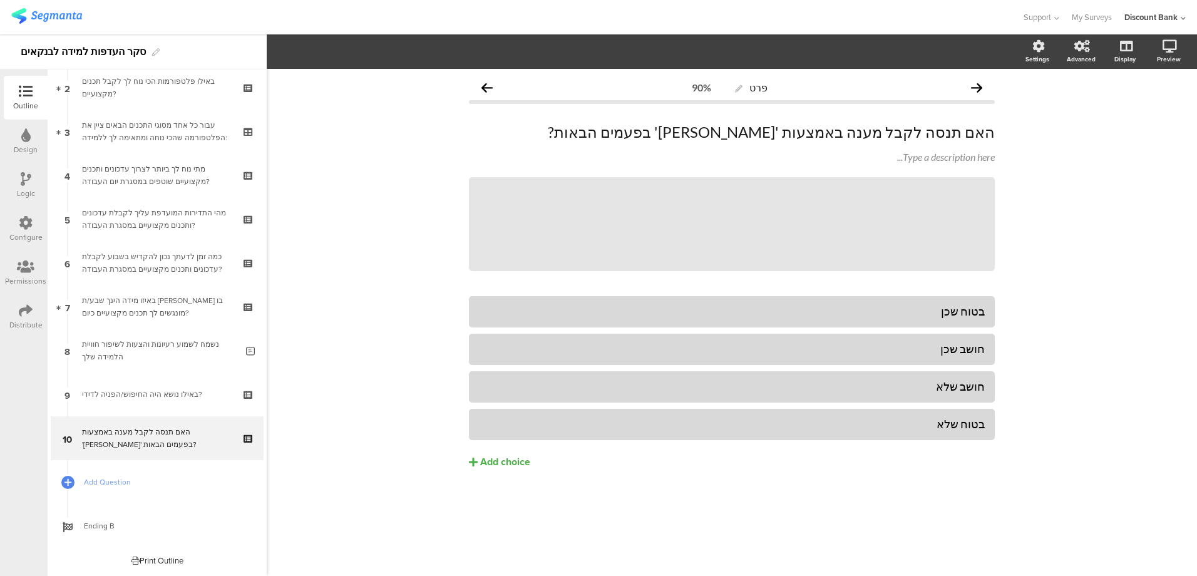
click at [159, 437] on div "האם תנסה לקבל מענה באמצעות '[PERSON_NAME]' בפעמים הבאות?" at bounding box center [157, 438] width 150 height 25
click at [244, 447] on icon at bounding box center [249, 447] width 11 height 12
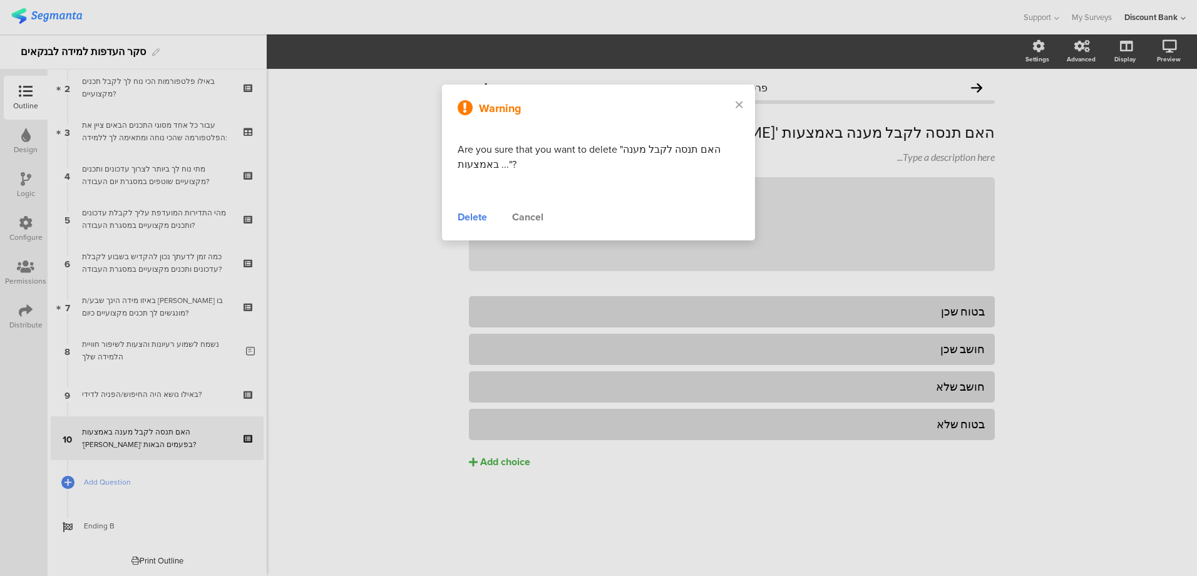
click at [475, 218] on div "Delete" at bounding box center [472, 217] width 29 height 15
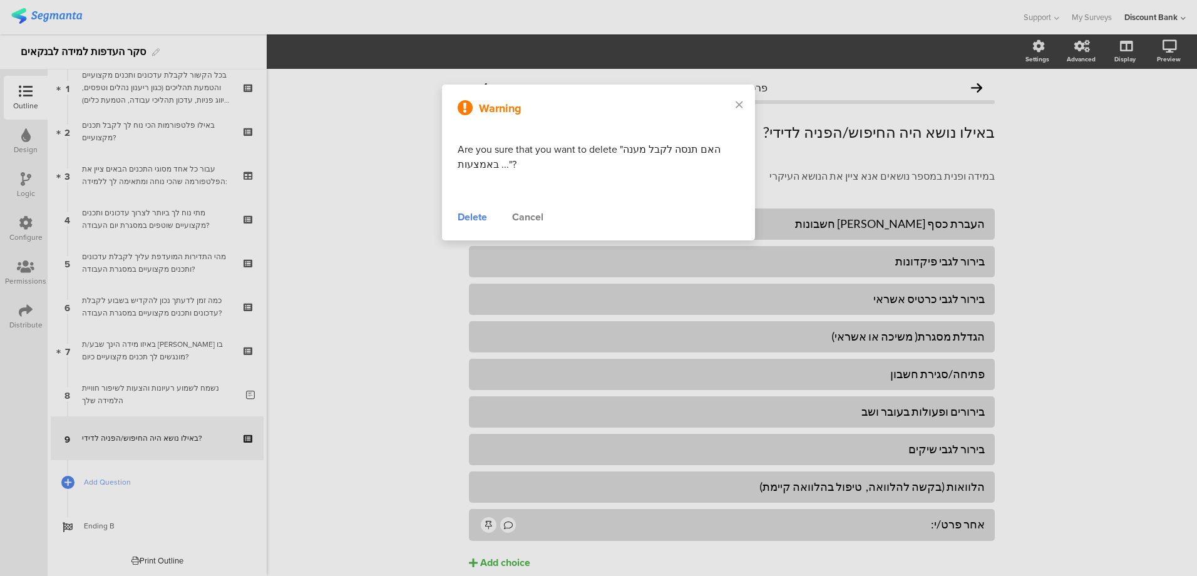
scroll to position [54, 0]
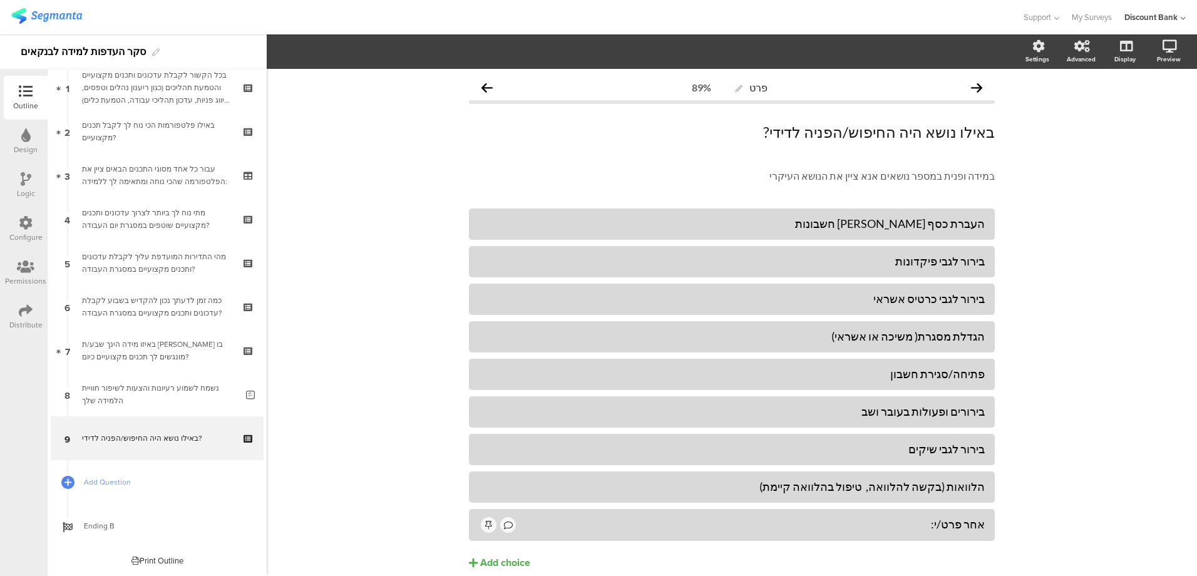
click at [159, 436] on div "באילו נושא היה החיפוש/הפניה לדידי?" at bounding box center [157, 438] width 150 height 13
click at [244, 448] on icon at bounding box center [249, 447] width 11 height 12
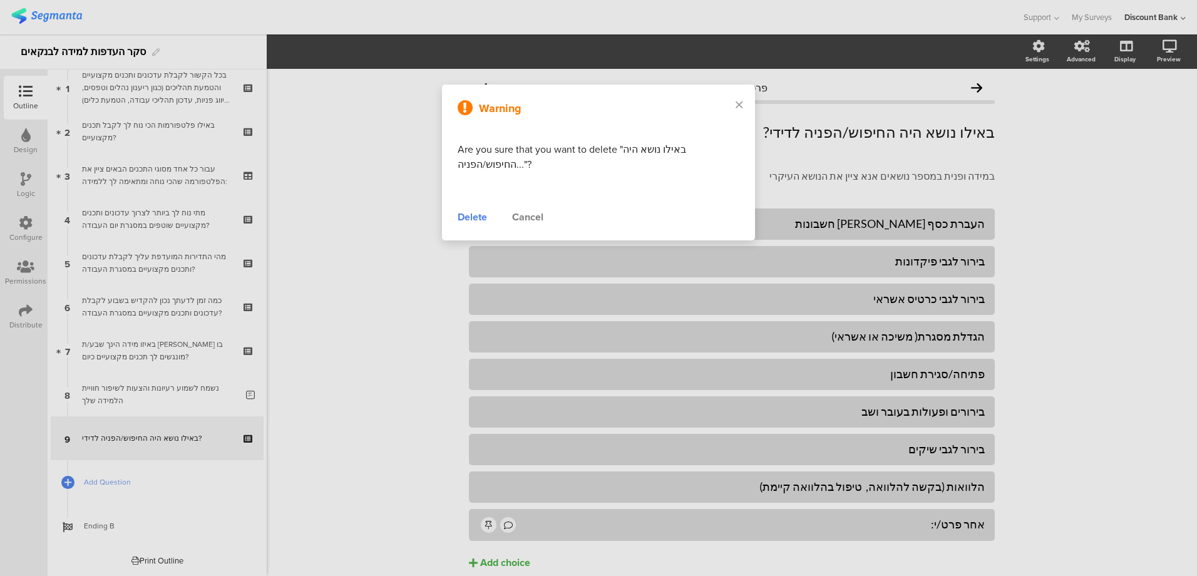
click at [465, 214] on div "Delete" at bounding box center [472, 217] width 29 height 15
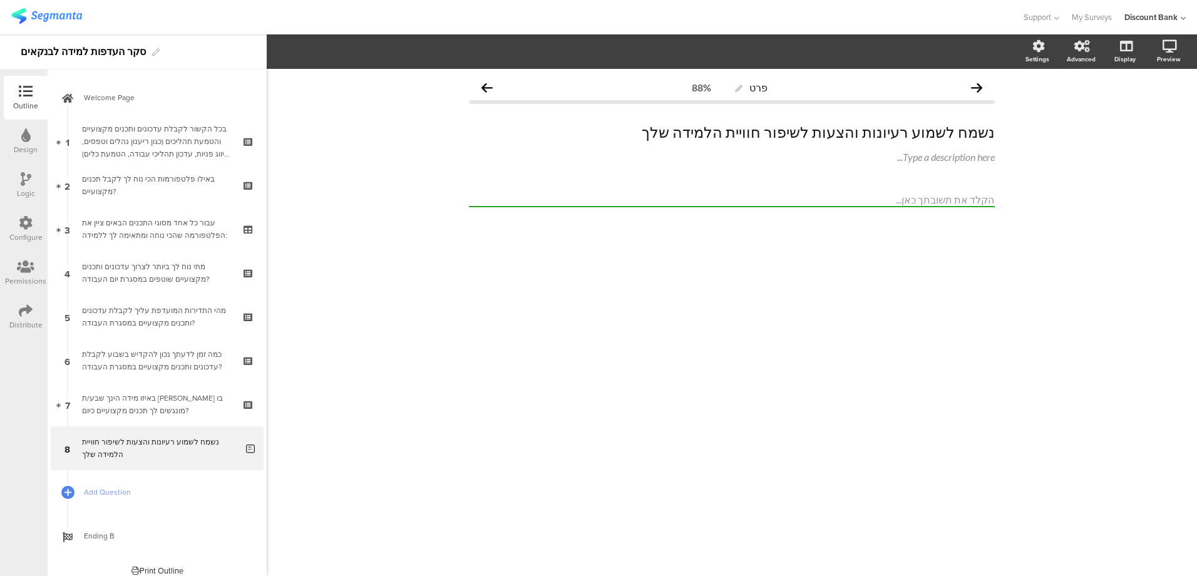
click at [170, 138] on div "בכל הקשור לקבלת עדכונים ותכנים מקצועיים והטמעת תהליכים (כגון ריענון נהלים וטפסי…" at bounding box center [157, 142] width 150 height 38
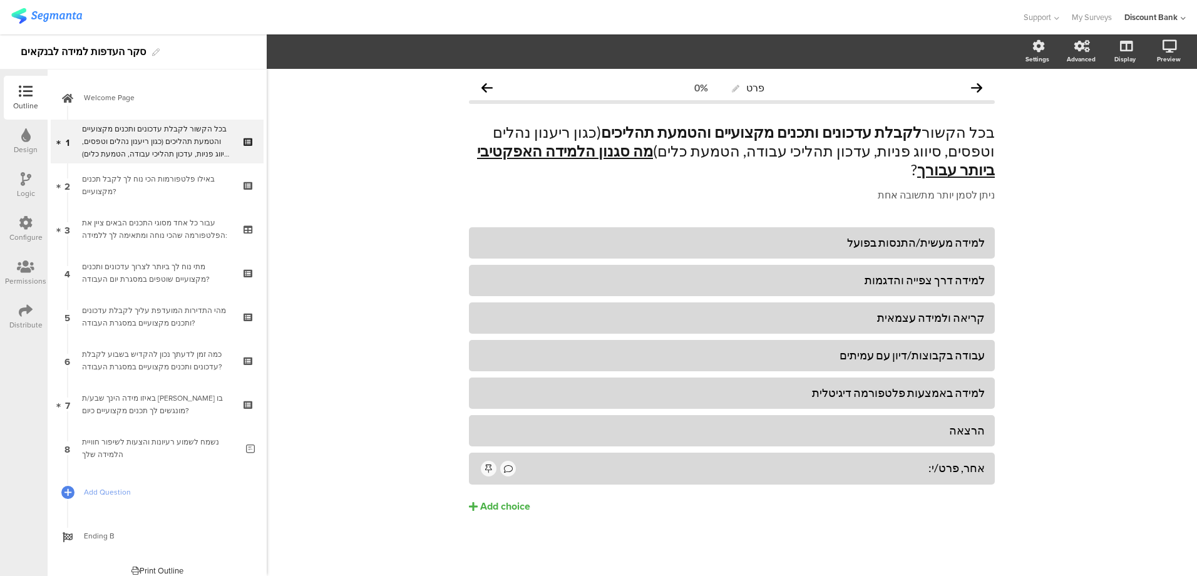
click at [150, 192] on div "באילו פלטפורמות הכי נוח לך לקבל תכנים מקצועיים?" at bounding box center [157, 185] width 150 height 25
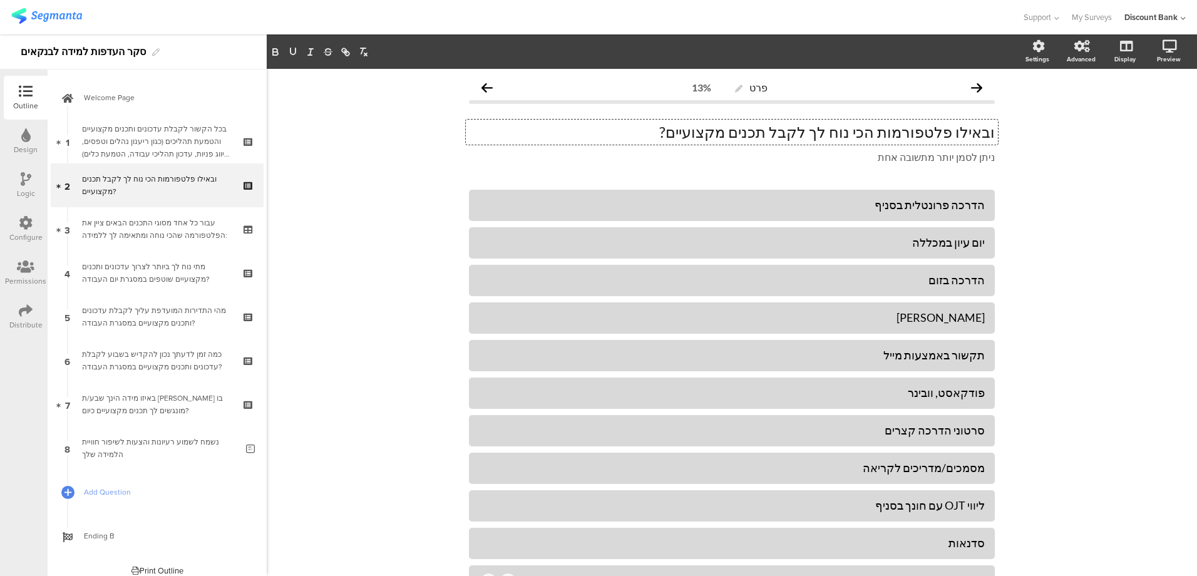
drag, startPoint x: 806, startPoint y: 135, endPoint x: 807, endPoint y: 145, distance: 9.5
click at [807, 135] on p "ובאילו פלטפורמות הכי נוח לך לקבל תכנים מקצועיים?" at bounding box center [732, 132] width 526 height 19
click at [184, 140] on div "בכל הקשור לקבלת עדכונים ותכנים מקצועיים והטמעת תהליכים (כגון ריענון נהלים וטפסי…" at bounding box center [157, 142] width 150 height 38
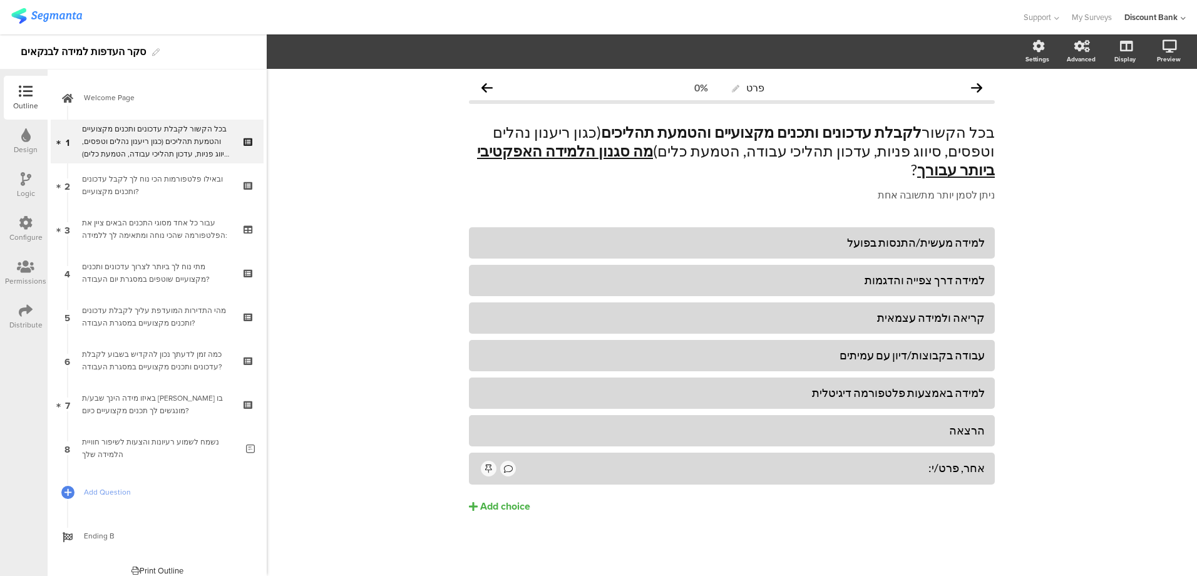
click at [172, 228] on div "עבור כל אחד מסוגי התכנים הבאים ציין את הפלטפורמה שהכי נוחה ומתאימה לך ללמידה:" at bounding box center [157, 229] width 150 height 25
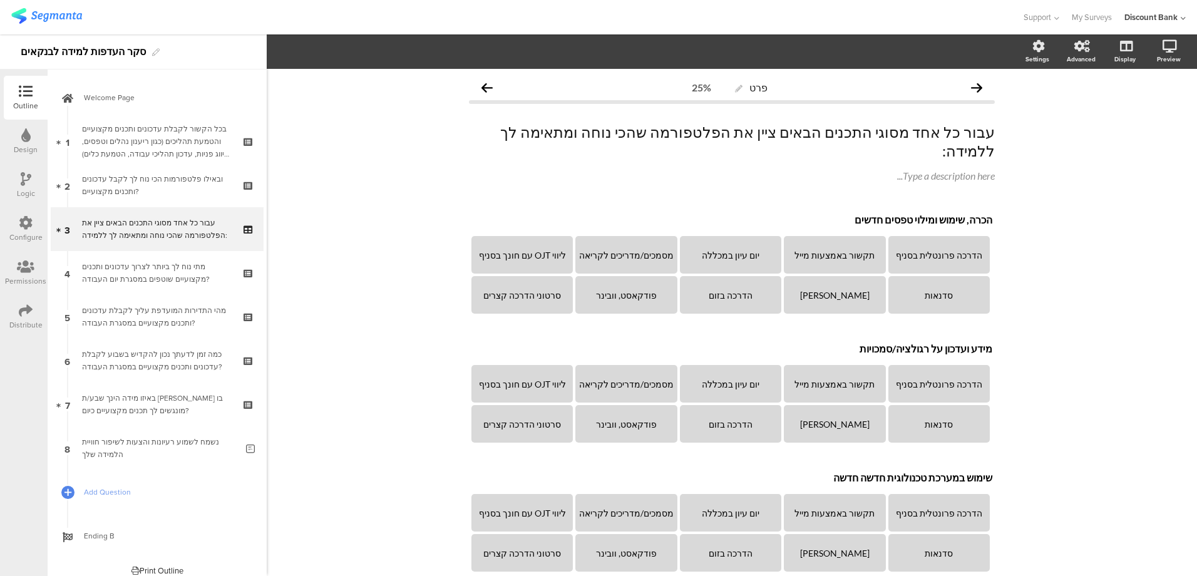
click at [877, 170] on div "Type a description here..." at bounding box center [732, 176] width 526 height 12
drag, startPoint x: 949, startPoint y: 160, endPoint x: 956, endPoint y: 160, distance: 6.9
click at [956, 170] on p "ניתן לבחוק יותר מתשובה אחת" at bounding box center [732, 176] width 526 height 13
click at [955, 170] on p "ניתן לבחוק יותר מתשובה אחת" at bounding box center [732, 176] width 526 height 13
click at [956, 170] on p "ניתן לבחוק יותר מתשובה אחת" at bounding box center [732, 176] width 526 height 13
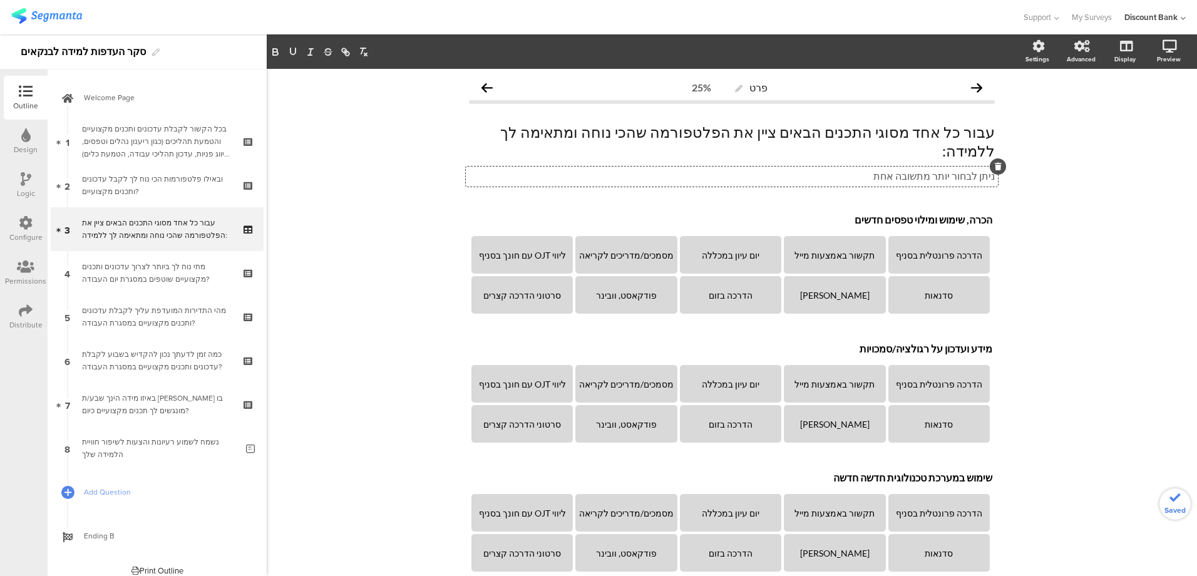
click at [346, 235] on div "פרט 25% עבור כל אחד מסוגי התכנים הבאים ציין את הפלטפורמה שהכי נוחה ומתאימה לך ל…" at bounding box center [732, 493] width 930 height 849
click at [143, 281] on div "מתי נוח לך ביותר לצרוך עדכונים ותכנים מקצועיים שוטפים במסגרת יום העבודה?" at bounding box center [157, 272] width 150 height 25
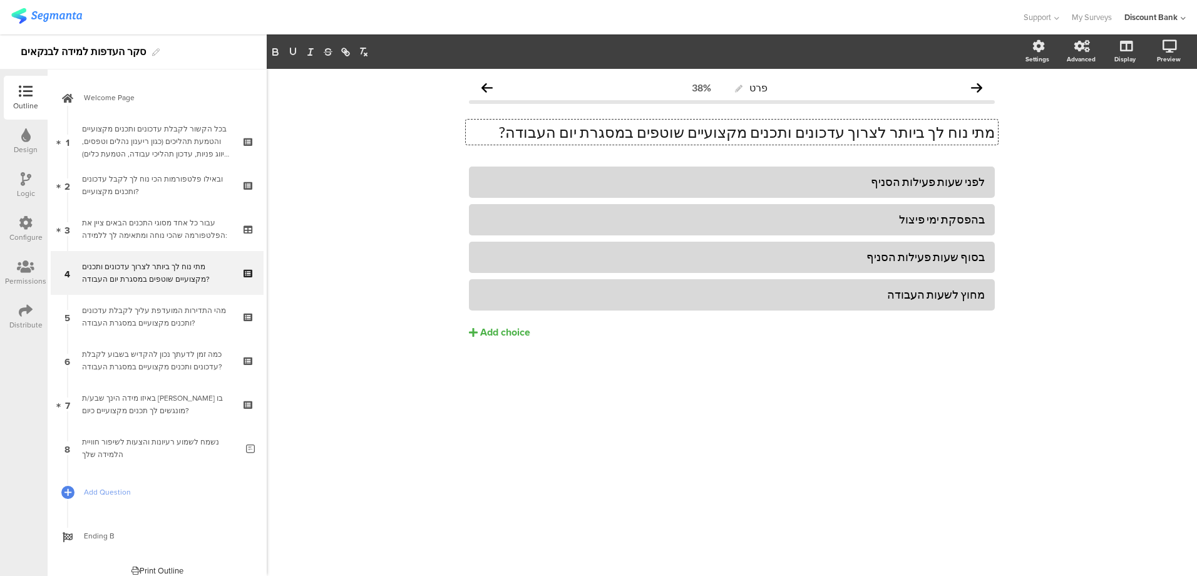
drag, startPoint x: 702, startPoint y: 135, endPoint x: 601, endPoint y: 135, distance: 100.8
click at [603, 135] on div "מתי נוח לך ביותר לצרוך עדכונים ותכנים מקצועיים שוטפים במסגרת יום העבודה? מתי נו…" at bounding box center [732, 132] width 532 height 25
drag, startPoint x: 599, startPoint y: 135, endPoint x: 697, endPoint y: 136, distance: 97.7
click at [698, 136] on p "מתי נוח לך ביותר לצרוך עדכונים ותכנים מקצועיים שוטפים במסגרת יום העבודה?" at bounding box center [732, 132] width 526 height 19
click at [276, 48] on icon "button" at bounding box center [275, 51] width 11 height 11
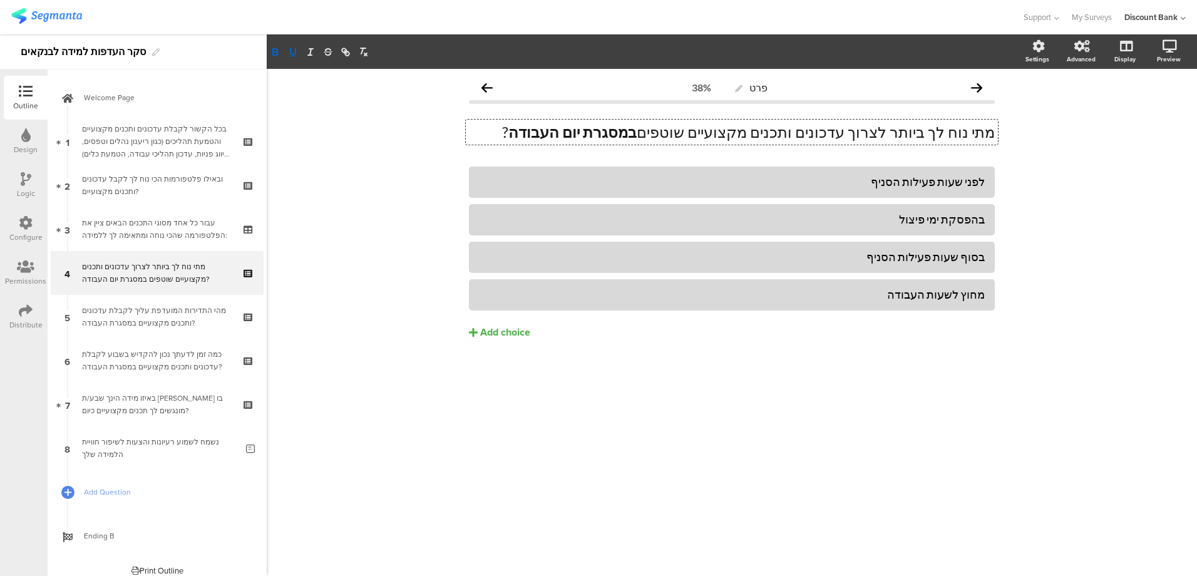
click at [293, 56] on rect "button" at bounding box center [293, 56] width 8 height 1
click at [152, 311] on div "מהי התדירות המועדפת עליך לקבלת עדכונים ותכנים מקצועיים במסגרת העבודה?" at bounding box center [157, 316] width 150 height 25
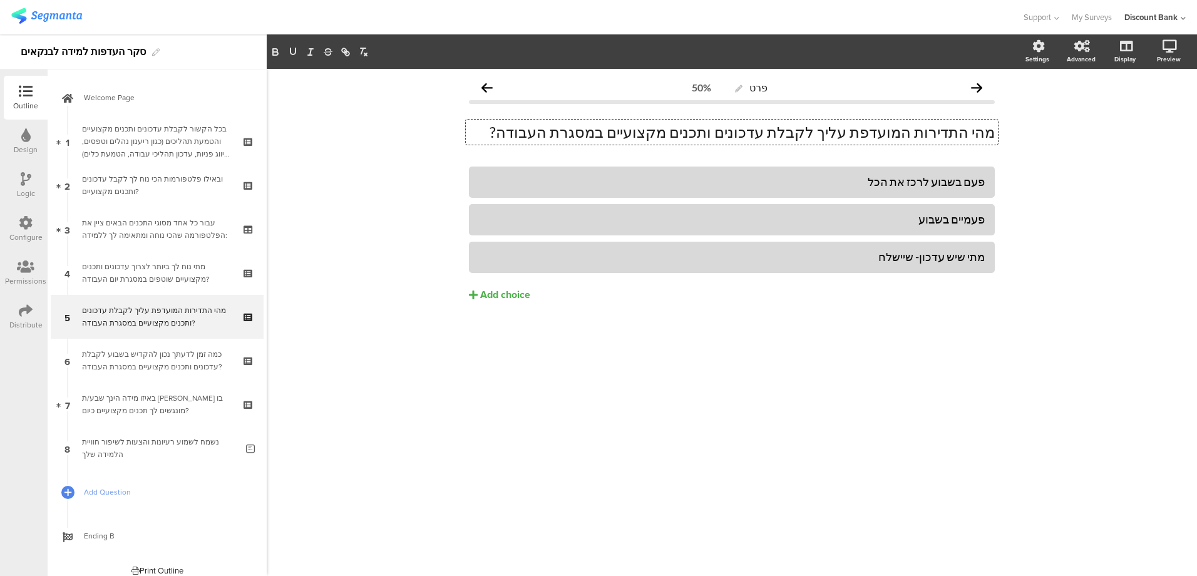
drag, startPoint x: 971, startPoint y: 133, endPoint x: 935, endPoint y: 133, distance: 35.7
click at [935, 133] on div "מהי התדירות המועדפת עליך לקבלת עדכונים ותכנים מקצועיים במסגרת העבודה? מהי התדיר…" at bounding box center [732, 132] width 532 height 25
click at [966, 133] on p "מהי התדירות המועדפת עליך לקבלת עדכונים ותכנים מקצועיים במסגרת העבודה?" at bounding box center [732, 132] width 526 height 19
drag, startPoint x: 974, startPoint y: 133, endPoint x: 933, endPoint y: 134, distance: 41.3
click at [933, 134] on p "מהי התדירות המועדפת עליך לקבלת עדכונים ותכנים מקצועיים במסגרת העבודה?" at bounding box center [732, 132] width 526 height 19
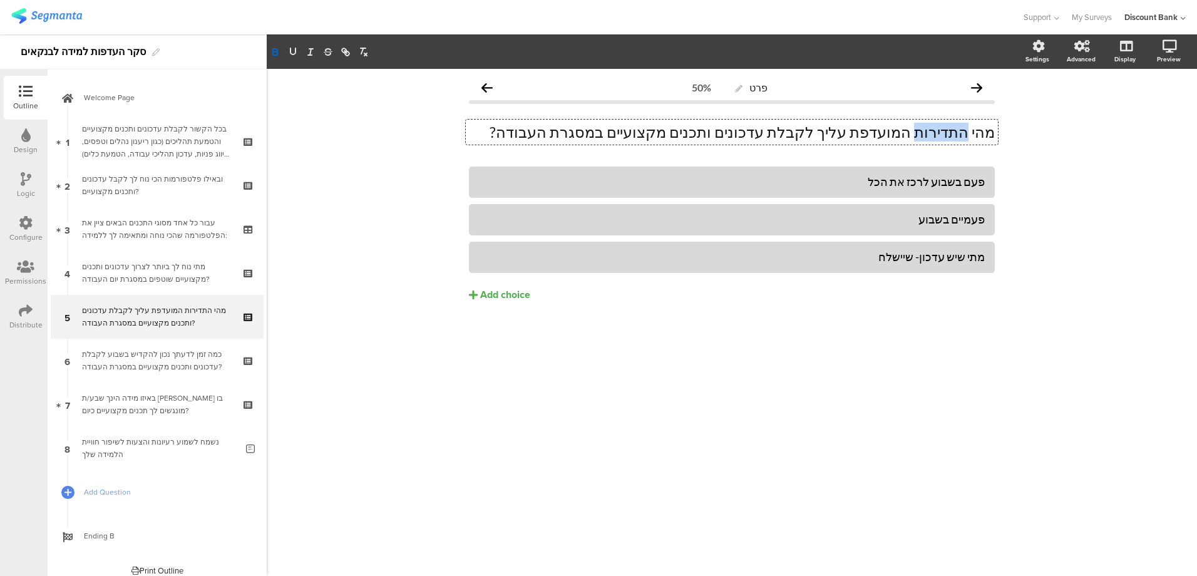
click at [275, 48] on icon "button" at bounding box center [275, 51] width 11 height 11
drag, startPoint x: 678, startPoint y: 133, endPoint x: 600, endPoint y: 136, distance: 78.3
click at [603, 136] on p "מהי התדירות המועדפת עליך לקבלת עדכונים ותכנים מקצועיים במסגרת העבודה?" at bounding box center [732, 132] width 526 height 19
click at [274, 54] on icon "button" at bounding box center [275, 53] width 5 height 3
click at [177, 367] on div "כמה זמן לדעתך נכון להקדיש בשבוע לקבלת עדכונים ותכנים מקצועיים במסגרת העבודה?" at bounding box center [157, 360] width 150 height 25
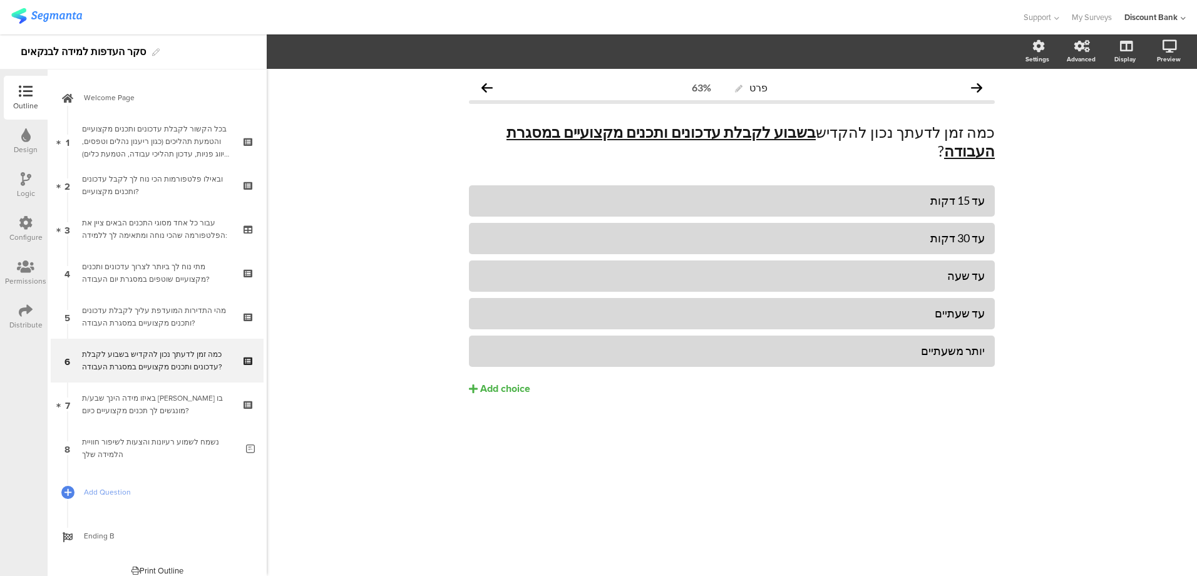
click at [172, 406] on div "באיזו מידה הינך שבע/ת [PERSON_NAME] בו מונגשים לך תכנים מקצועיים כיום?" at bounding box center [157, 404] width 150 height 25
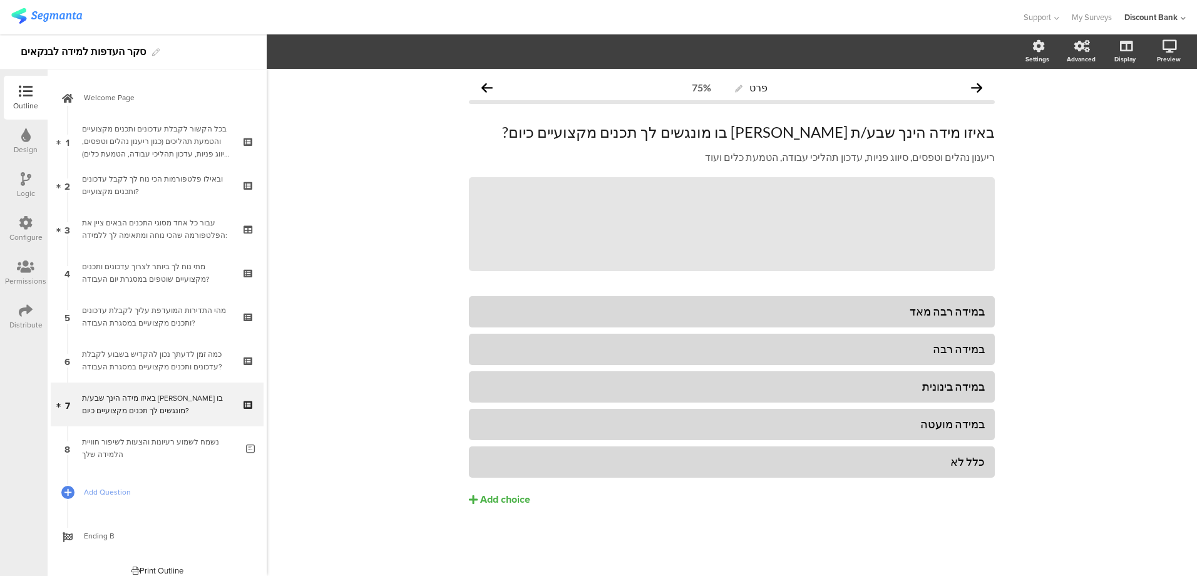
click at [168, 364] on div "כמה זמן לדעתך נכון להקדיש בשבוע לקבלת עדכונים ותכנים מקצועיים במסגרת העבודה?" at bounding box center [157, 360] width 150 height 25
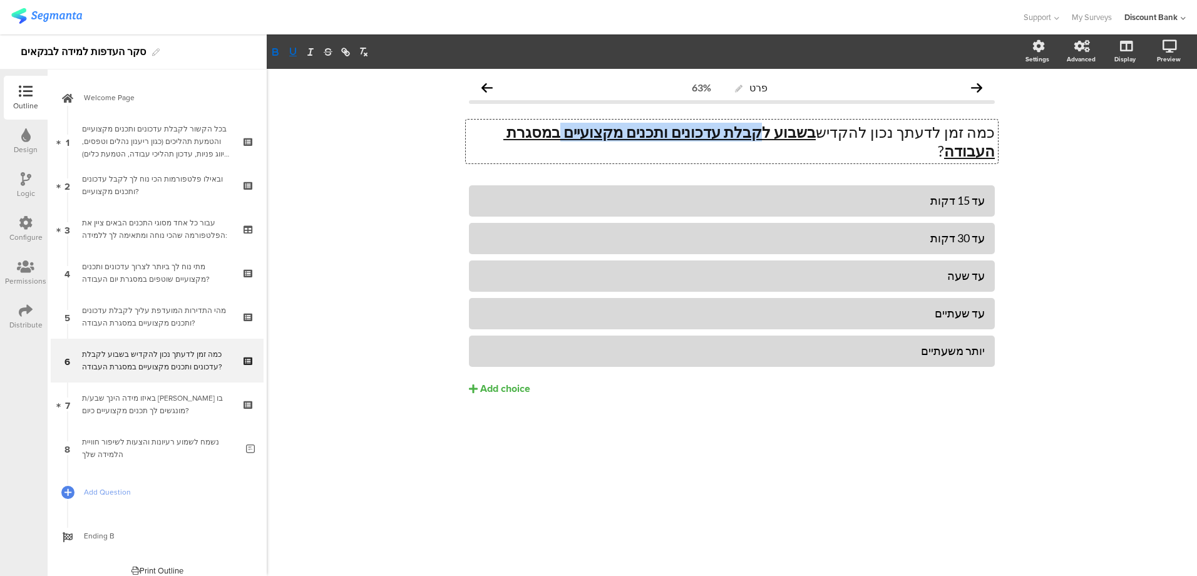
drag, startPoint x: 638, startPoint y: 135, endPoint x: 814, endPoint y: 136, distance: 175.9
click at [812, 136] on div "כמה זמן לדעתך נכון להקדיש בשבוע לקבלת עדכונים ותכנים מקצועיים במסגרת העבודה ? כ…" at bounding box center [732, 142] width 532 height 44
click at [292, 53] on icon "button" at bounding box center [292, 51] width 11 height 11
click at [275, 53] on icon "button" at bounding box center [275, 53] width 5 height 3
drag, startPoint x: 304, startPoint y: 233, endPoint x: 309, endPoint y: 247, distance: 15.5
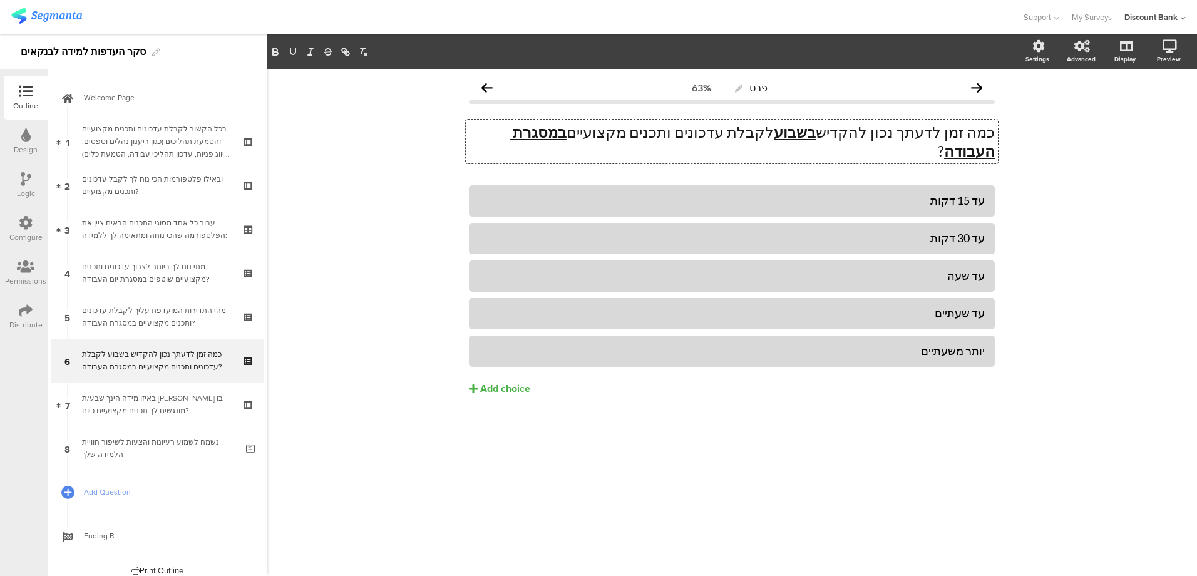
click at [304, 233] on div "פרט 63% כמה זמן לדעתך נכון להקדיש בשבוע לקבלת עדכונים ותכנים מקצועיים במסגרת הע…" at bounding box center [732, 322] width 930 height 507
click at [158, 402] on div "באיזו מידה הינך שבע/ת [PERSON_NAME] בו מונגשים לך תכנים מקצועיים כיום?" at bounding box center [157, 404] width 150 height 25
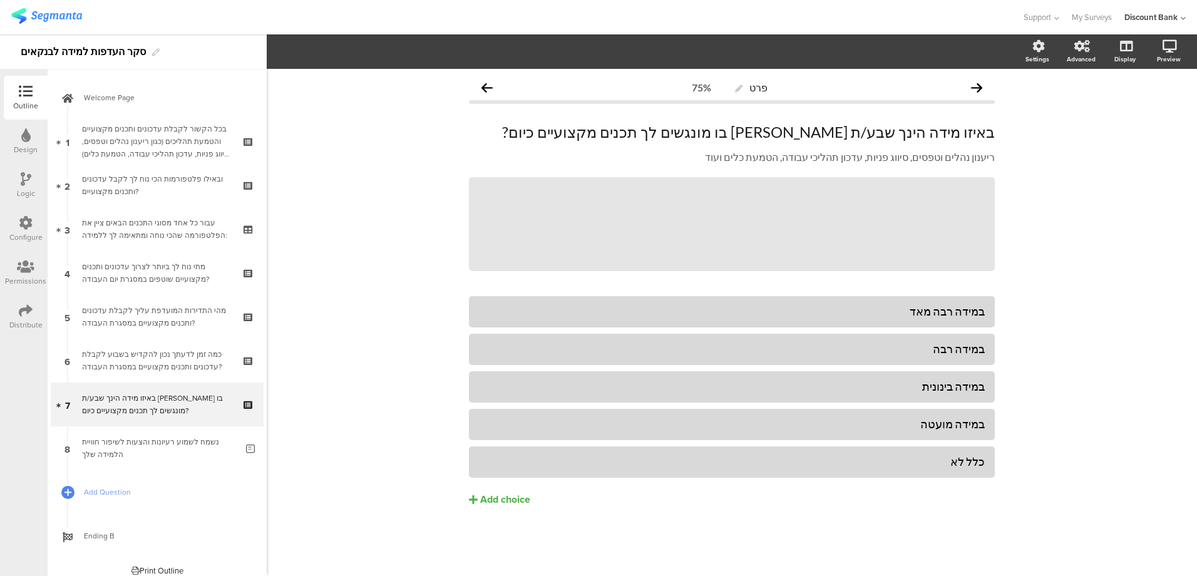
click at [700, 133] on p "באיזו מידה הינך שבע/ת [PERSON_NAME] בו מונגשים לך תכנים מקצועיים כיום?" at bounding box center [732, 132] width 526 height 19
drag, startPoint x: 734, startPoint y: 131, endPoint x: 726, endPoint y: 165, distance: 34.6
click at [734, 131] on p "באיזו מידה הינך שבע/ת [PERSON_NAME] בו מונגשים לך תכנים מקצועיים כיום?" at bounding box center [732, 132] width 526 height 19
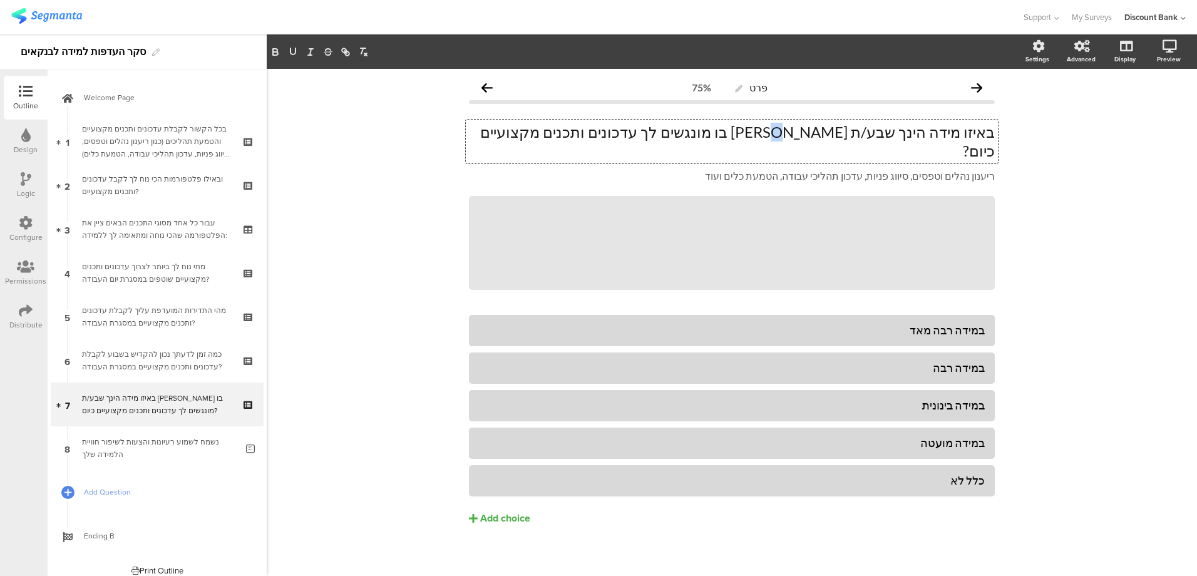
click at [847, 134] on p "באיזו מידה הינך שבע/ת [PERSON_NAME] בו מונגשים לך עדכונים ותכנים מקצועיים כיום?" at bounding box center [732, 142] width 526 height 38
click at [161, 444] on div "נשמח לשמוע רעיונות והצעות לשיפור חוויית הלמידה שלך" at bounding box center [159, 448] width 155 height 25
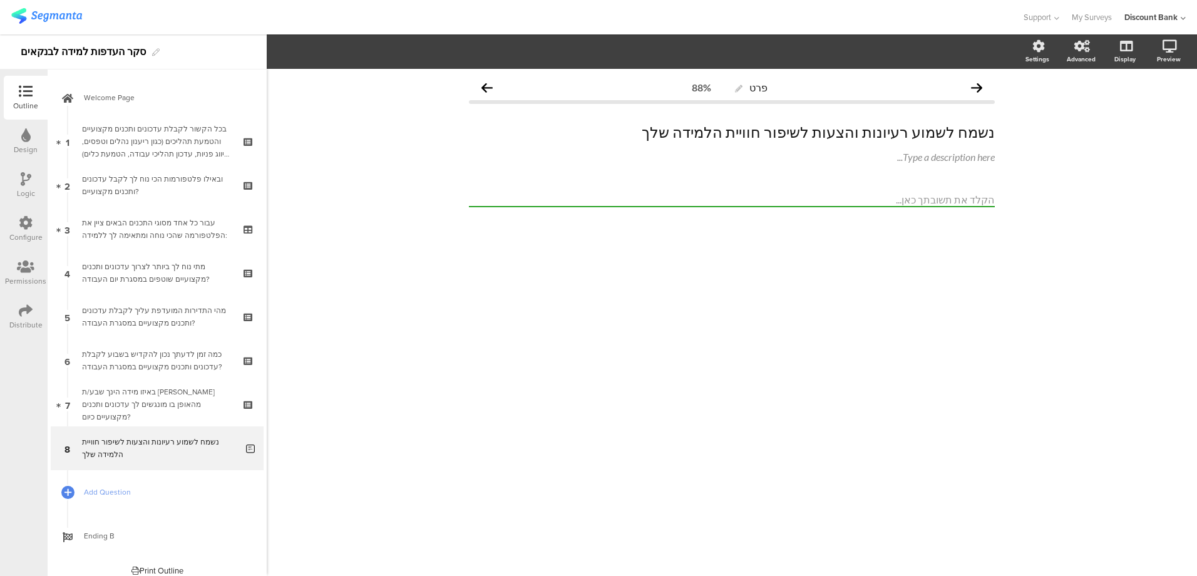
click at [165, 132] on div "בכל הקשור לקבלת עדכונים ותכנים מקצועיים והטמעת תהליכים (כגון ריענון נהלים וטפסי…" at bounding box center [157, 142] width 150 height 38
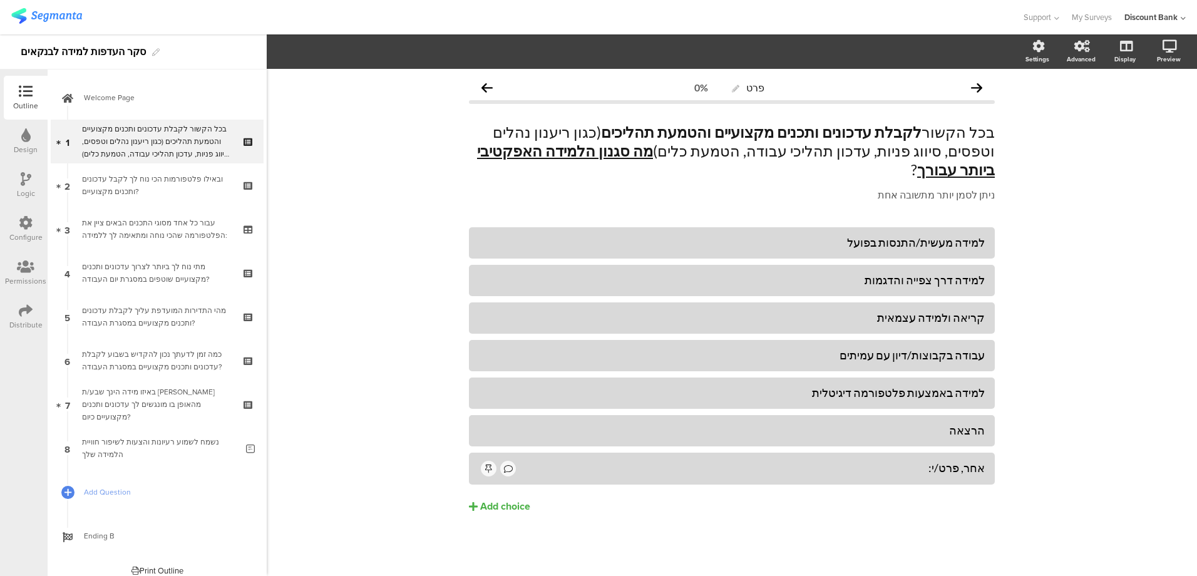
click at [166, 108] on link "Welcome Page" at bounding box center [157, 98] width 213 height 44
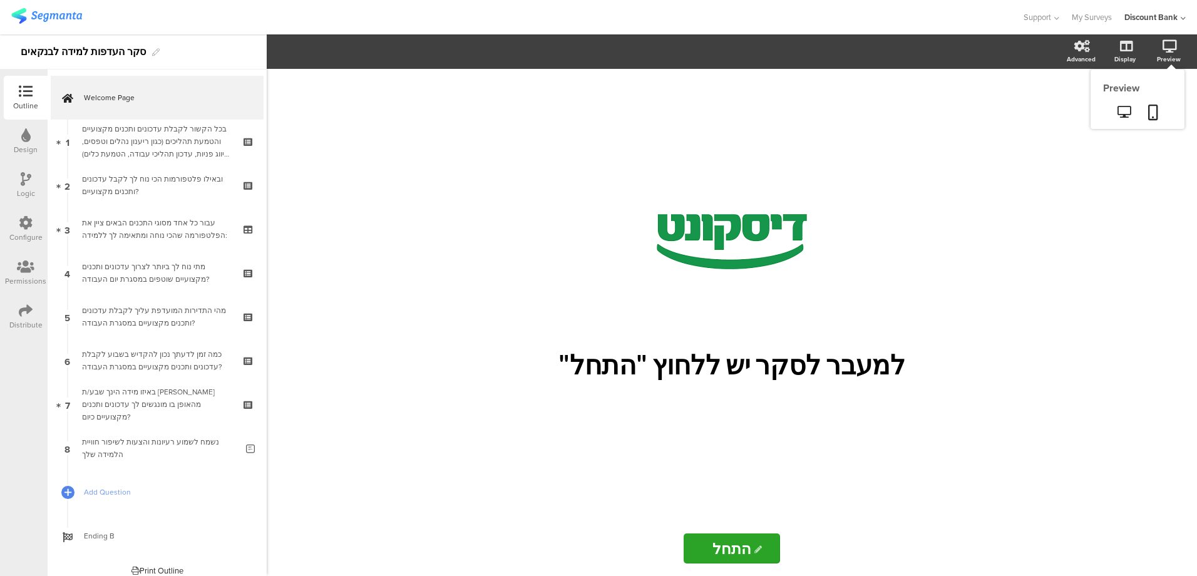
click at [1151, 108] on icon at bounding box center [1153, 113] width 10 height 16
click at [197, 128] on div "בכל הקשור לקבלת עדכונים ותכנים מקצועיים והטמעת תהליכים (כגון ריענון נהלים וטפסי…" at bounding box center [157, 142] width 150 height 38
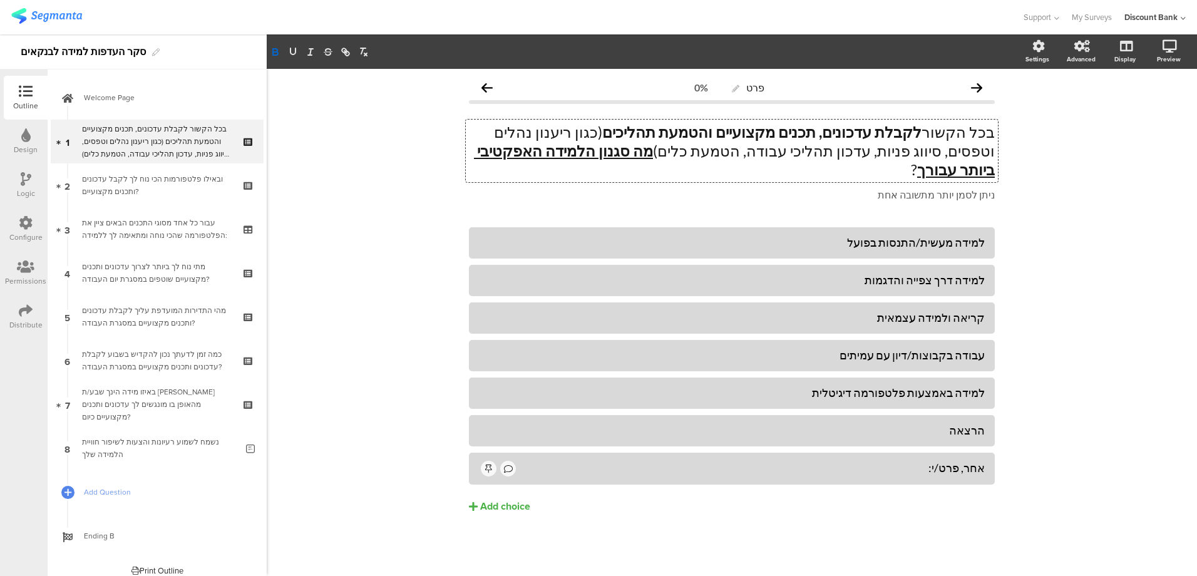
click at [163, 227] on div "עבור כל אחד מסוגי התכנים הבאים ציין את הפלטפורמה שהכי נוחה ומתאימה לך ללמידה:" at bounding box center [157, 229] width 150 height 25
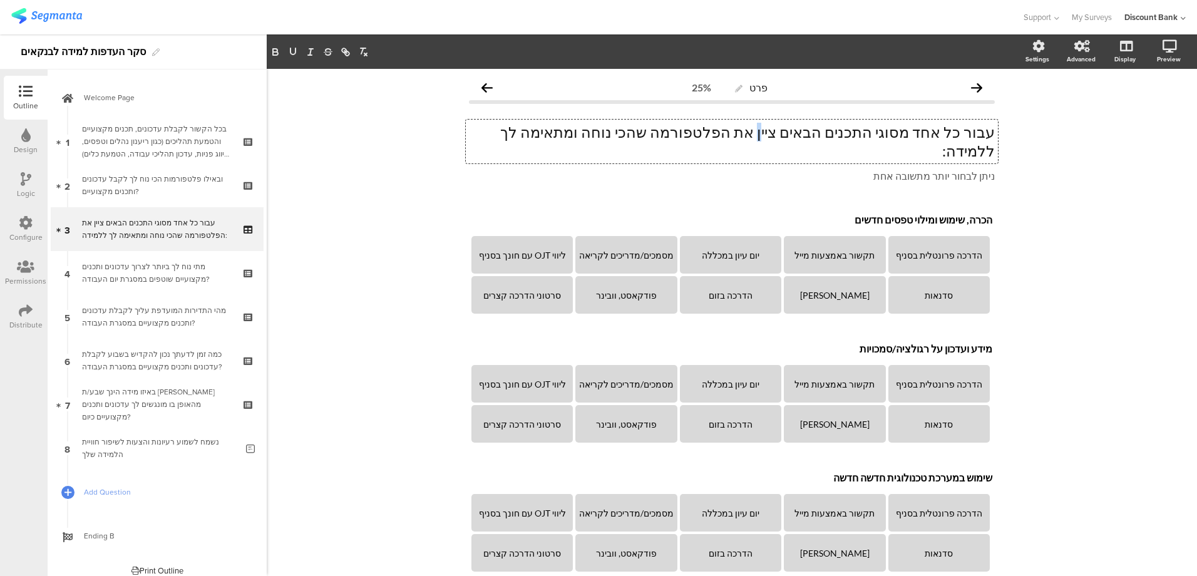
click at [801, 133] on div "עבור כל אחד מסוגי התכנים הבאים ציין את הפלטפורמה שהכי נוחה ומתאימה לך ללמידה: ע…" at bounding box center [732, 142] width 532 height 44
click at [798, 135] on p "עבור כל אחד מסוגי התכנים הבאים ציין את הפלטפורמה שהכי נוחה ומתאימה לך ללמידה:" at bounding box center [732, 142] width 526 height 38
click at [801, 136] on p "עבור כל אחד מסוגי התכנים הבאים ציין את הפלטפורמה שהכי נוחה ומתאימה לך ללמידה:" at bounding box center [732, 142] width 526 height 38
click at [424, 185] on div "פרט 25% עבור כל אחד מסוגי התכנים הבאים ציינ/י את הפלטפורמה שהכי נוחה ומתאימה לך…" at bounding box center [732, 493] width 930 height 849
click at [23, 315] on icon at bounding box center [26, 311] width 14 height 14
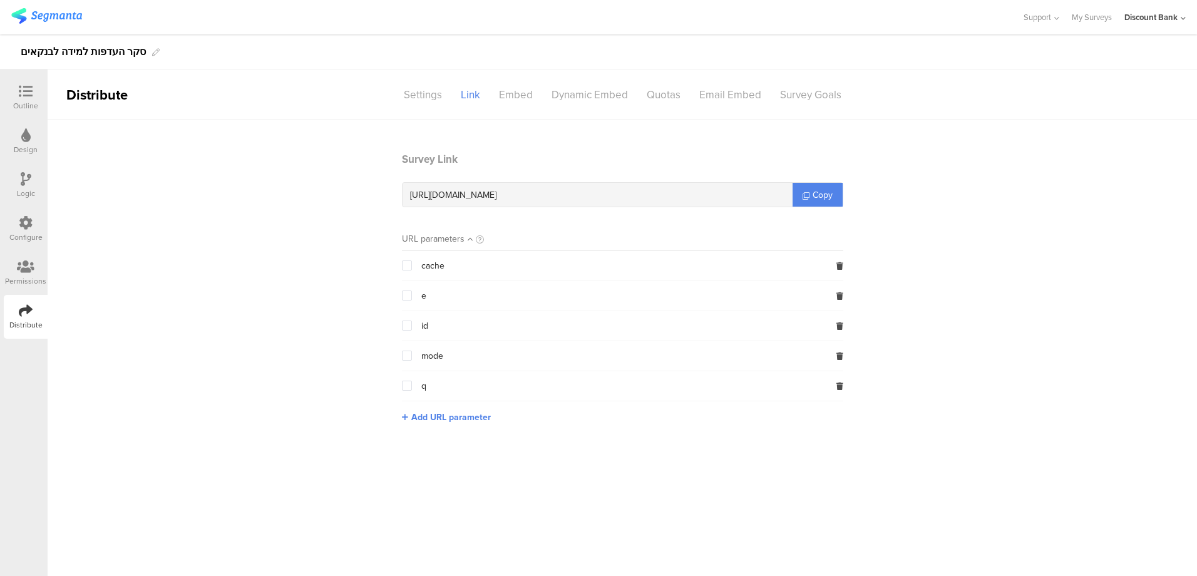
click at [831, 192] on span "Copy" at bounding box center [822, 194] width 20 height 13
click at [827, 193] on span "Copy" at bounding box center [822, 194] width 20 height 13
click at [575, 190] on div "[URL][DOMAIN_NAME]" at bounding box center [597, 195] width 390 height 24
drag, startPoint x: 565, startPoint y: 193, endPoint x: 399, endPoint y: 195, distance: 166.5
click at [399, 195] on section "Survey Link [URL][DOMAIN_NAME] Copy URL parameters cache e id mode q Add URL pa…" at bounding box center [622, 296] width 466 height 291
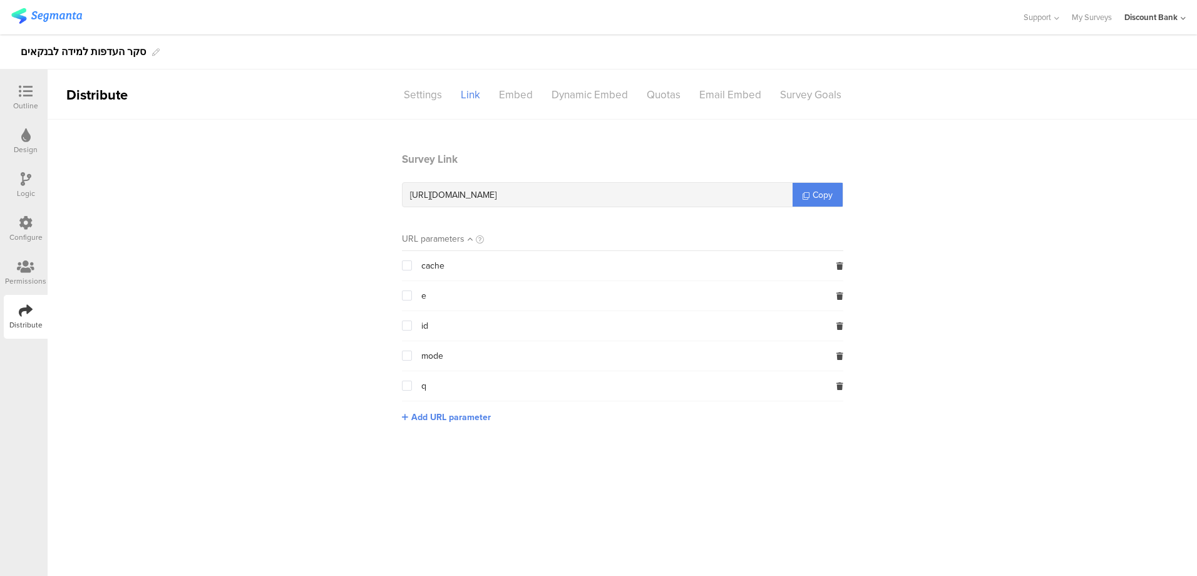
copy span "[URL][DOMAIN_NAME]"
click at [23, 95] on icon at bounding box center [26, 91] width 14 height 14
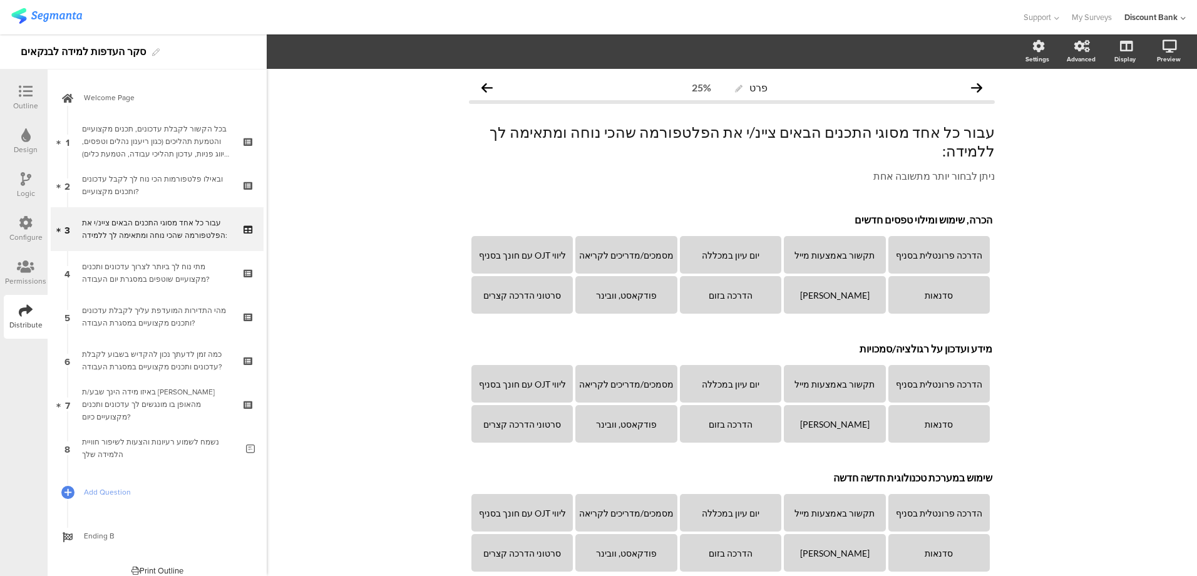
click at [23, 95] on icon at bounding box center [26, 91] width 14 height 14
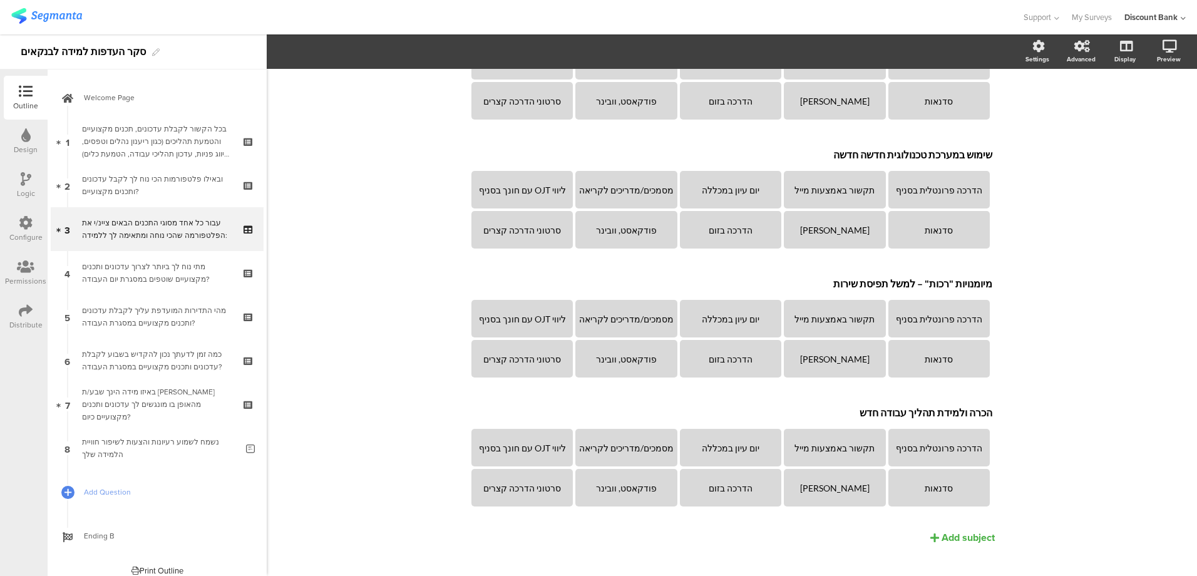
click at [149, 361] on div "כמה זמן לדעתך נכון להקדיש בשבוע לקבלת עדכונים ותכנים מקצועיים במסגרת העבודה?" at bounding box center [157, 360] width 150 height 25
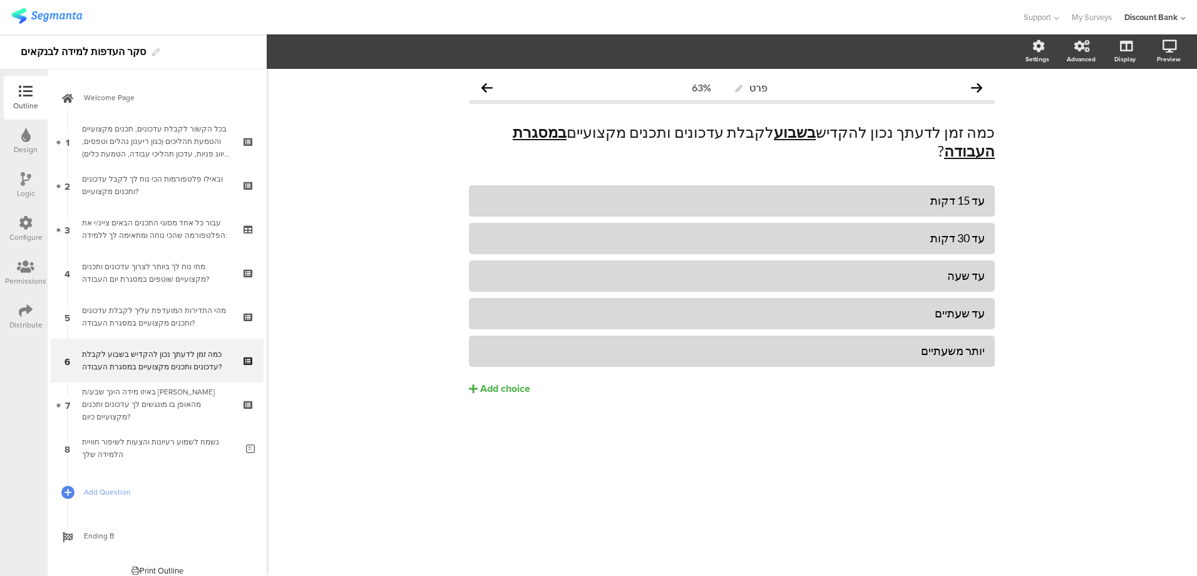
click at [163, 401] on div "באיזו מידה הינך שבע/ת [PERSON_NAME] מהאופן בו מונגשים לך עדכונים ותכנים מקצועיי…" at bounding box center [157, 405] width 150 height 38
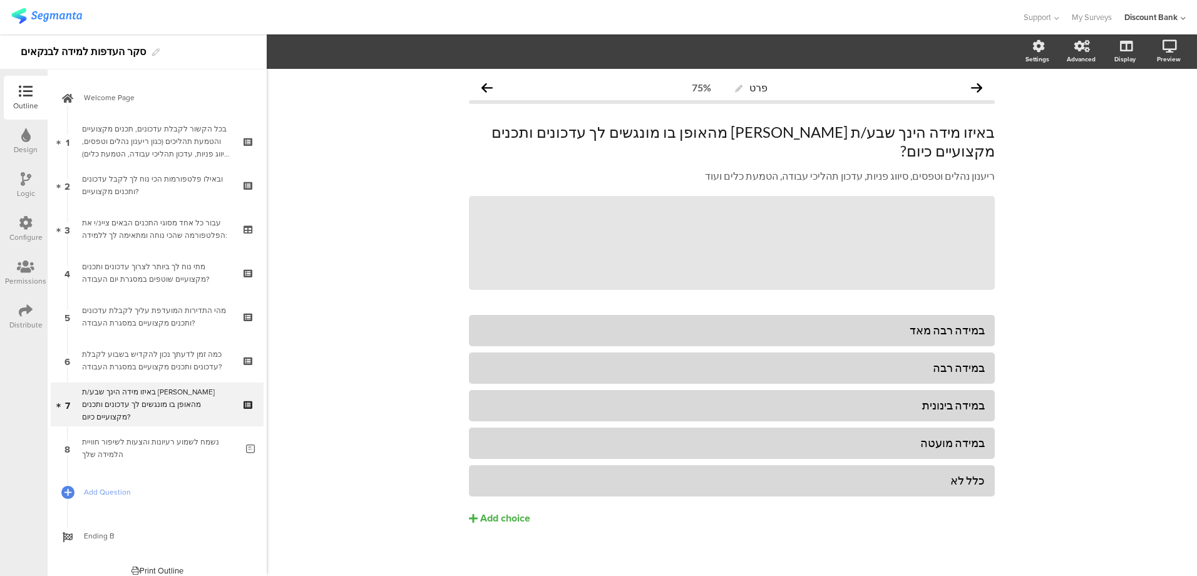
click at [108, 491] on span "Add Question" at bounding box center [164, 492] width 160 height 13
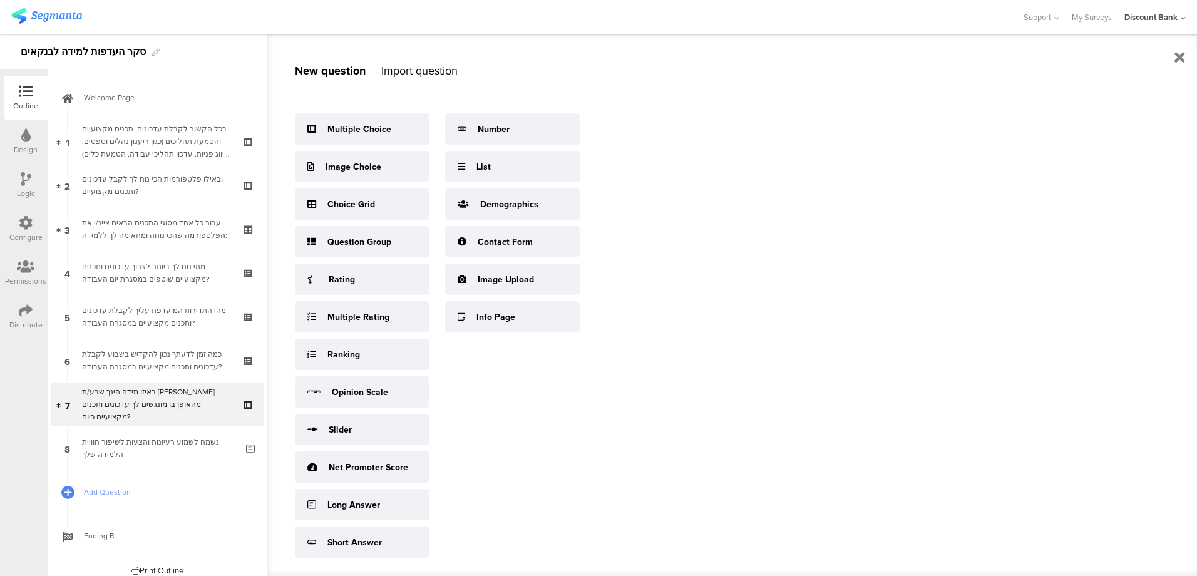
click at [164, 491] on span "Add Question" at bounding box center [164, 492] width 160 height 13
click at [118, 233] on div "עבור כל אחד מסוגי התכנים הבאים ציינ/י את הפלטפורמה שהכי נוחה ומתאימה לך ללמידה:" at bounding box center [157, 229] width 150 height 25
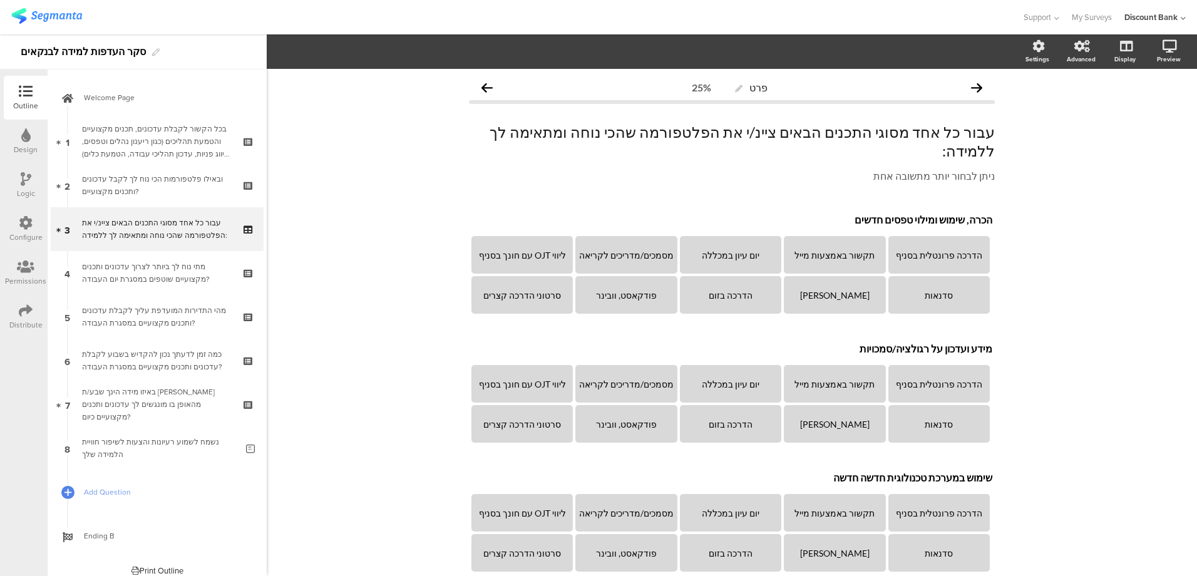
click at [118, 285] on div "מתי נוח לך ביותר לצרוך עדכונים ותכנים מקצועיים שוטפים במסגרת יום העבודה?" at bounding box center [157, 272] width 150 height 25
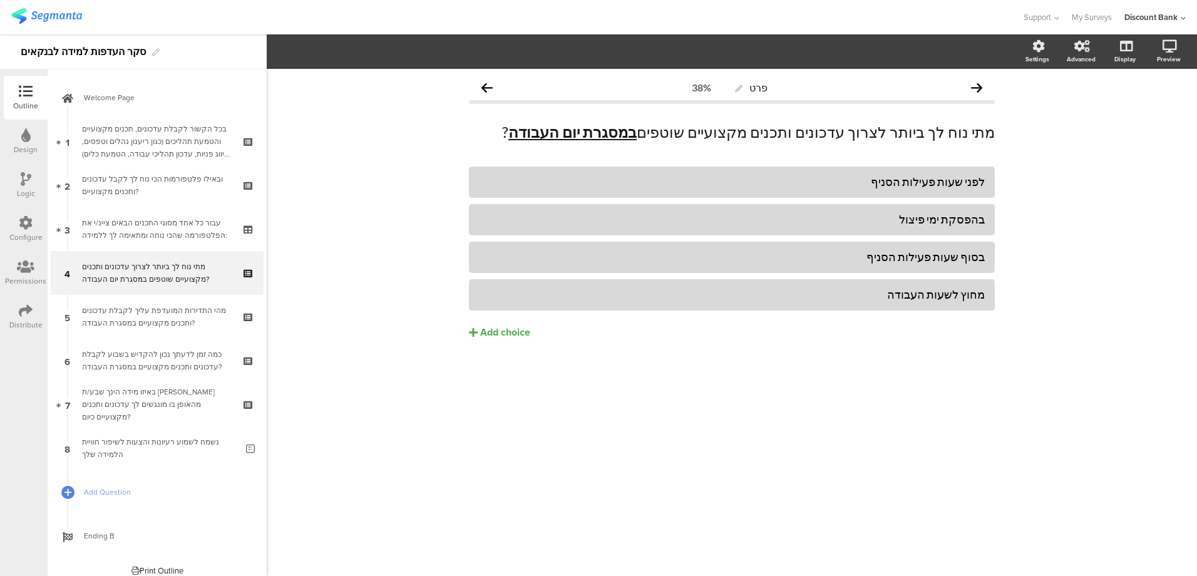
click at [244, 259] on icon at bounding box center [249, 263] width 11 height 8
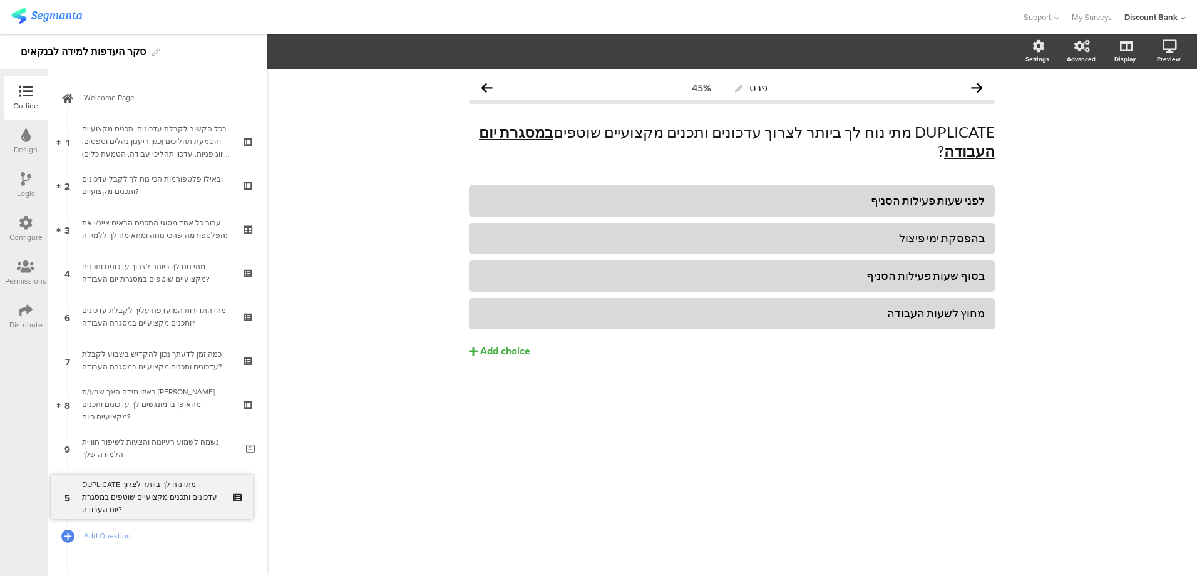
drag, startPoint x: 161, startPoint y: 314, endPoint x: 176, endPoint y: 494, distance: 180.8
click at [178, 478] on link "9 DUPLICATE מתי נוח לך ביותר לצרוך עדכונים ותכנים מקצועיים שוטפים במסגרת יום הע…" at bounding box center [157, 492] width 213 height 44
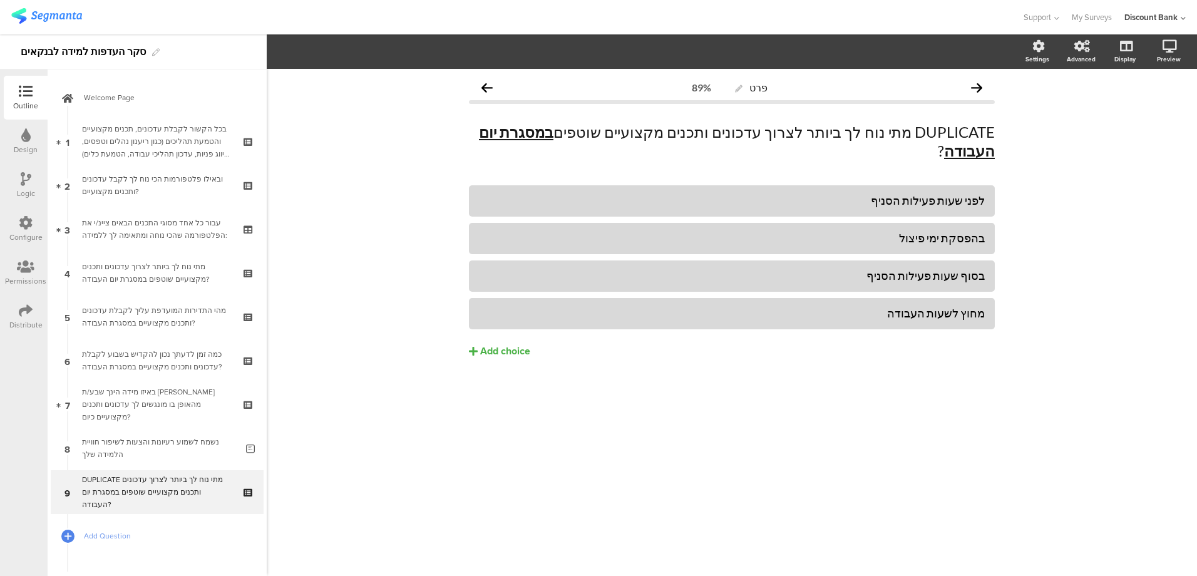
click at [175, 491] on div "DUPLICATE מתי נוח לך ביותר לצרוך עדכונים ותכנים מקצועיים שוטפים במסגרת יום העבו…" at bounding box center [157, 492] width 150 height 38
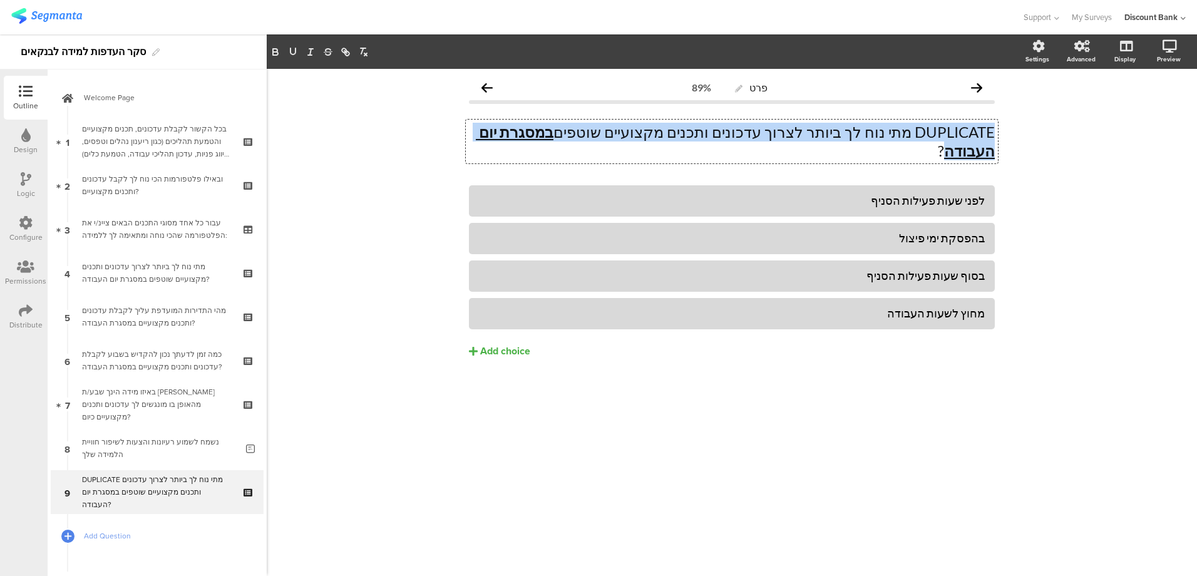
drag, startPoint x: 512, startPoint y: 131, endPoint x: 997, endPoint y: 126, distance: 485.1
click at [993, 126] on div "DUPLICATE מתי נוח לך ביותר לצרוך עדכונים ותכנים מקצועיים שוטפים במסגרת יום העבו…" at bounding box center [732, 142] width 532 height 44
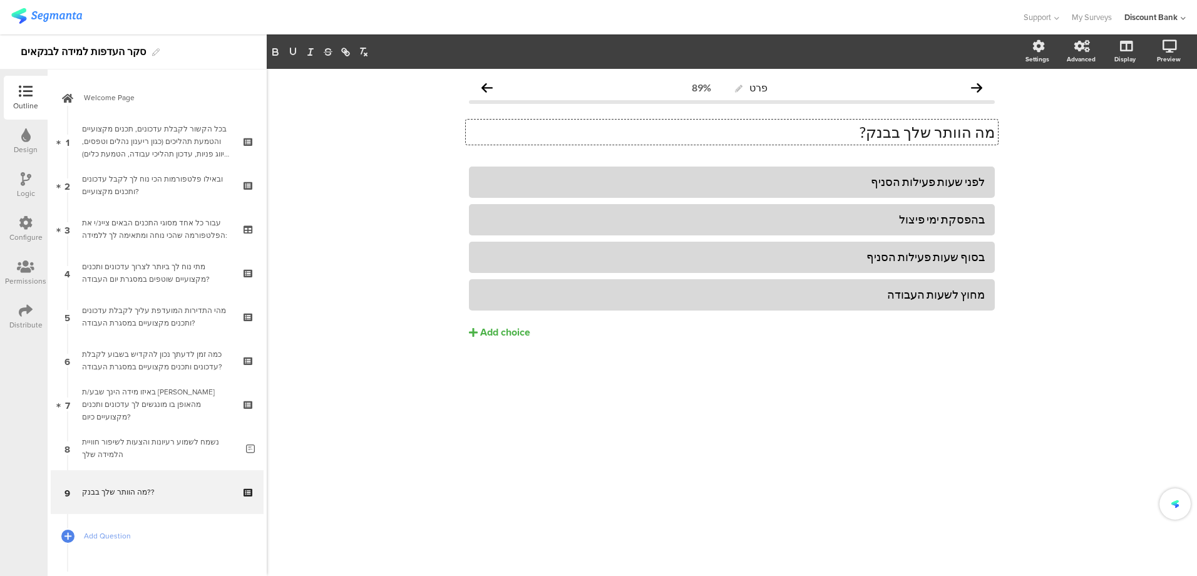
click at [946, 183] on div "לפני שעות פעילות הסניף" at bounding box center [732, 182] width 506 height 14
click at [929, 225] on div "בהפסקת ימי פיצול" at bounding box center [732, 219] width 506 height 14
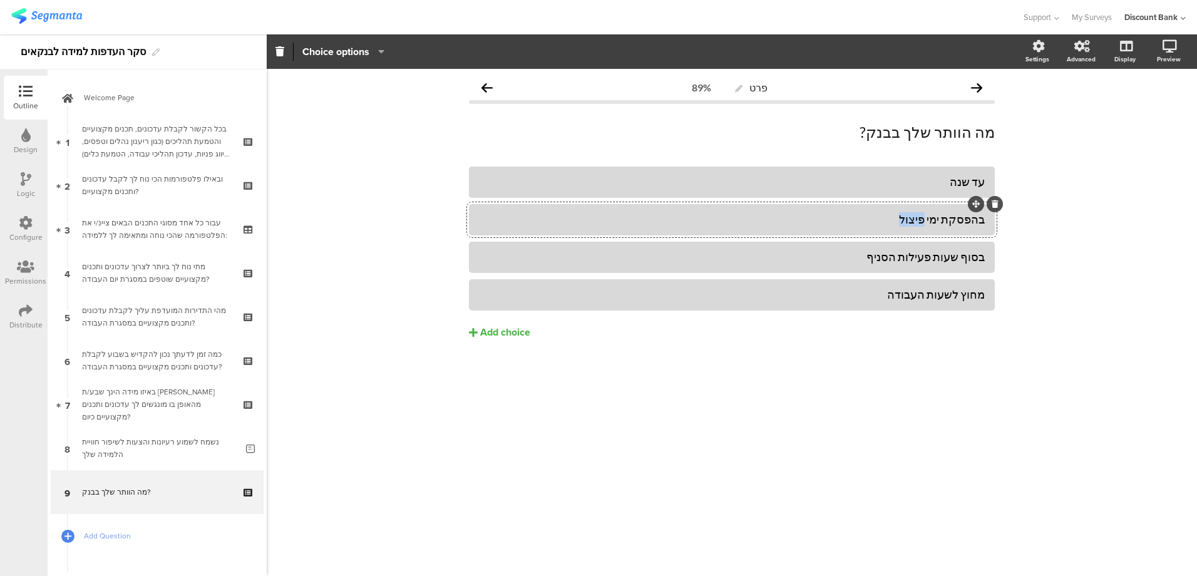
click at [929, 225] on div "בהפסקת ימי פיצול" at bounding box center [732, 219] width 506 height 14
click at [935, 261] on div "בסוף שעות פעילות הסניף" at bounding box center [732, 257] width 506 height 14
click at [899, 298] on div "מחוץ לשעות העבודה" at bounding box center [732, 294] width 506 height 14
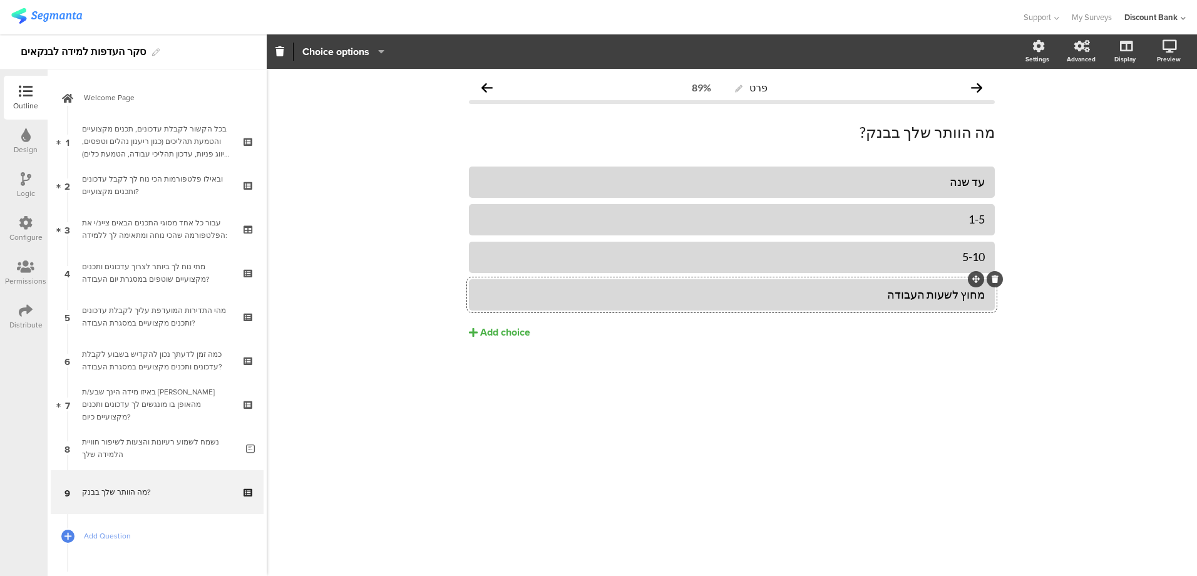
click at [942, 224] on div "1-5" at bounding box center [732, 219] width 506 height 14
click at [945, 259] on div "5-10" at bounding box center [732, 257] width 506 height 14
click at [898, 290] on div "מחוץ לשעות העבודה" at bounding box center [732, 294] width 506 height 14
drag, startPoint x: 898, startPoint y: 290, endPoint x: 1013, endPoint y: 294, distance: 115.2
click at [1013, 294] on div "פרט 89% מה הוותר שלך בבנק? מה הוותר שלך בבנק? עד שנה" at bounding box center [732, 322] width 930 height 507
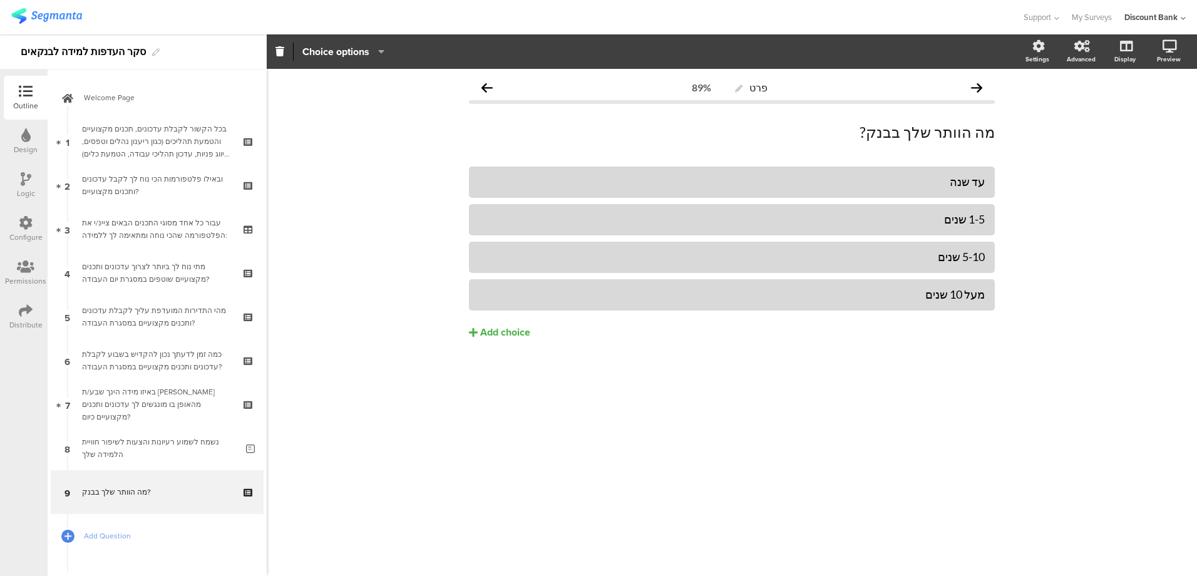
click at [783, 381] on div "עד שנה 1-5 שנים 5-10 שנים" at bounding box center [732, 278] width 526 height 225
click at [947, 131] on div "מה הוותר שלך בבנק? מה הוותר שלך בבנק? מה הוותר שלך בבנק?" at bounding box center [732, 132] width 532 height 25
click at [827, 343] on button "Add choice" at bounding box center [732, 332] width 526 height 31
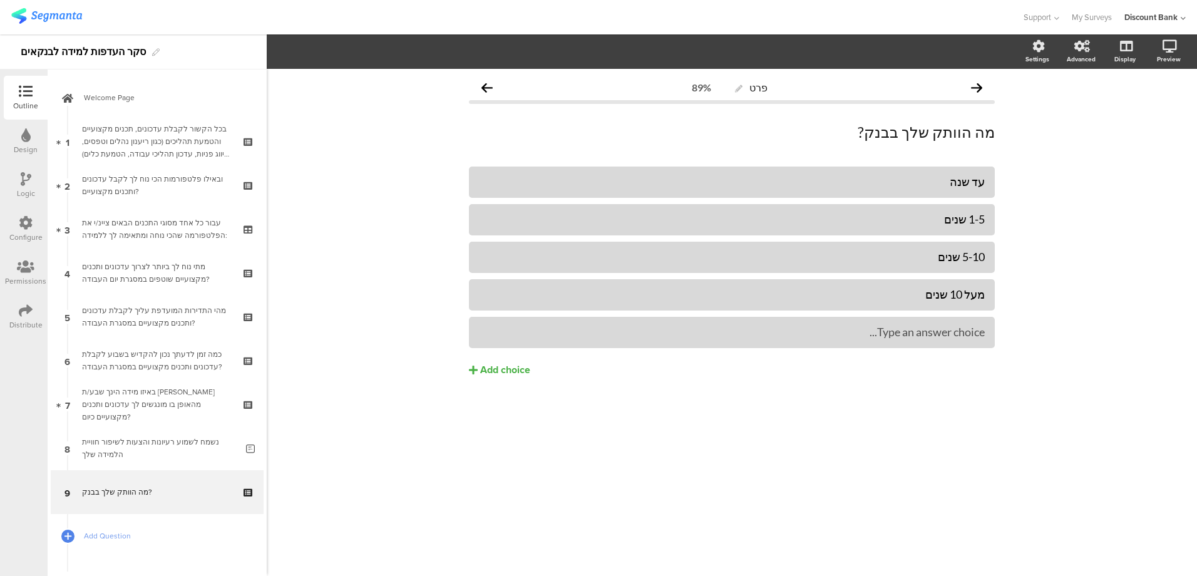
click at [140, 454] on div "נשמח לשמוע רעיונות והצעות לשיפור חוויית הלמידה שלך" at bounding box center [159, 448] width 155 height 25
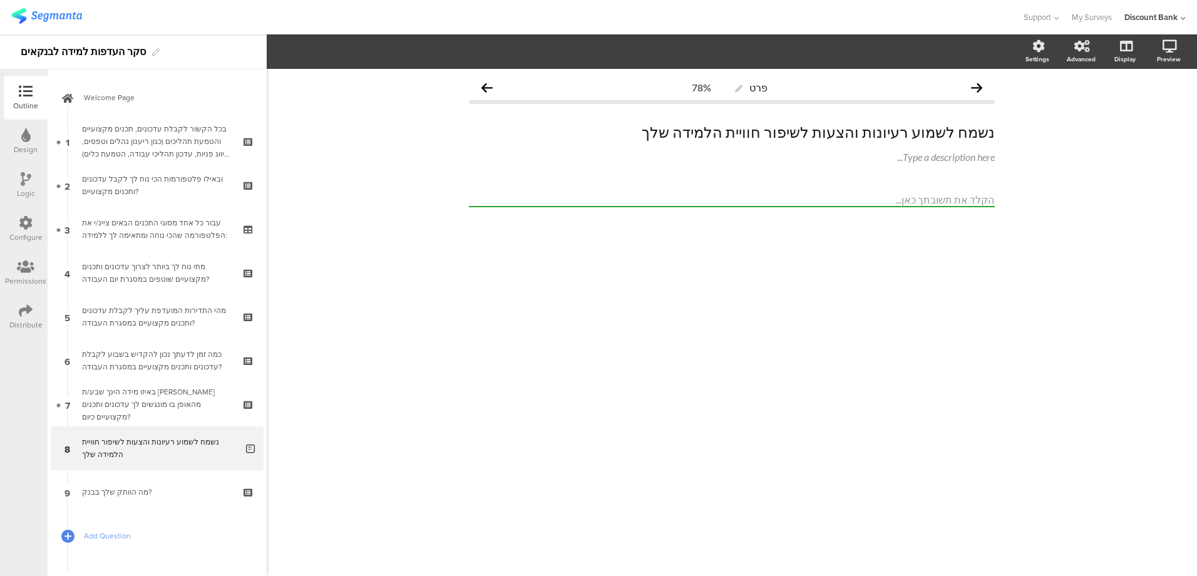
click at [151, 501] on link "9 מה הוותק שלך בבנק?" at bounding box center [157, 492] width 213 height 44
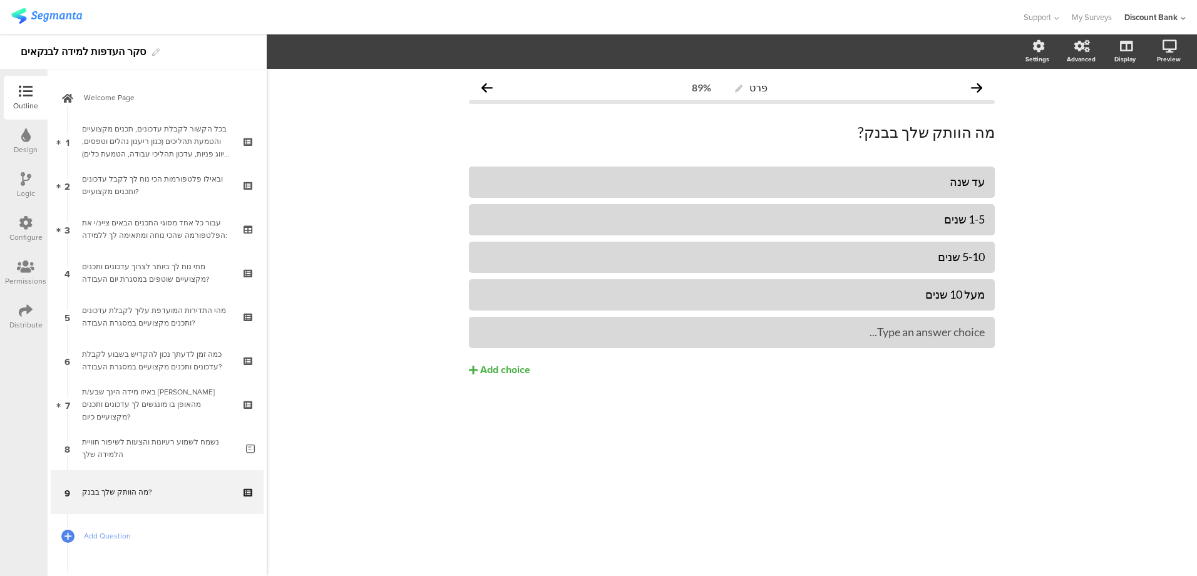
click at [0, 0] on icon at bounding box center [0, 0] width 0 height 0
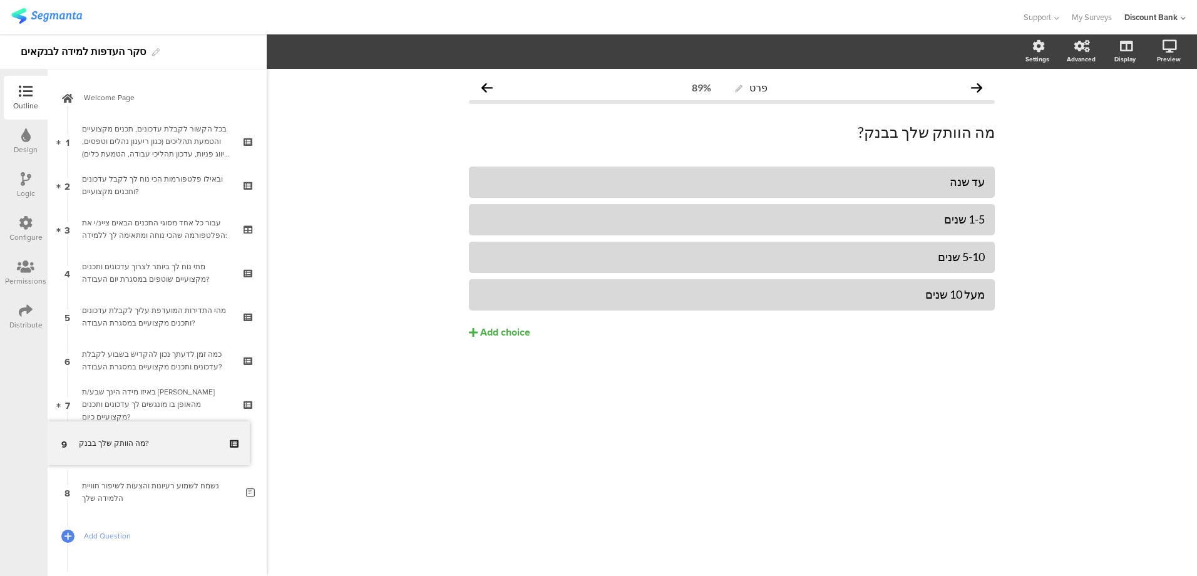
drag, startPoint x: 121, startPoint y: 493, endPoint x: 149, endPoint y: 444, distance: 56.1
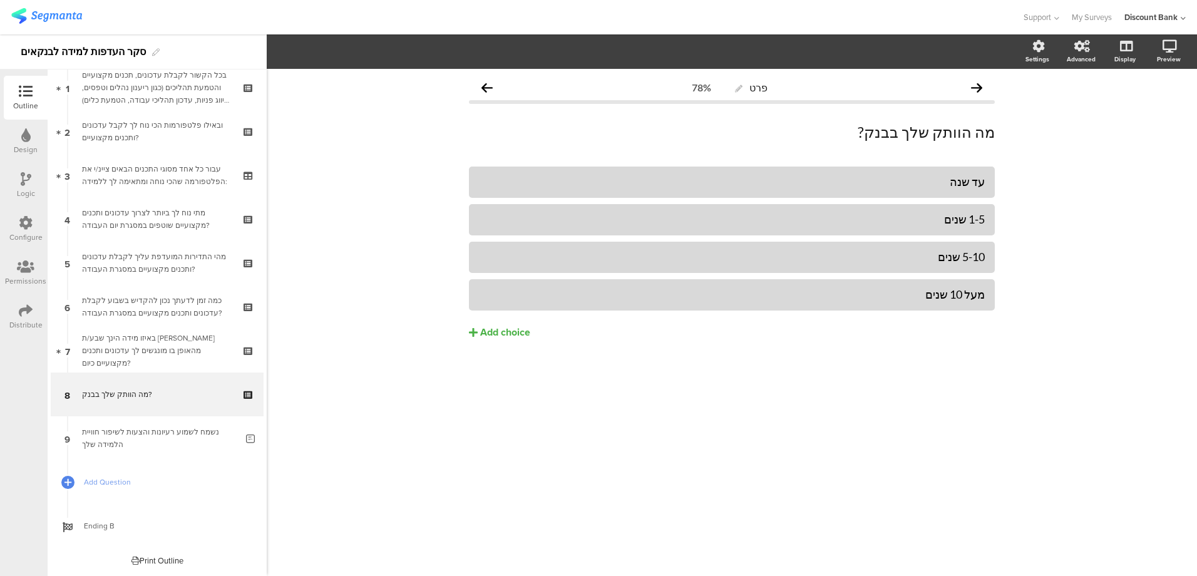
scroll to position [54, 0]
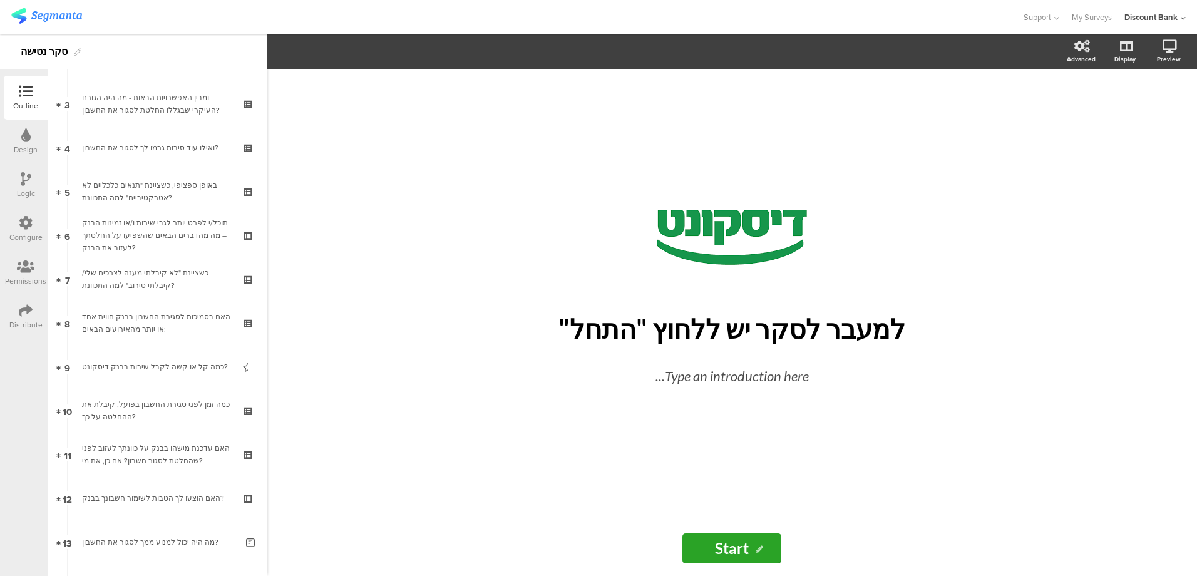
scroll to position [313, 0]
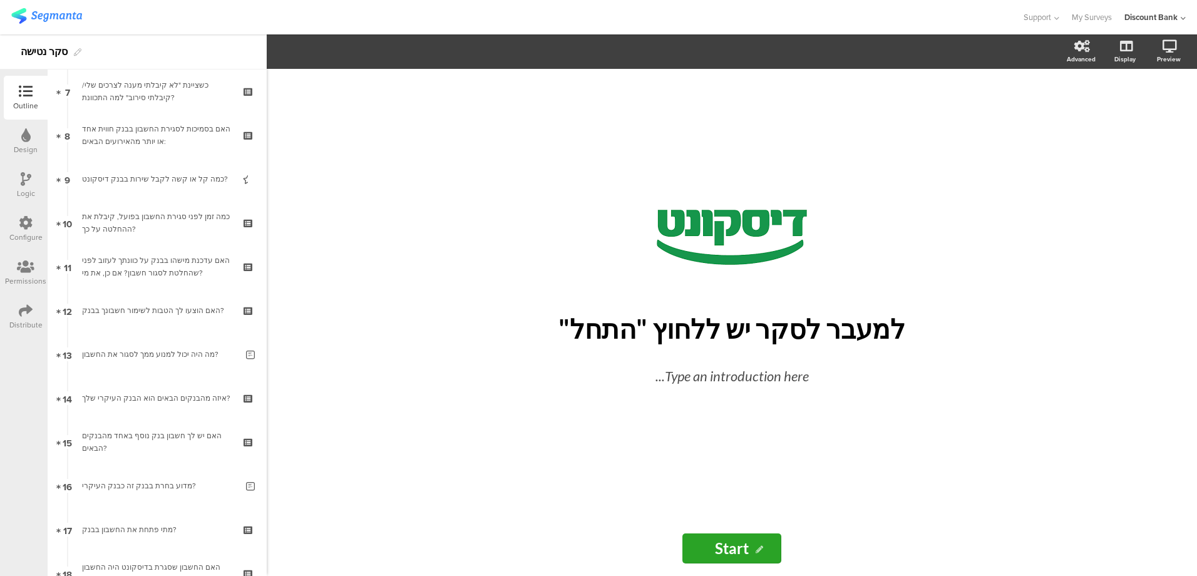
click at [161, 322] on link "12 האם הוצעו לך הטבות לשימור חשבונך בבנק?" at bounding box center [157, 311] width 213 height 44
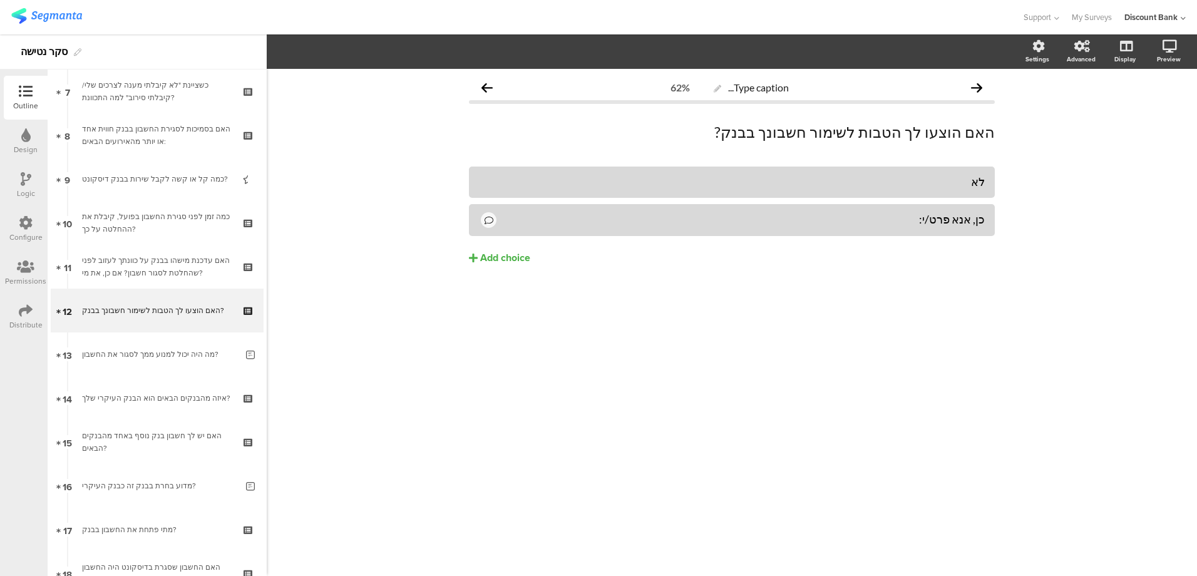
click at [163, 352] on div "מה היה יכול למנוע ממך לסגור את החשבון?" at bounding box center [159, 354] width 155 height 13
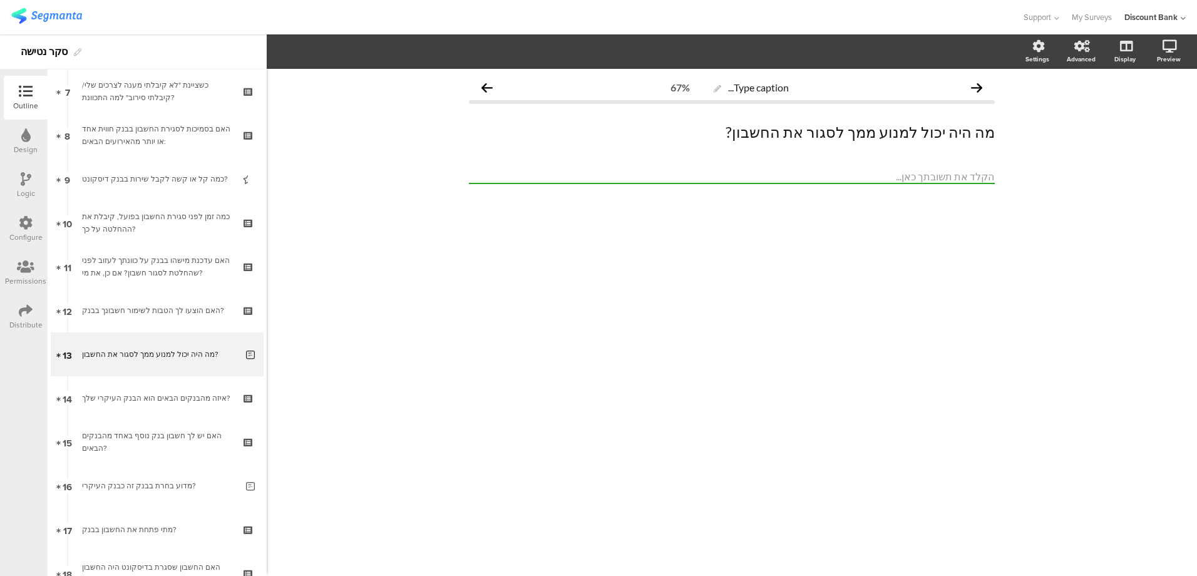
click at [170, 397] on div "איזה מהבנקים הבאים הוא הבנק העיקרי שלך?" at bounding box center [157, 398] width 150 height 13
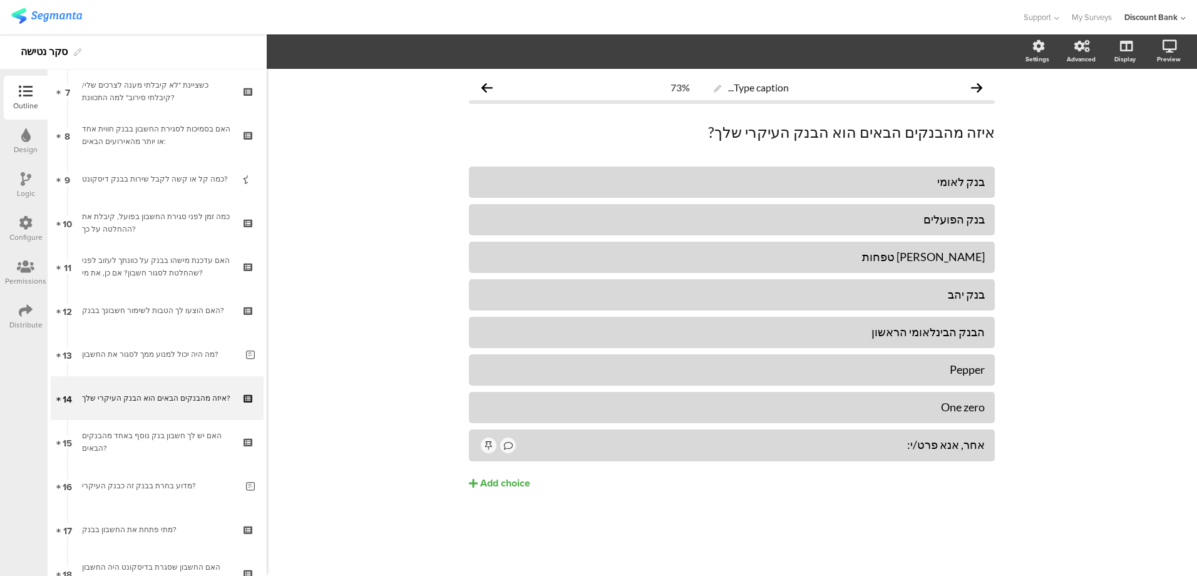
click at [171, 431] on div "האם יש לך חשבון בנק נוסף באחד מהבנקים הבאים?" at bounding box center [157, 441] width 150 height 25
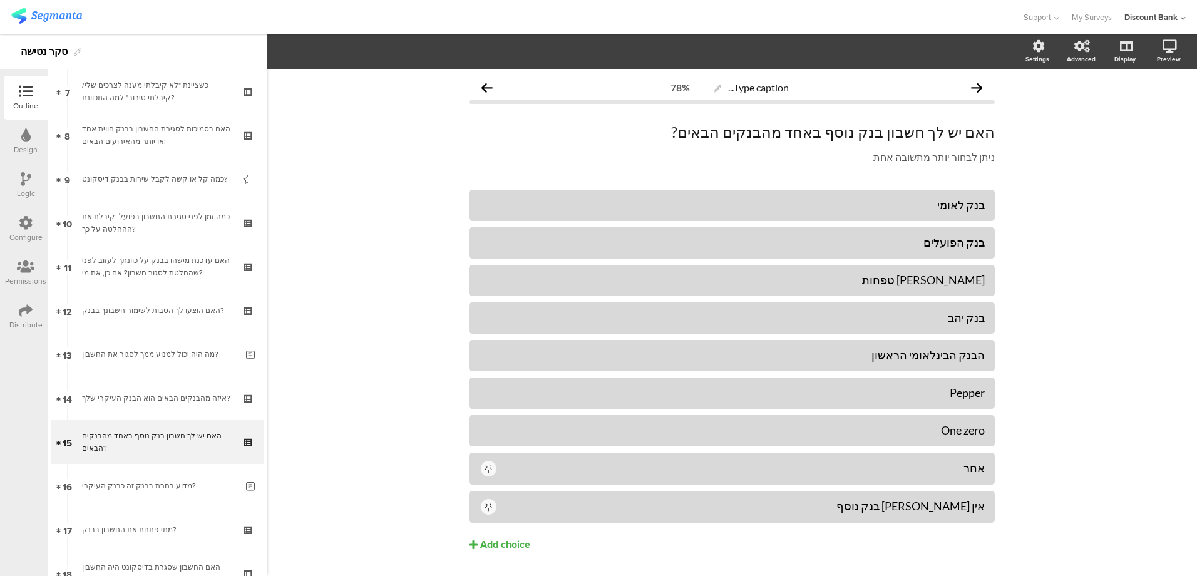
scroll to position [448, 0]
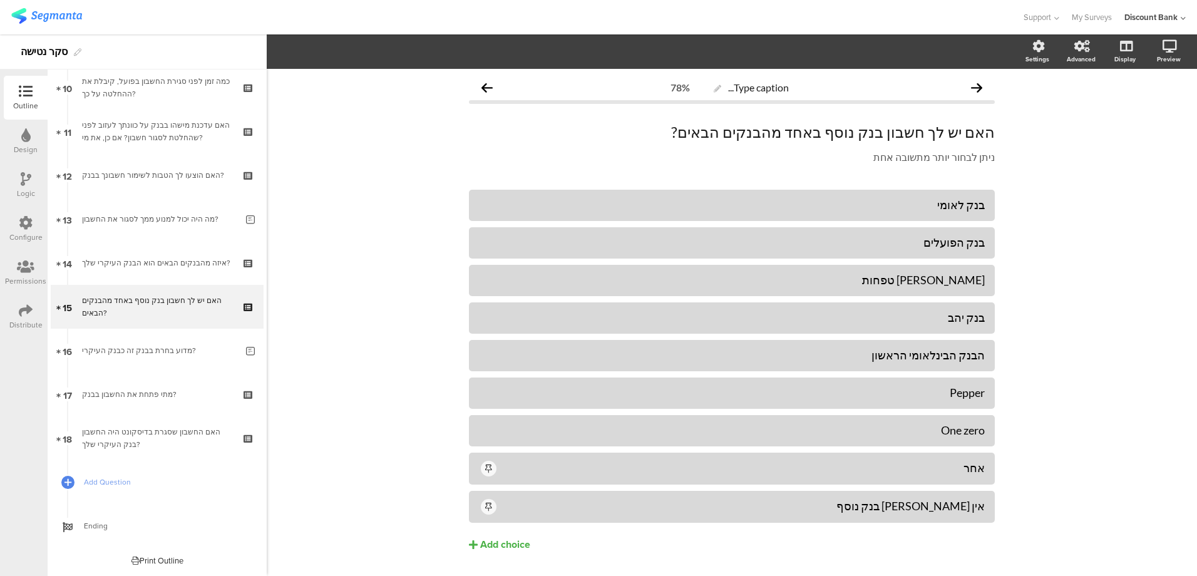
click at [135, 350] on div "מדוע בחרת בבנק זה כבנק העיקרי?" at bounding box center [159, 350] width 155 height 13
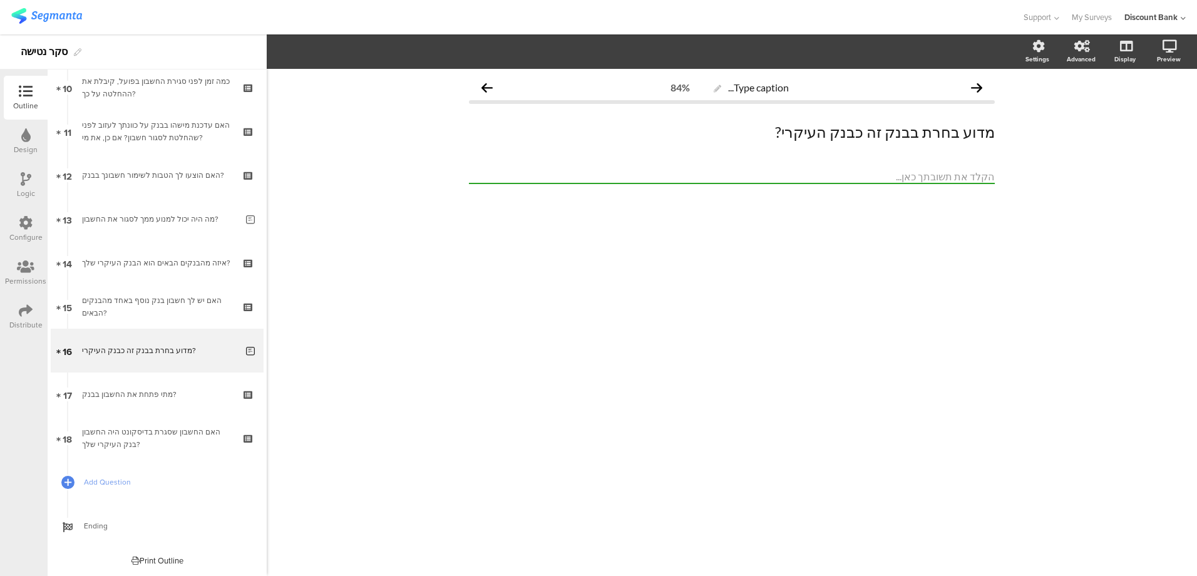
click at [153, 440] on div "האם החשבון שסגרת בדיסקונט היה החשבון בנק העיקרי שלך?" at bounding box center [157, 438] width 150 height 25
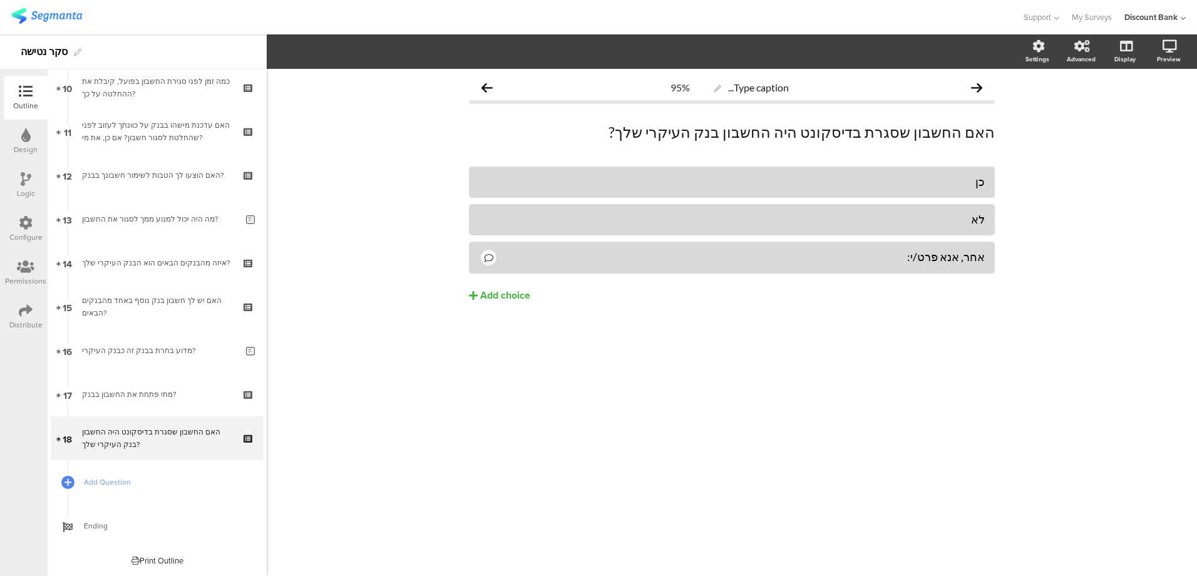
drag, startPoint x: 146, startPoint y: 258, endPoint x: 140, endPoint y: 263, distance: 7.5
click at [146, 257] on div "איזה מהבנקים הבאים הוא הבנק העיקרי שלך?" at bounding box center [157, 263] width 150 height 13
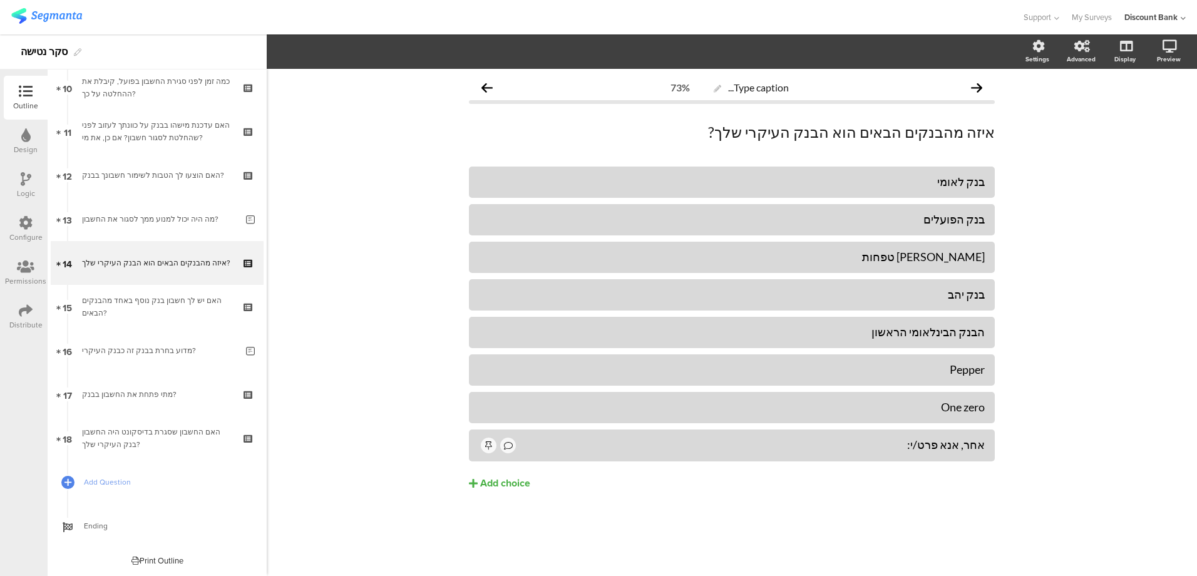
click at [156, 218] on div "מה היה יכול למנוע ממך לסגור את החשבון?" at bounding box center [159, 219] width 155 height 13
